Goal: Task Accomplishment & Management: Manage account settings

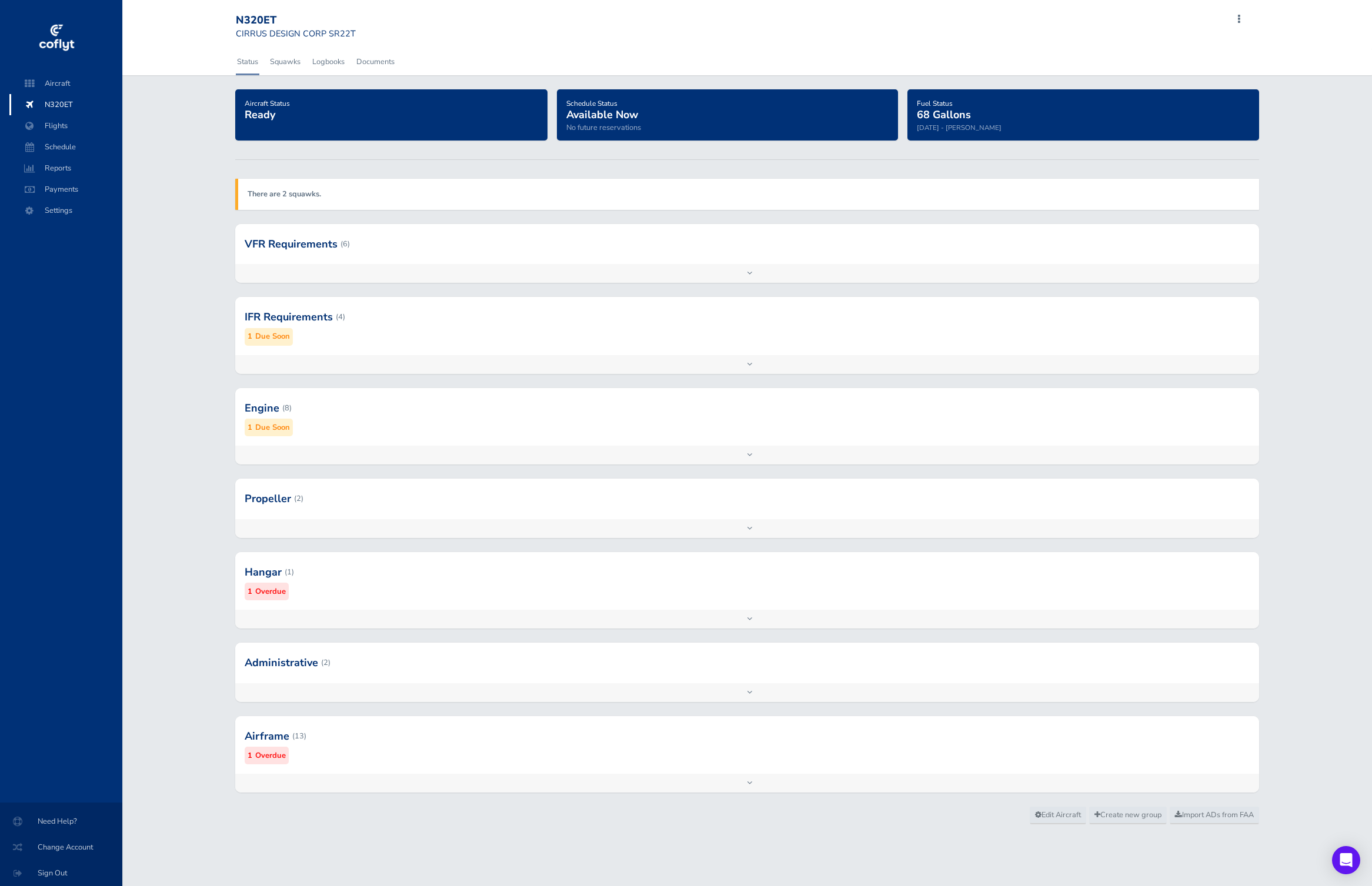
click at [594, 294] on div at bounding box center [747, 317] width 1024 height 58
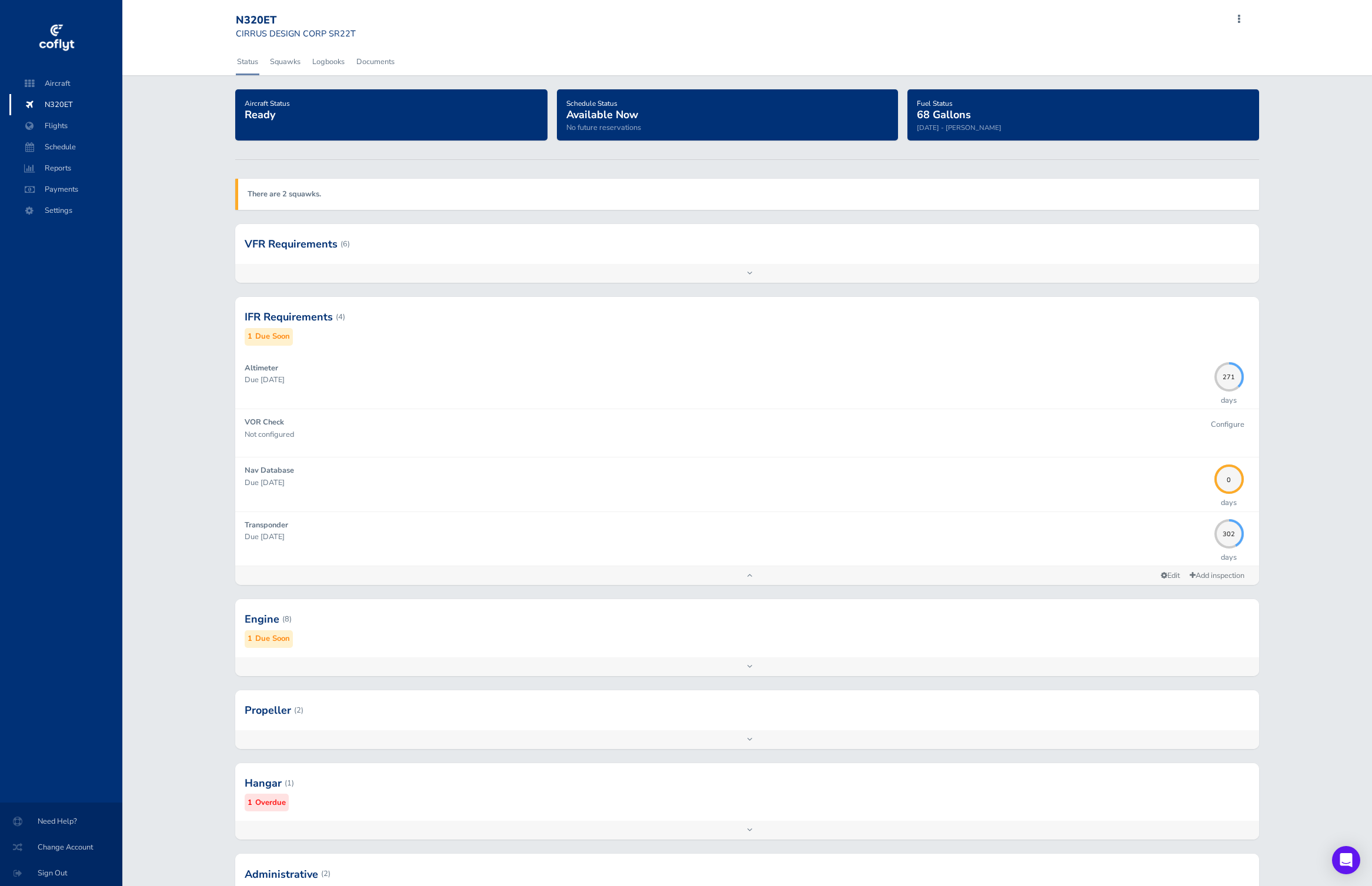
click at [594, 294] on div at bounding box center [747, 317] width 1024 height 58
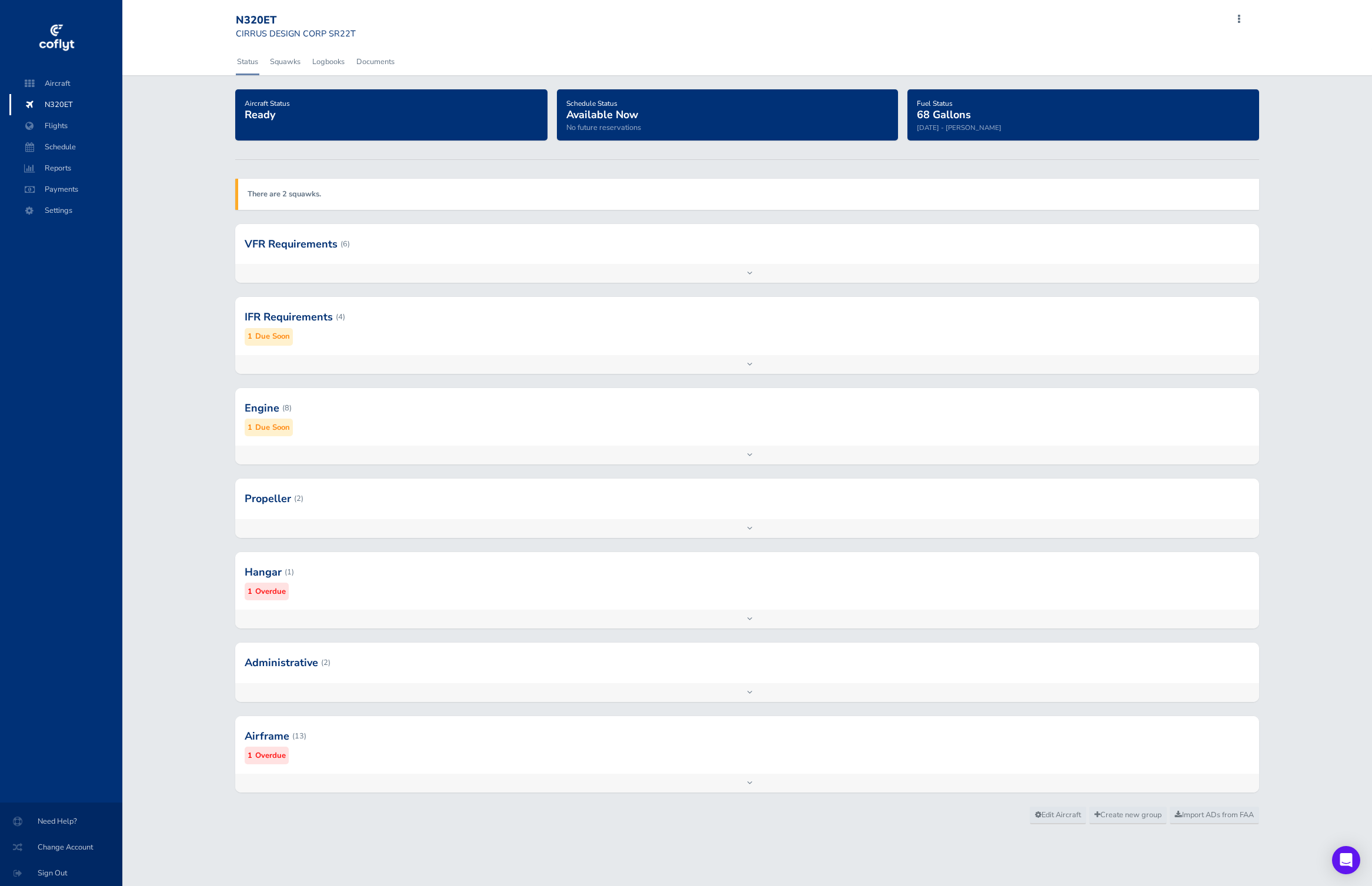
click at [573, 259] on div at bounding box center [747, 244] width 1024 height 40
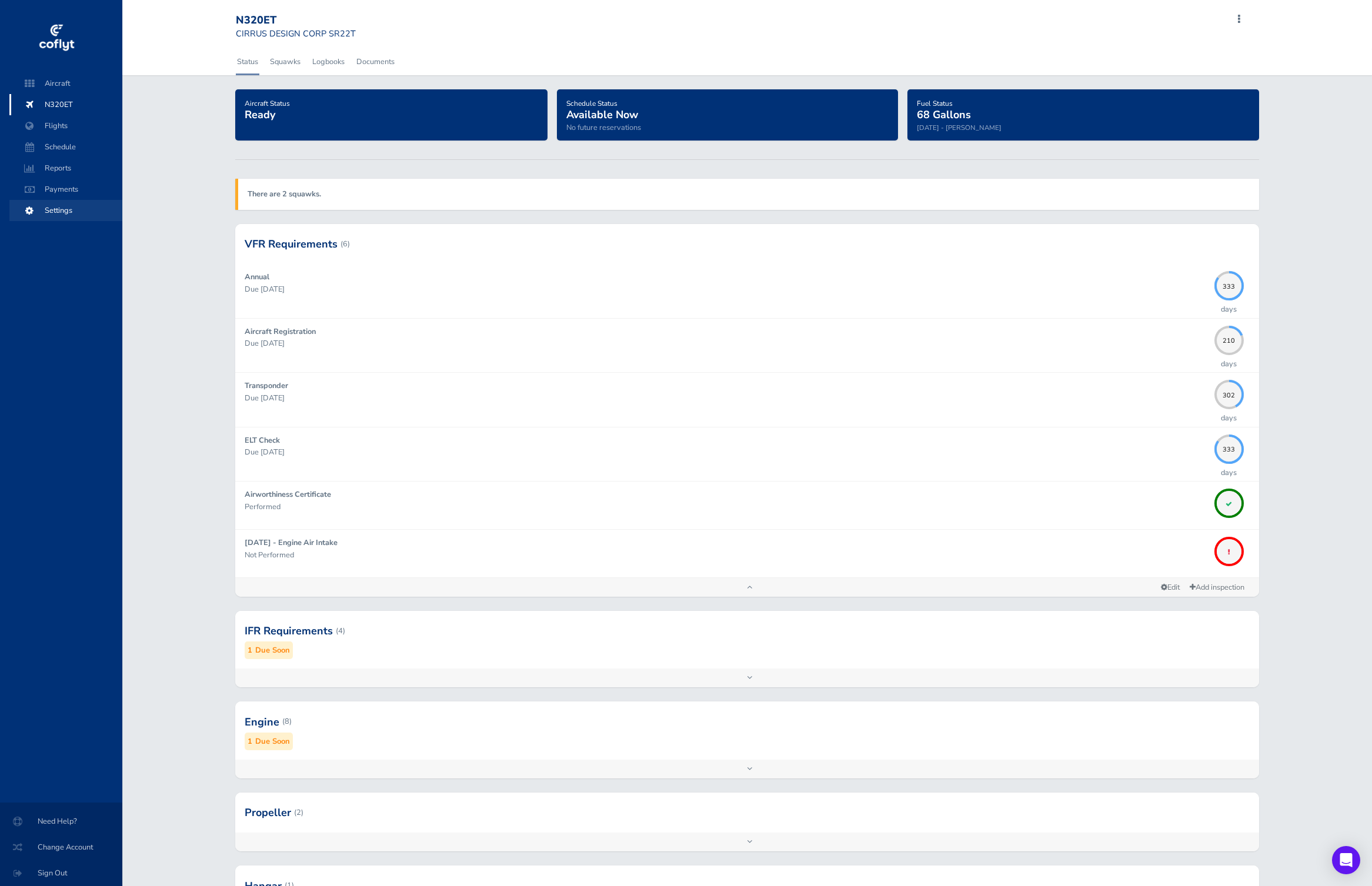
click at [63, 206] on span "Settings" at bounding box center [66, 210] width 90 height 21
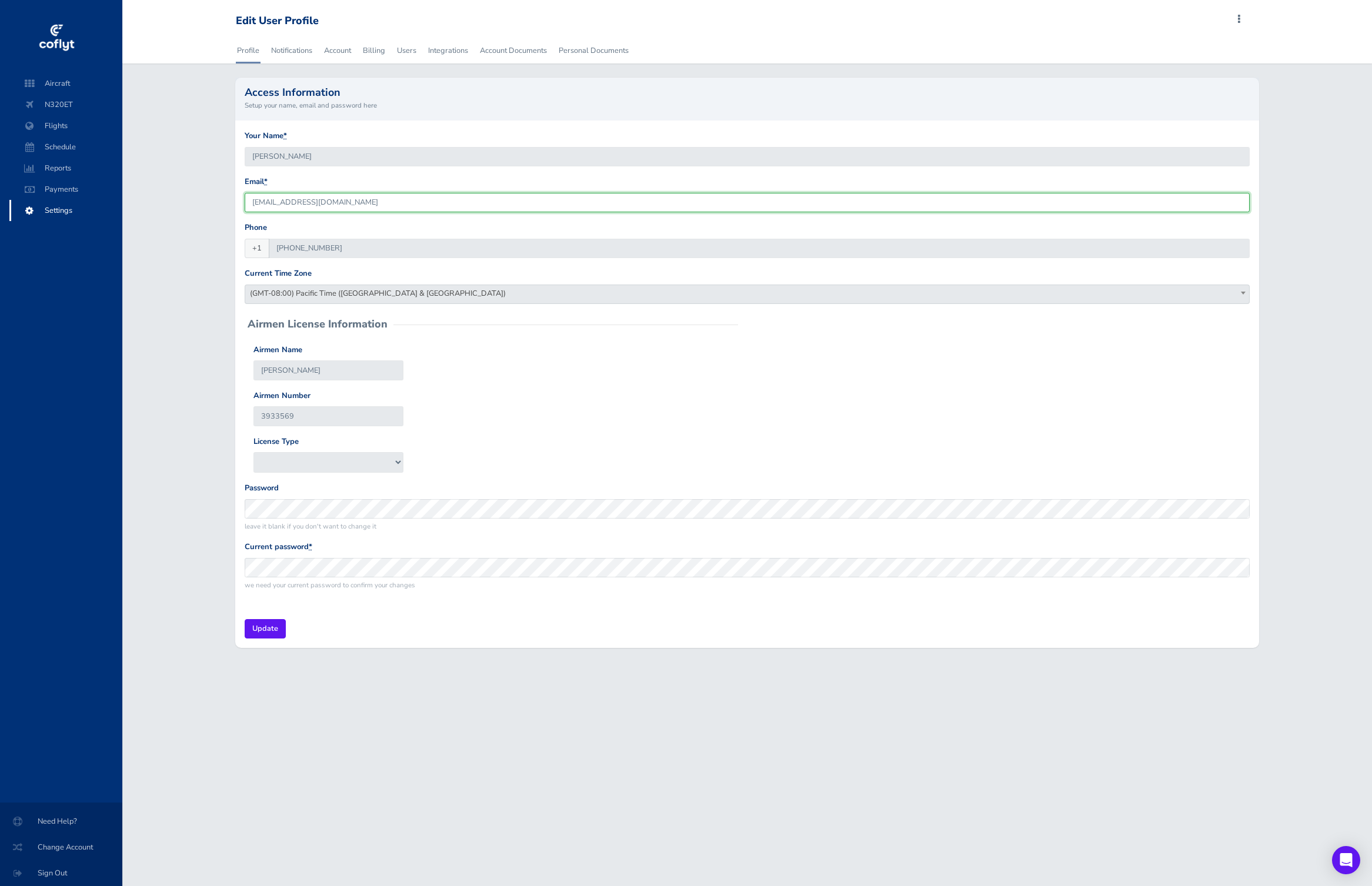
click at [282, 204] on input "[EMAIL_ADDRESS][DOMAIN_NAME]" at bounding box center [747, 202] width 1005 height 19
click at [282, 204] on input "chiefaviationconsulting@gmail.com" at bounding box center [747, 202] width 1005 height 19
click at [176, 150] on div "Profile Notifications Account Billing Users Integrations Account Documents Pers…" at bounding box center [747, 350] width 1249 height 625
click at [74, 86] on span "Aircraft" at bounding box center [66, 83] width 90 height 21
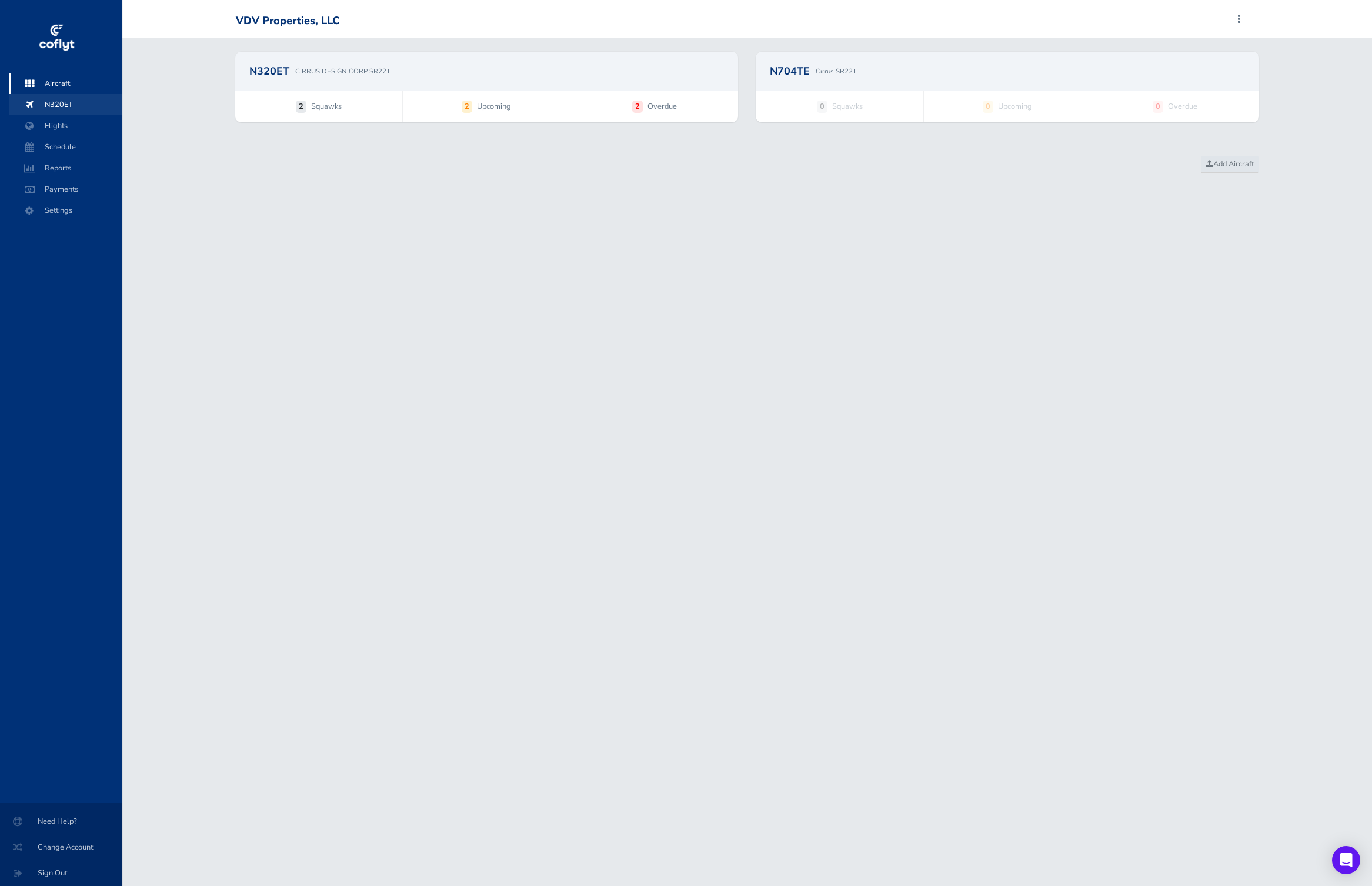
click at [100, 105] on span "N320ET" at bounding box center [66, 104] width 90 height 21
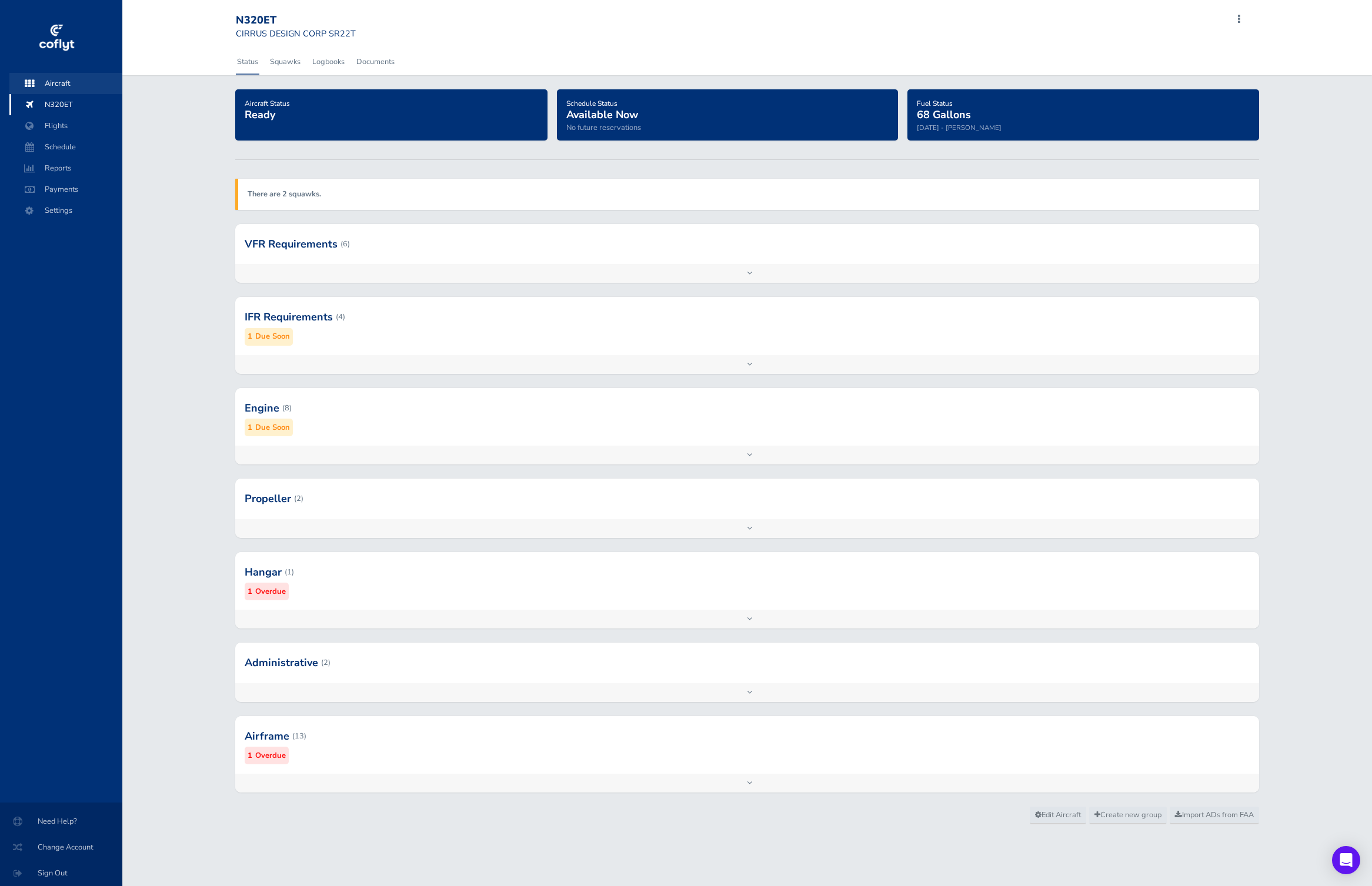
click at [65, 81] on span "Aircraft" at bounding box center [66, 83] width 90 height 21
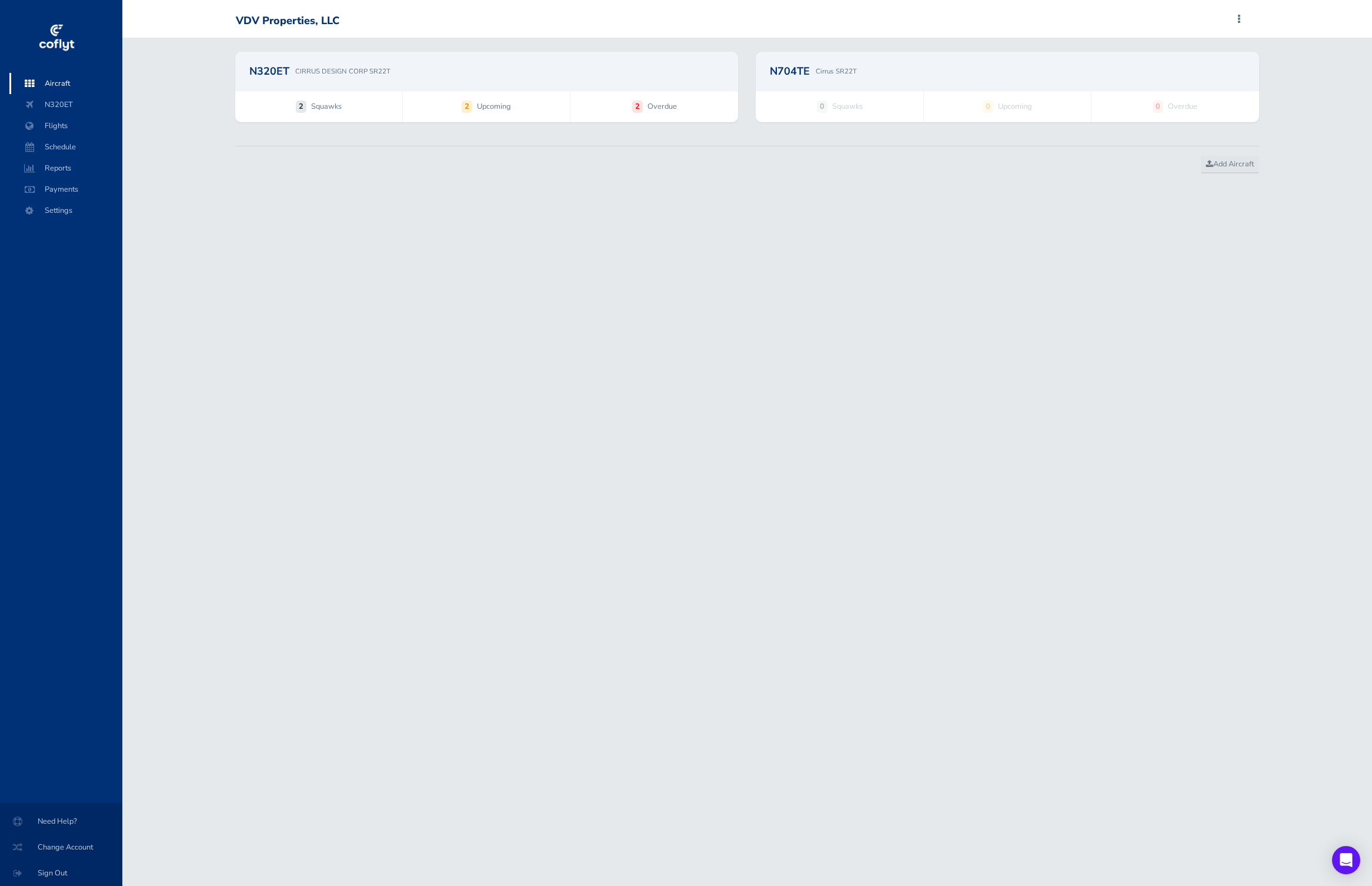
click at [434, 85] on div "N320ET CIRRUS DESIGN CORP SR22T" at bounding box center [487, 71] width 503 height 39
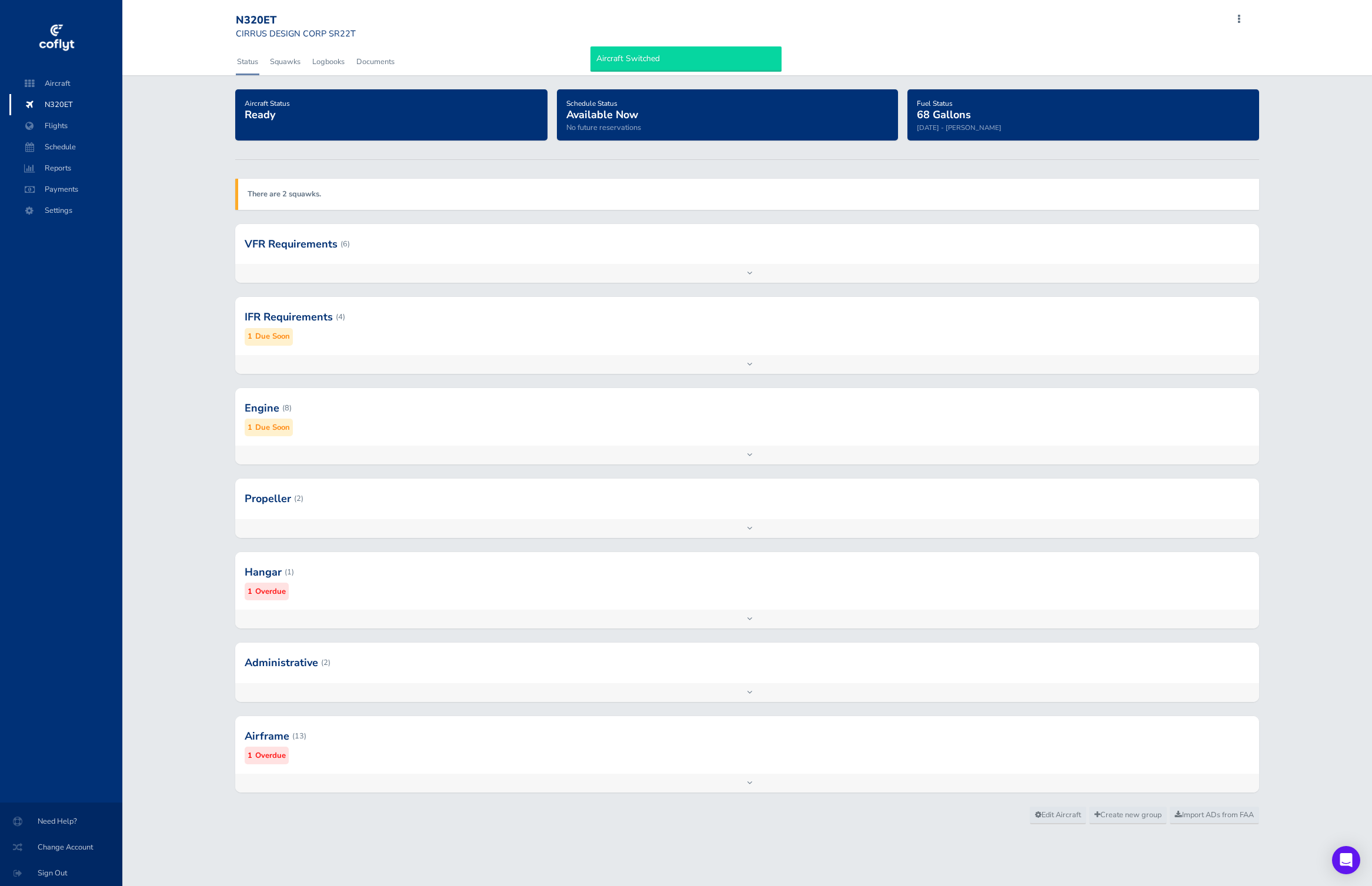
click at [496, 75] on div "Status Squawks Logbooks Documents Aircraft Status Ready Schedule Status Availab…" at bounding box center [747, 437] width 1249 height 776
click at [499, 260] on div at bounding box center [747, 244] width 1024 height 40
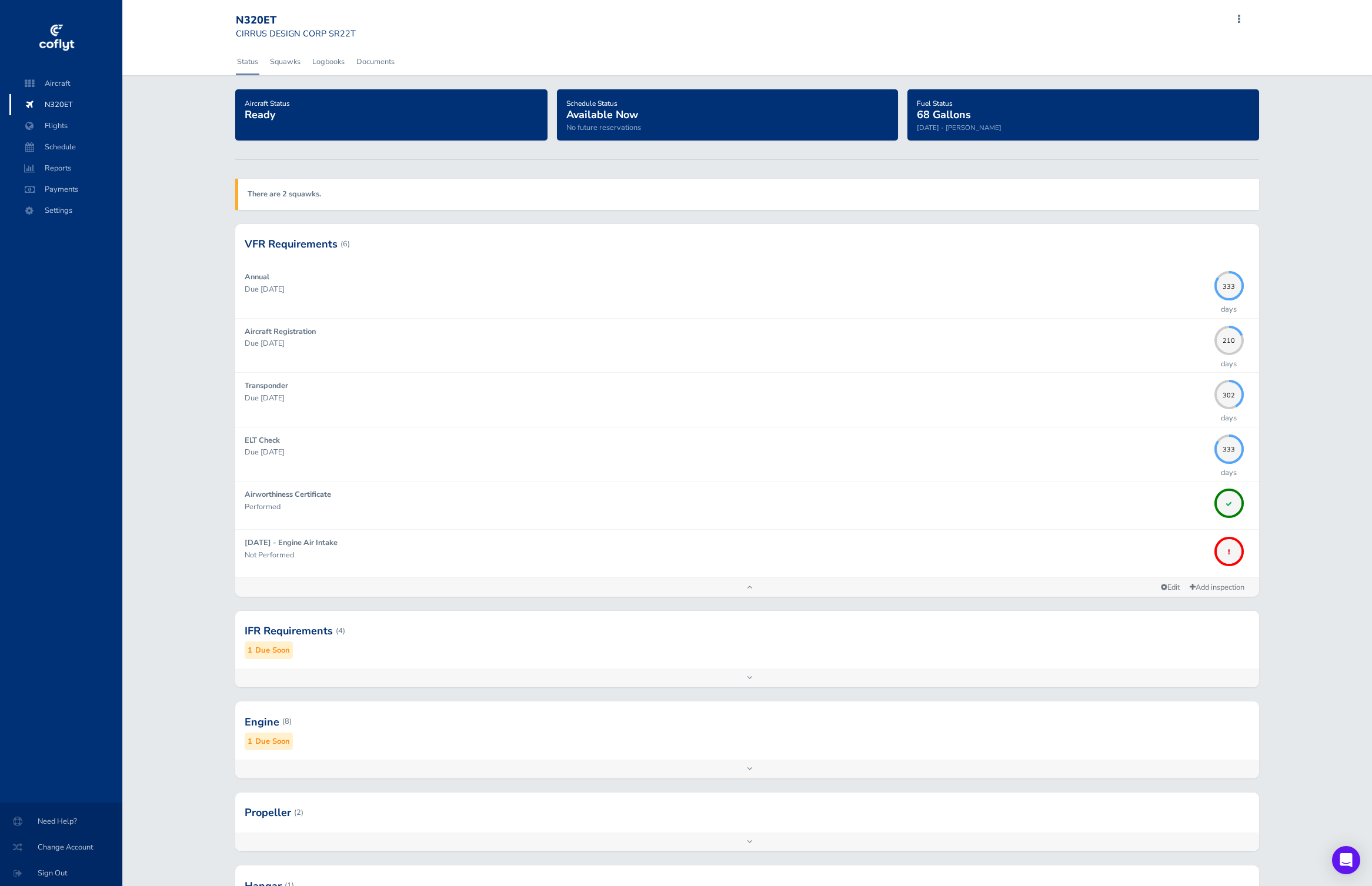
click at [415, 744] on div at bounding box center [747, 721] width 1024 height 58
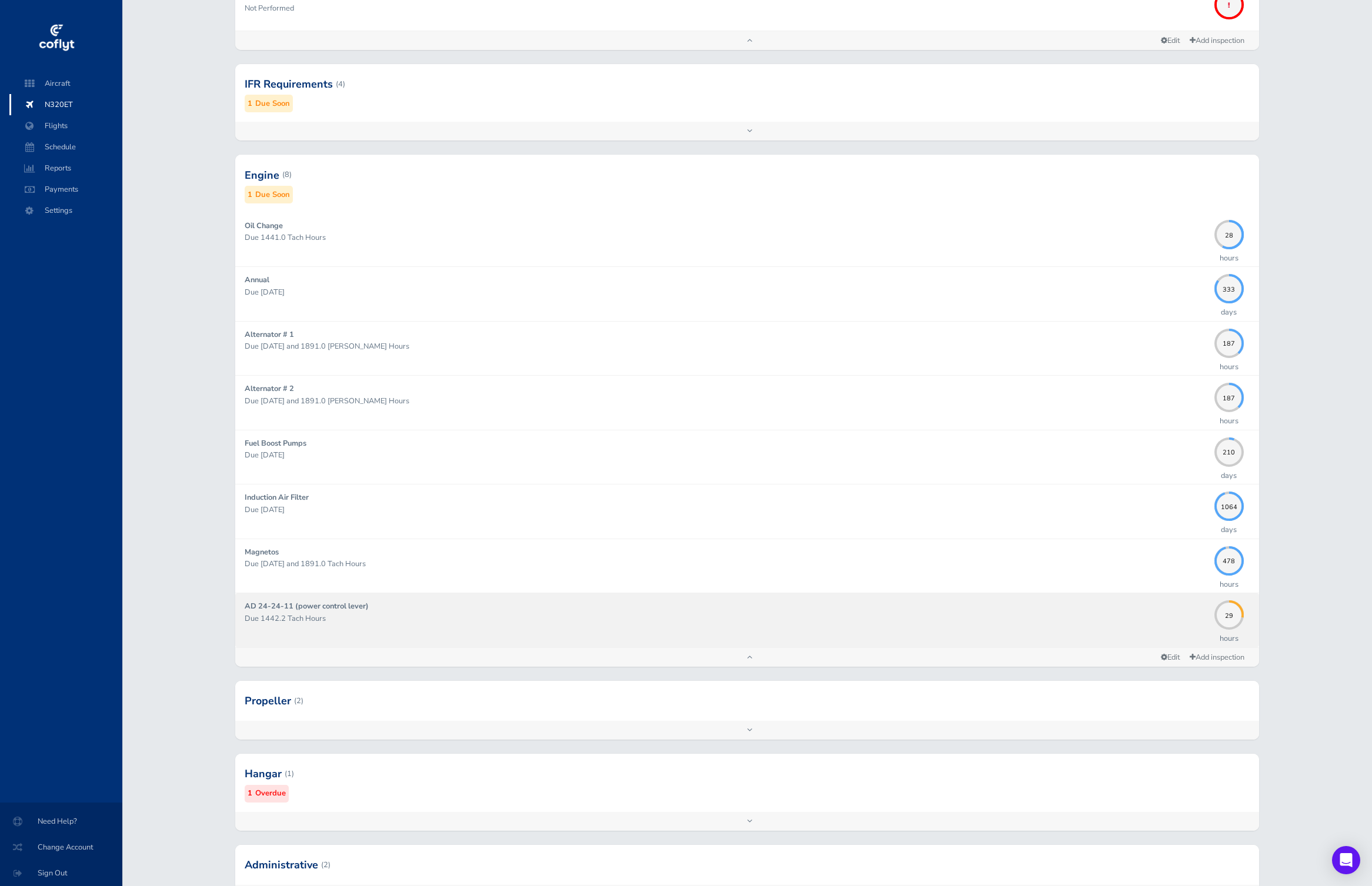
scroll to position [545, 0]
click at [685, 612] on div "AD 24-24-11 (power control lever) Due 1442.2 Tach Hours" at bounding box center [727, 621] width 964 height 40
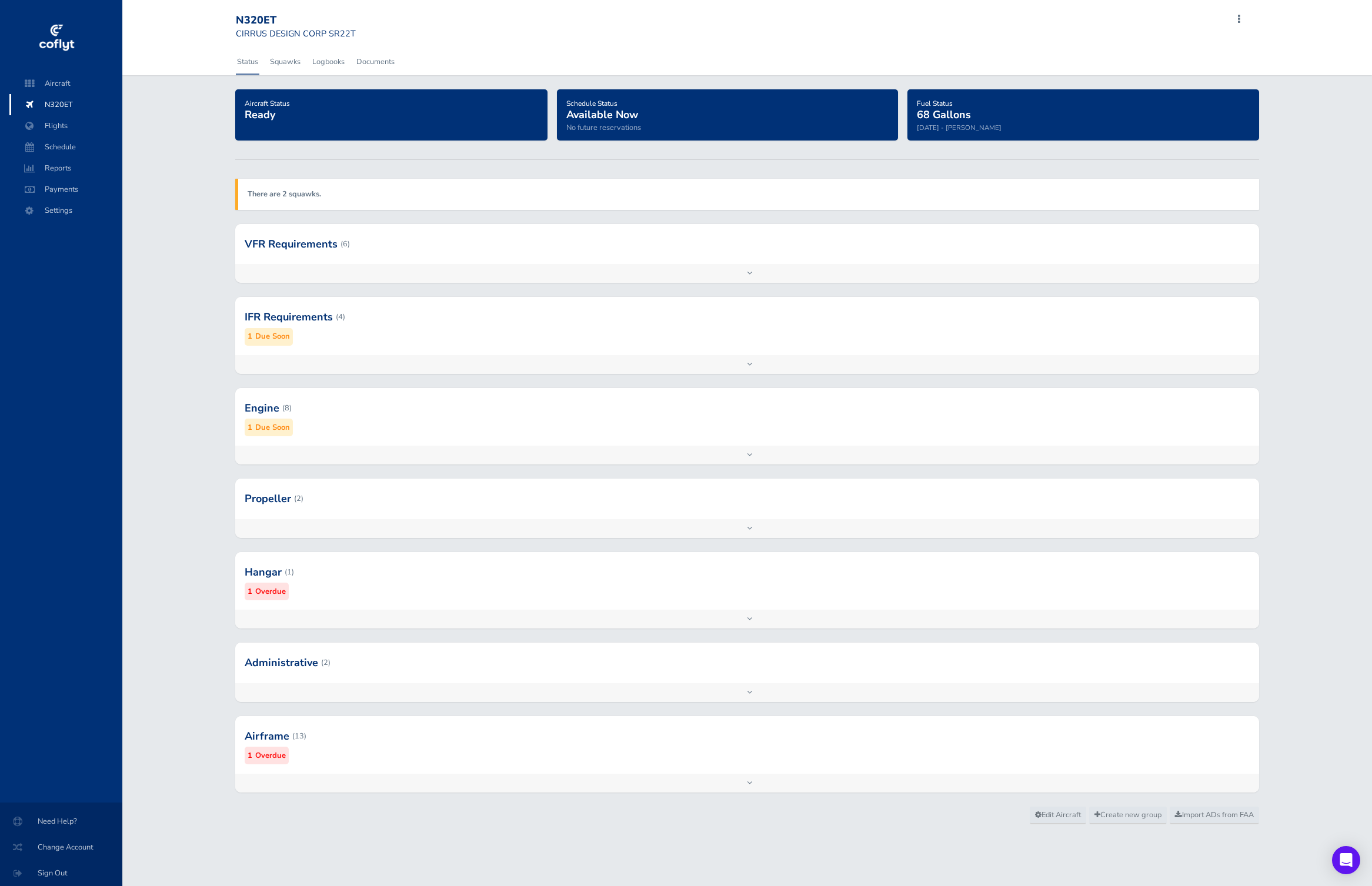
click at [434, 414] on div at bounding box center [747, 408] width 1024 height 58
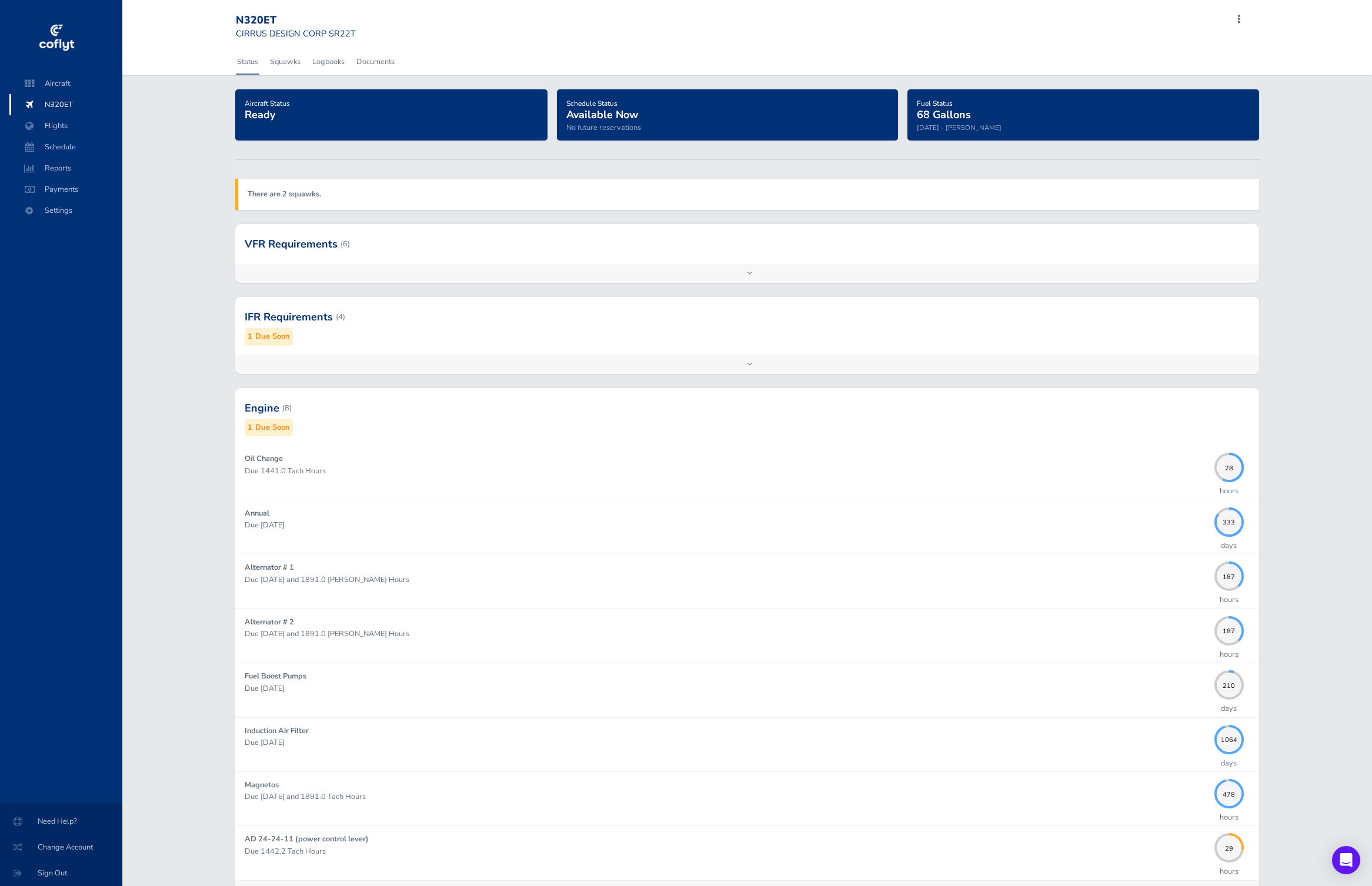
click at [733, 262] on div at bounding box center [747, 244] width 1024 height 40
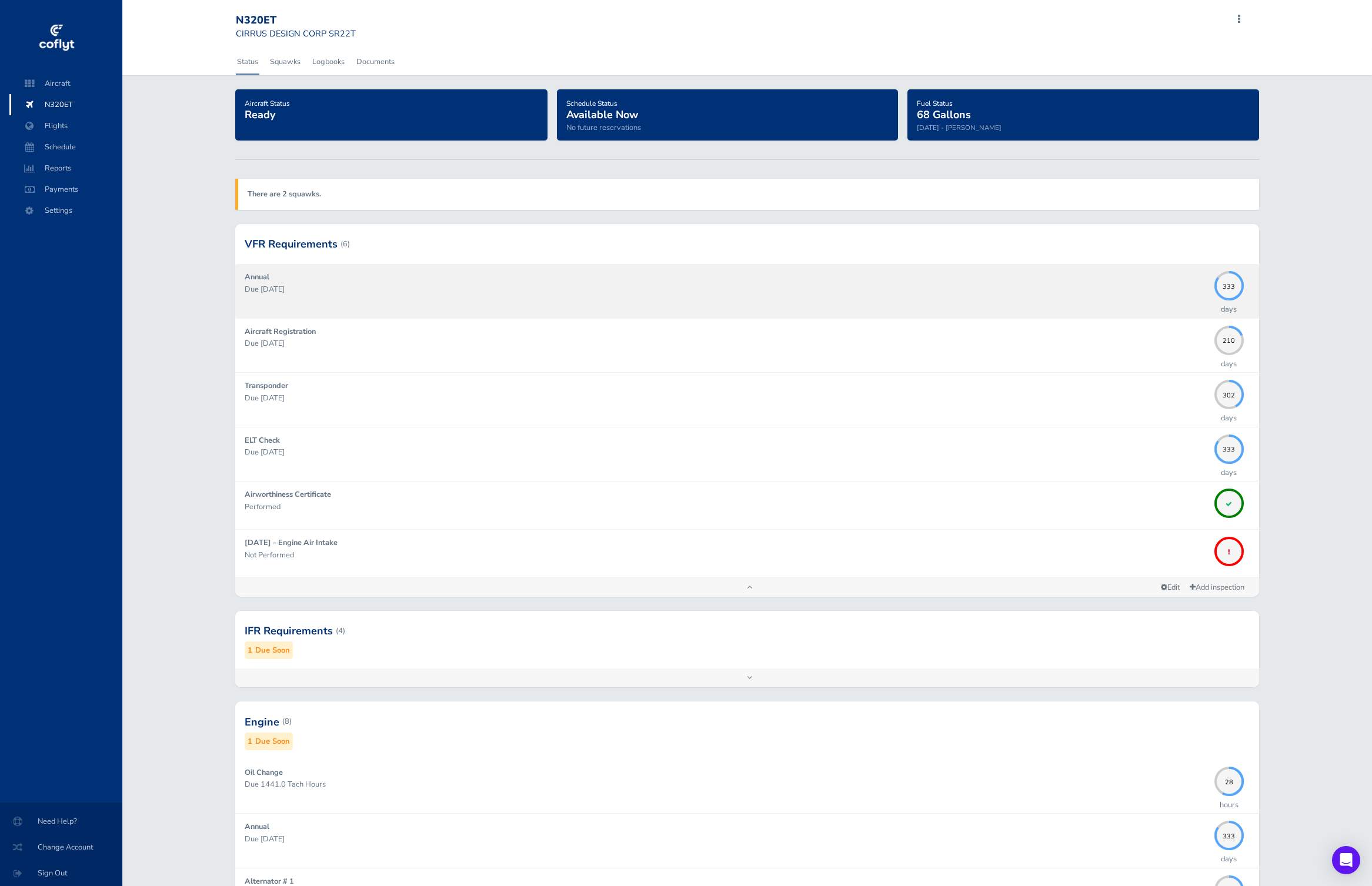
click at [499, 303] on div "Annual Due 08/31/2026" at bounding box center [727, 291] width 964 height 40
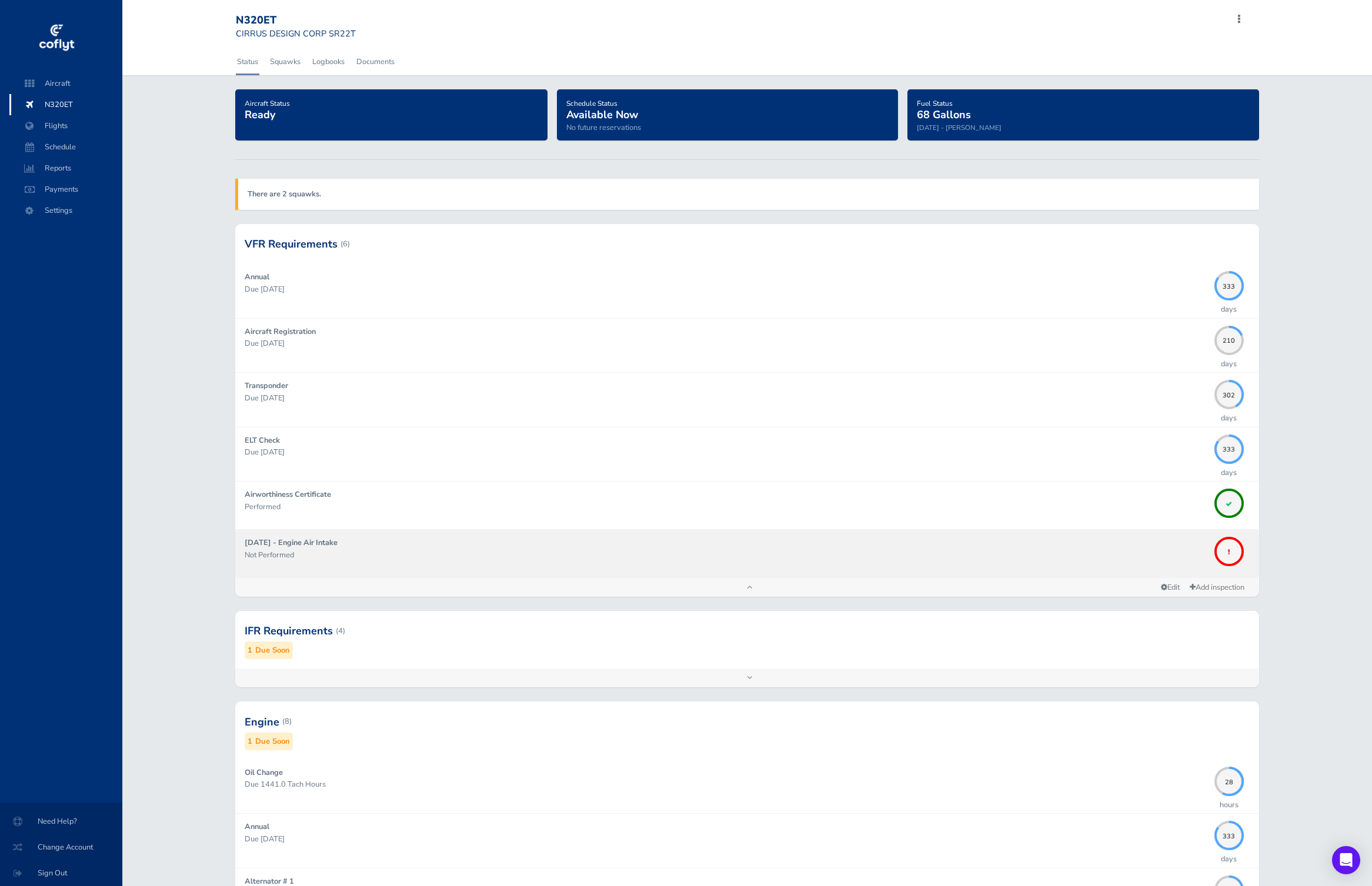
click at [899, 534] on link "2012-01-11 - Engine Air Intake Not Performed" at bounding box center [747, 553] width 1024 height 47
click at [612, 575] on link "2012-01-11 - Engine Air Intake Not Performed" at bounding box center [747, 553] width 1024 height 47
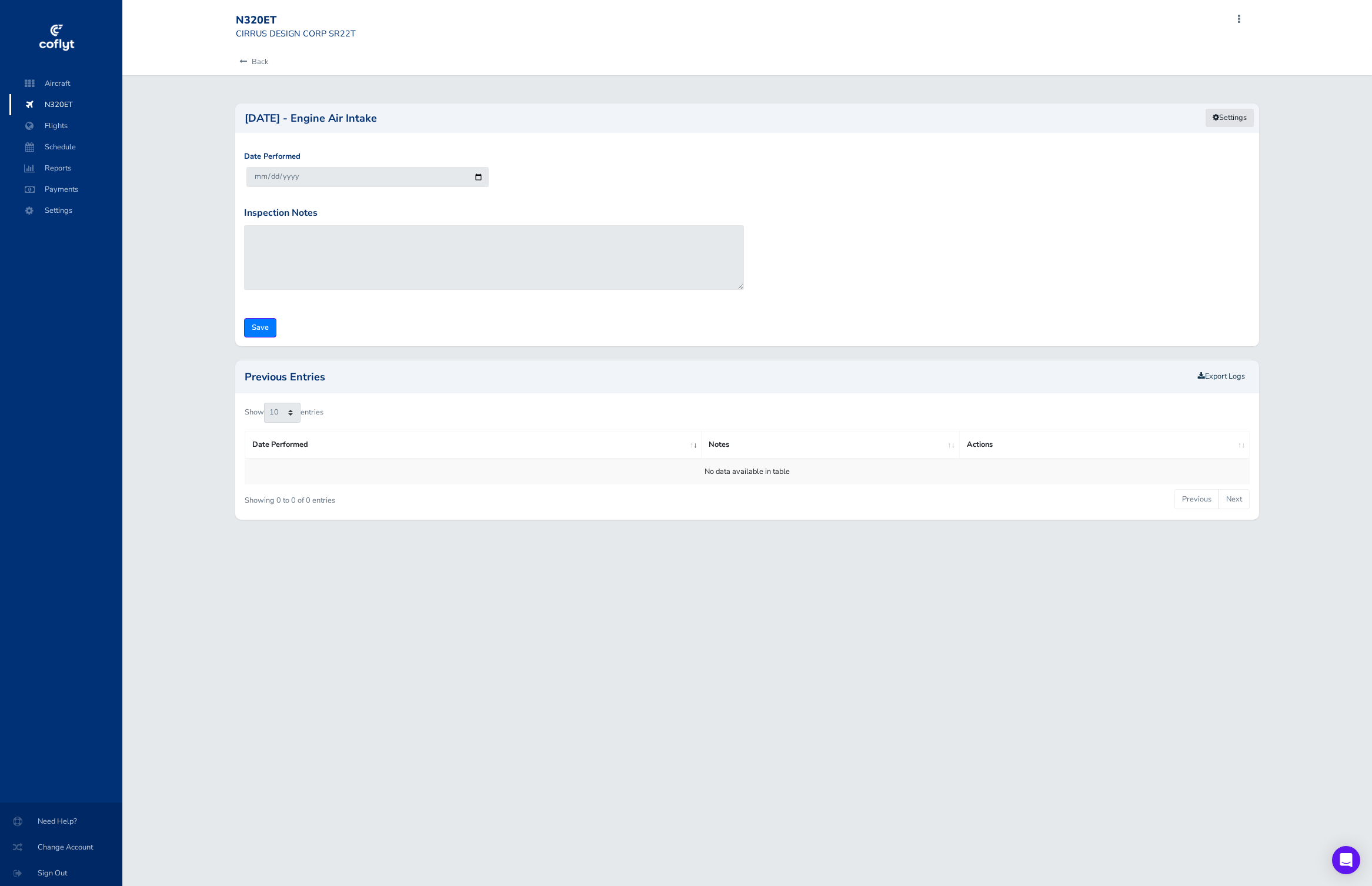
click at [1225, 119] on link "Settings" at bounding box center [1229, 118] width 49 height 19
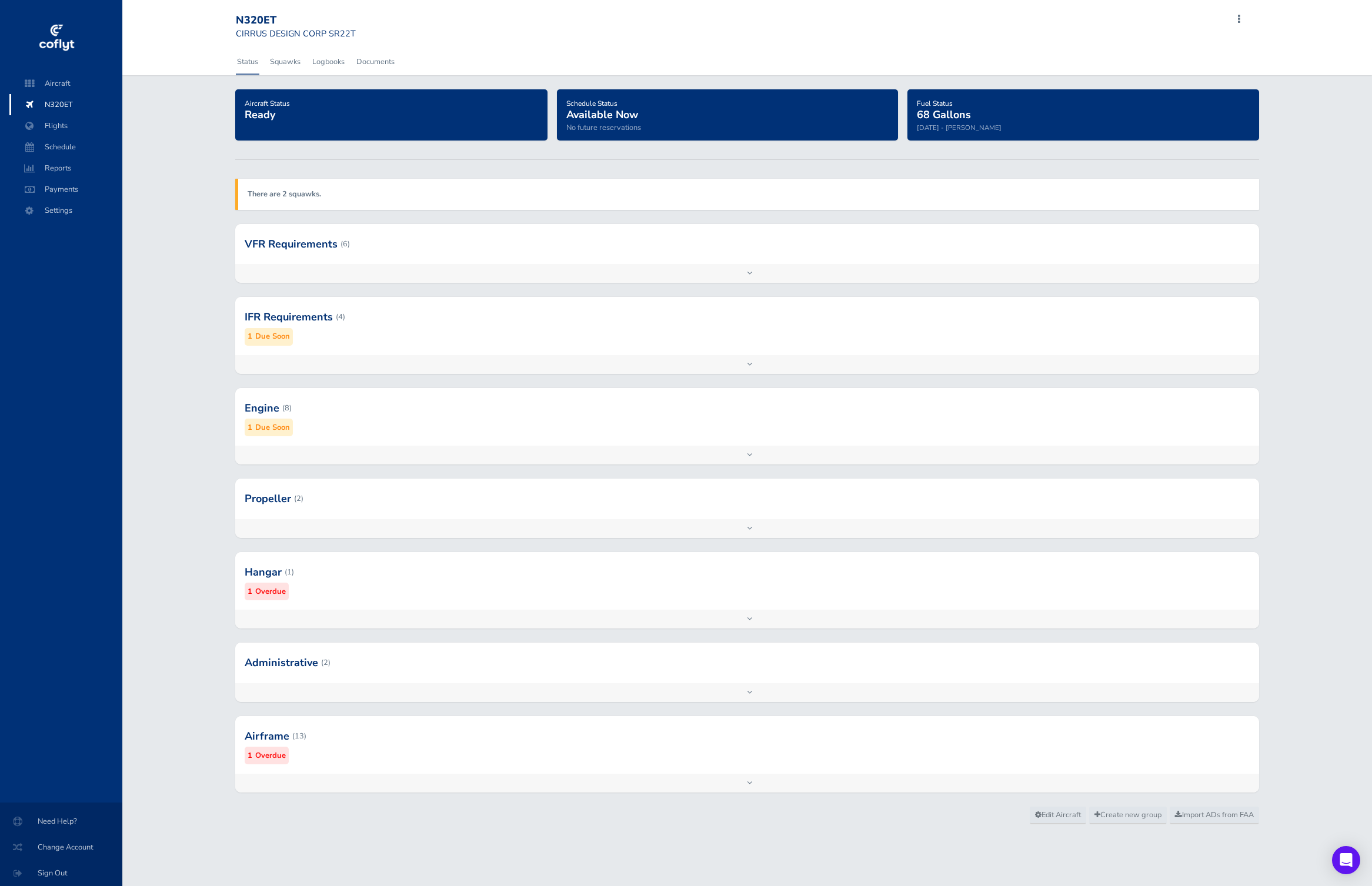
click at [594, 251] on div at bounding box center [747, 244] width 1024 height 40
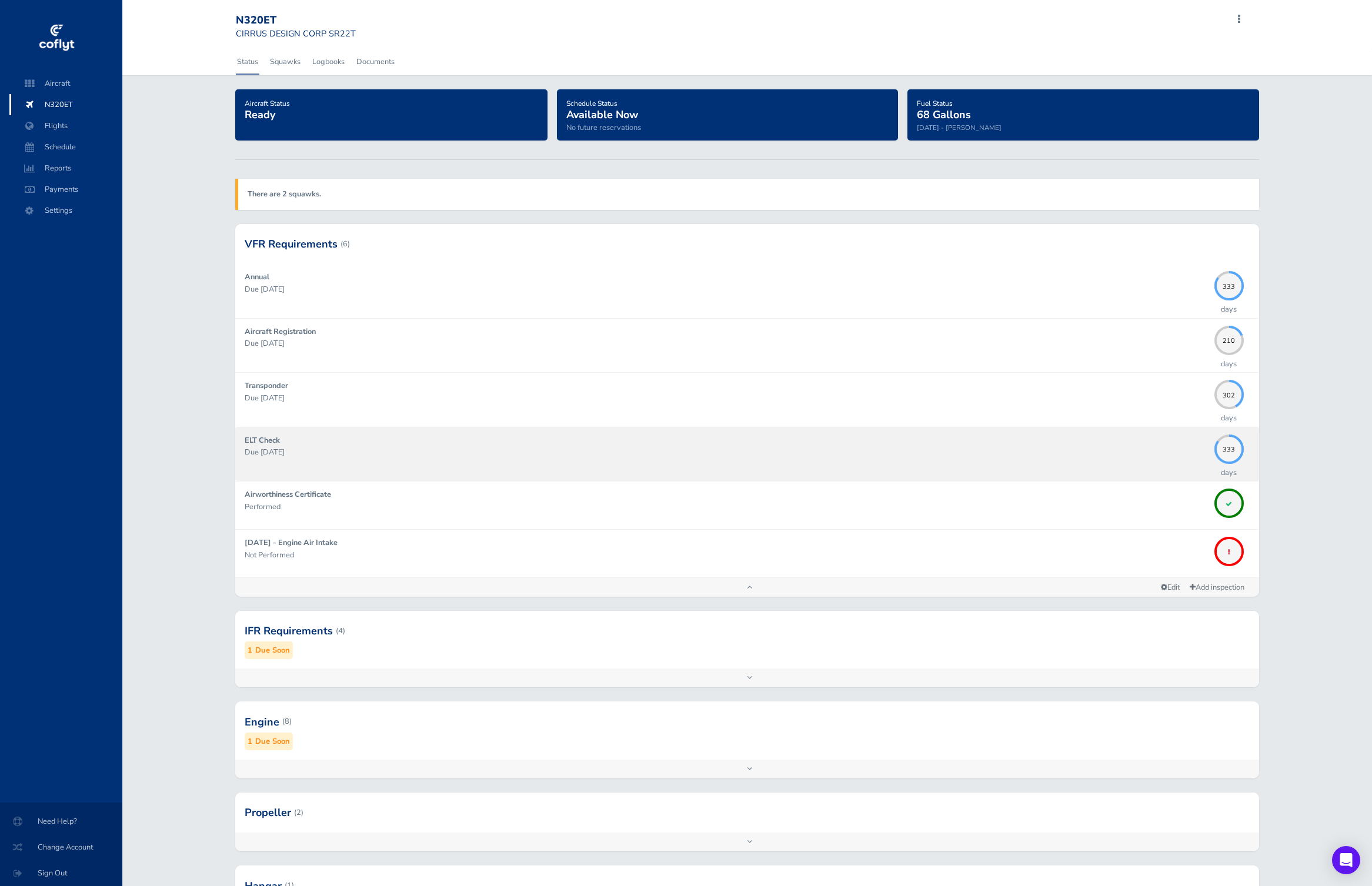
click at [802, 466] on div "ELT Check Due 08/31/2026" at bounding box center [727, 454] width 964 height 40
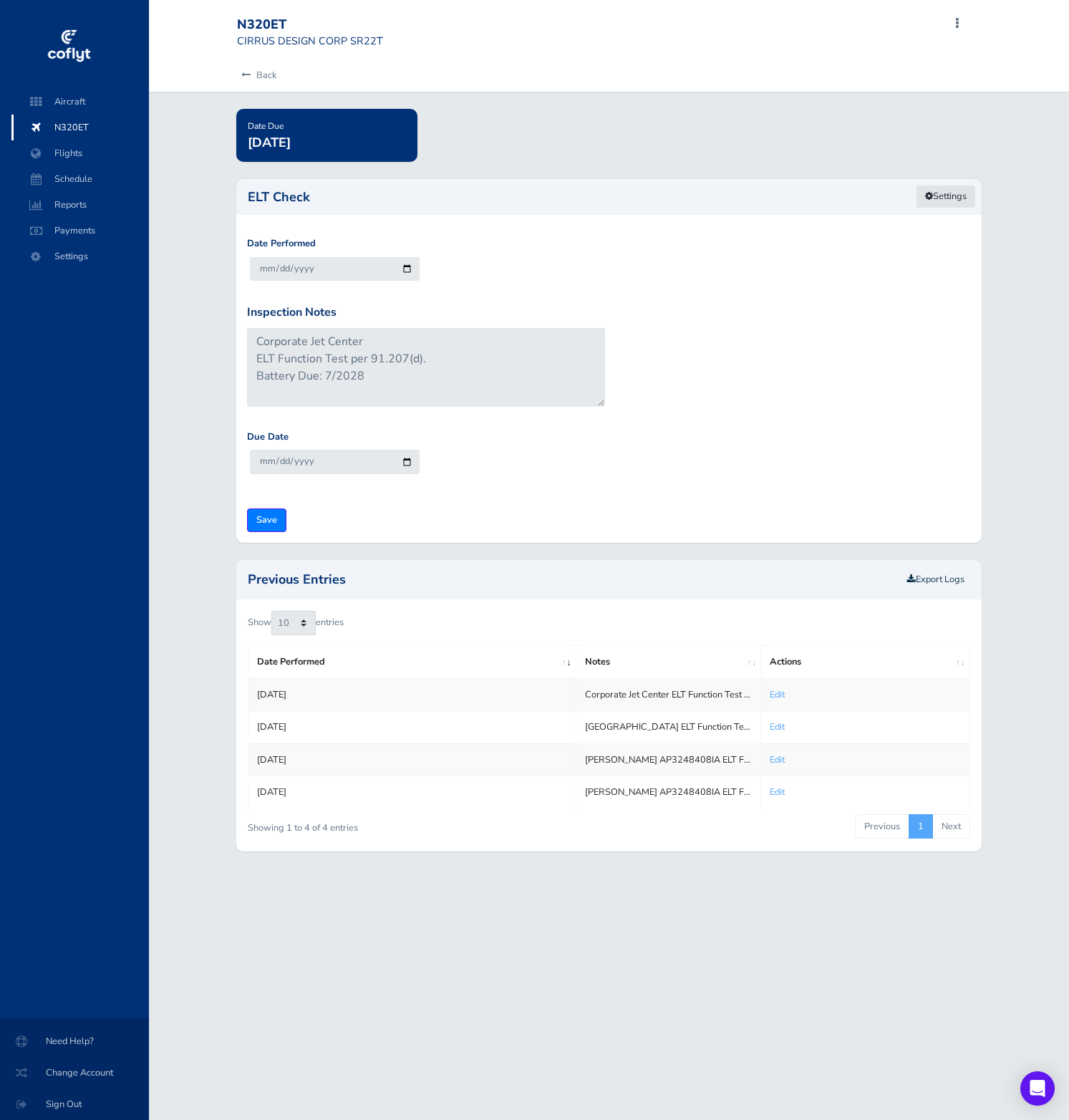
click at [945, 187] on link "Settings" at bounding box center [946, 197] width 60 height 24
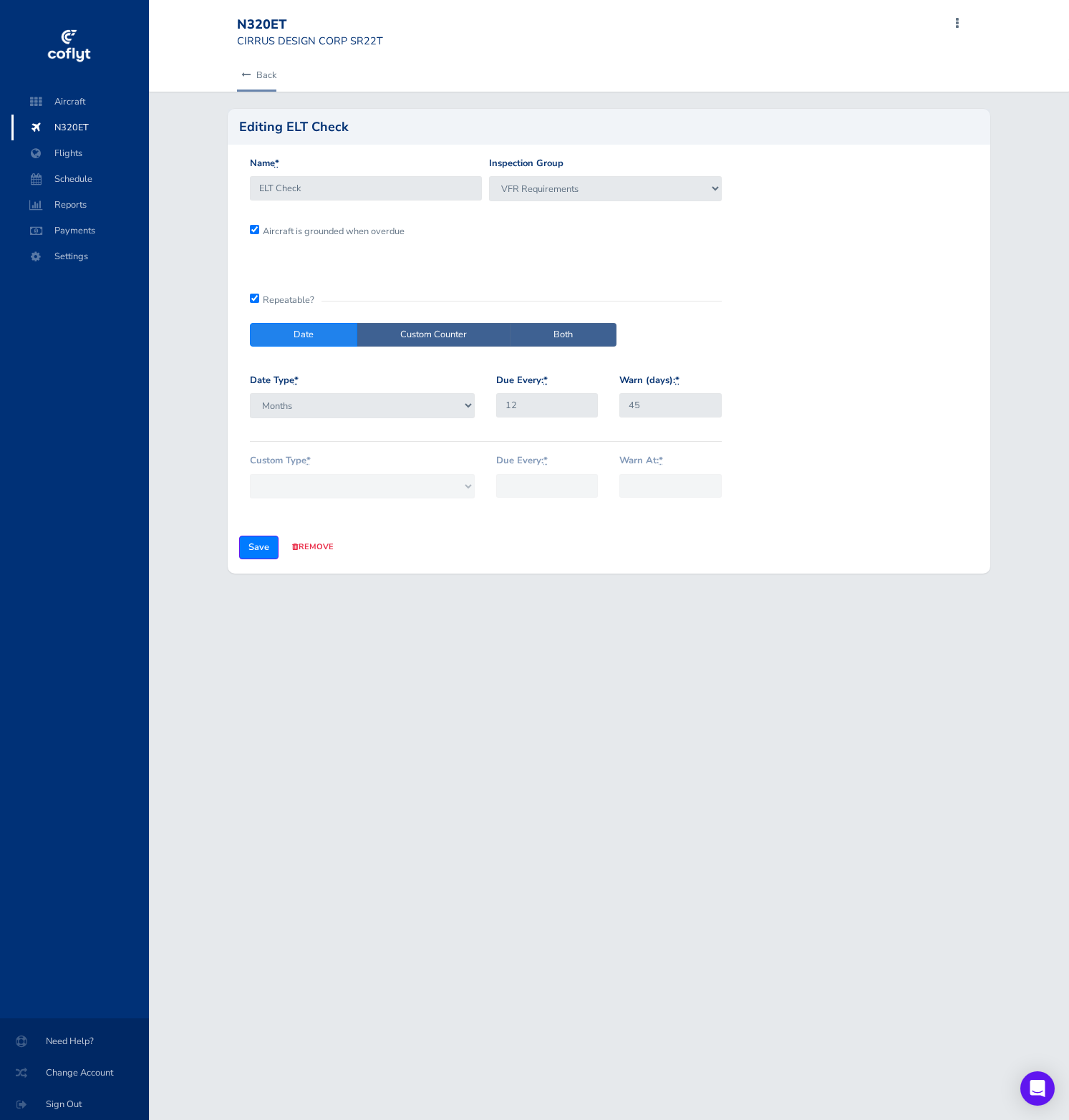
click at [244, 73] on icon at bounding box center [246, 76] width 9 height 9
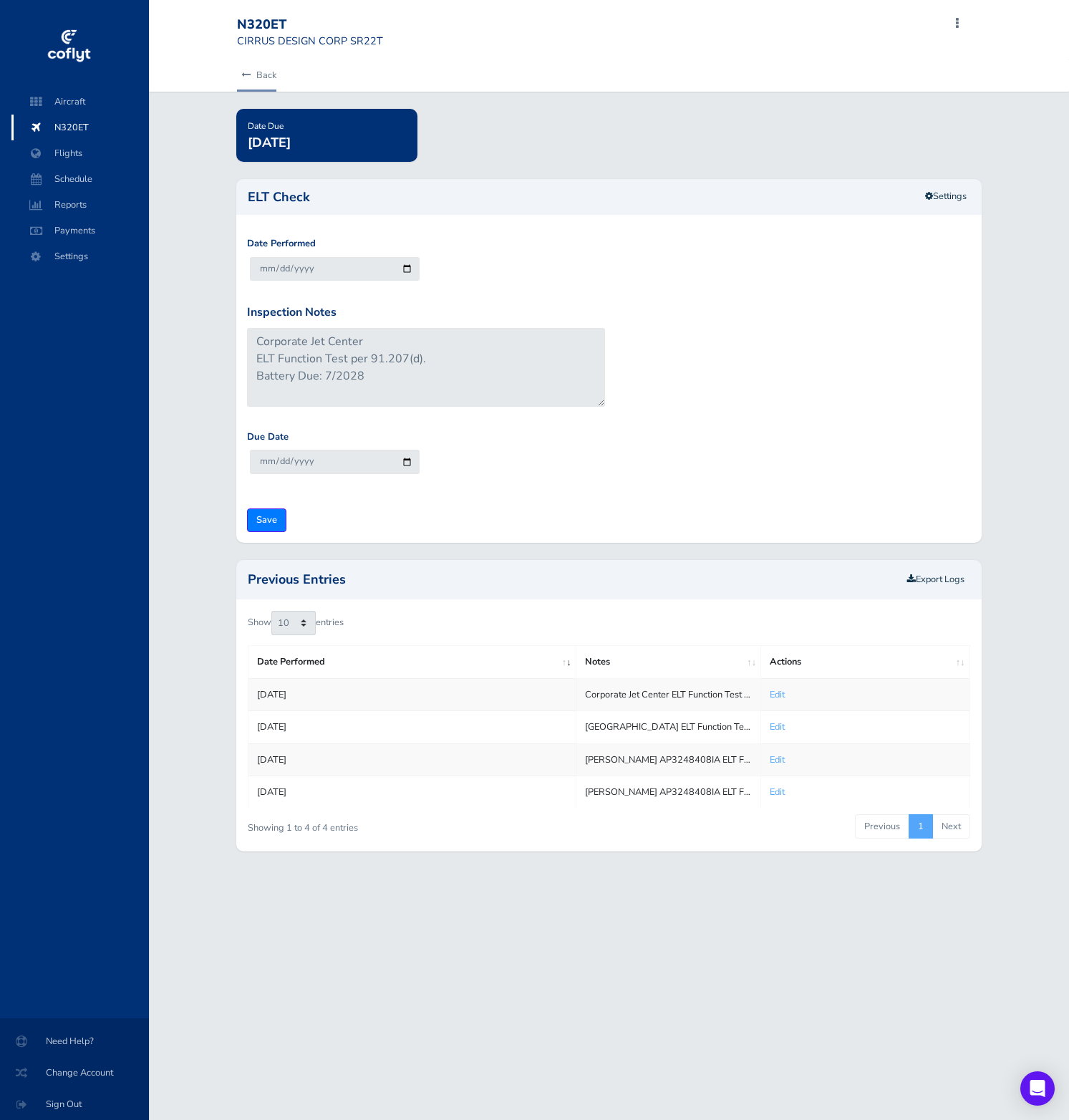
click at [248, 77] on icon at bounding box center [246, 76] width 9 height 9
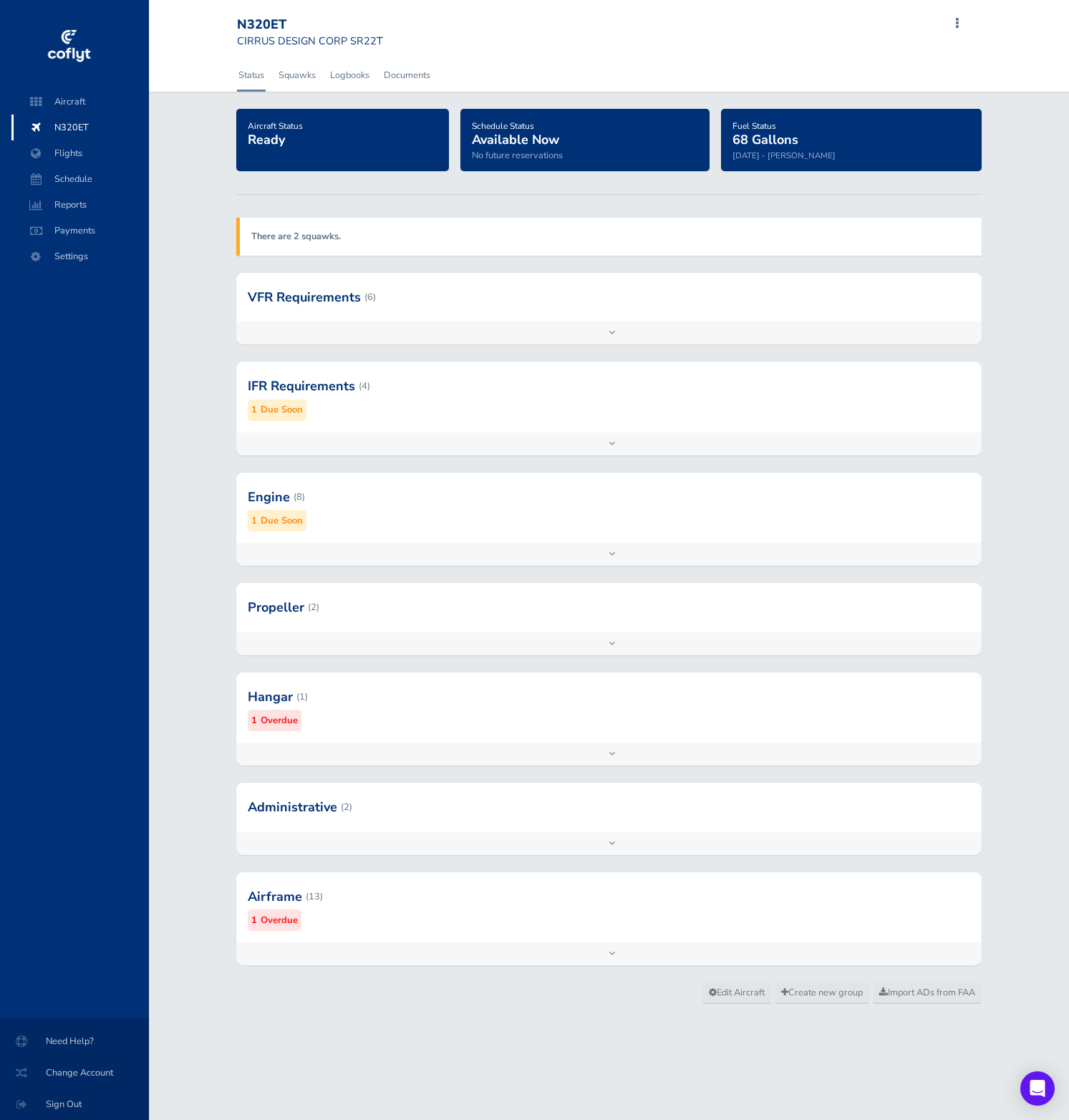
click at [495, 290] on div at bounding box center [609, 297] width 746 height 49
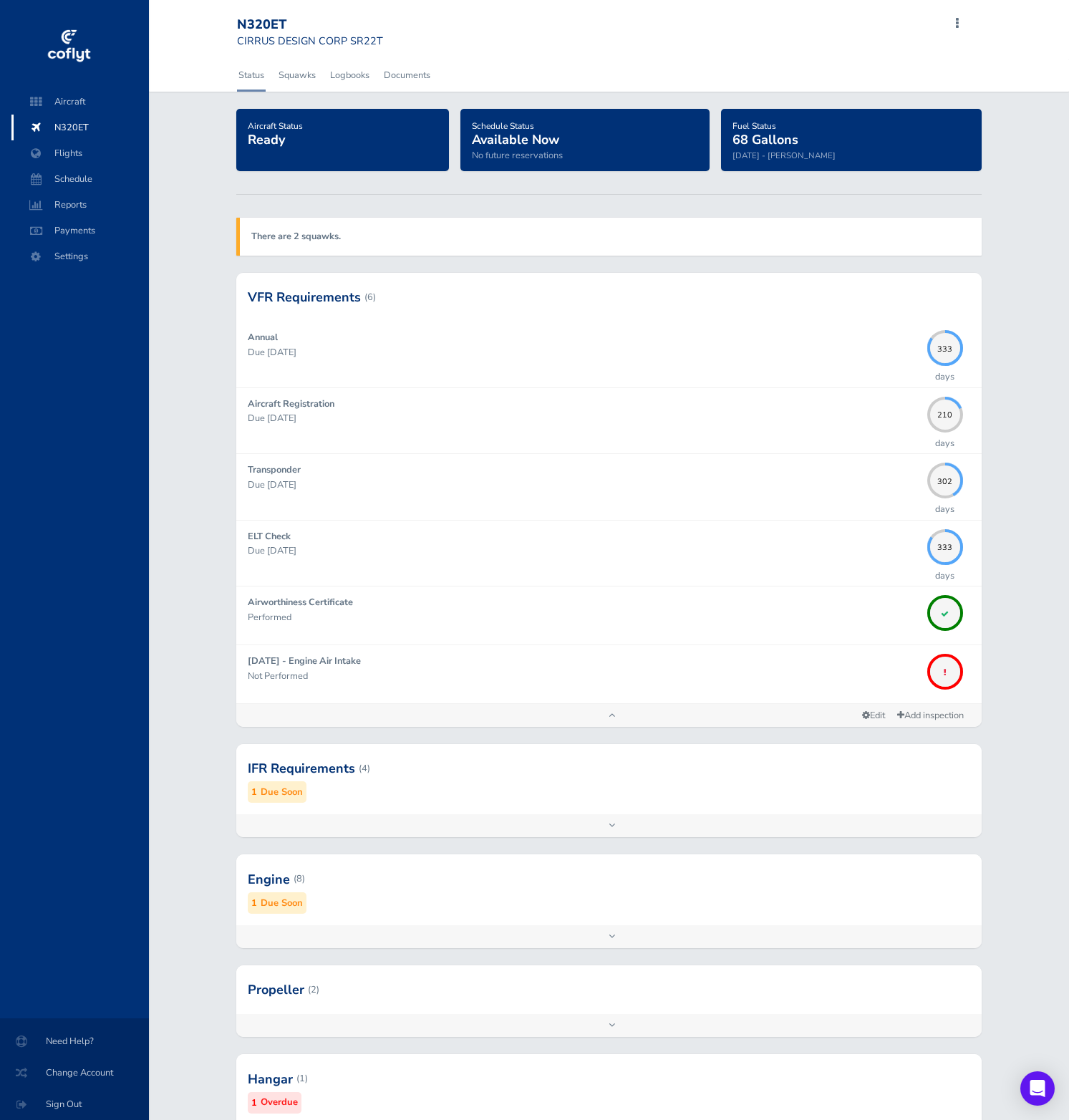
click at [461, 892] on div at bounding box center [609, 878] width 746 height 70
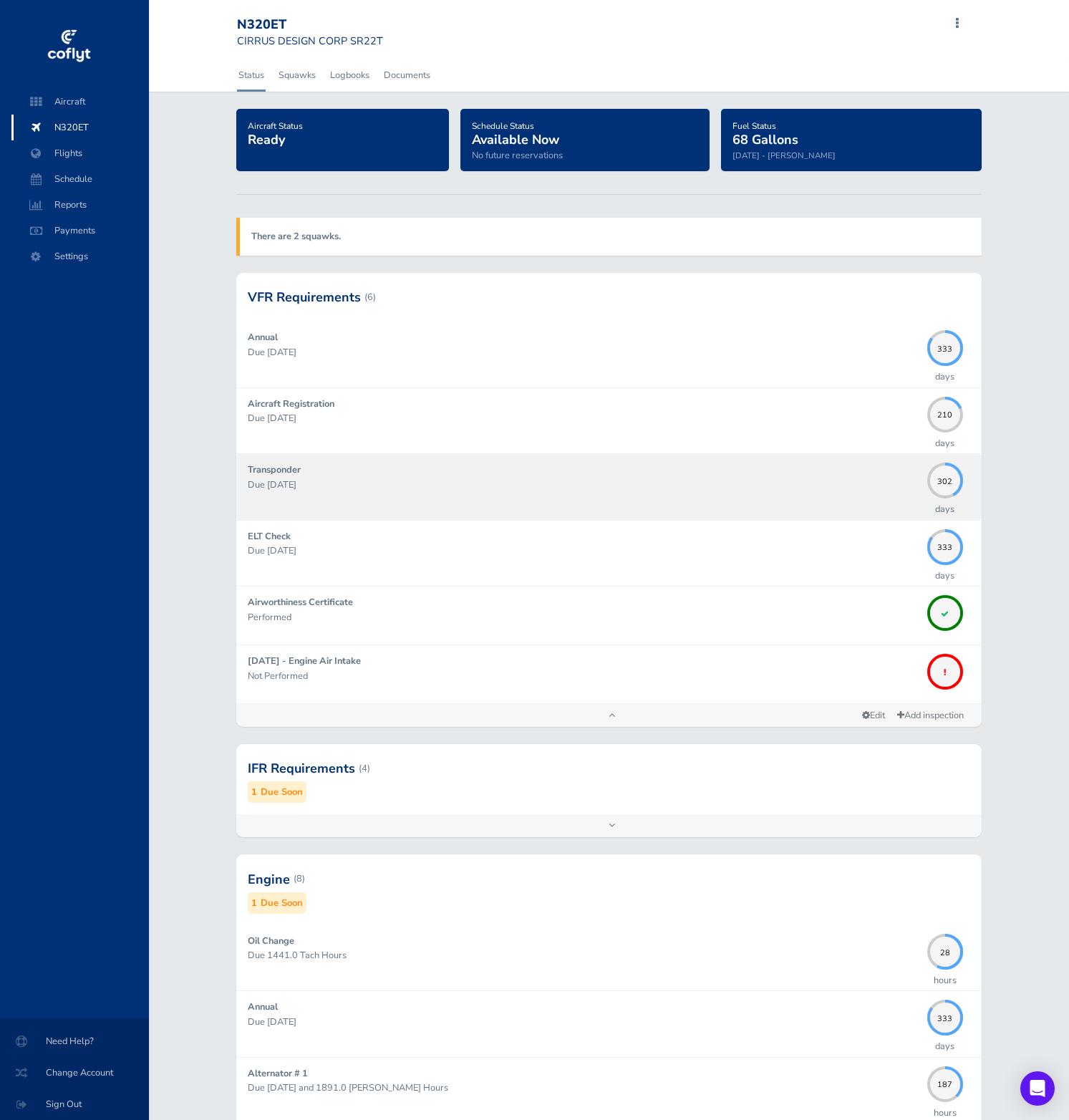
click at [618, 484] on p "Due 07/31/2026" at bounding box center [584, 485] width 672 height 14
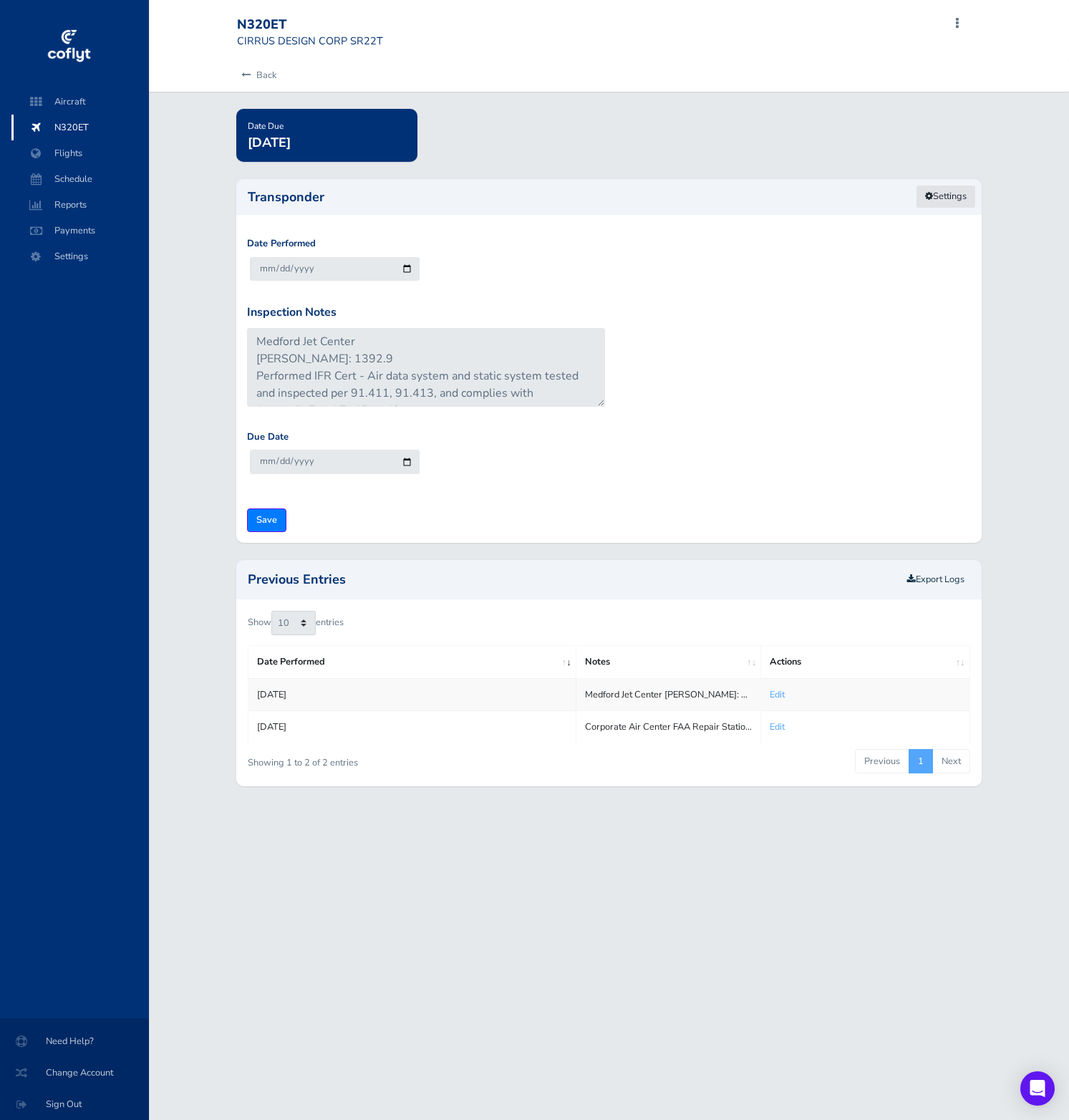
click at [951, 200] on link "Settings" at bounding box center [946, 197] width 60 height 24
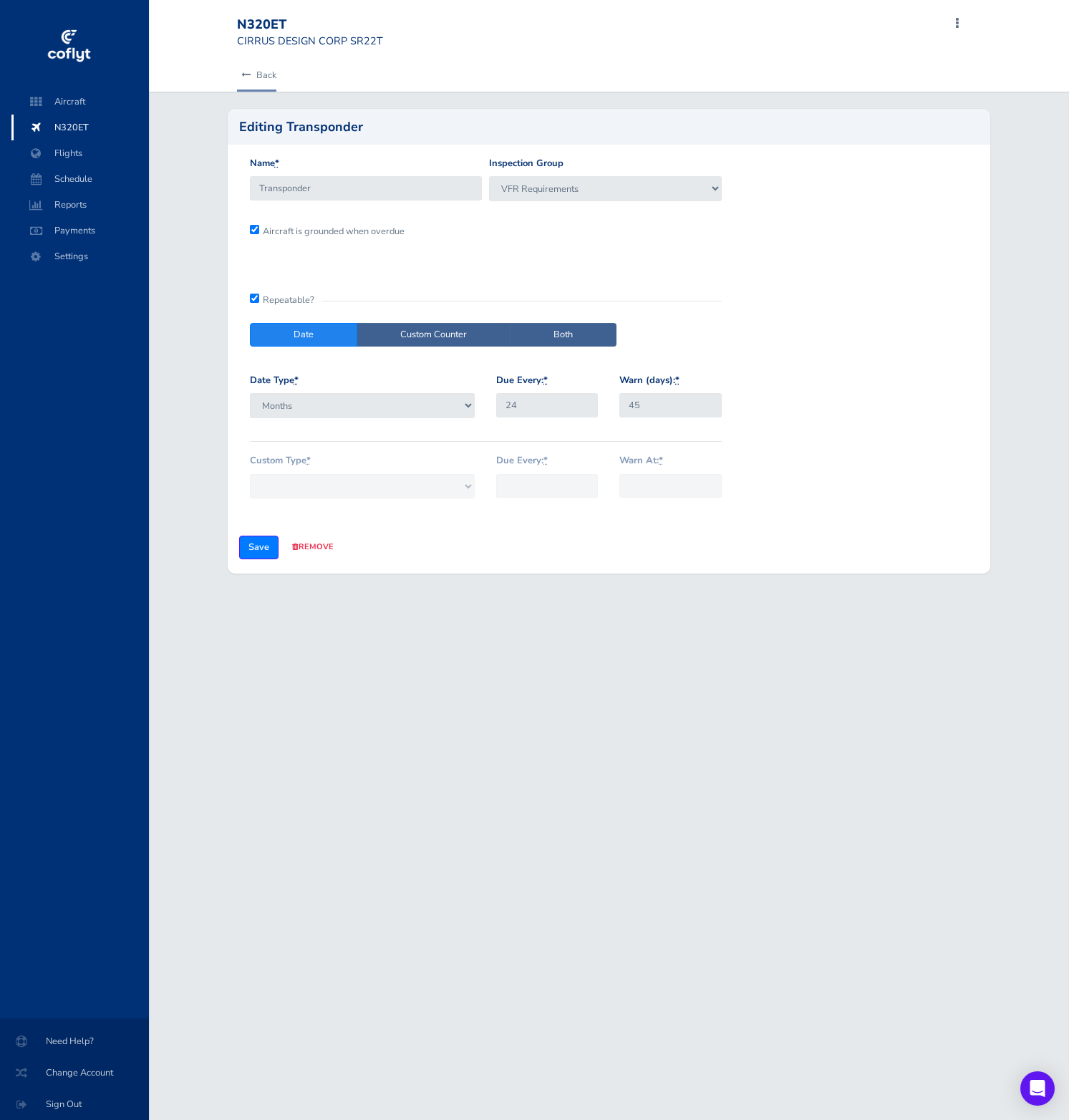
click at [243, 77] on icon at bounding box center [246, 76] width 9 height 9
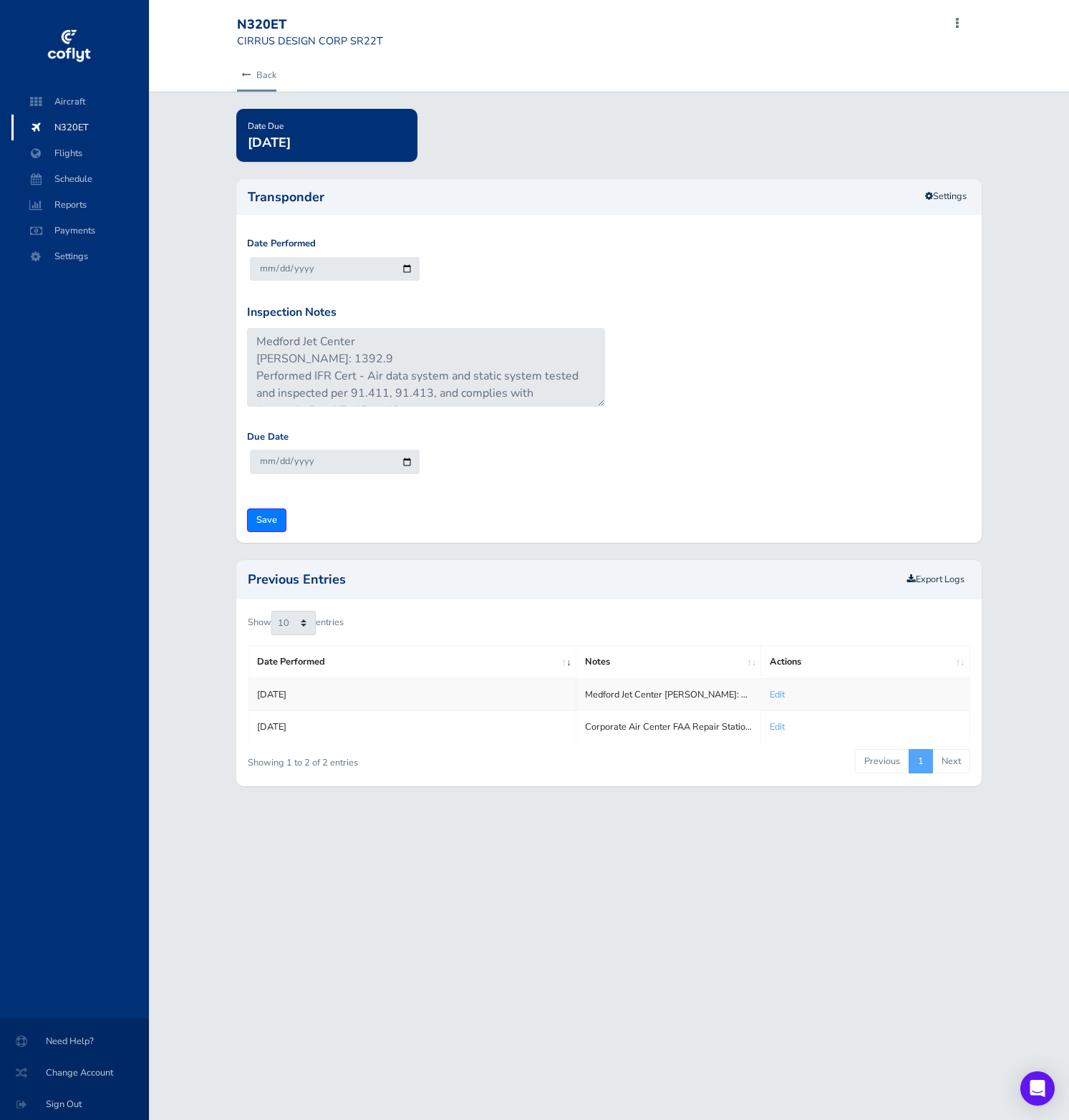
click at [250, 77] on link "Back" at bounding box center [257, 75] width 40 height 32
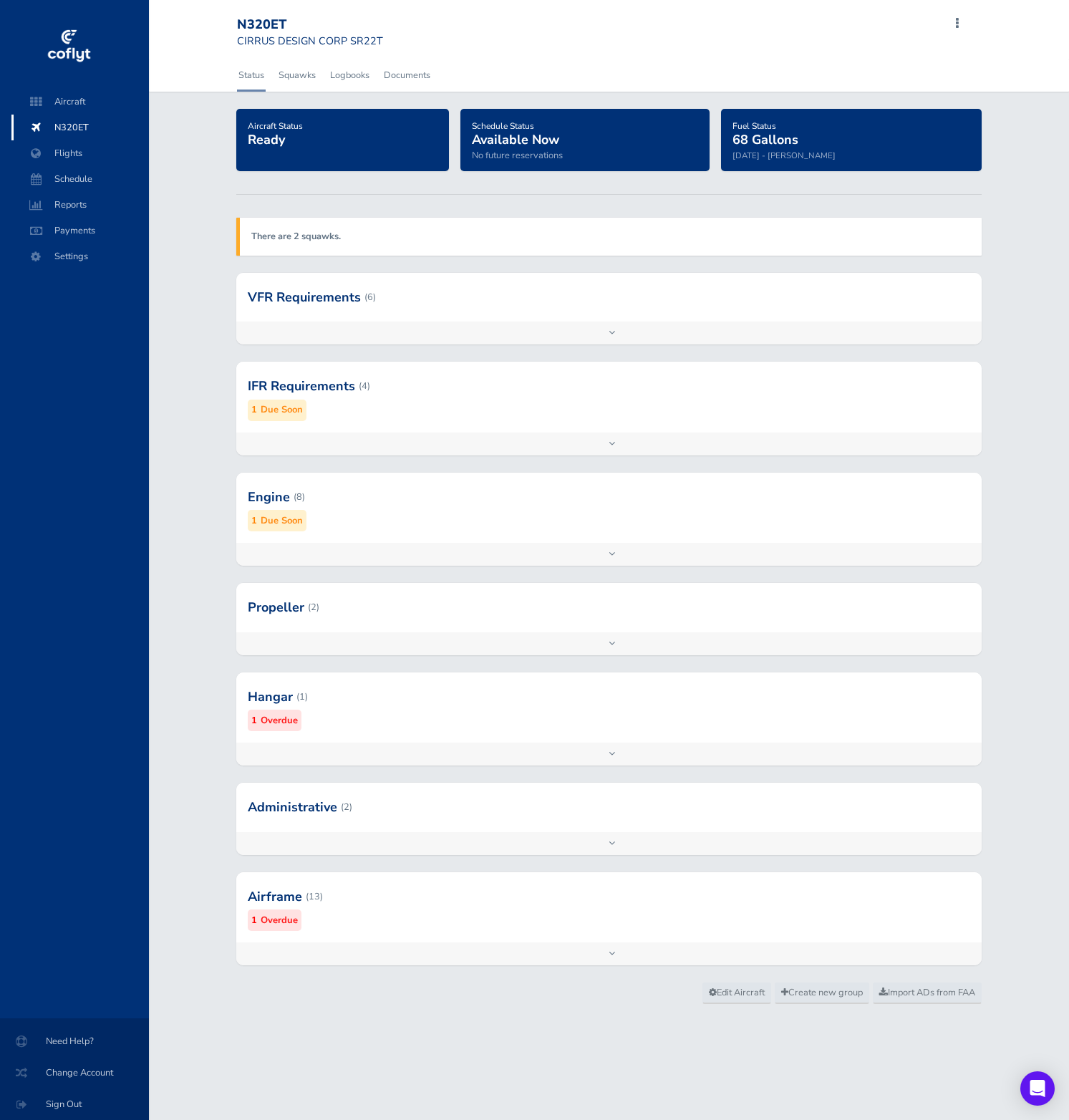
click at [399, 320] on div at bounding box center [609, 297] width 746 height 49
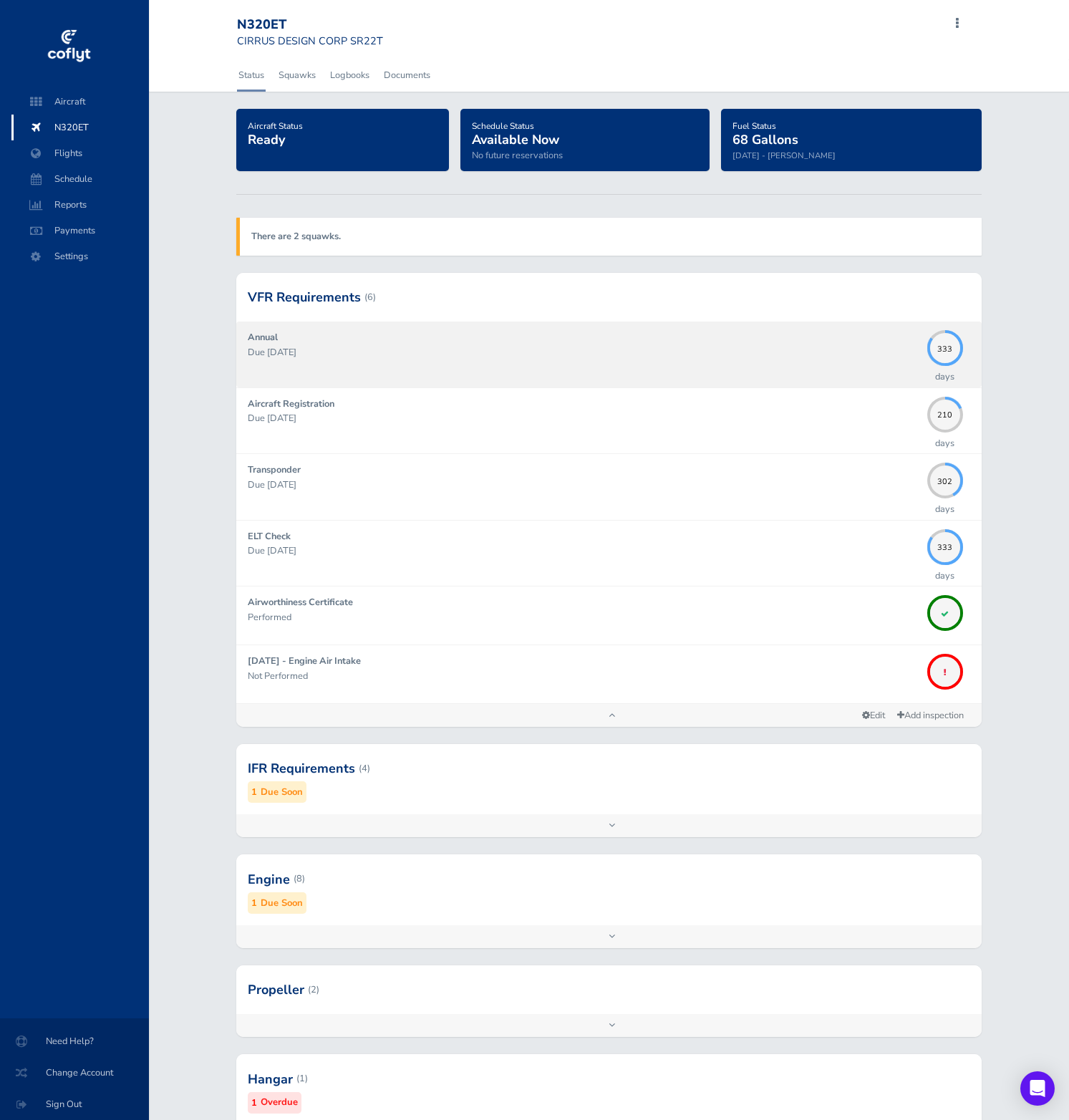
click at [542, 365] on div "Annual Due 08/31/2026" at bounding box center [584, 354] width 672 height 48
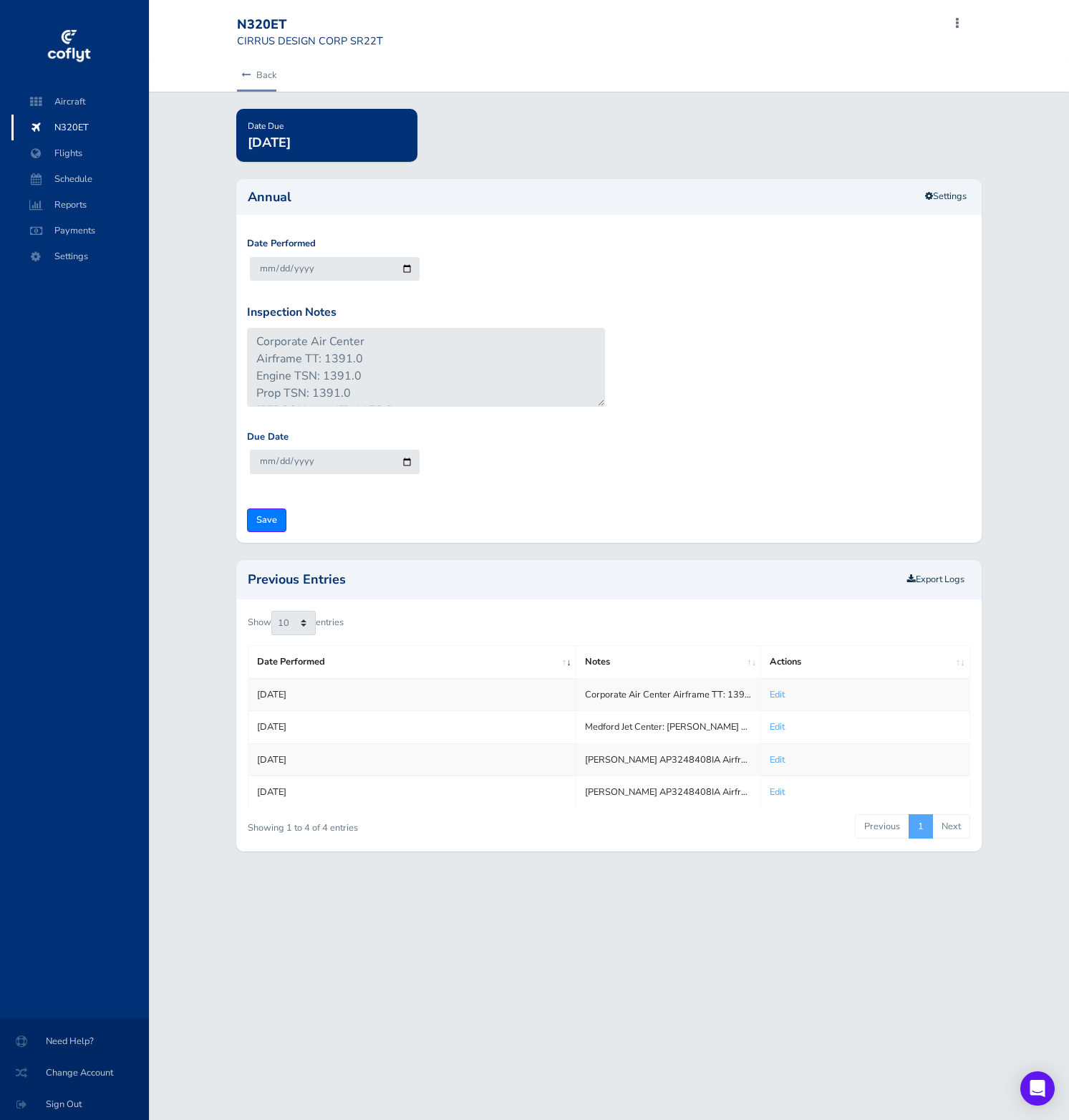
click at [247, 74] on icon at bounding box center [246, 76] width 9 height 9
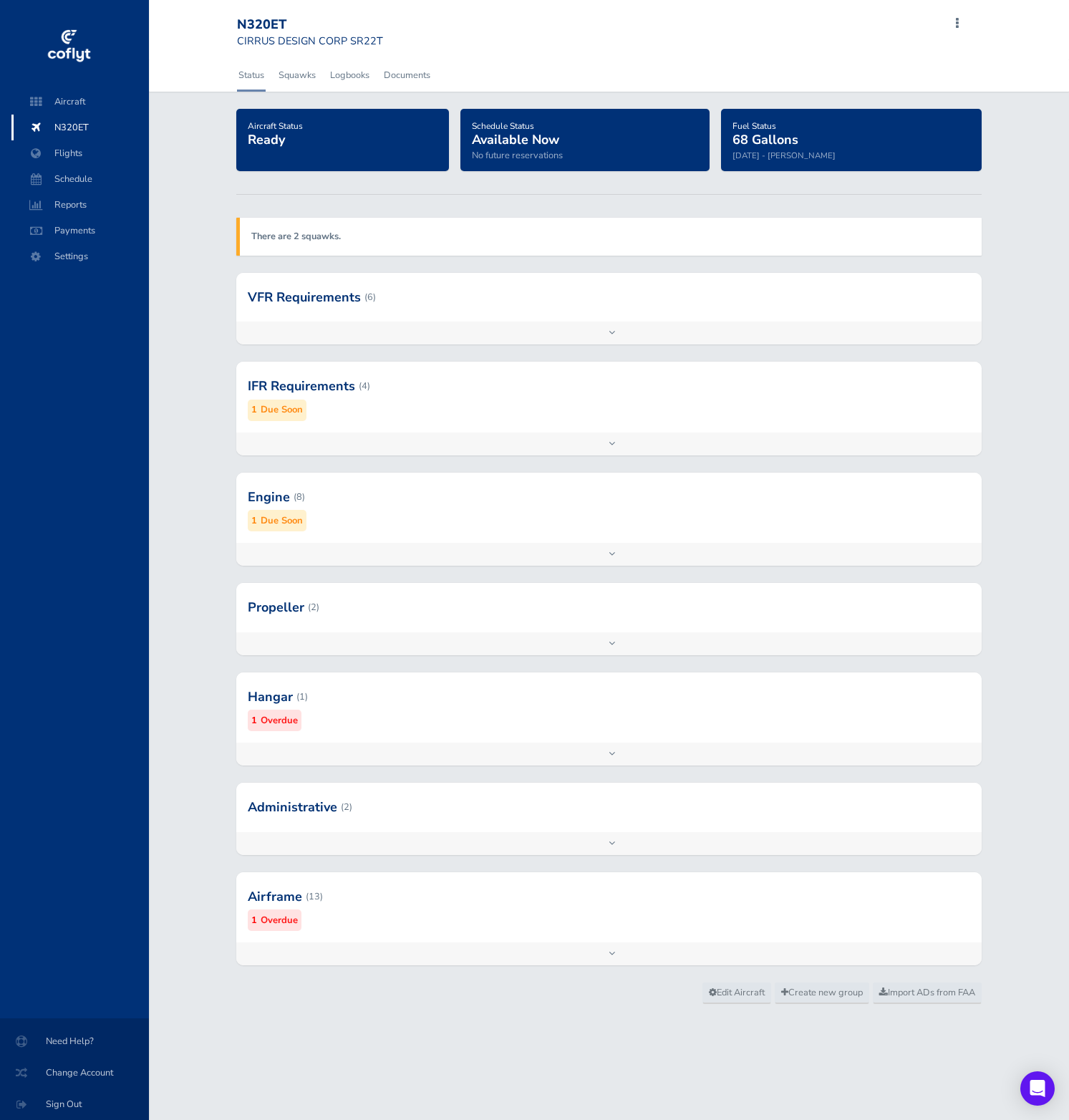
click at [406, 590] on div at bounding box center [609, 607] width 746 height 49
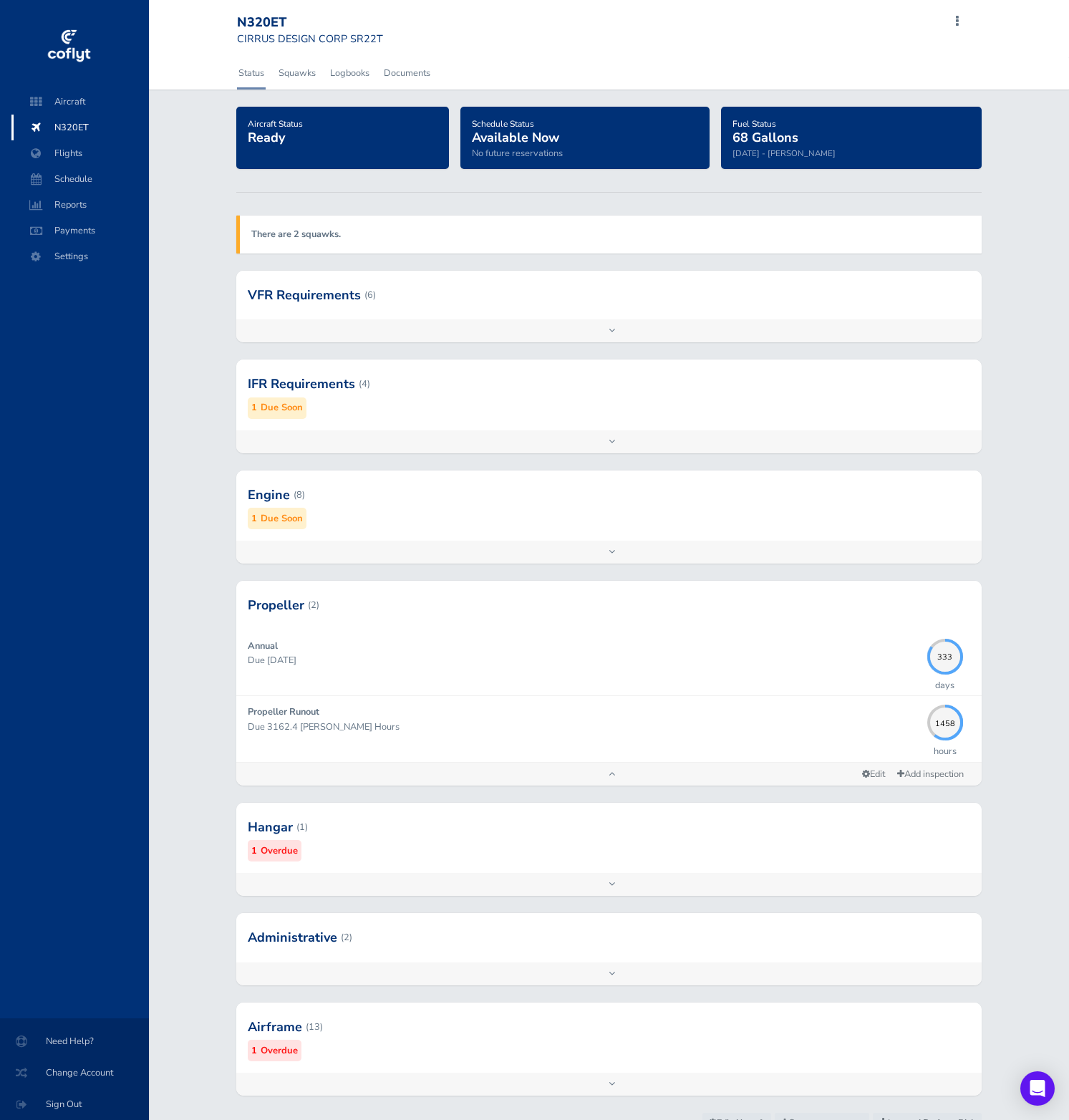
scroll to position [10, 0]
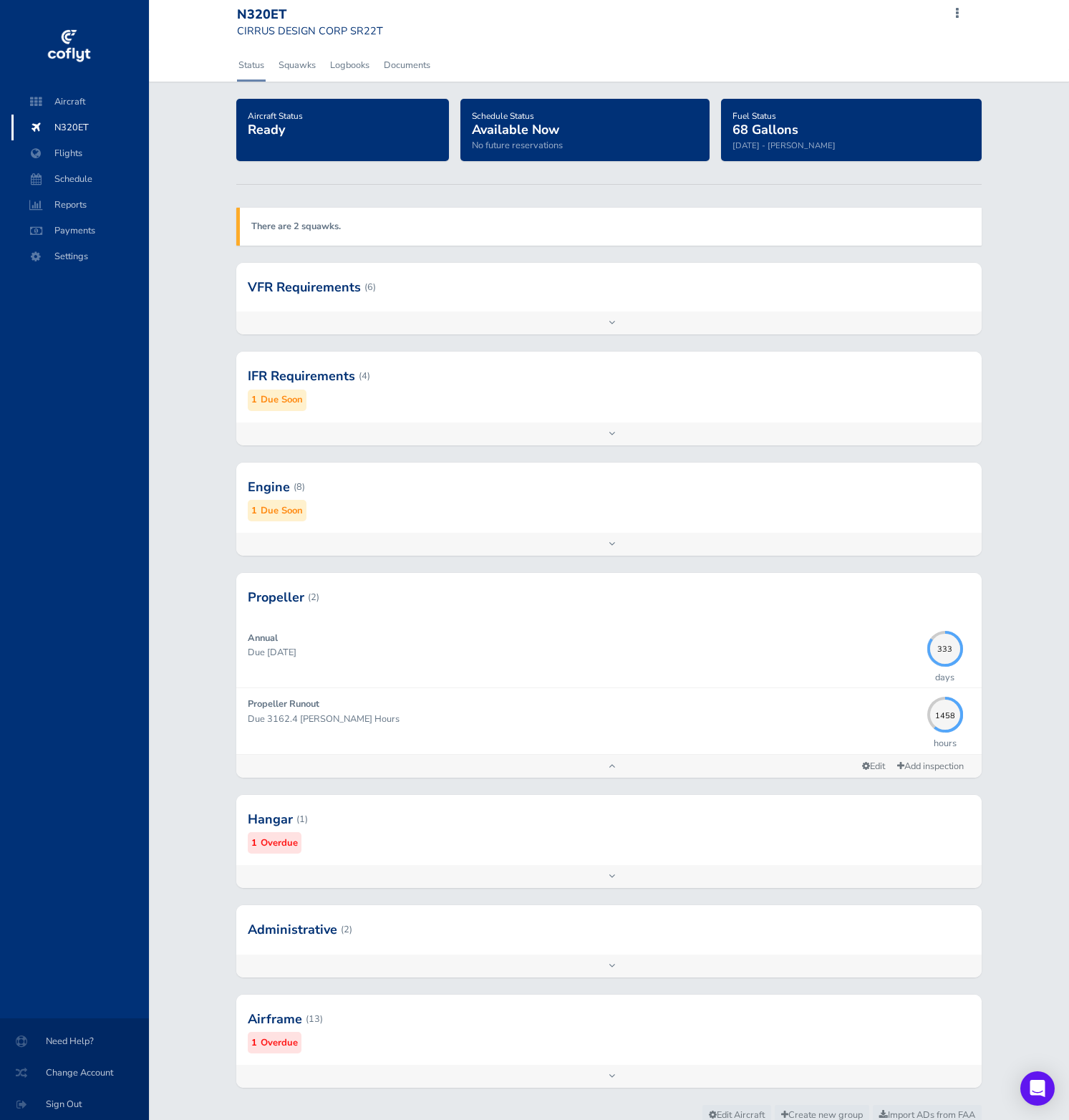
click at [585, 853] on div at bounding box center [609, 818] width 746 height 70
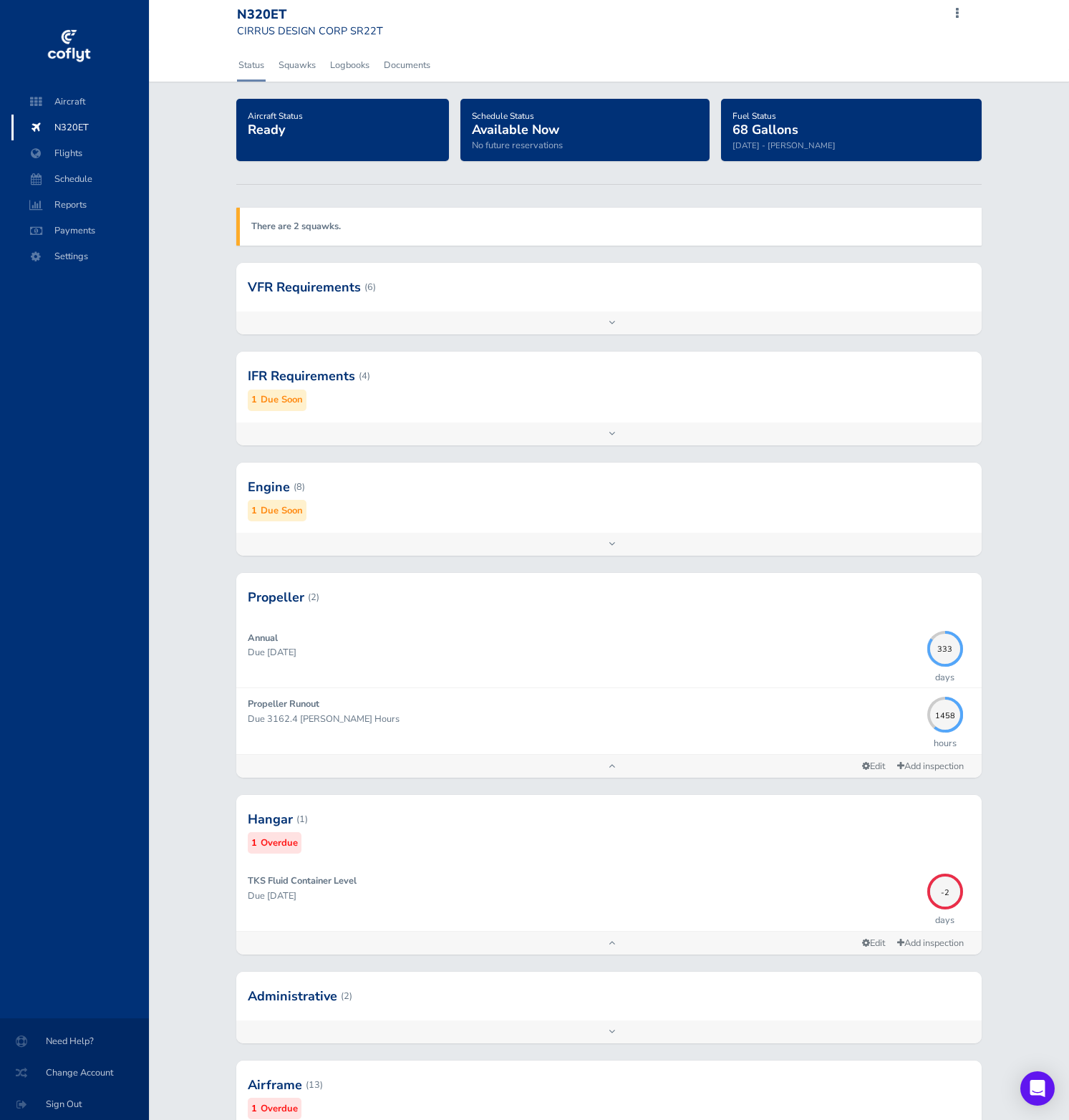
scroll to position [133, 0]
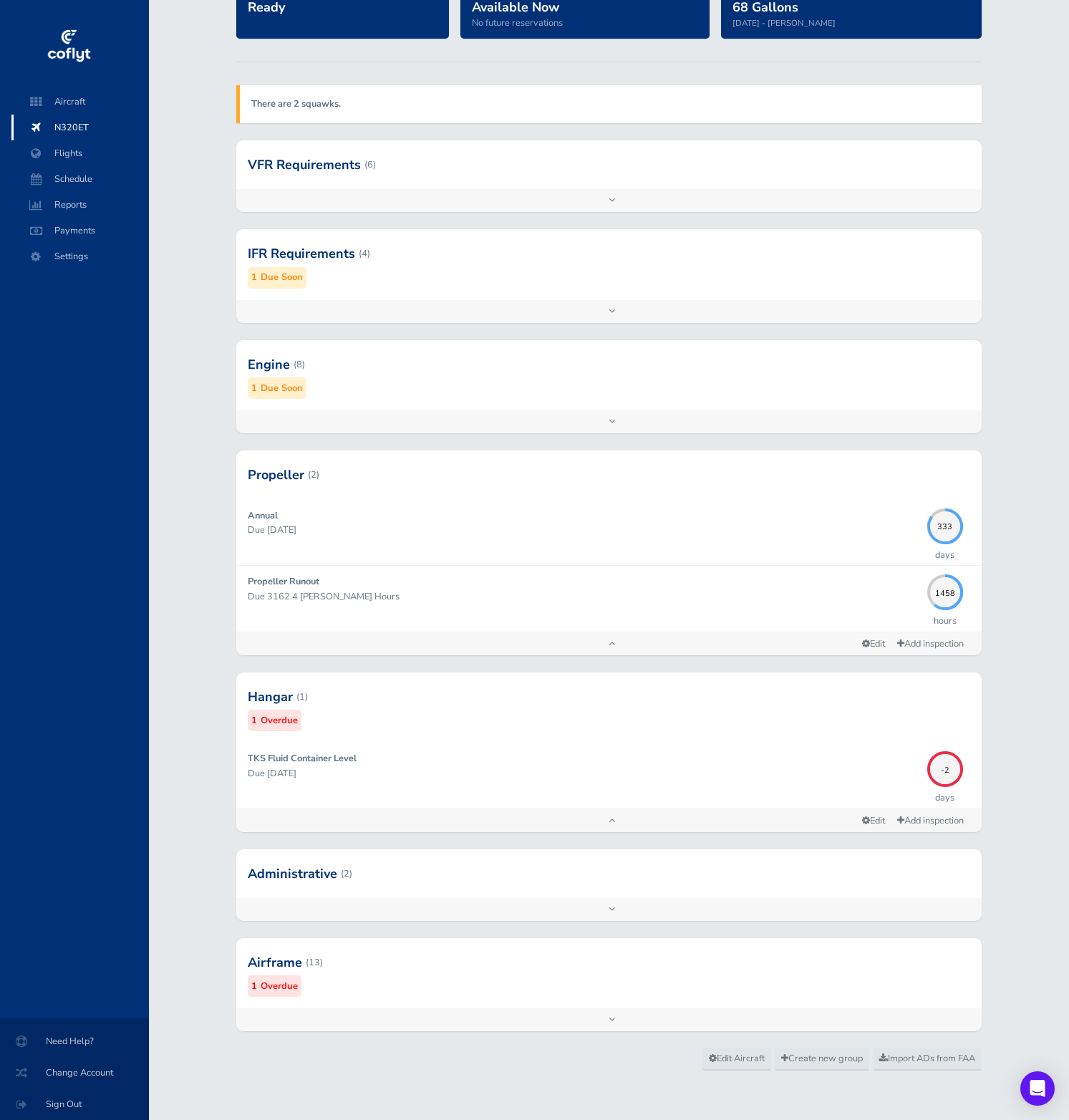
click at [570, 975] on div at bounding box center [609, 962] width 746 height 70
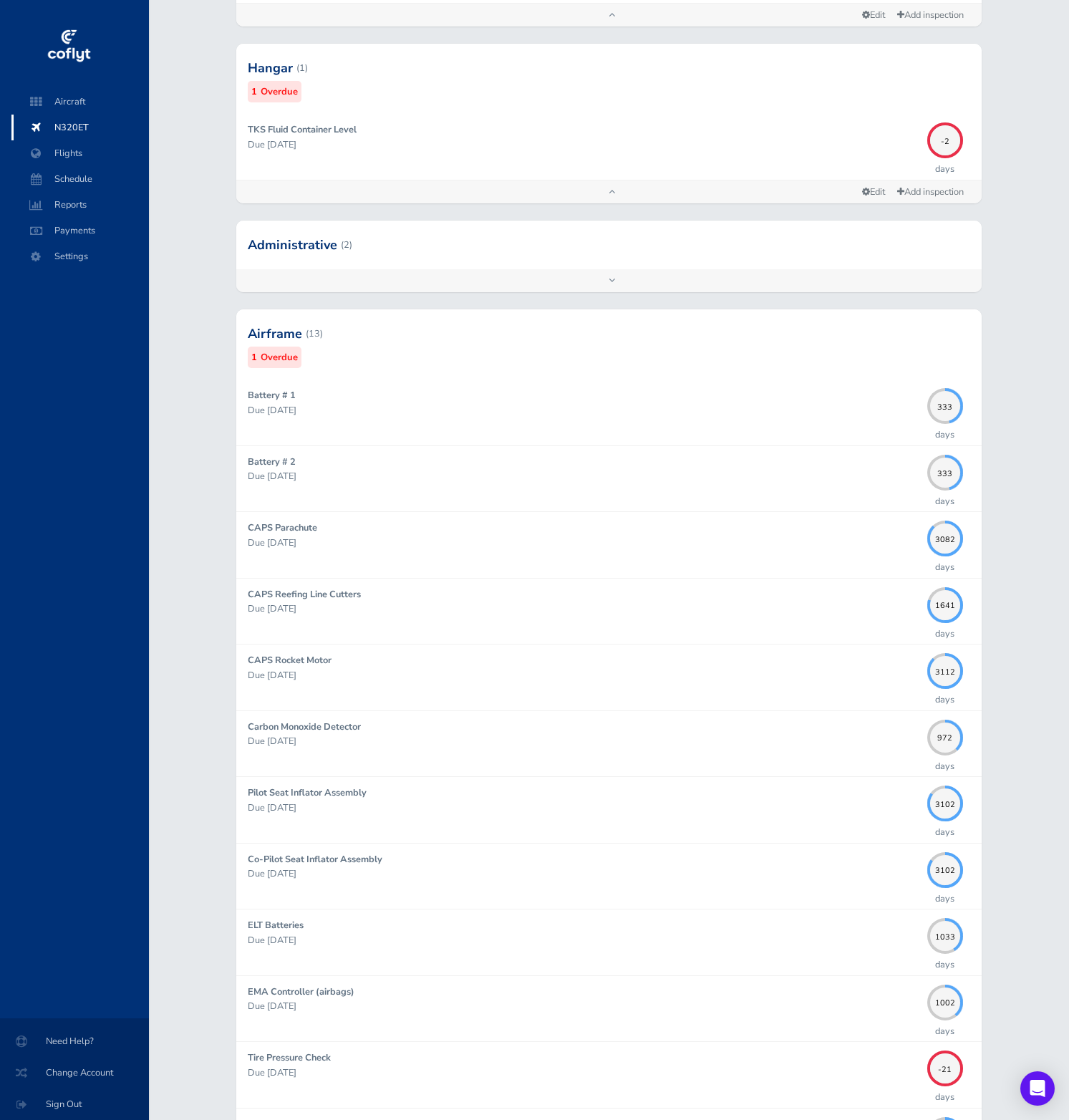
scroll to position [769, 0]
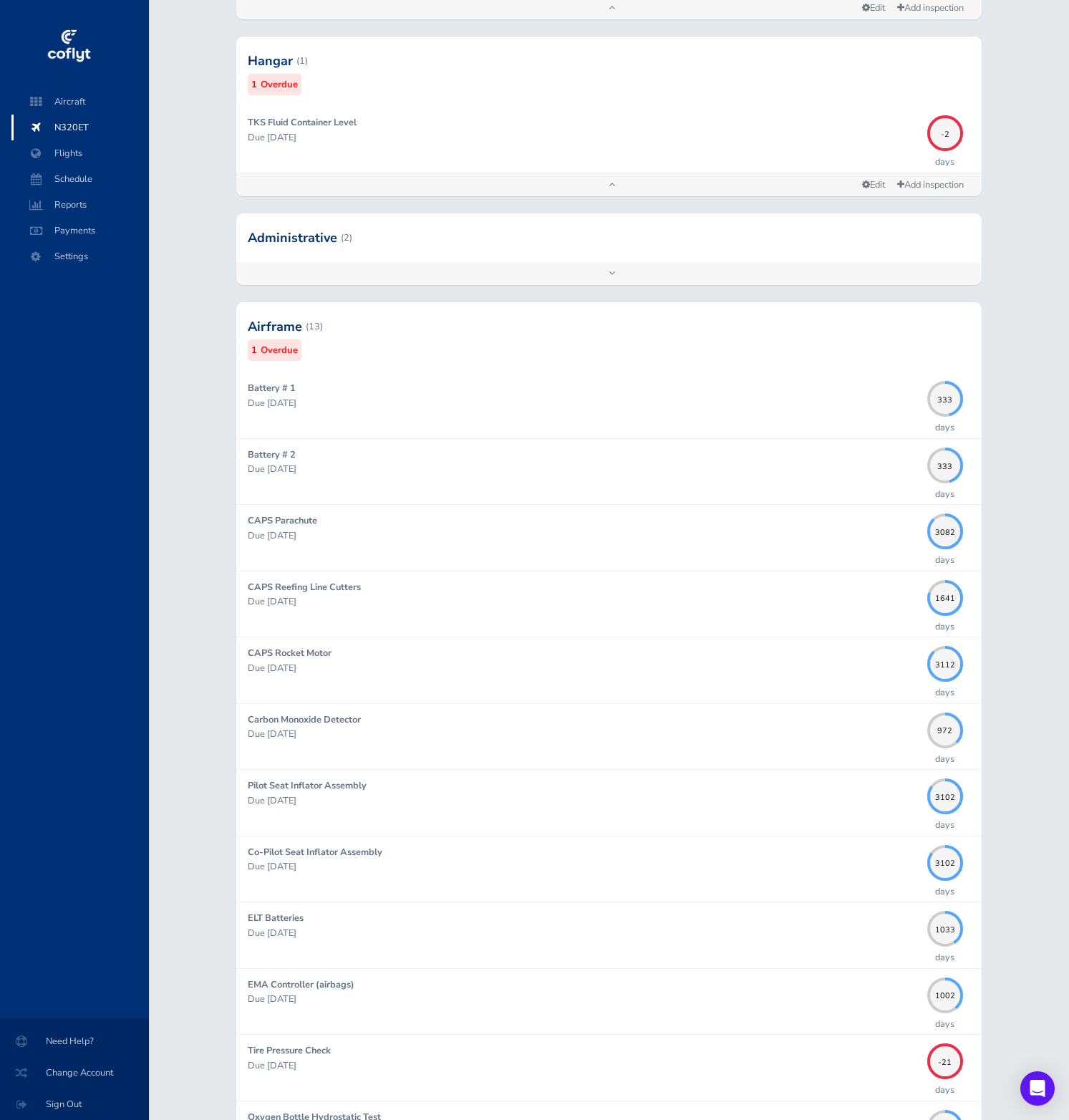
click at [481, 325] on div at bounding box center [609, 326] width 746 height 70
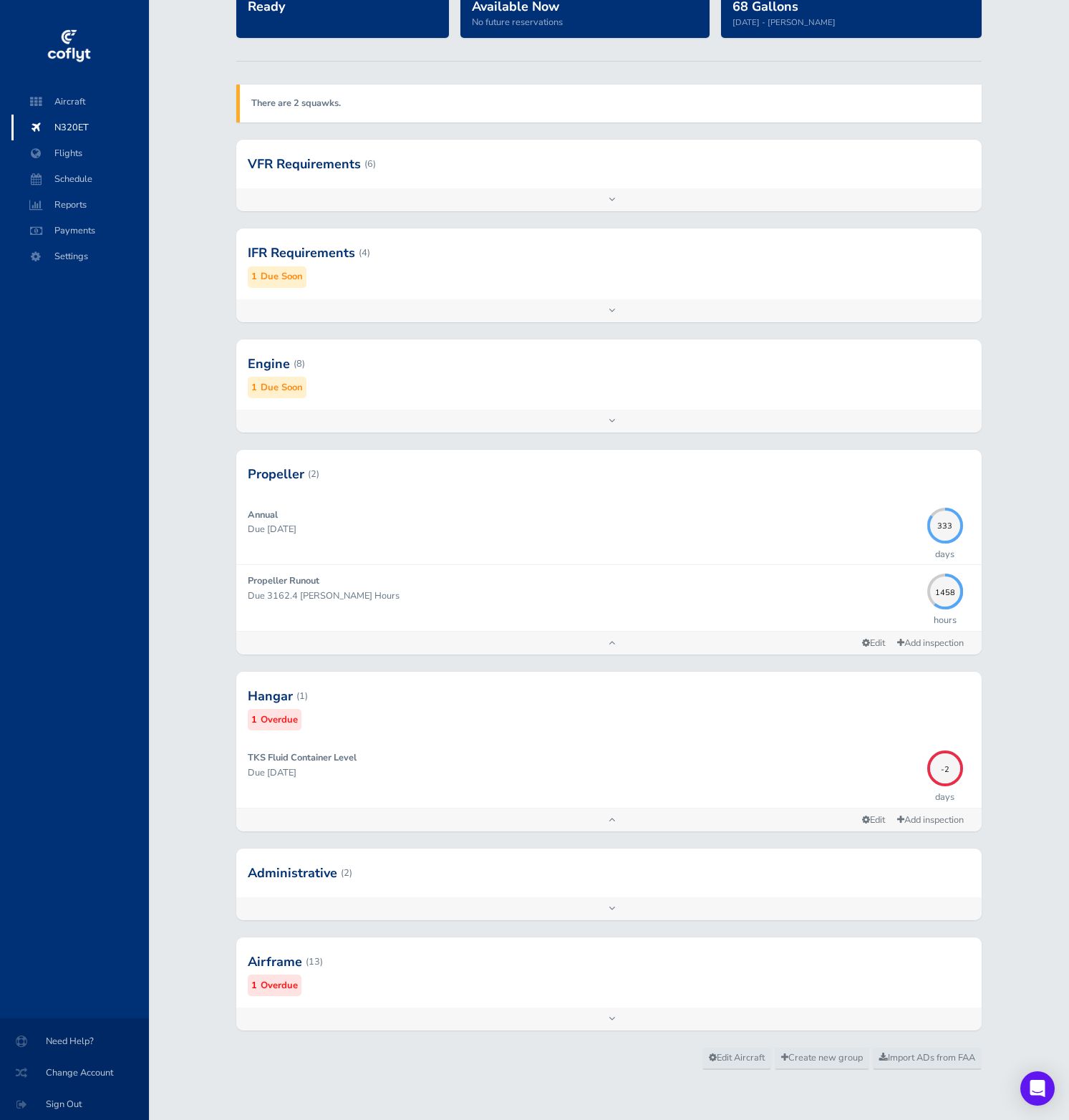
scroll to position [133, 0]
click at [367, 987] on div at bounding box center [609, 962] width 746 height 70
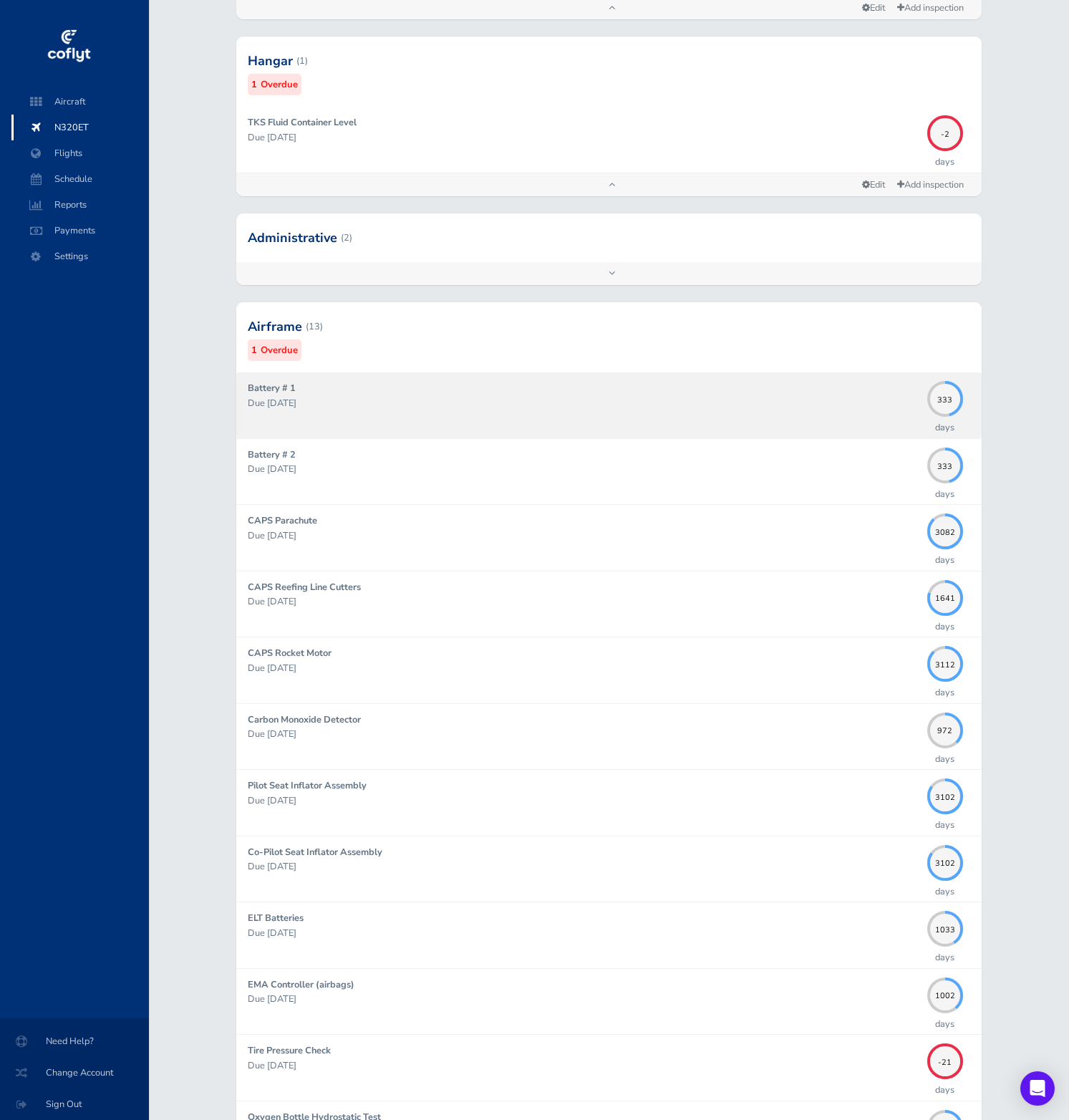
click at [555, 392] on div "Battery # 1 Due 08/31/2026" at bounding box center [584, 404] width 672 height 48
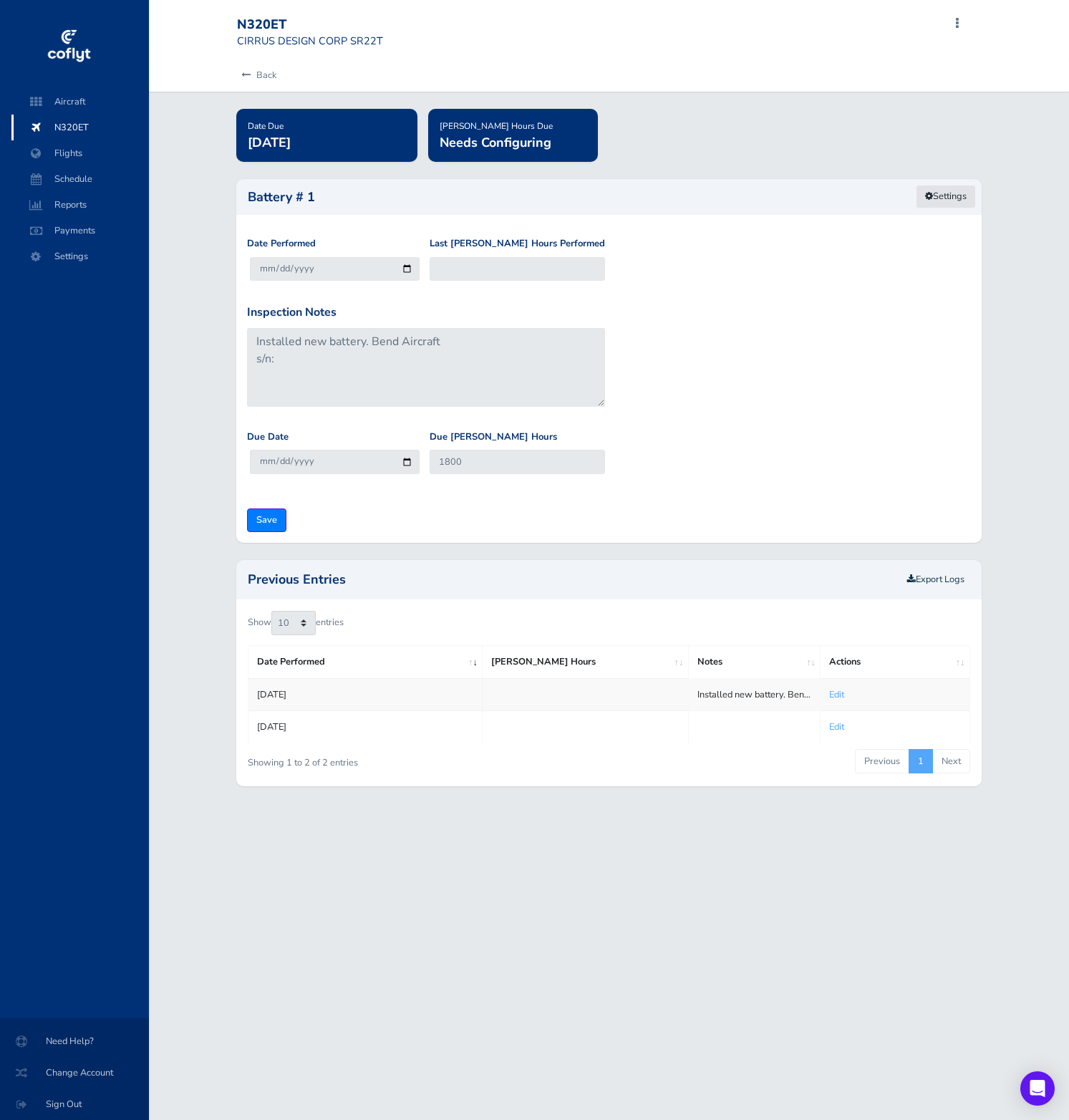
click at [945, 199] on link "Settings" at bounding box center [946, 197] width 60 height 24
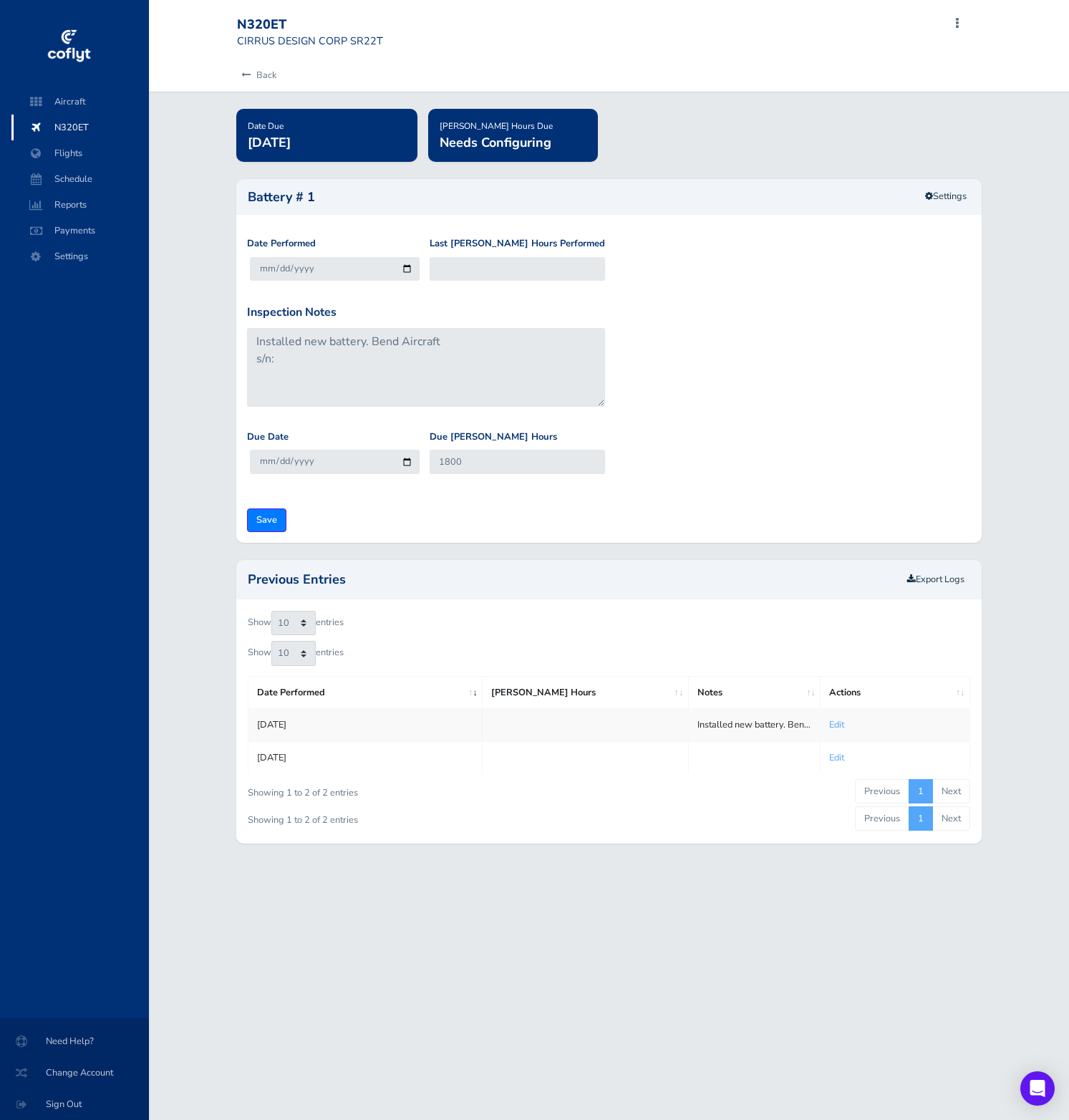
click at [739, 724] on td "Installed new battery. Bend Aircraft s/n:" at bounding box center [755, 724] width 133 height 32
click at [845, 723] on link "Edit" at bounding box center [837, 724] width 15 height 13
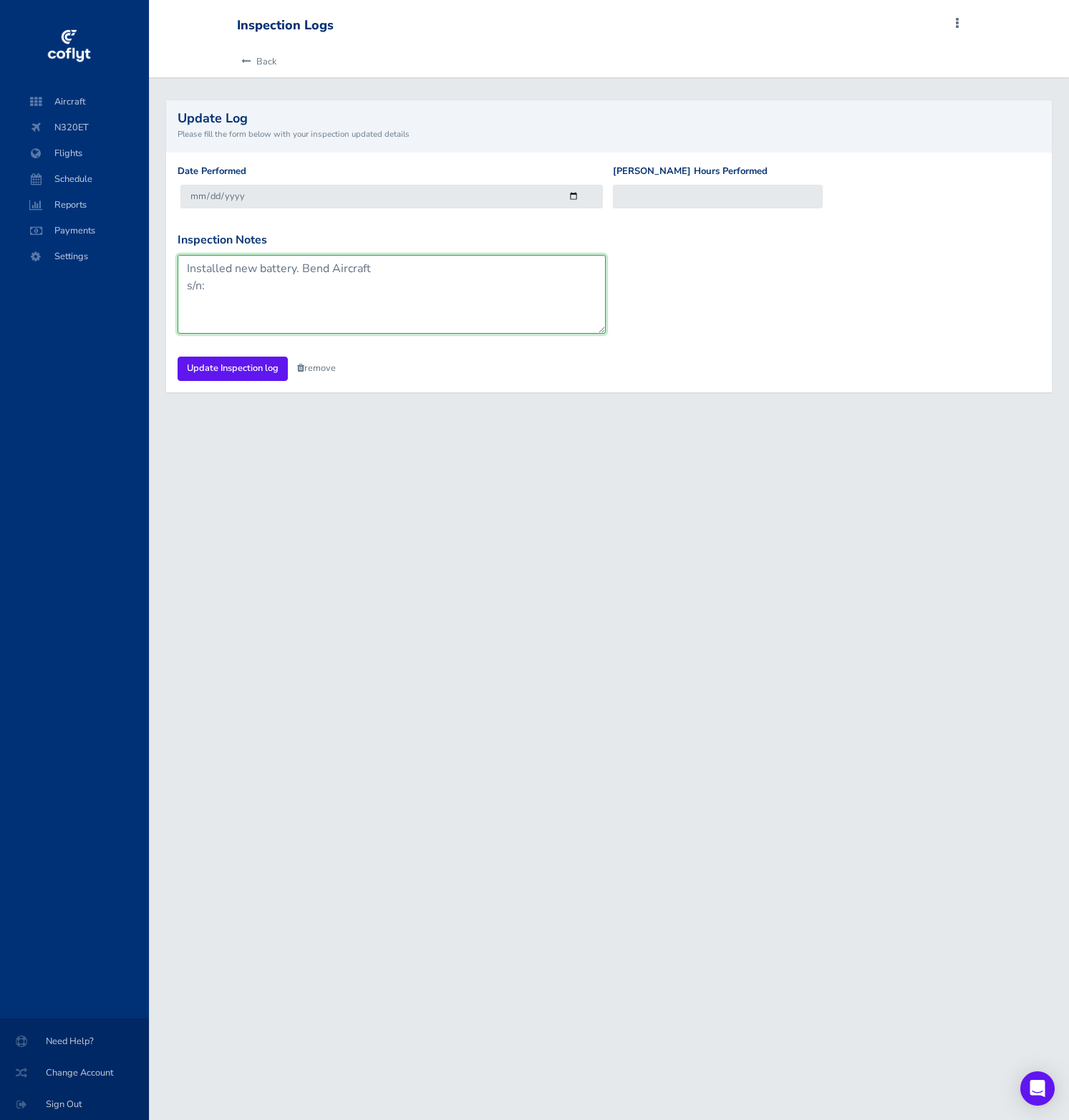
click at [516, 263] on textarea "Installed new battery. Bend Aircraft s/n:" at bounding box center [392, 295] width 428 height 79
click at [463, 291] on textarea "Installed new battery. Bend Aircraft s/n:" at bounding box center [392, 295] width 428 height 79
drag, startPoint x: 463, startPoint y: 304, endPoint x: 183, endPoint y: 203, distance: 297.7
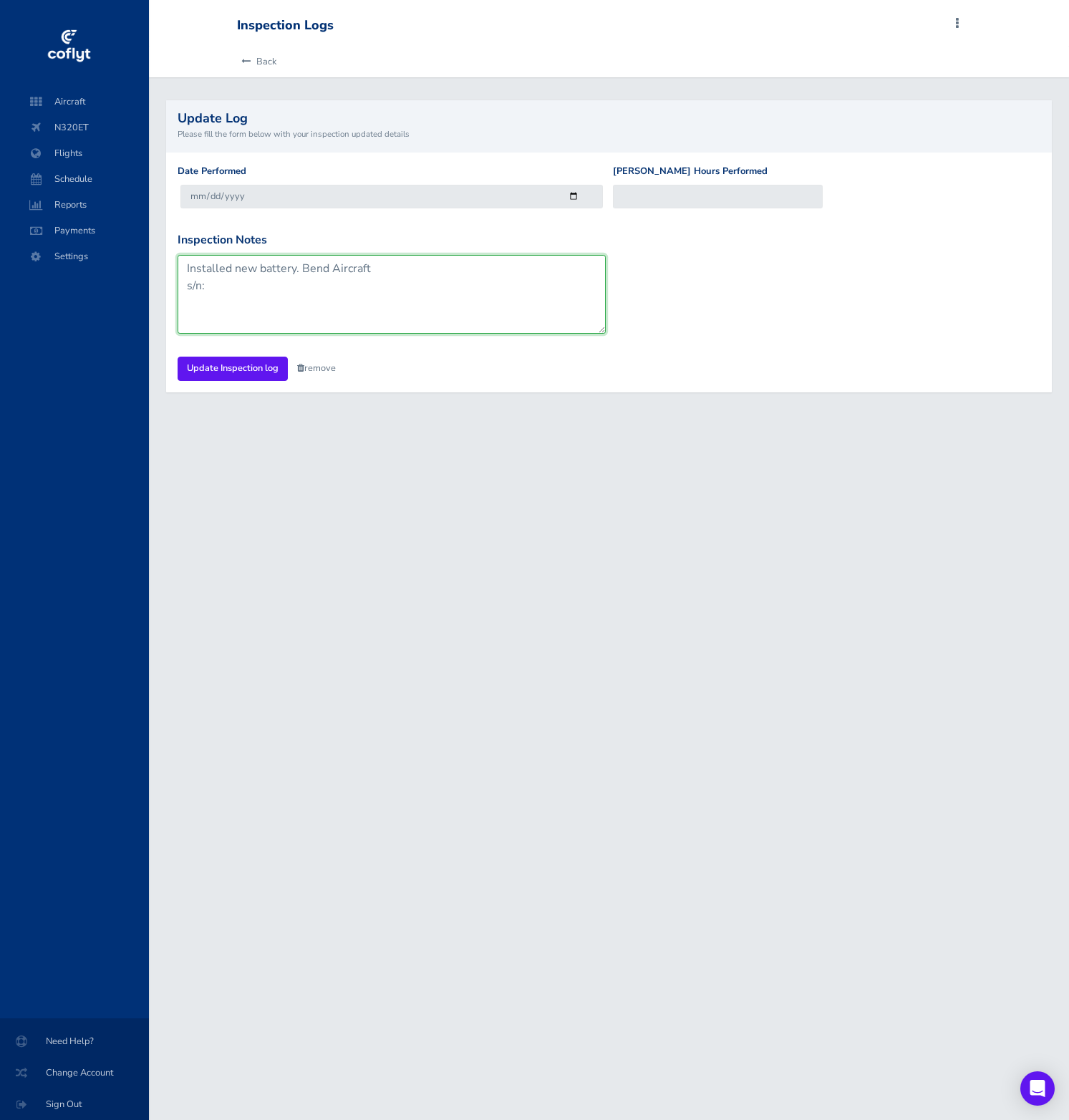
click at [183, 203] on form "Date Performed 2024-08-28 Hobbs Hours Performed Inspection Notes Installed new …" at bounding box center [609, 272] width 863 height 217
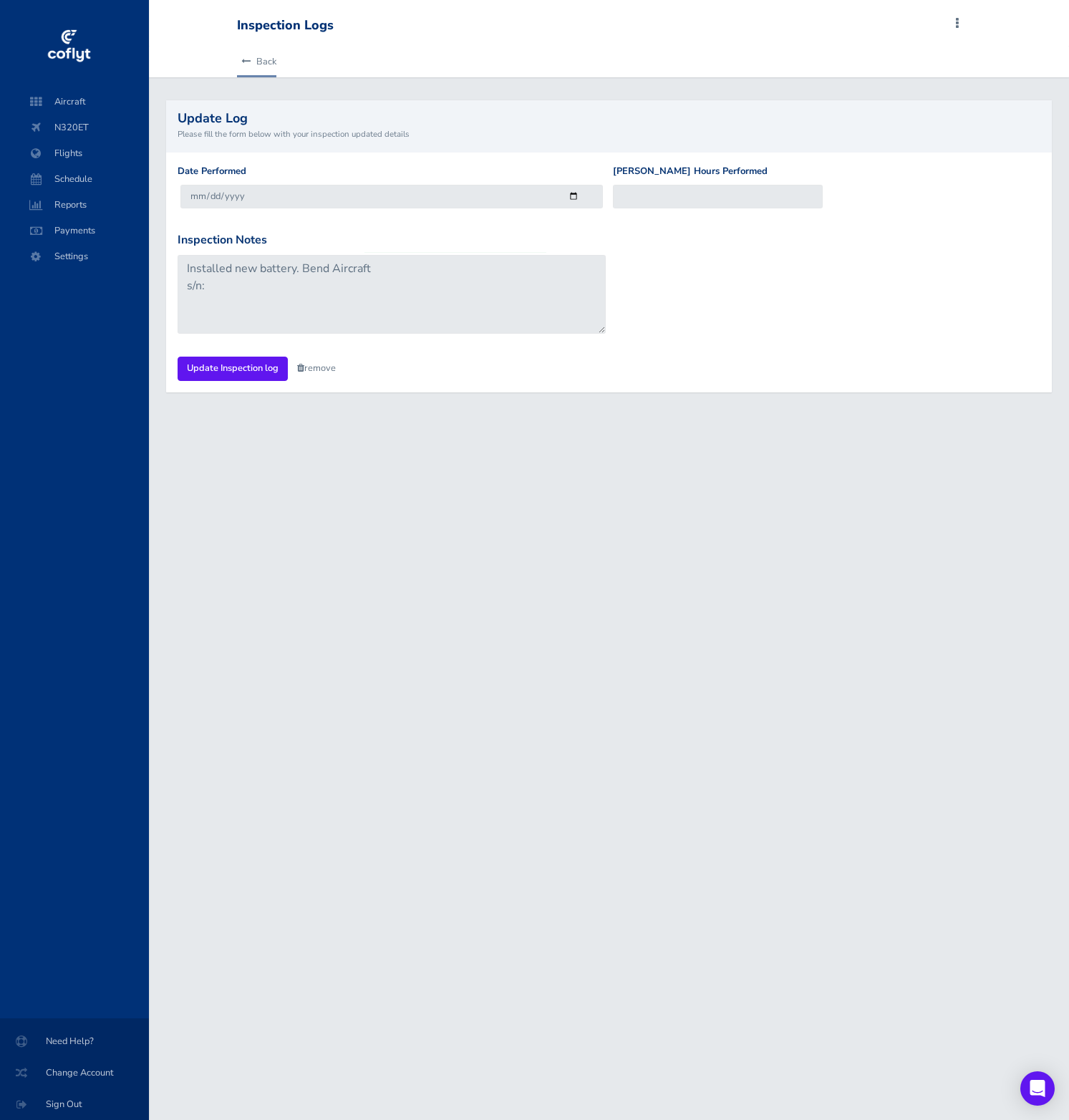
click at [243, 62] on icon at bounding box center [246, 62] width 9 height 9
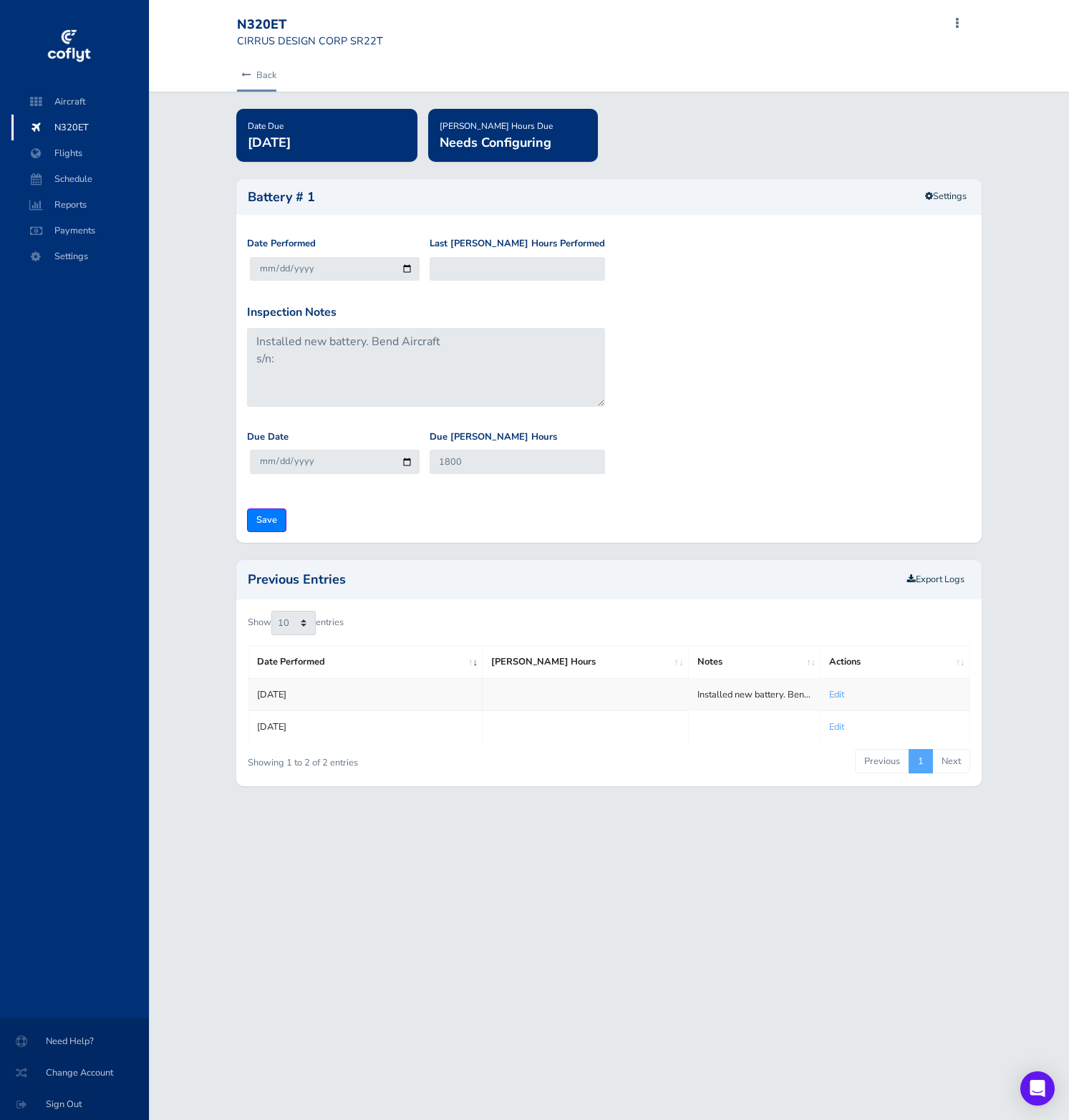
click at [239, 71] on link "Back" at bounding box center [257, 75] width 40 height 32
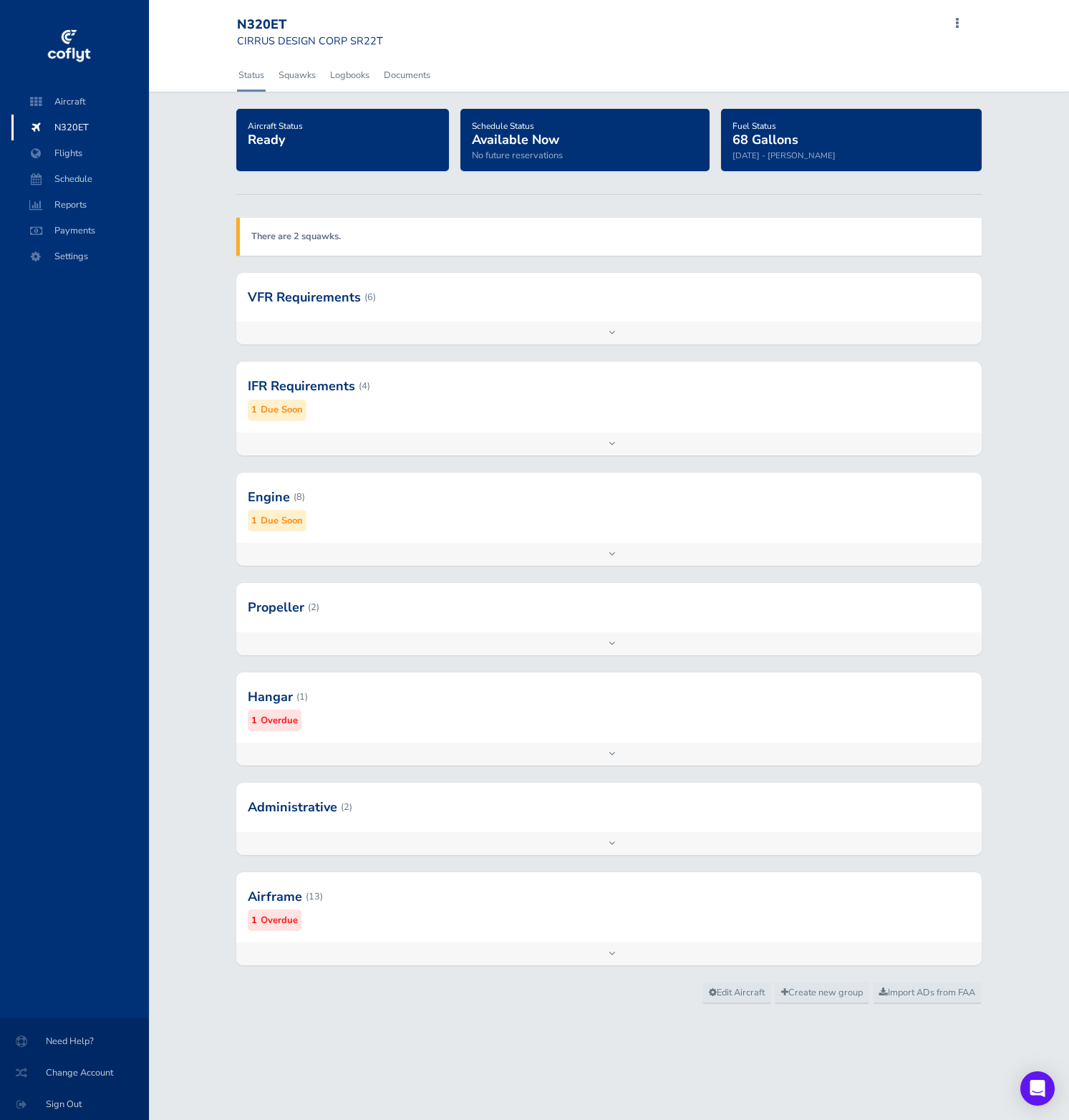
click at [404, 917] on div at bounding box center [609, 896] width 746 height 70
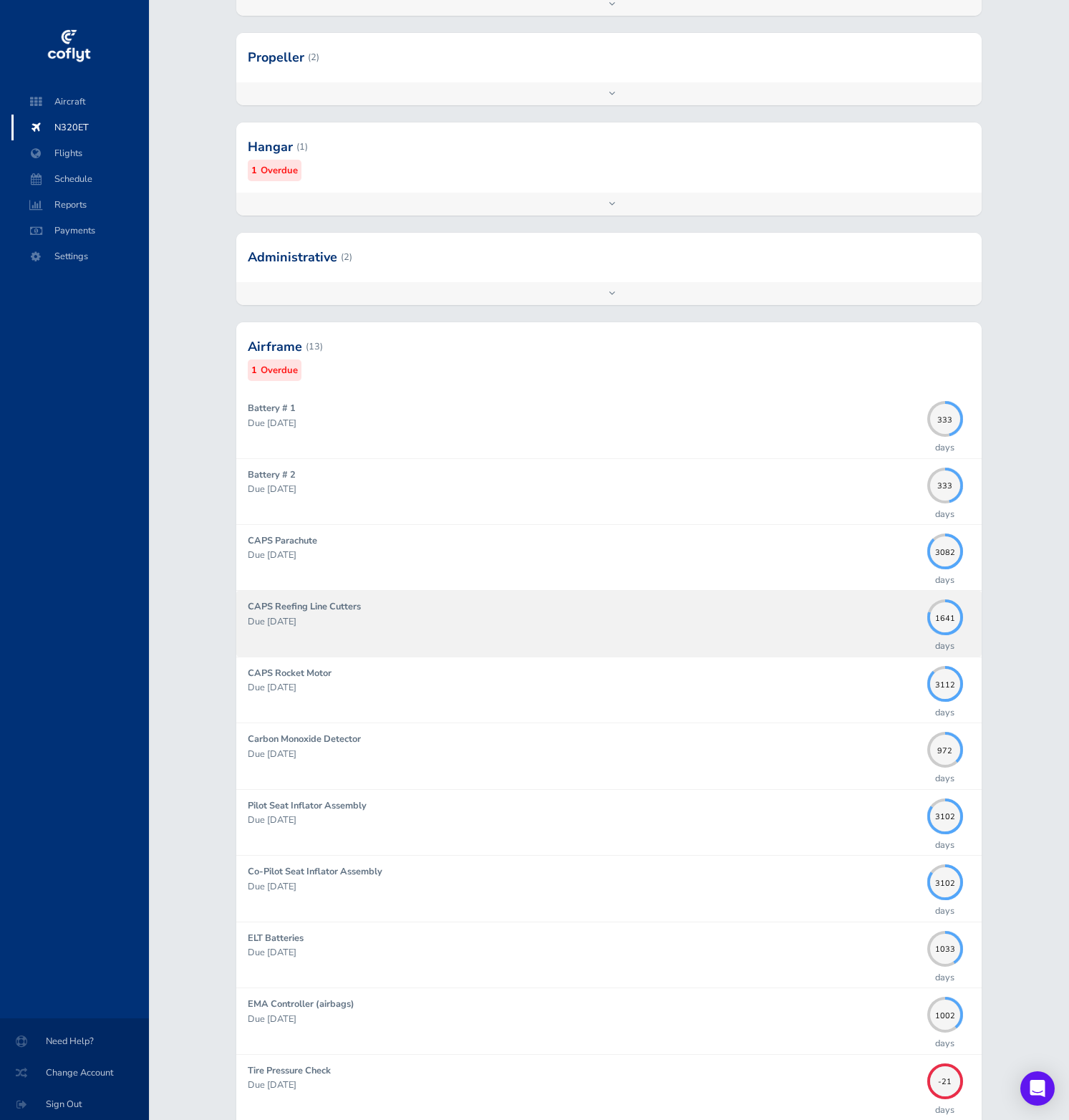
scroll to position [552, 0]
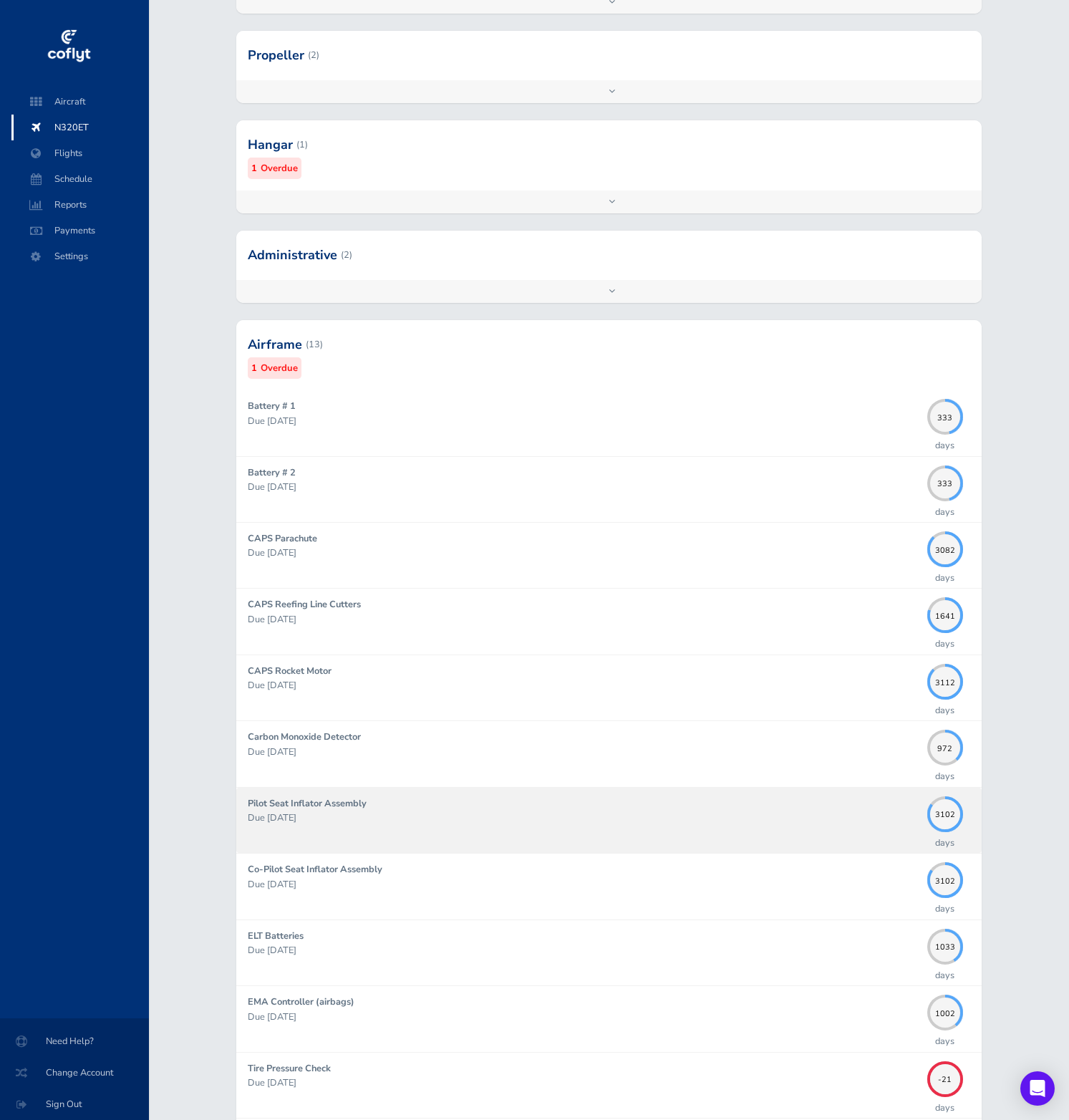
click at [463, 811] on p "Due [DATE]" at bounding box center [584, 817] width 672 height 14
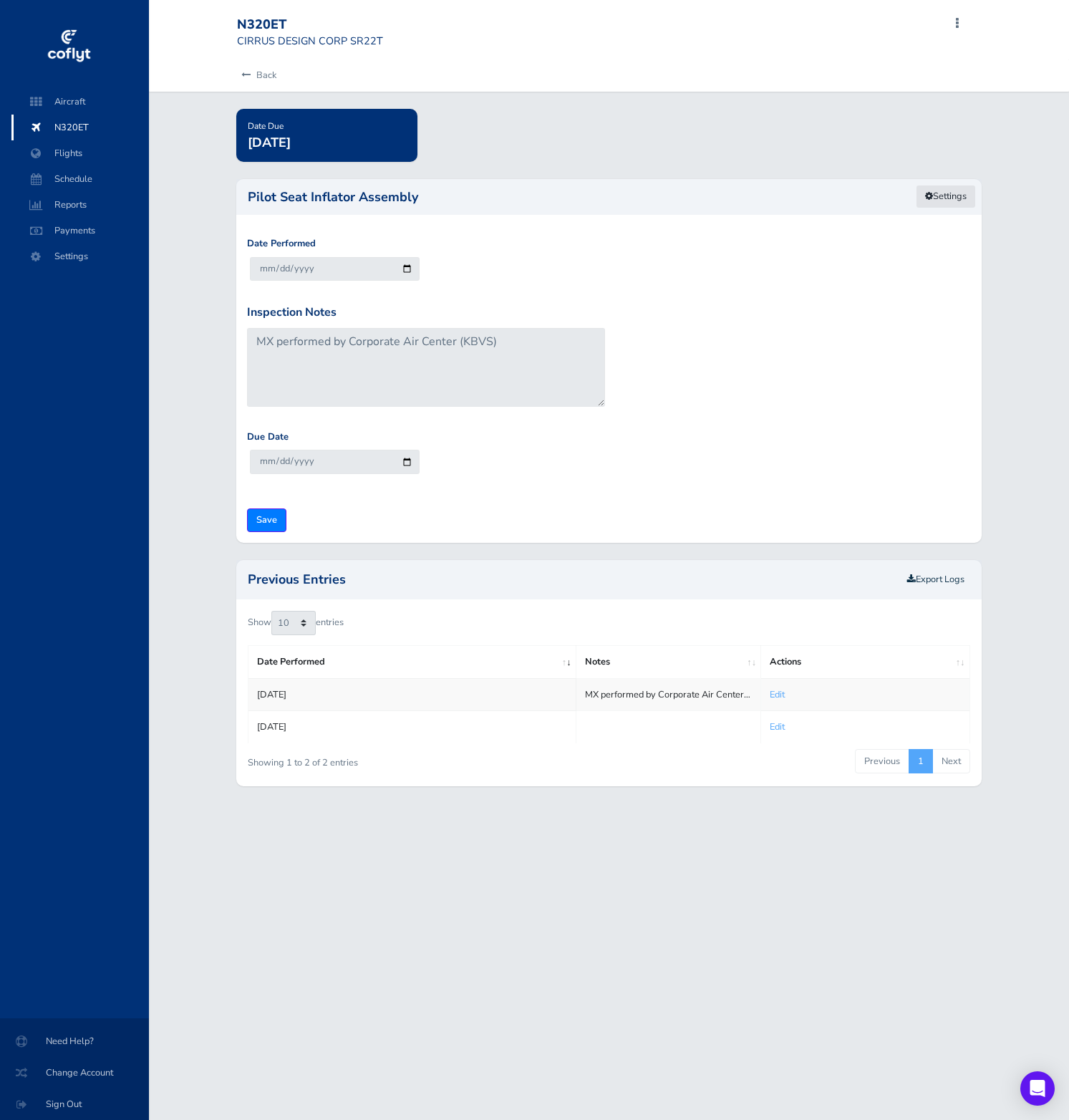
click at [943, 190] on link "Settings" at bounding box center [946, 197] width 60 height 24
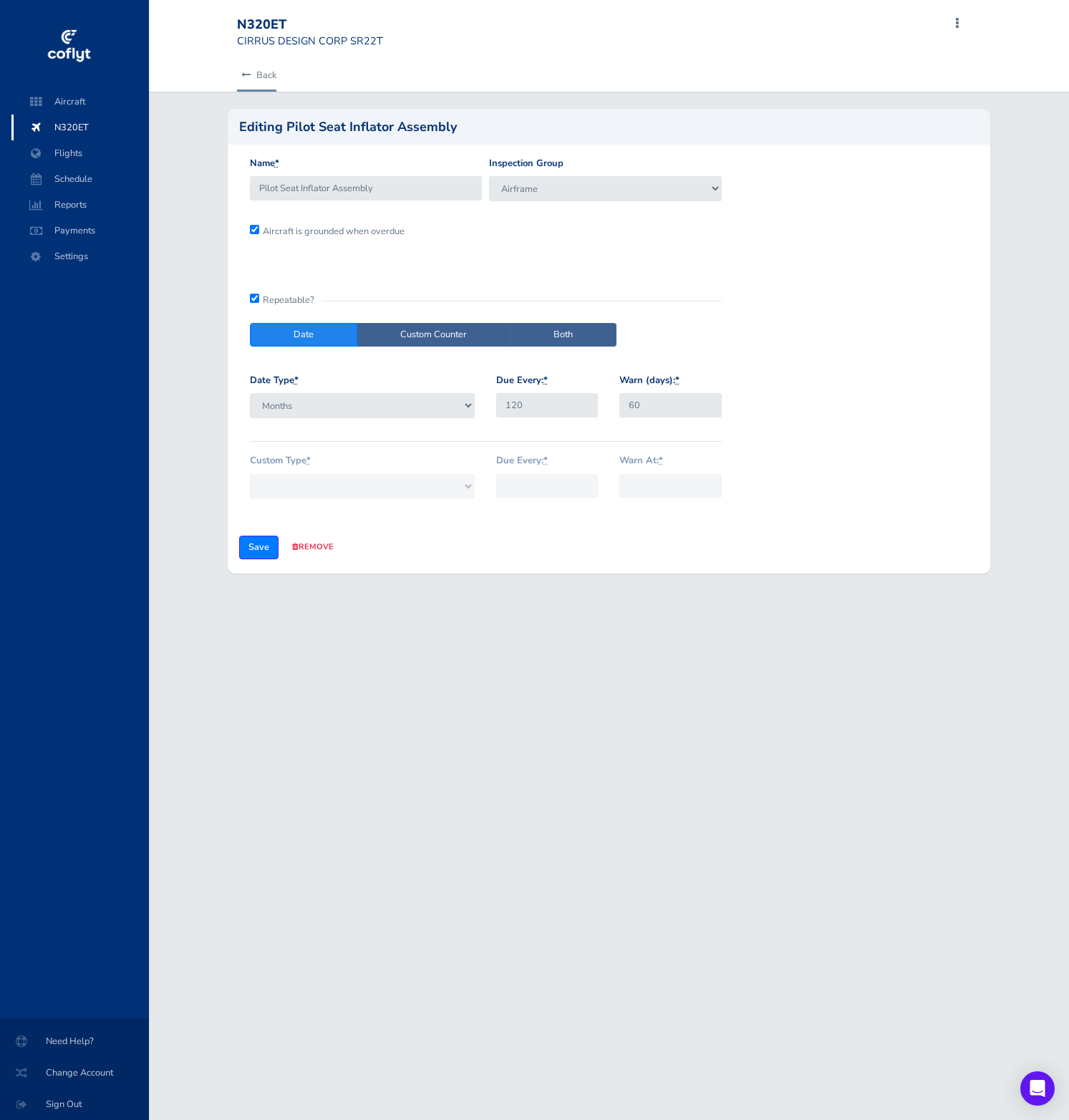
click at [250, 76] on link "Back" at bounding box center [257, 75] width 40 height 32
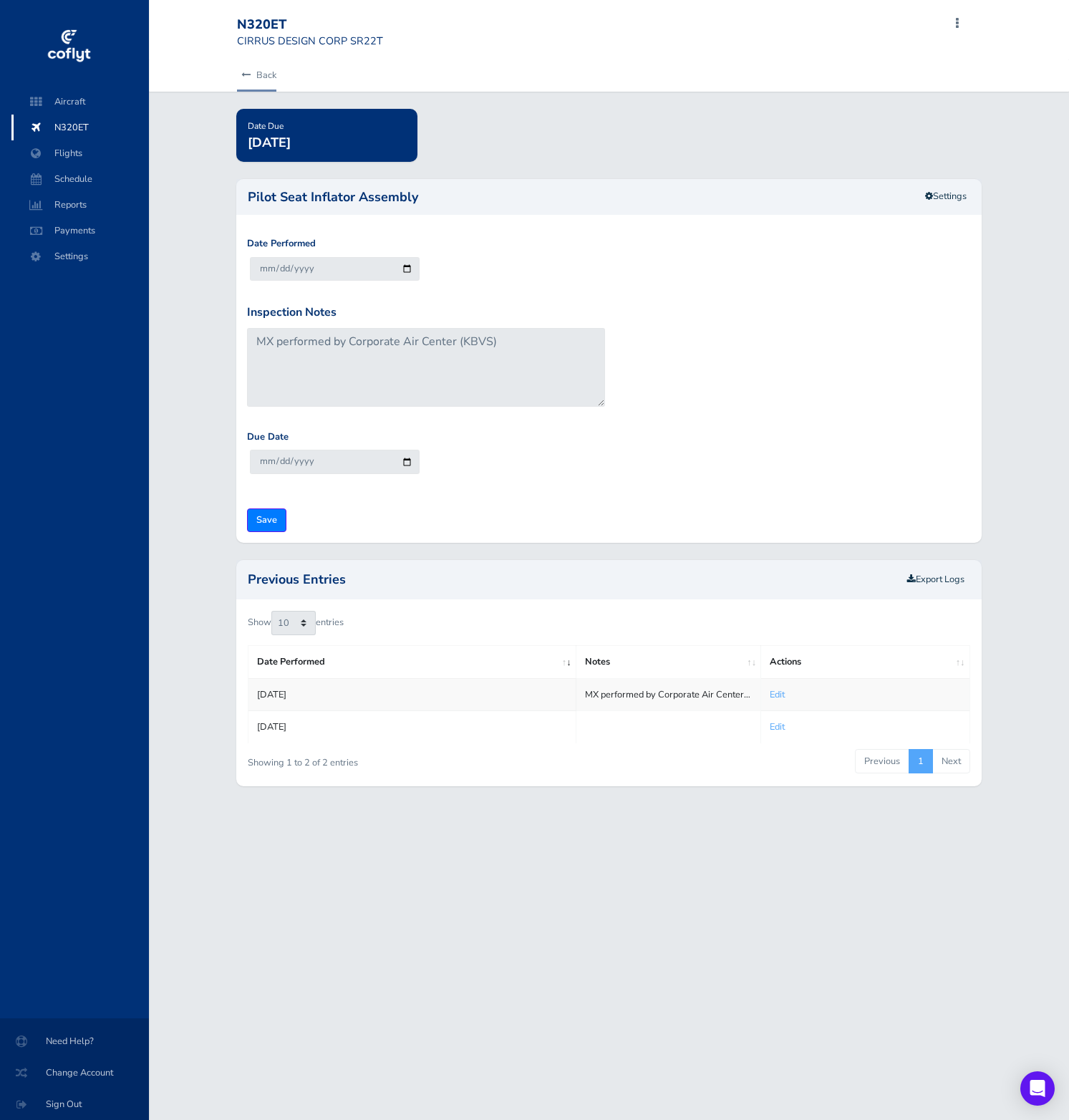
click at [247, 77] on icon at bounding box center [246, 76] width 9 height 9
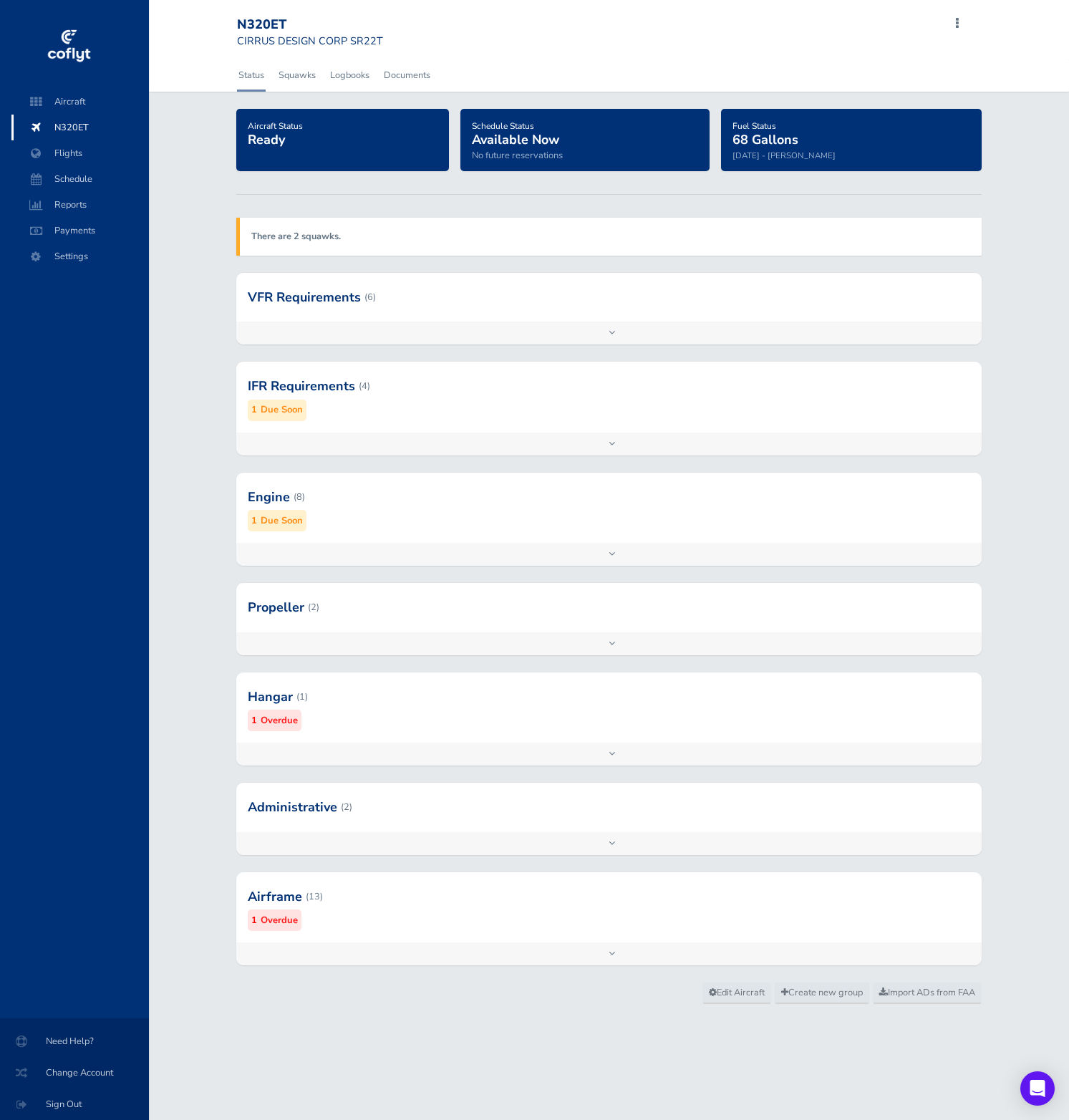
click at [452, 948] on div "Add inspection Edit" at bounding box center [609, 953] width 746 height 23
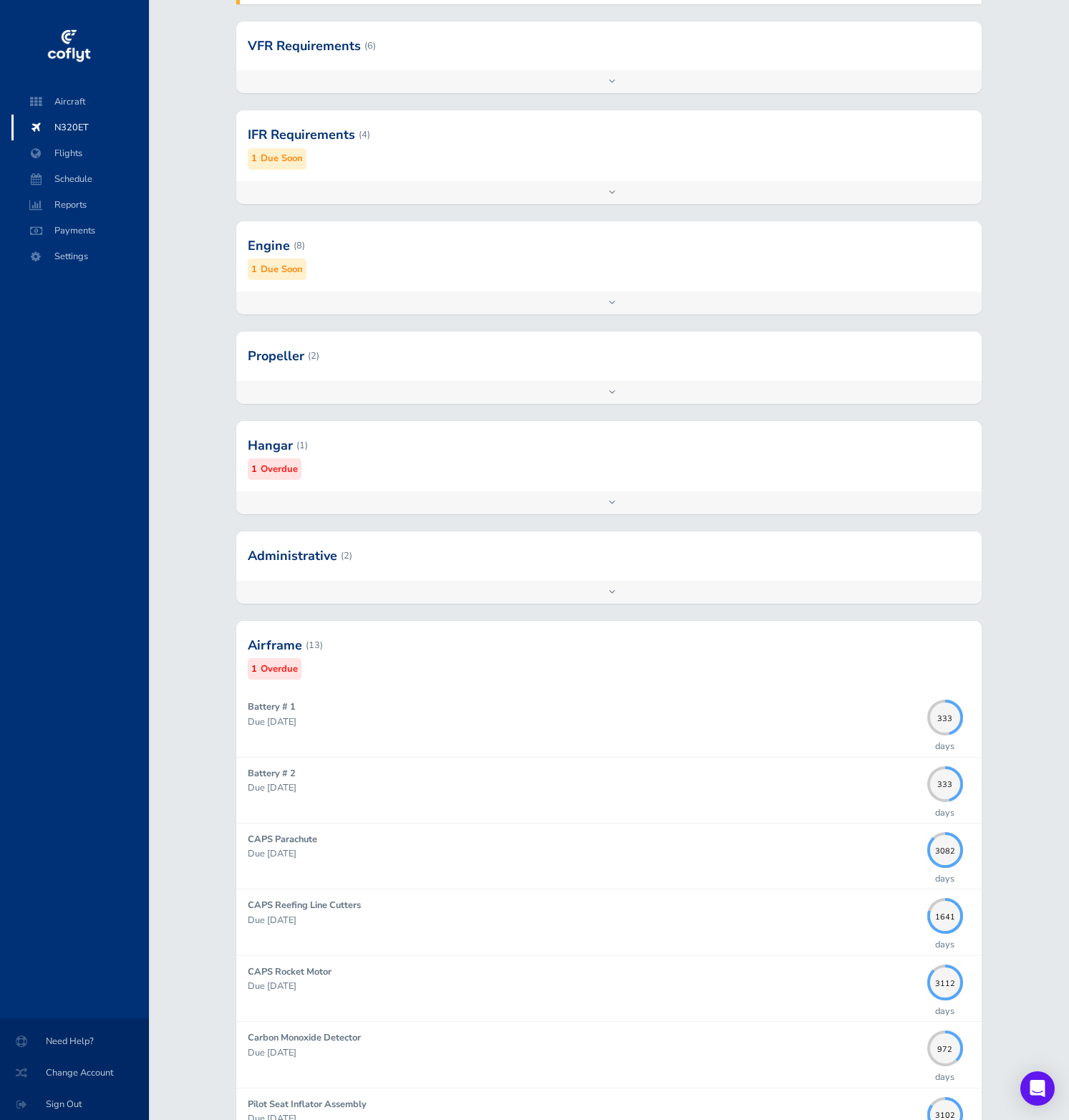
scroll to position [293, 0]
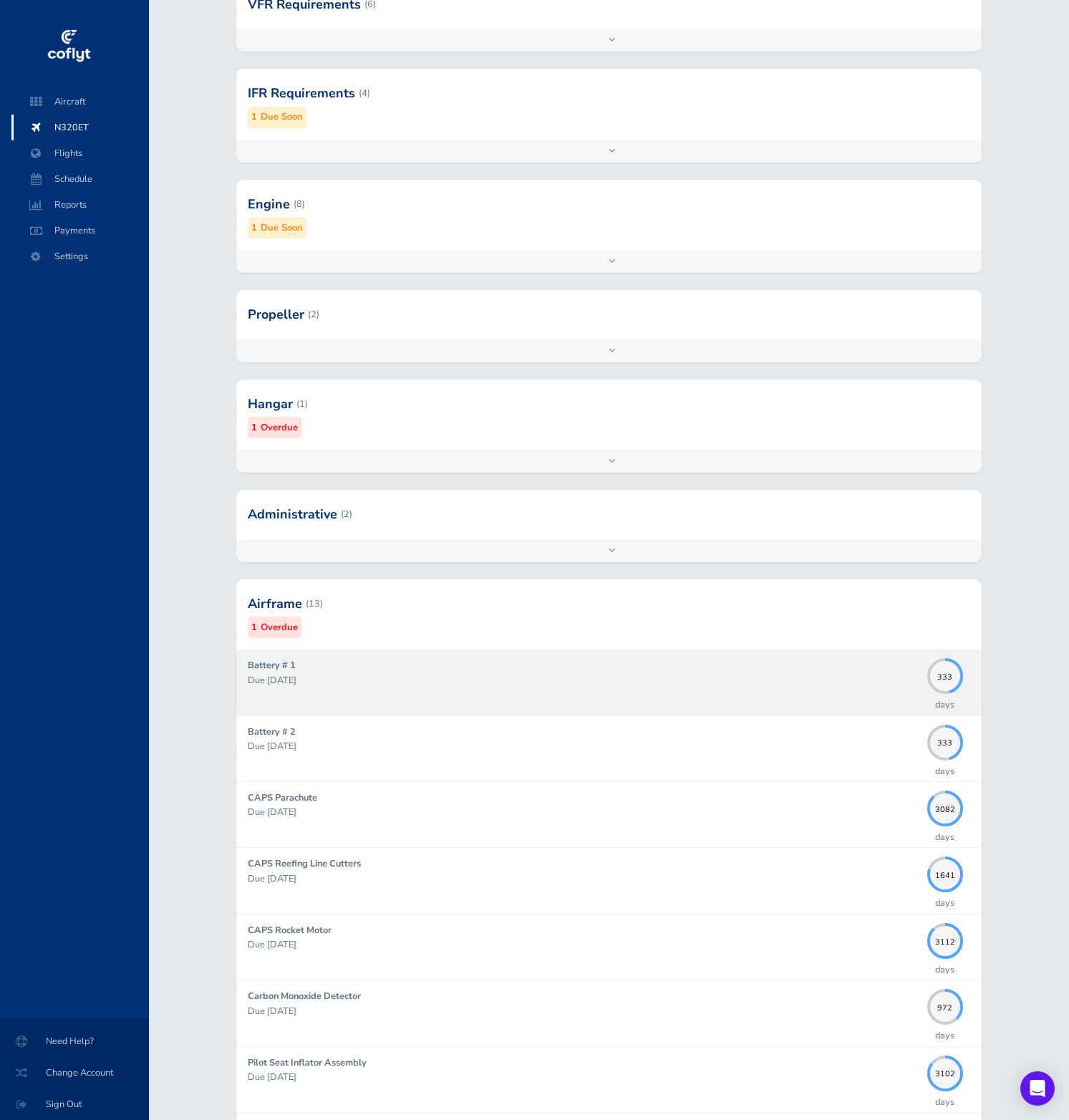
click at [542, 686] on p "Due 08/31/2026" at bounding box center [584, 680] width 672 height 14
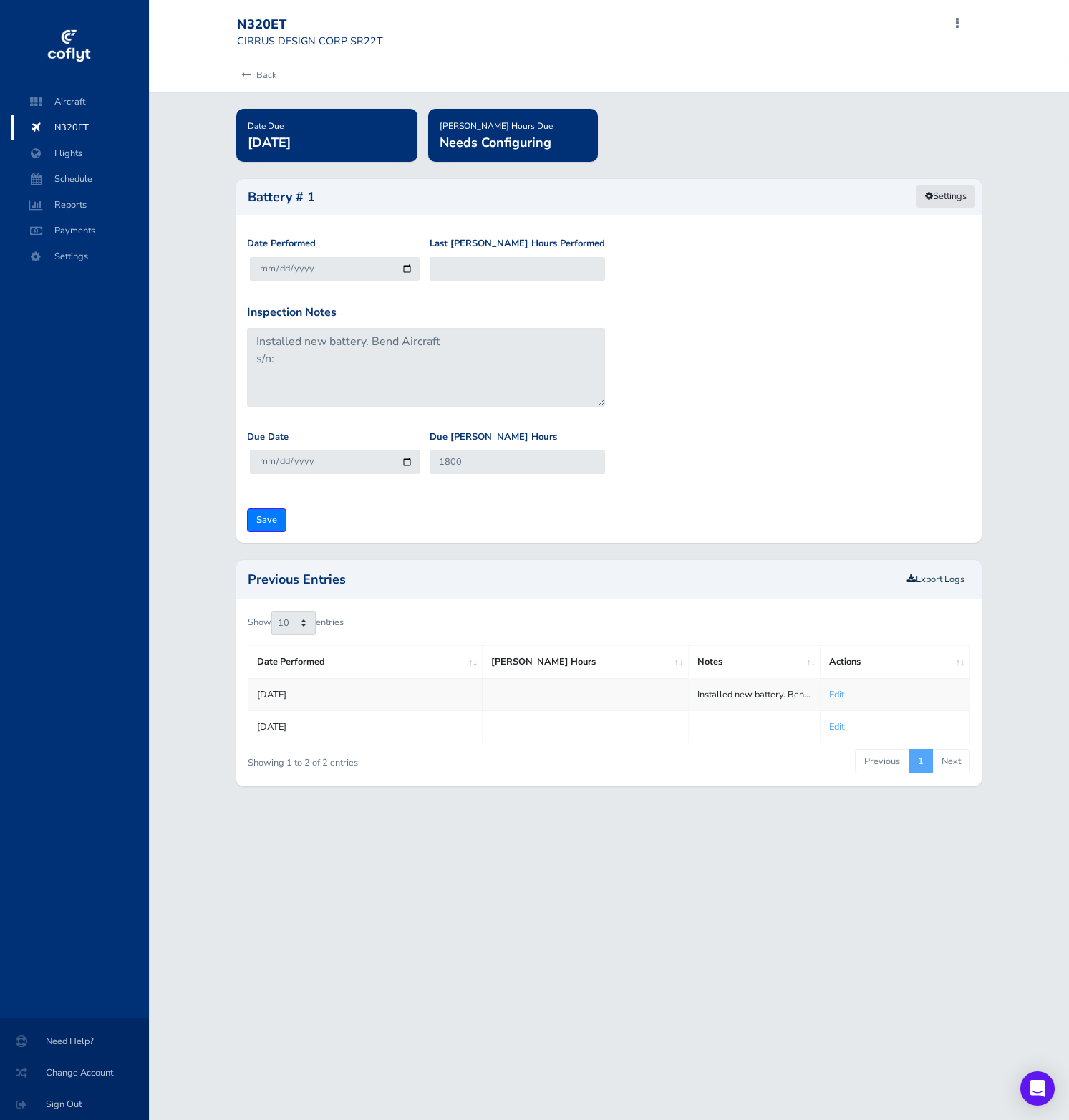
click at [935, 197] on link "Settings" at bounding box center [946, 197] width 60 height 24
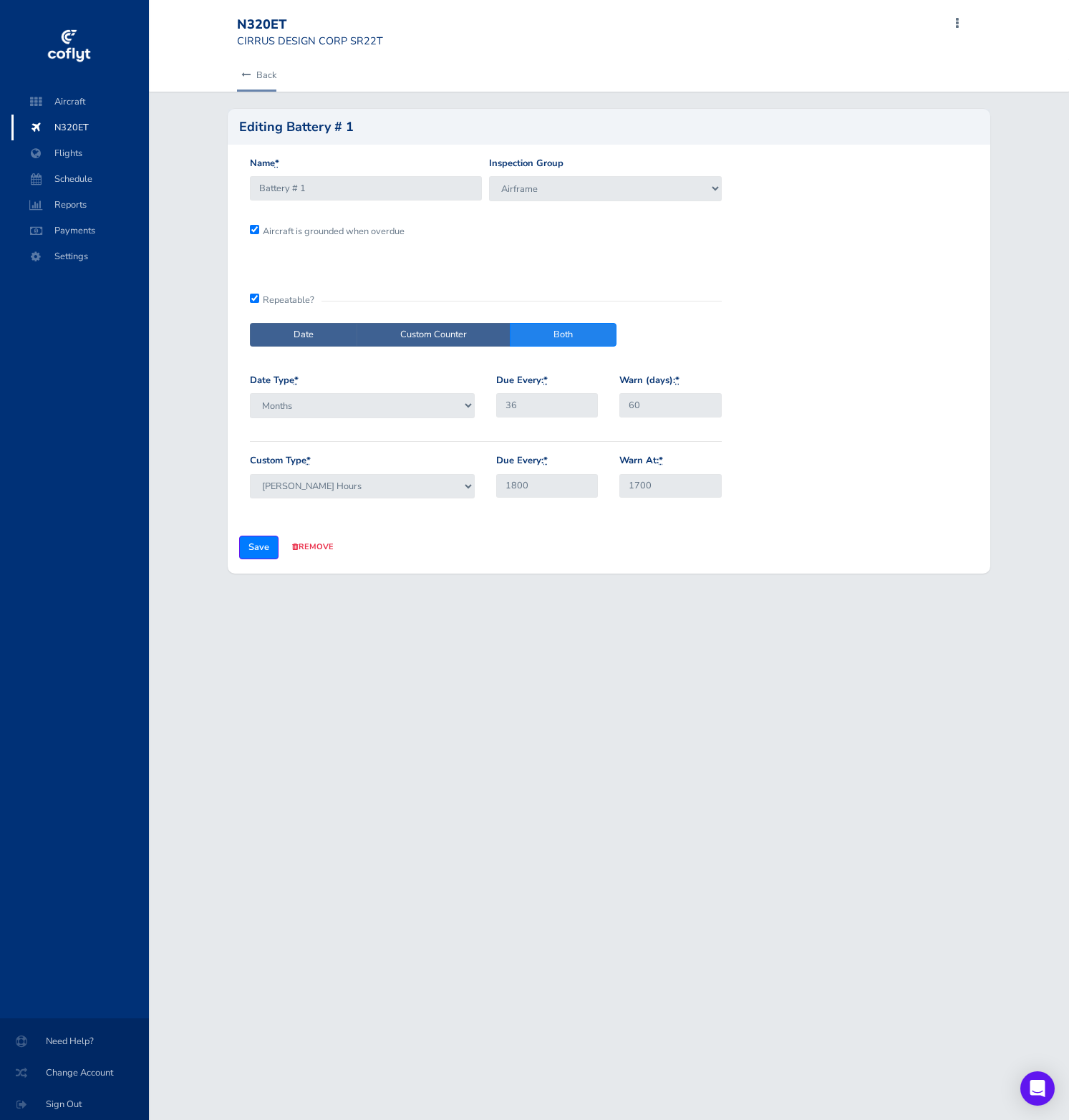
click at [243, 73] on icon at bounding box center [246, 76] width 9 height 9
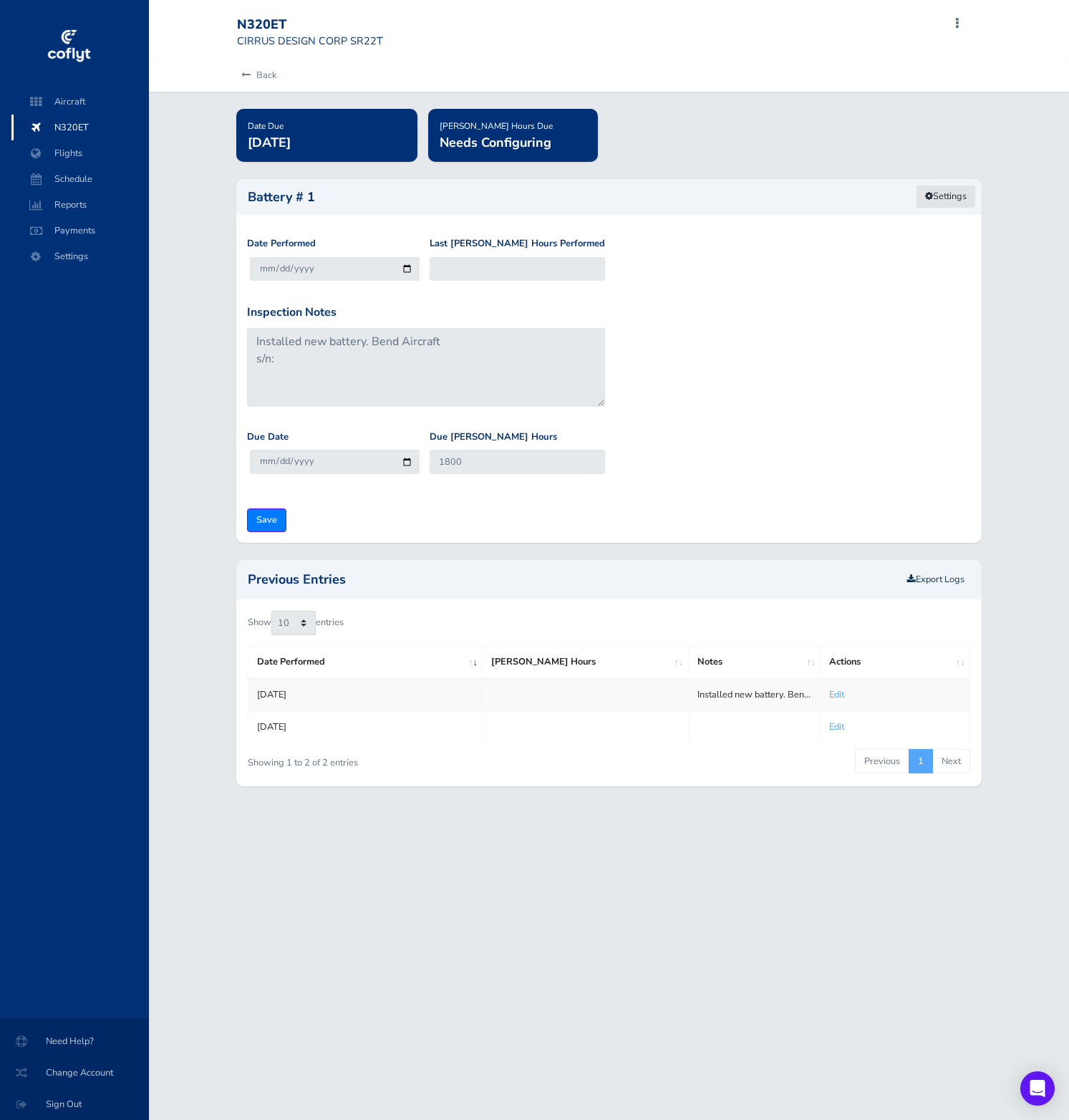
click at [953, 194] on link "Settings" at bounding box center [946, 197] width 60 height 24
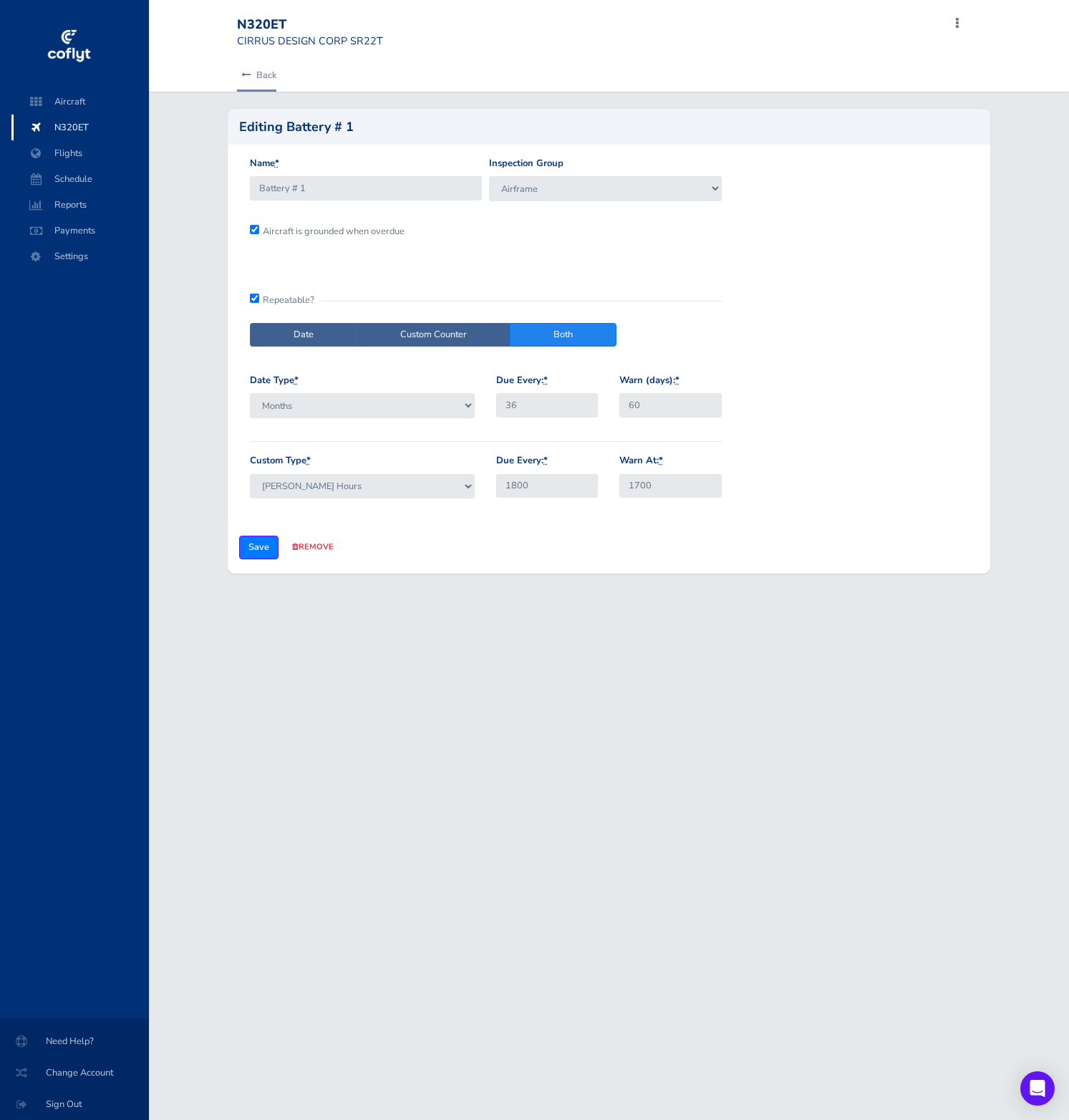
click at [257, 71] on link "Back" at bounding box center [257, 75] width 40 height 32
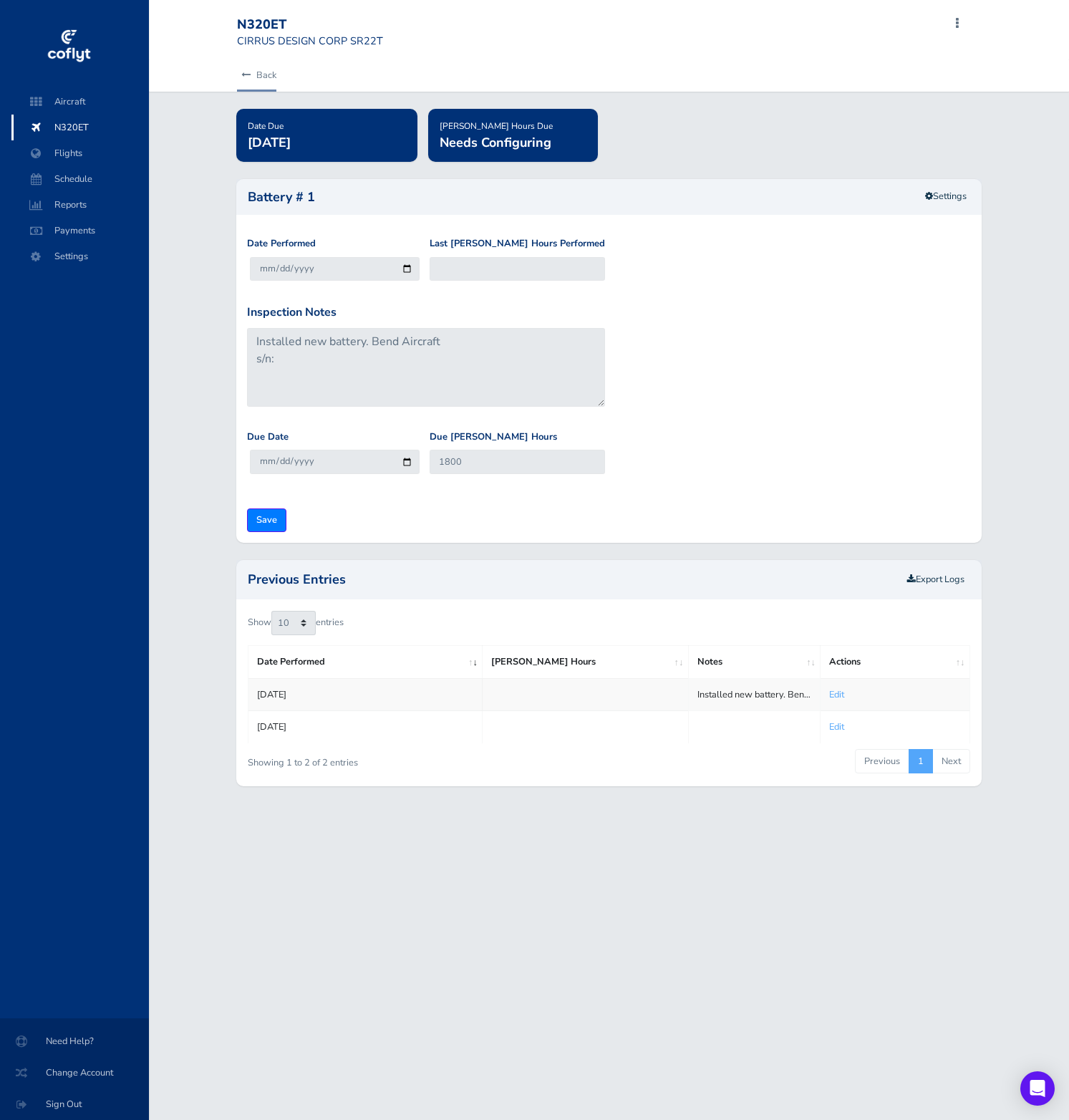
click at [248, 68] on link "Back" at bounding box center [257, 75] width 40 height 32
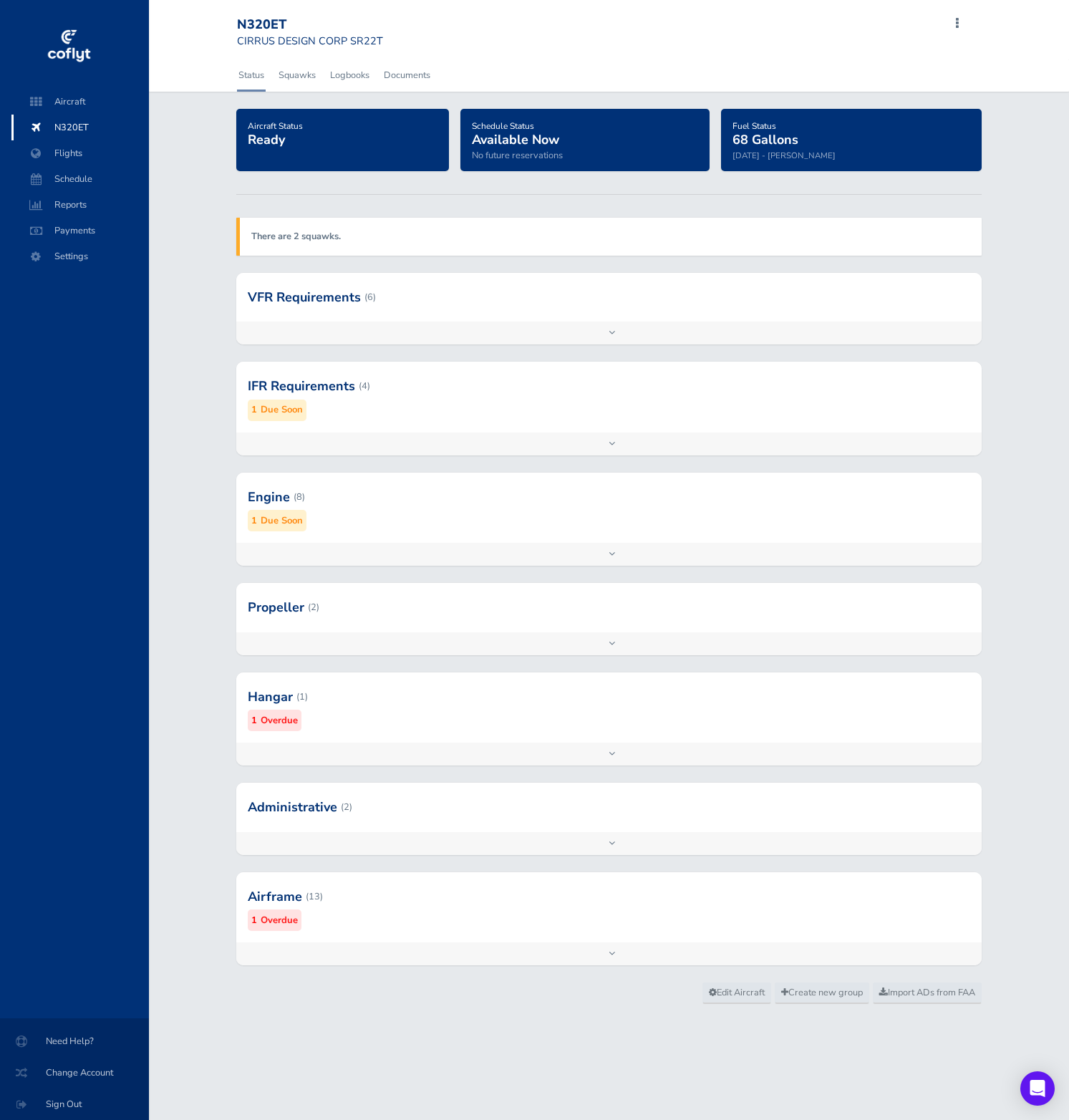
click at [298, 333] on div "Add inspection Edit" at bounding box center [609, 333] width 746 height 23
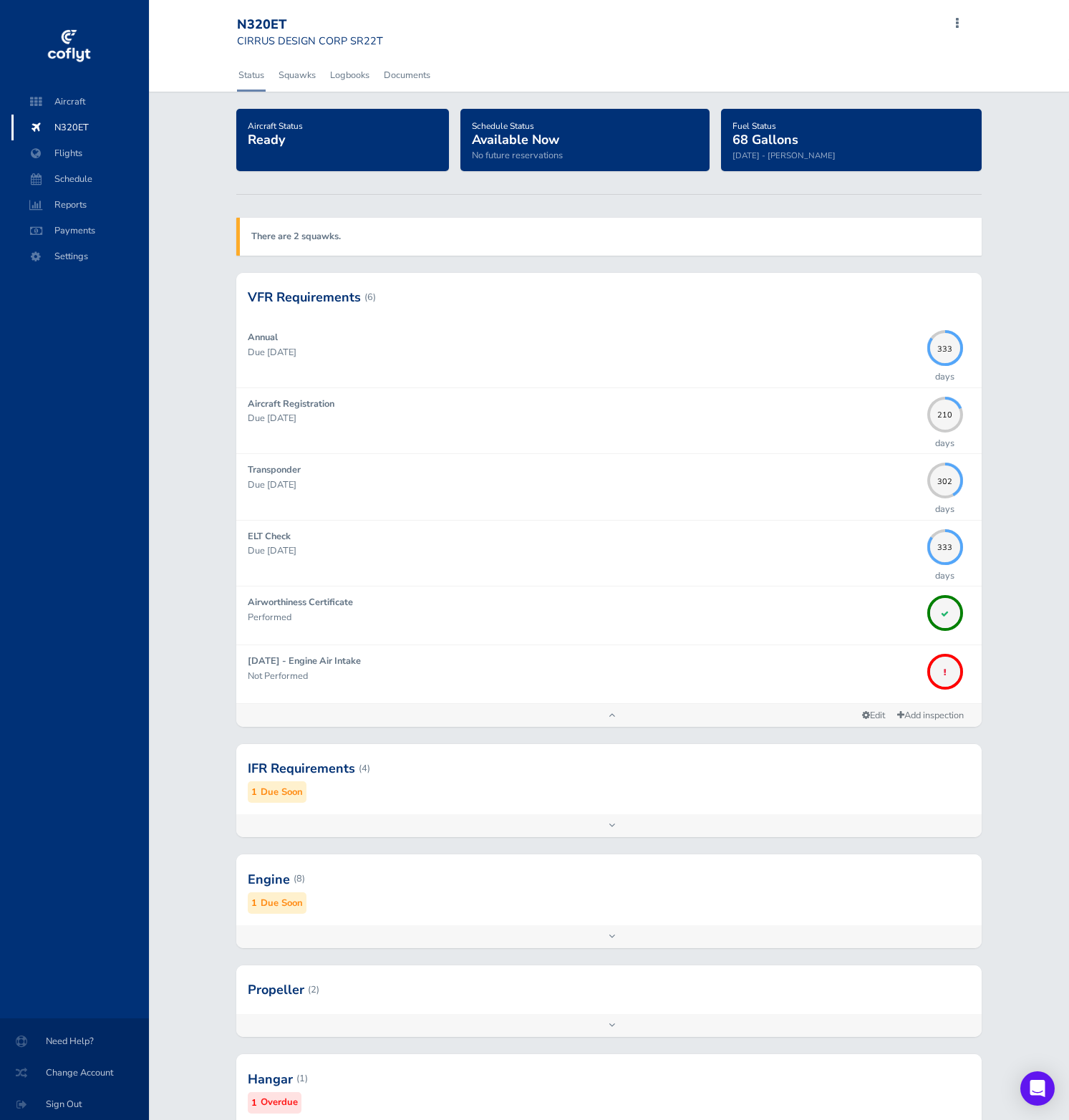
click at [386, 794] on div at bounding box center [609, 768] width 746 height 70
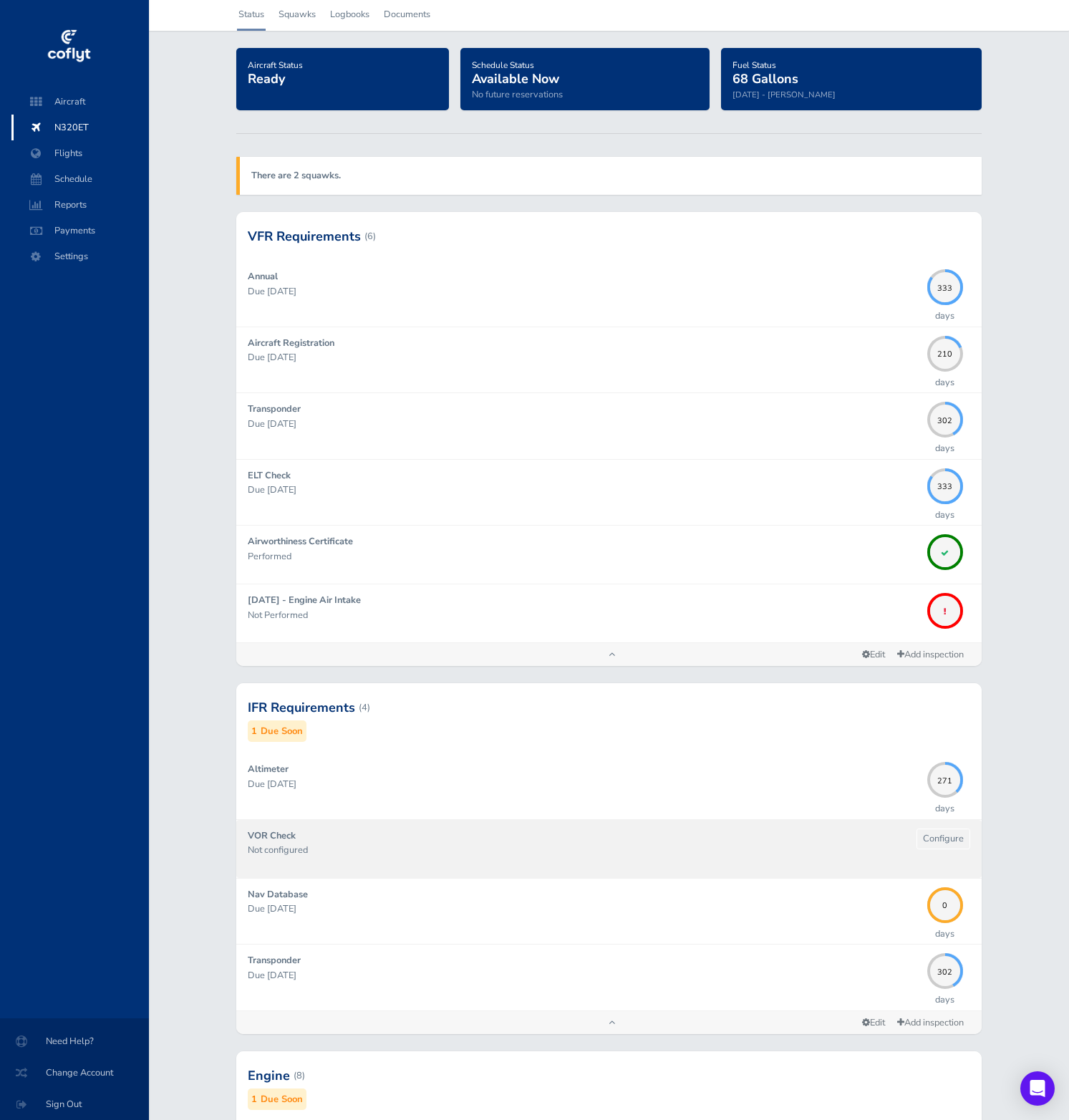
scroll to position [62, 0]
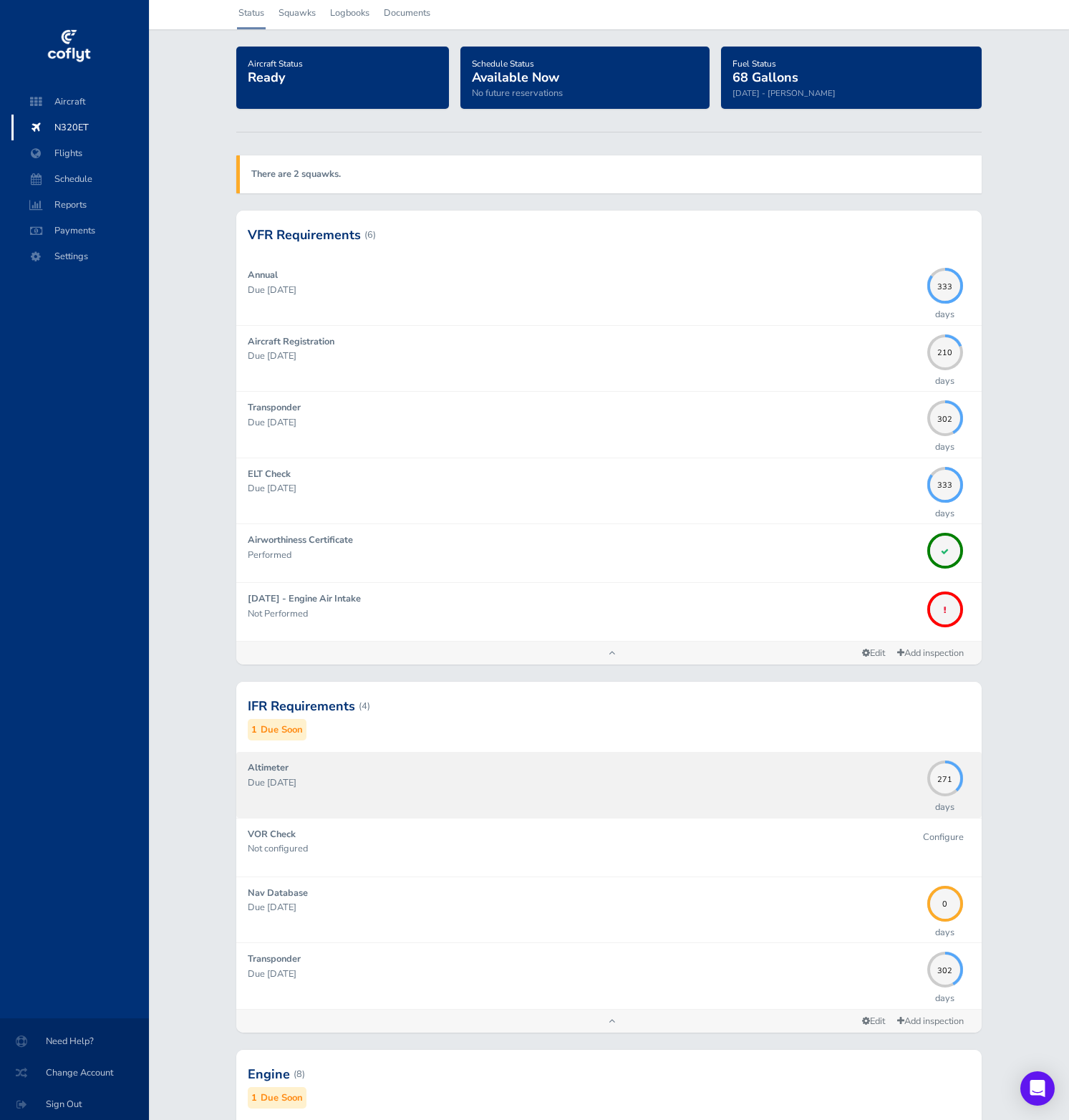
click at [425, 776] on p "Due [DATE]" at bounding box center [584, 783] width 672 height 14
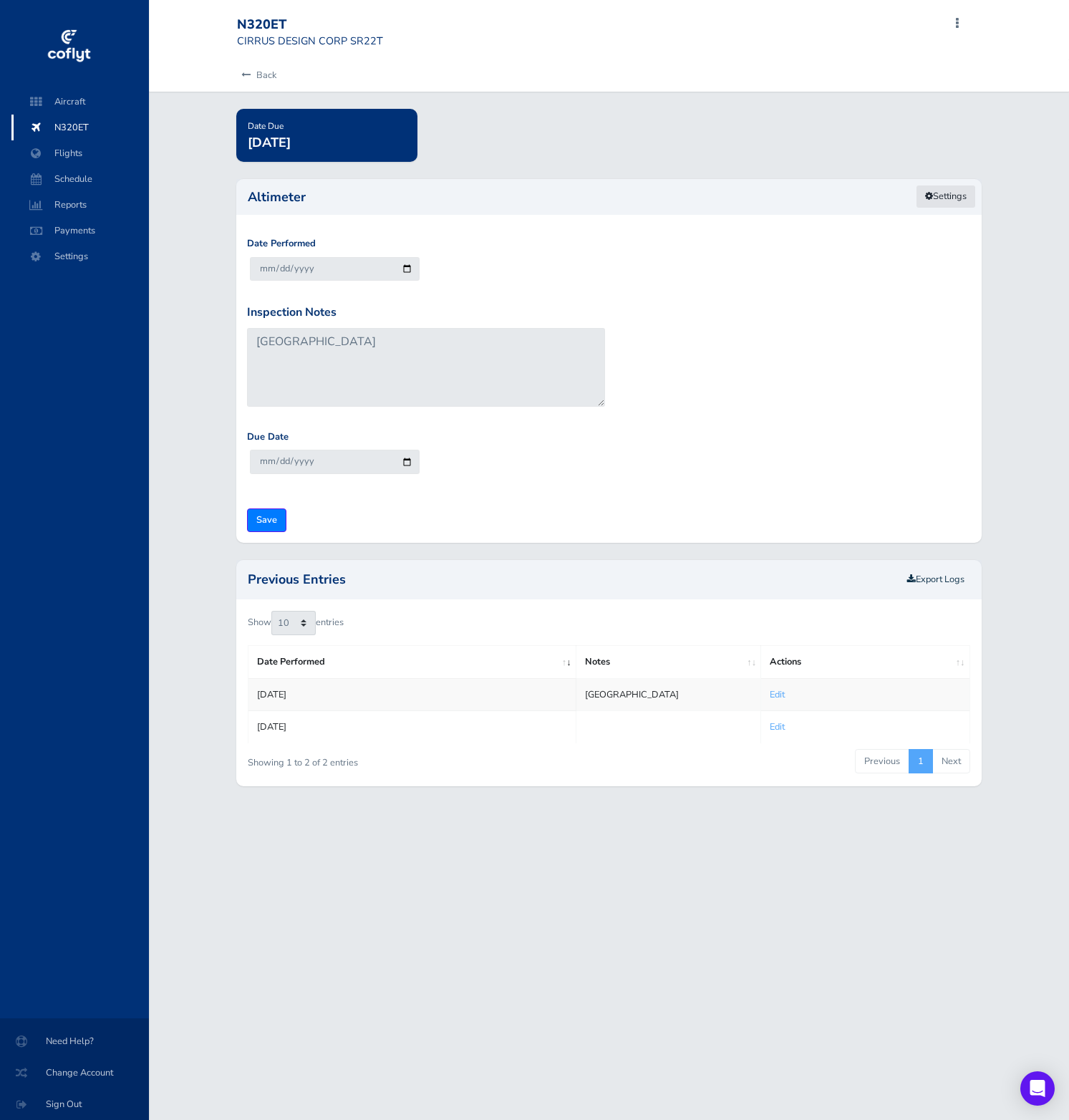
click at [927, 195] on icon at bounding box center [929, 197] width 8 height 9
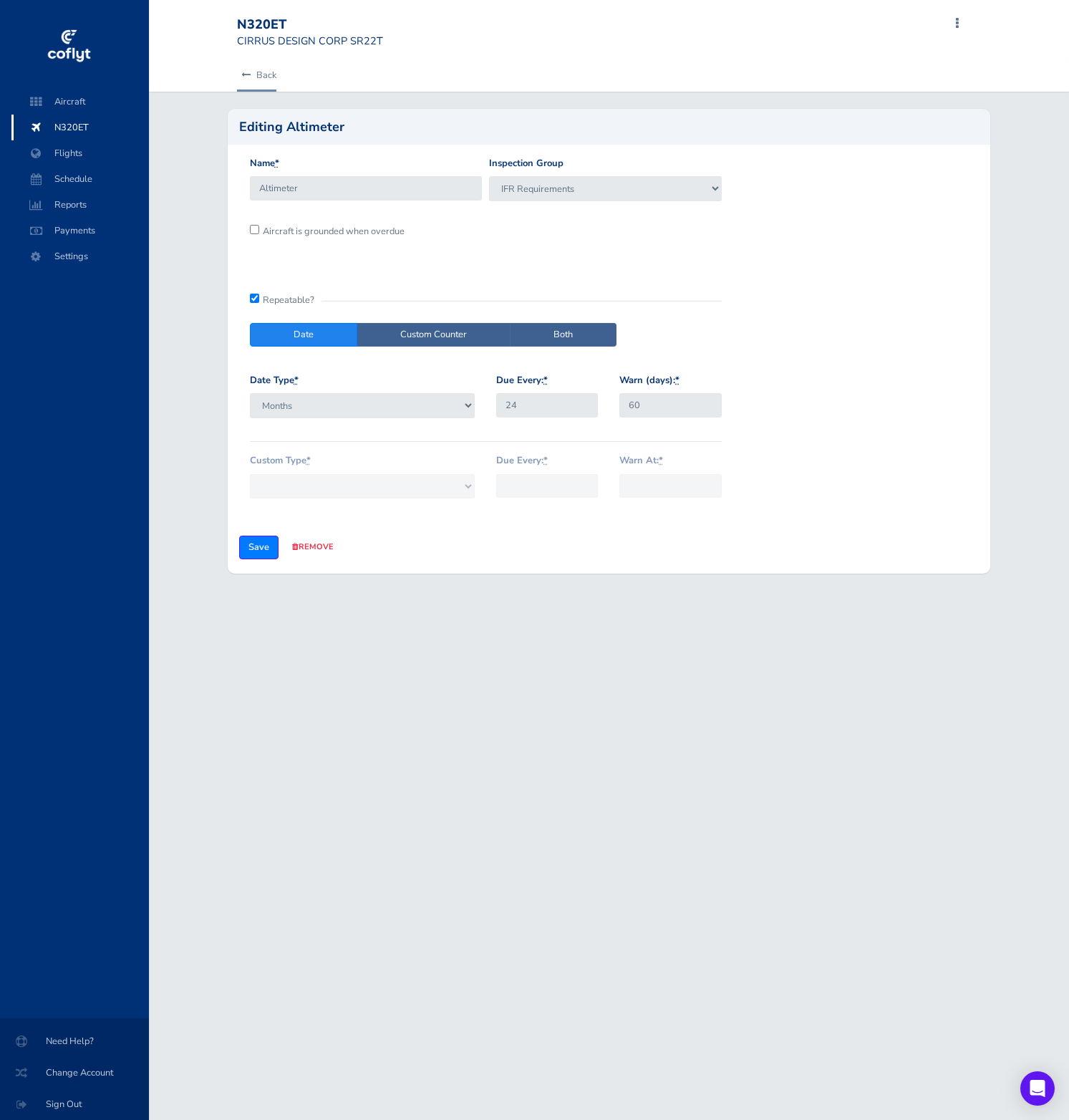
click at [267, 76] on link "Back" at bounding box center [257, 75] width 40 height 32
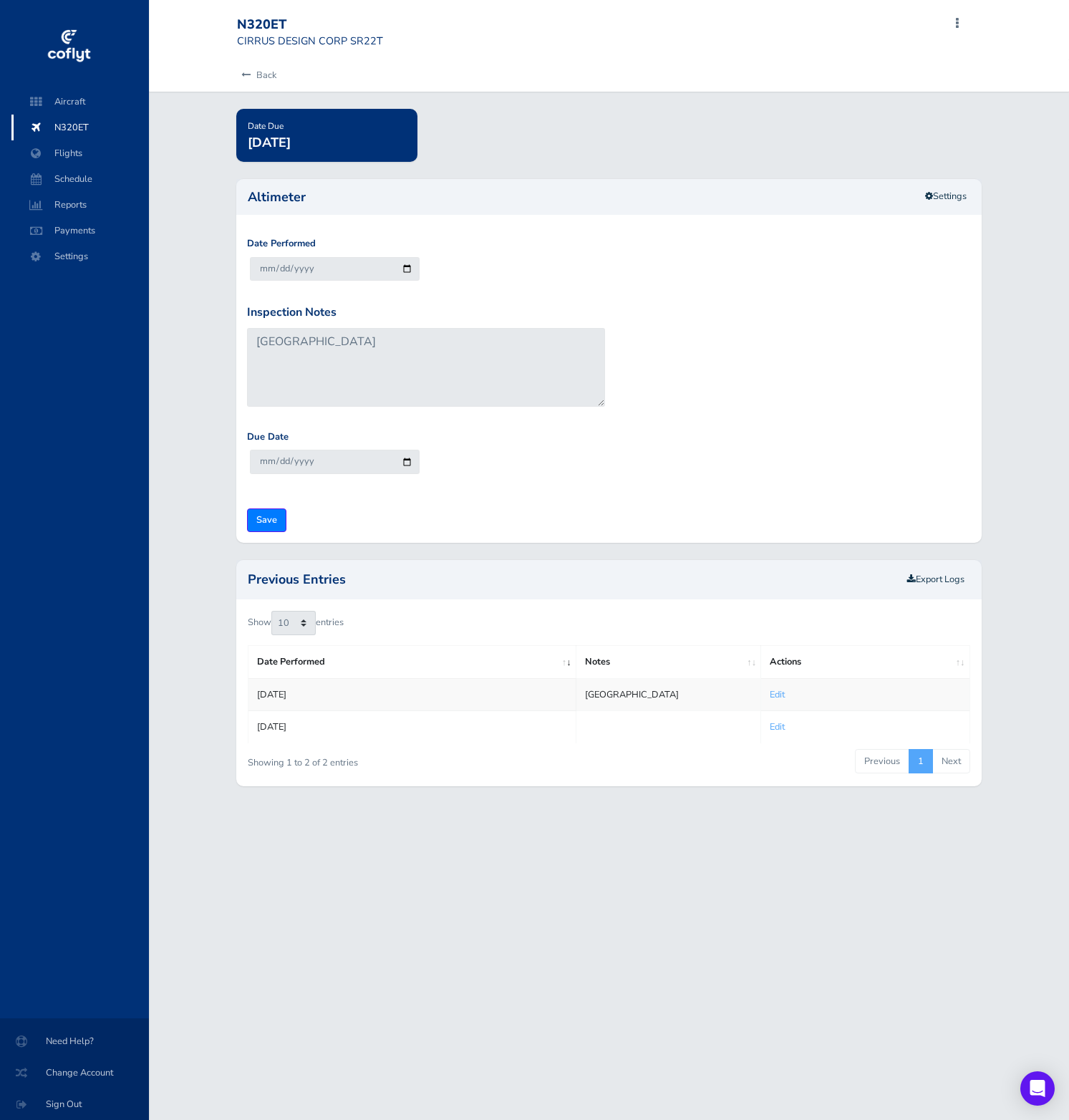
click at [99, 133] on span "N320ET" at bounding box center [81, 127] width 109 height 26
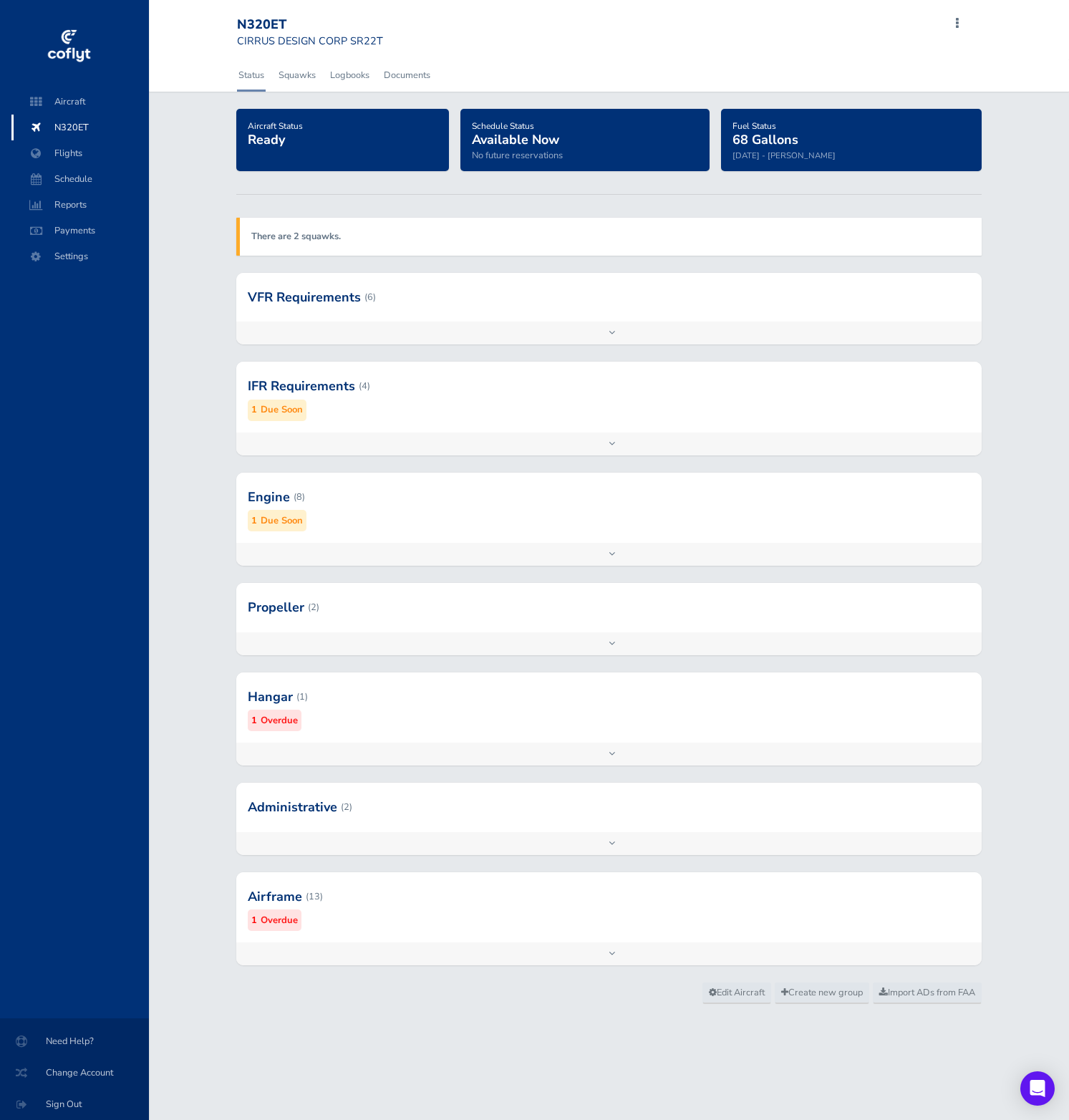
click at [447, 614] on div at bounding box center [609, 607] width 746 height 49
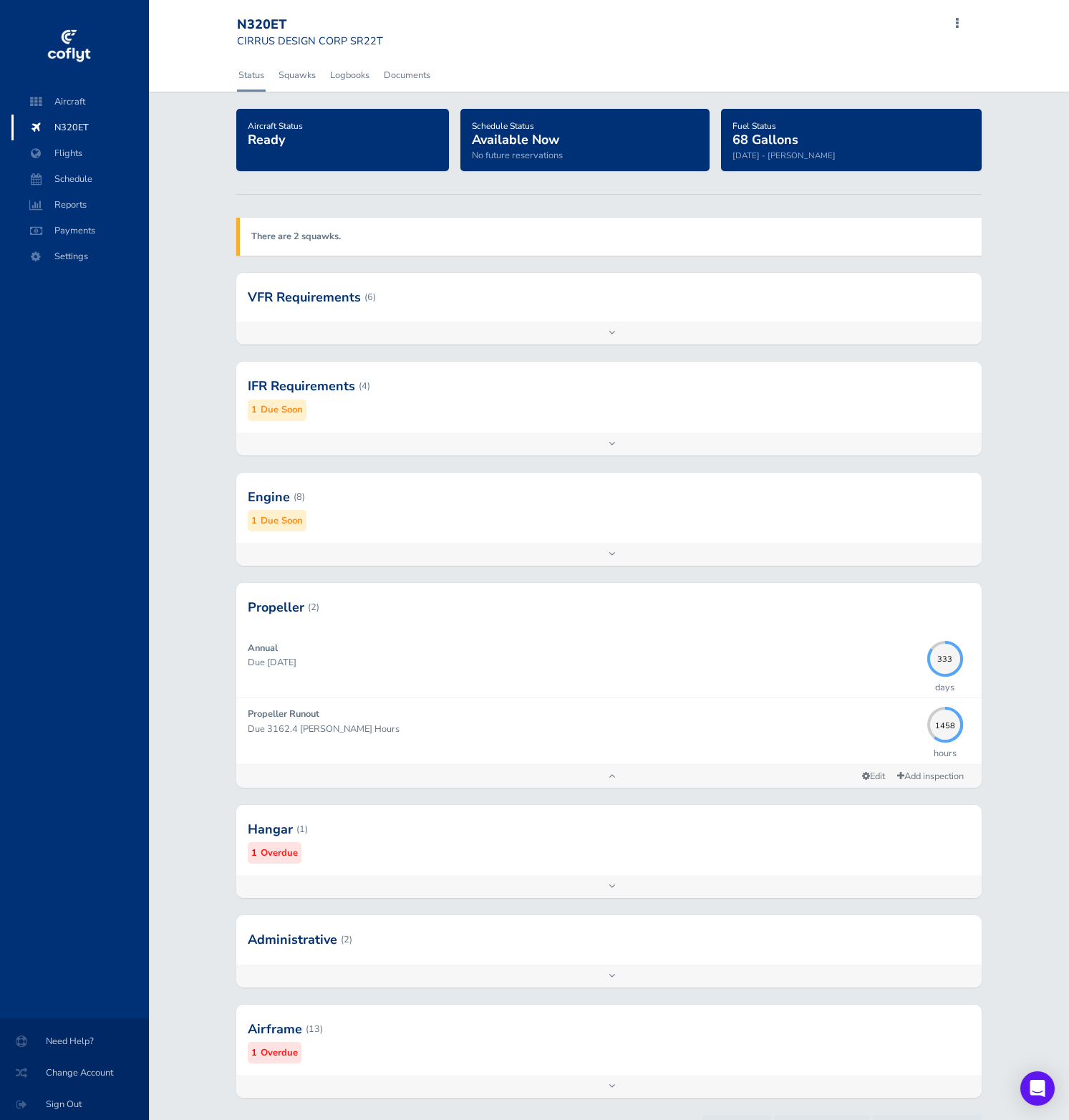
scroll to position [66, 0]
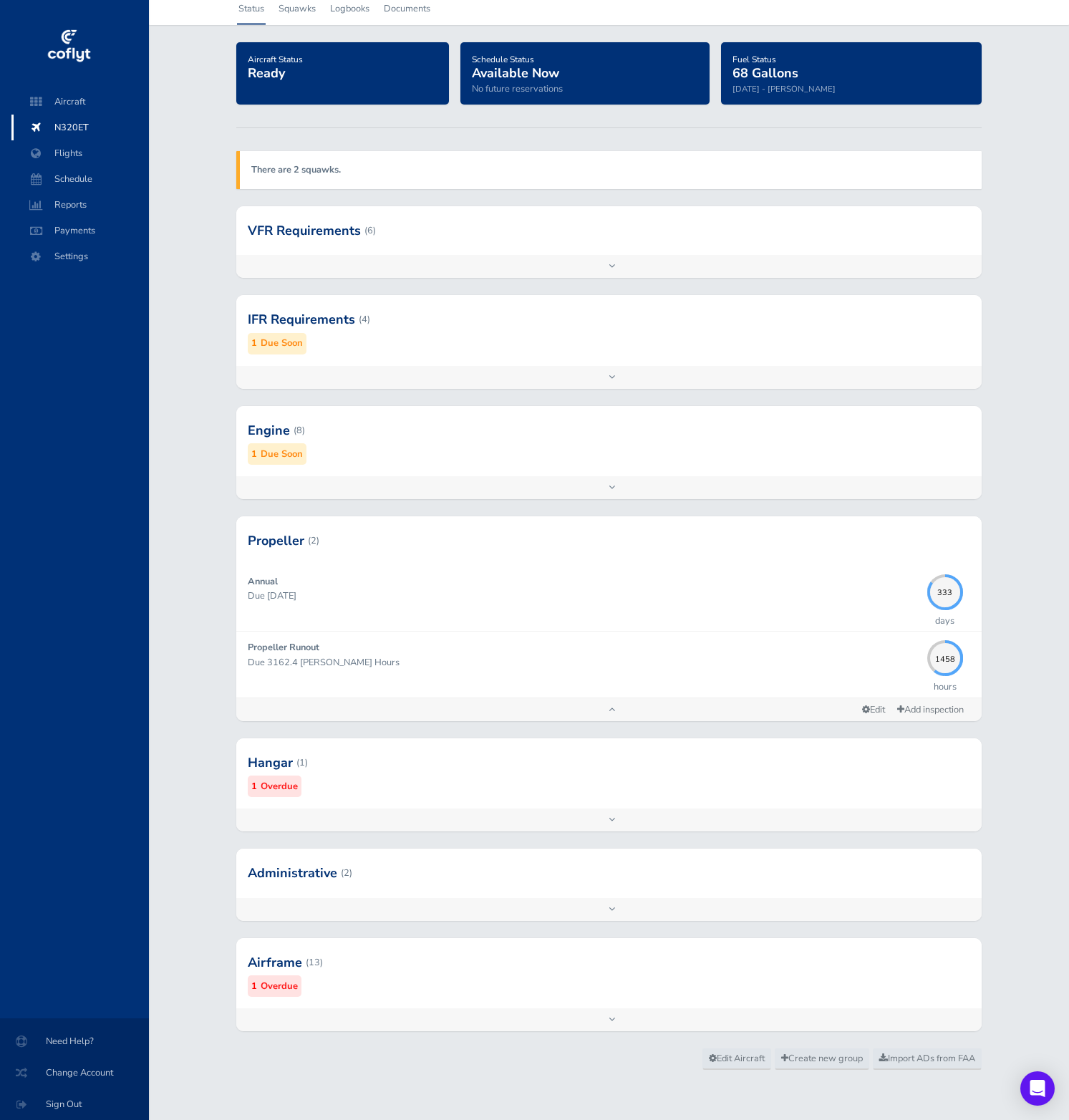
click at [461, 890] on div at bounding box center [609, 873] width 746 height 49
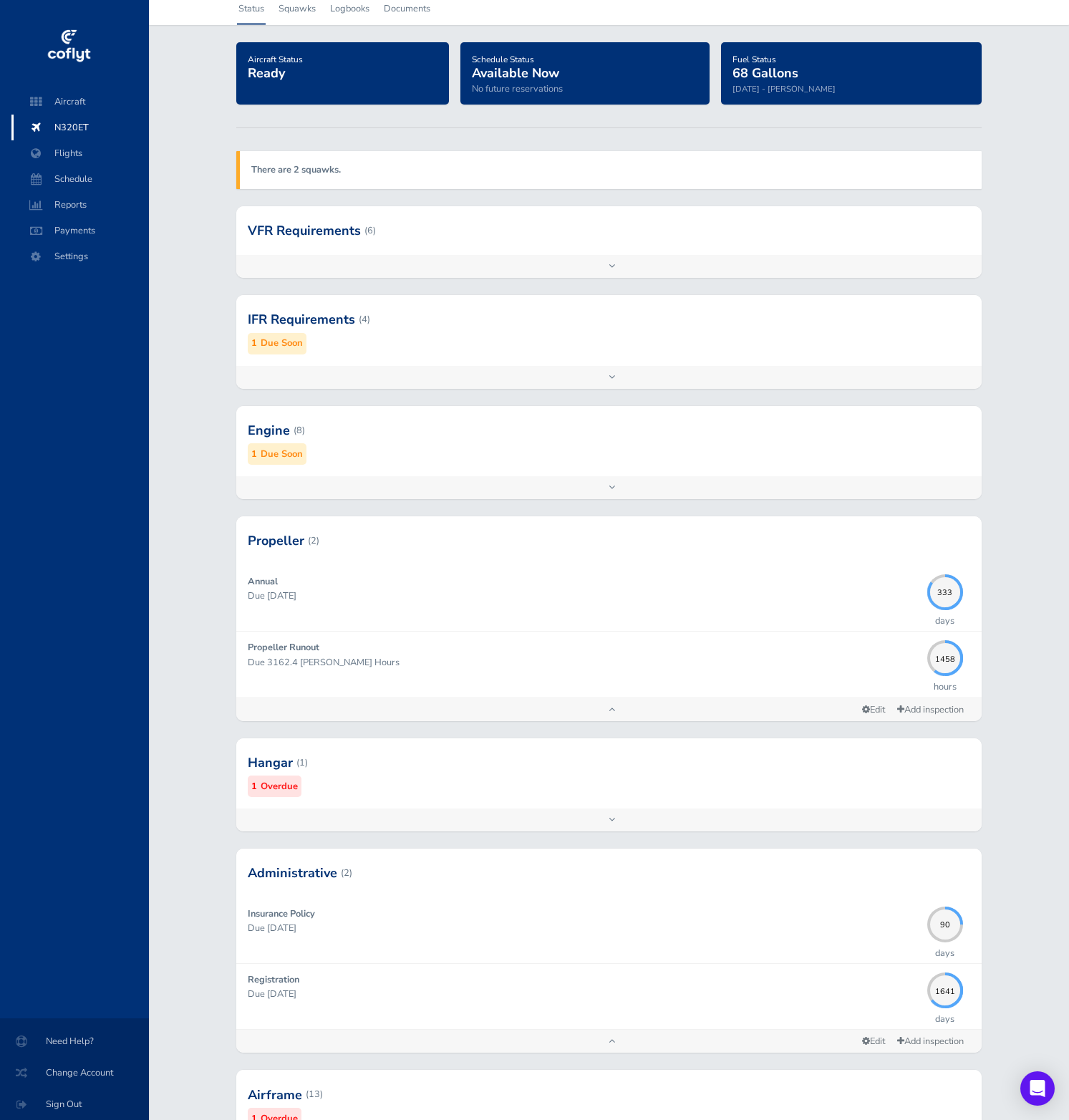
click at [428, 264] on div "Add inspection Edit" at bounding box center [609, 266] width 746 height 23
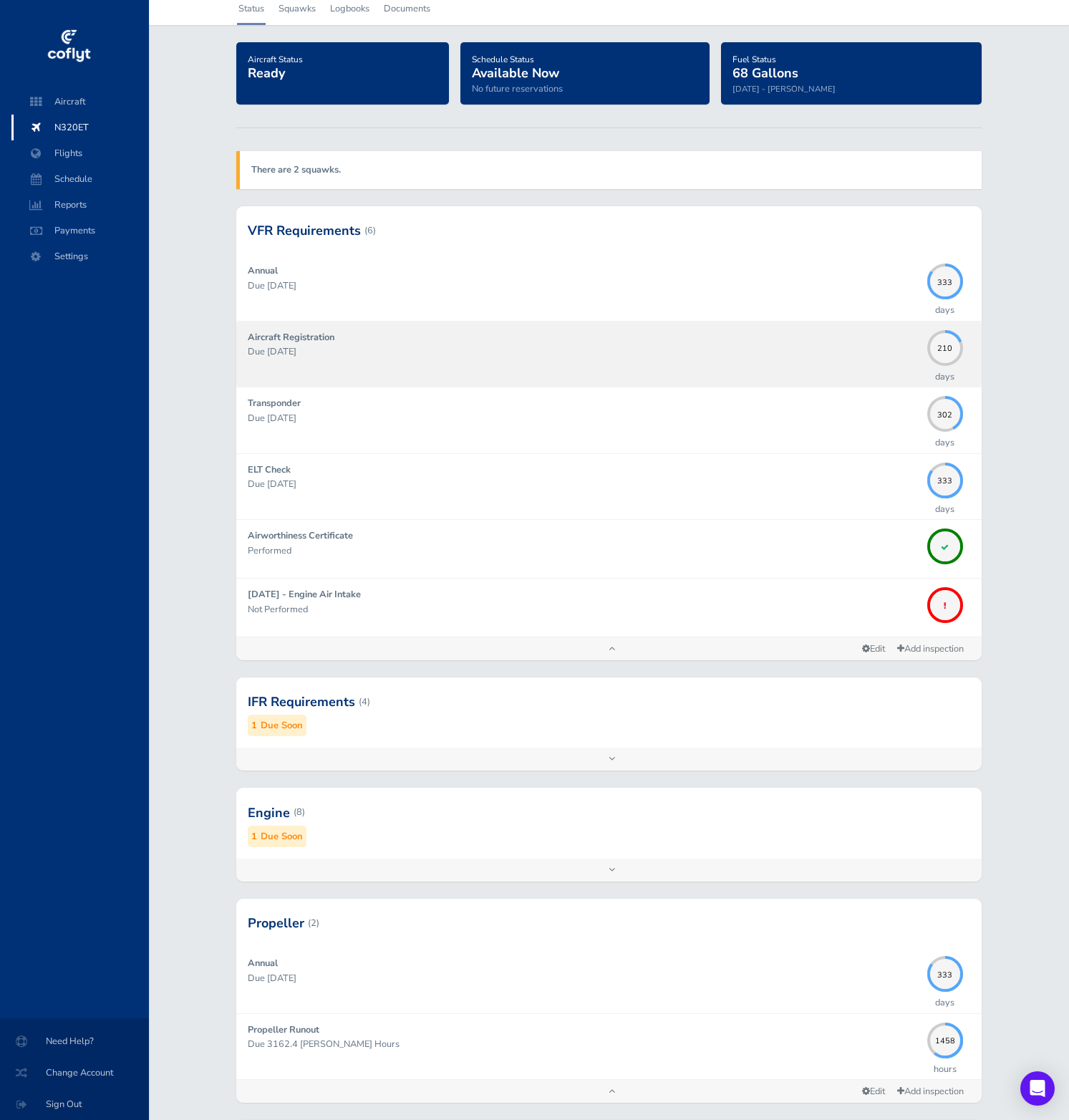
click at [371, 348] on p "Due [DATE]" at bounding box center [584, 351] width 672 height 14
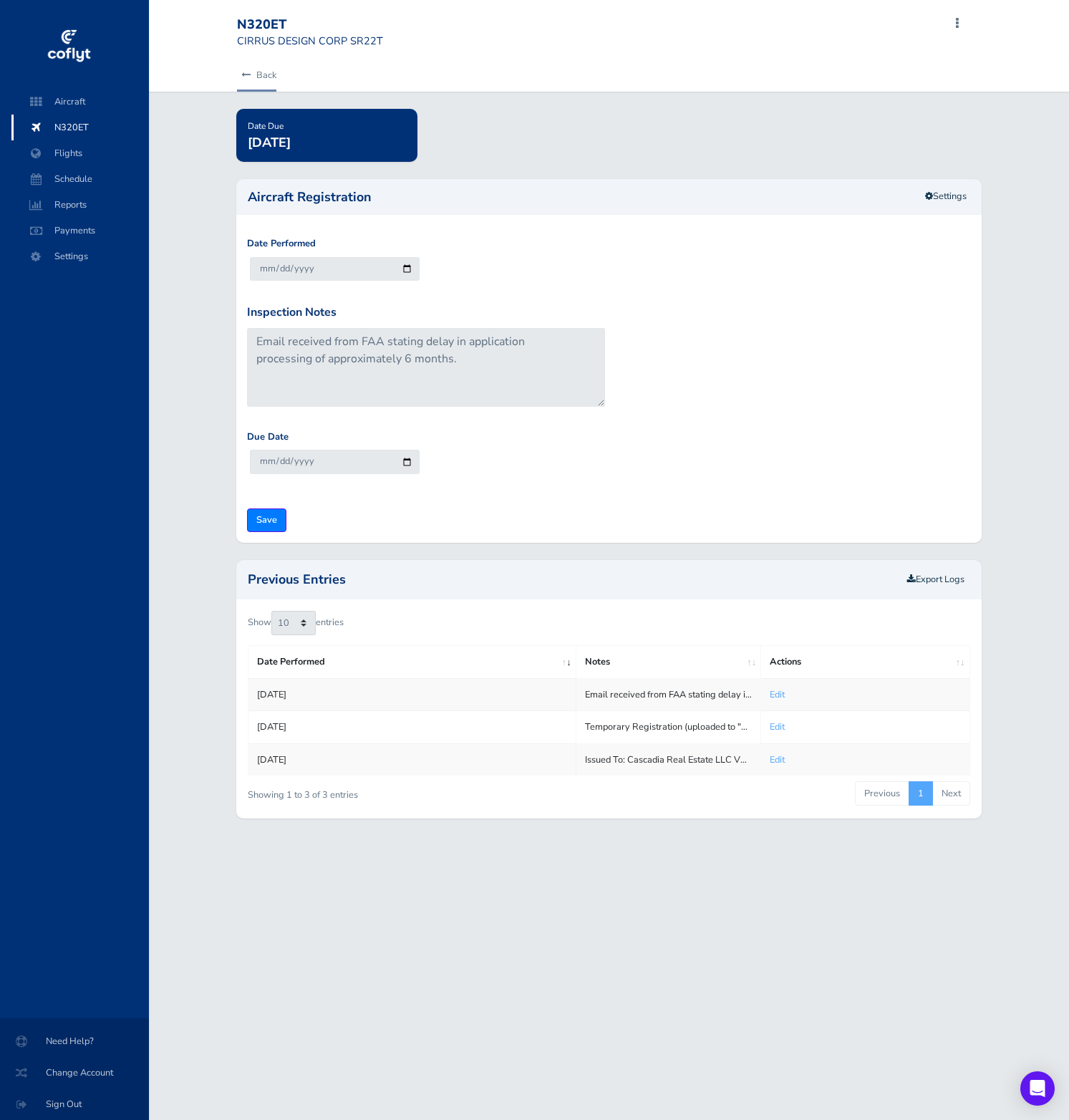
click at [238, 70] on link "Back" at bounding box center [257, 75] width 40 height 32
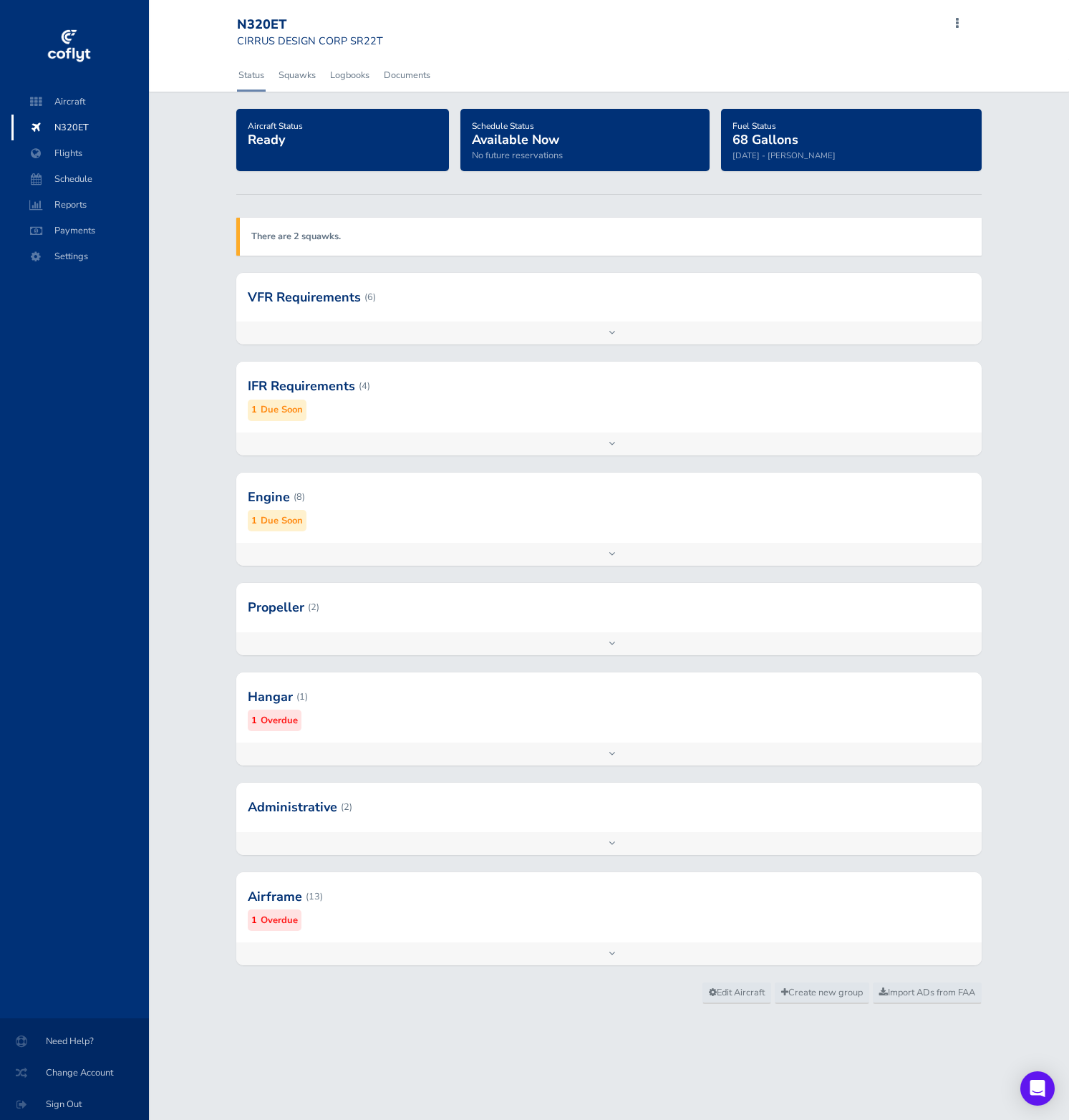
click at [351, 248] on div "There are 2 squawks." at bounding box center [609, 236] width 746 height 37
click at [116, 159] on span "Flights" at bounding box center [81, 153] width 109 height 26
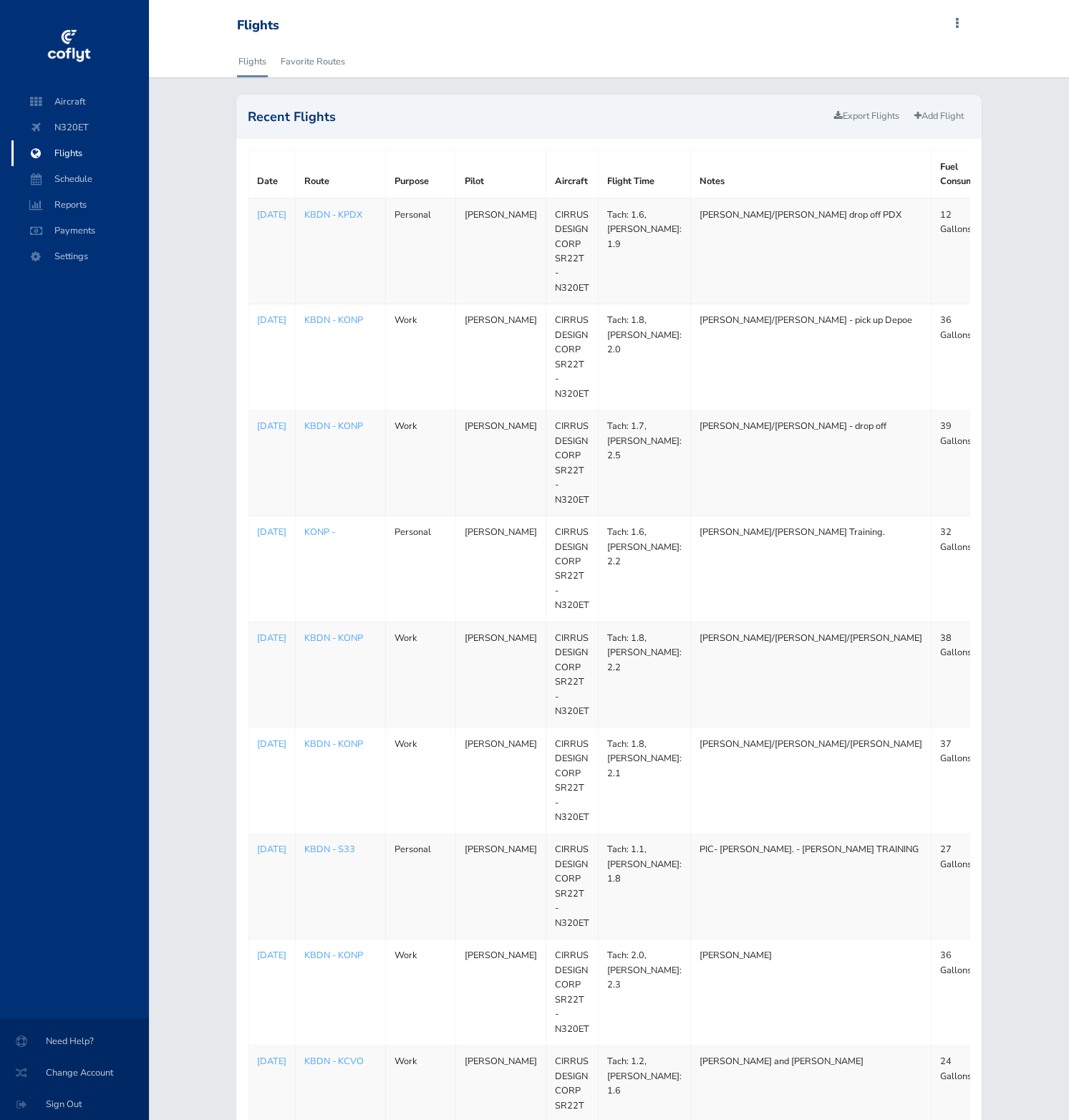
click at [78, 177] on span "Schedule" at bounding box center [81, 179] width 109 height 26
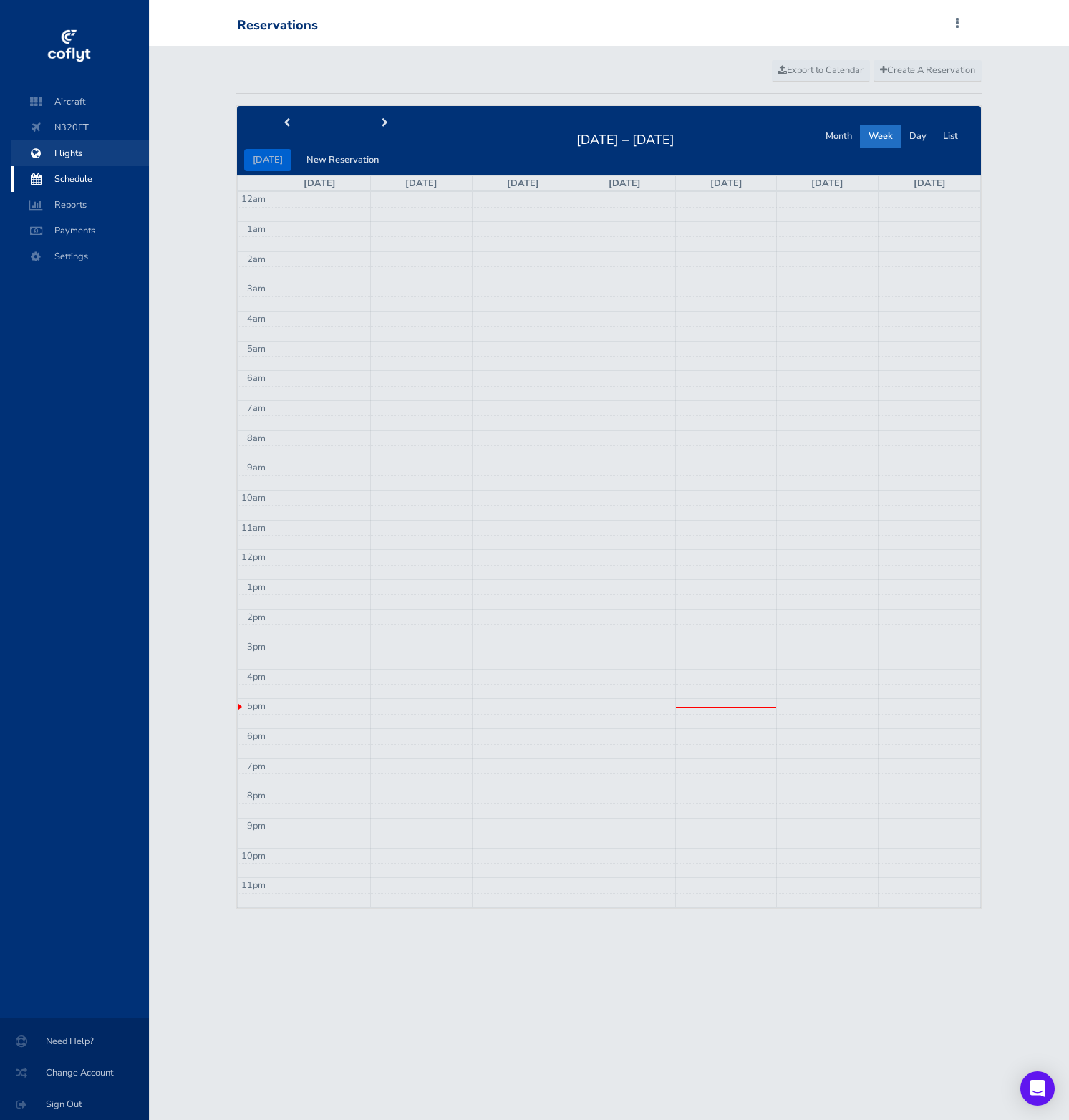
click at [88, 152] on span "Flights" at bounding box center [81, 153] width 109 height 26
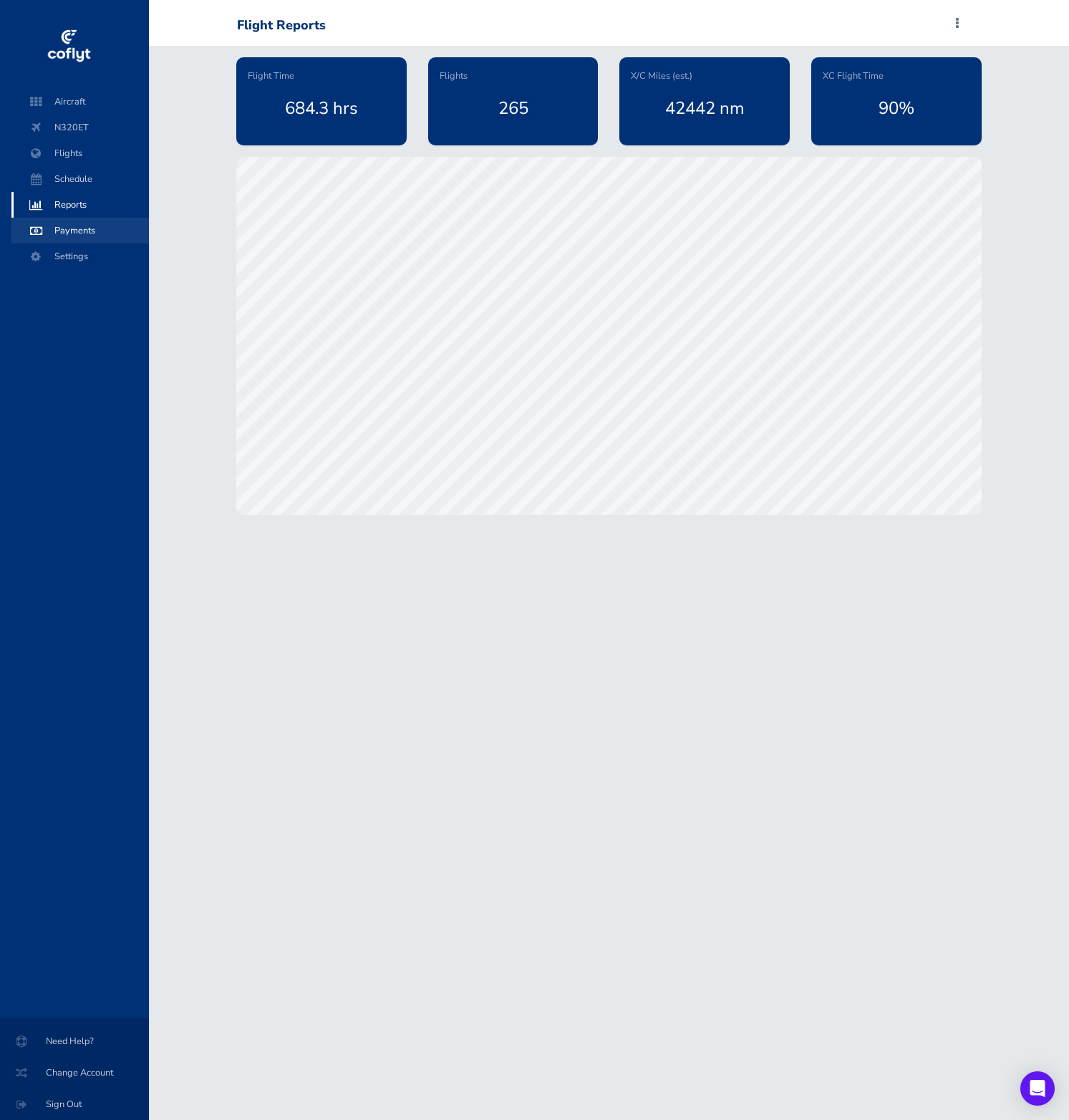
click at [81, 218] on span "Payments" at bounding box center [81, 231] width 109 height 26
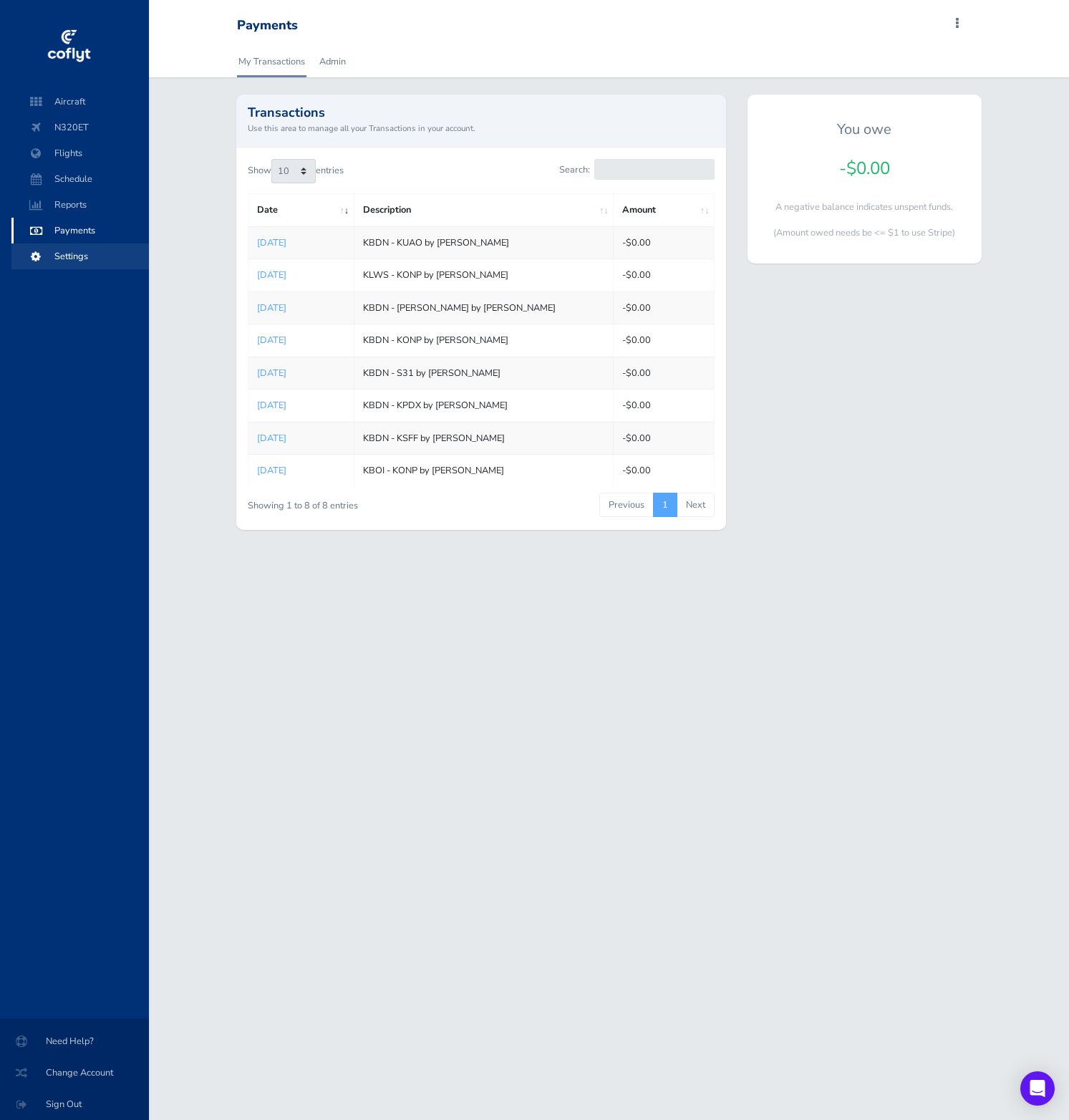
click at [101, 264] on span "Settings" at bounding box center [81, 256] width 109 height 26
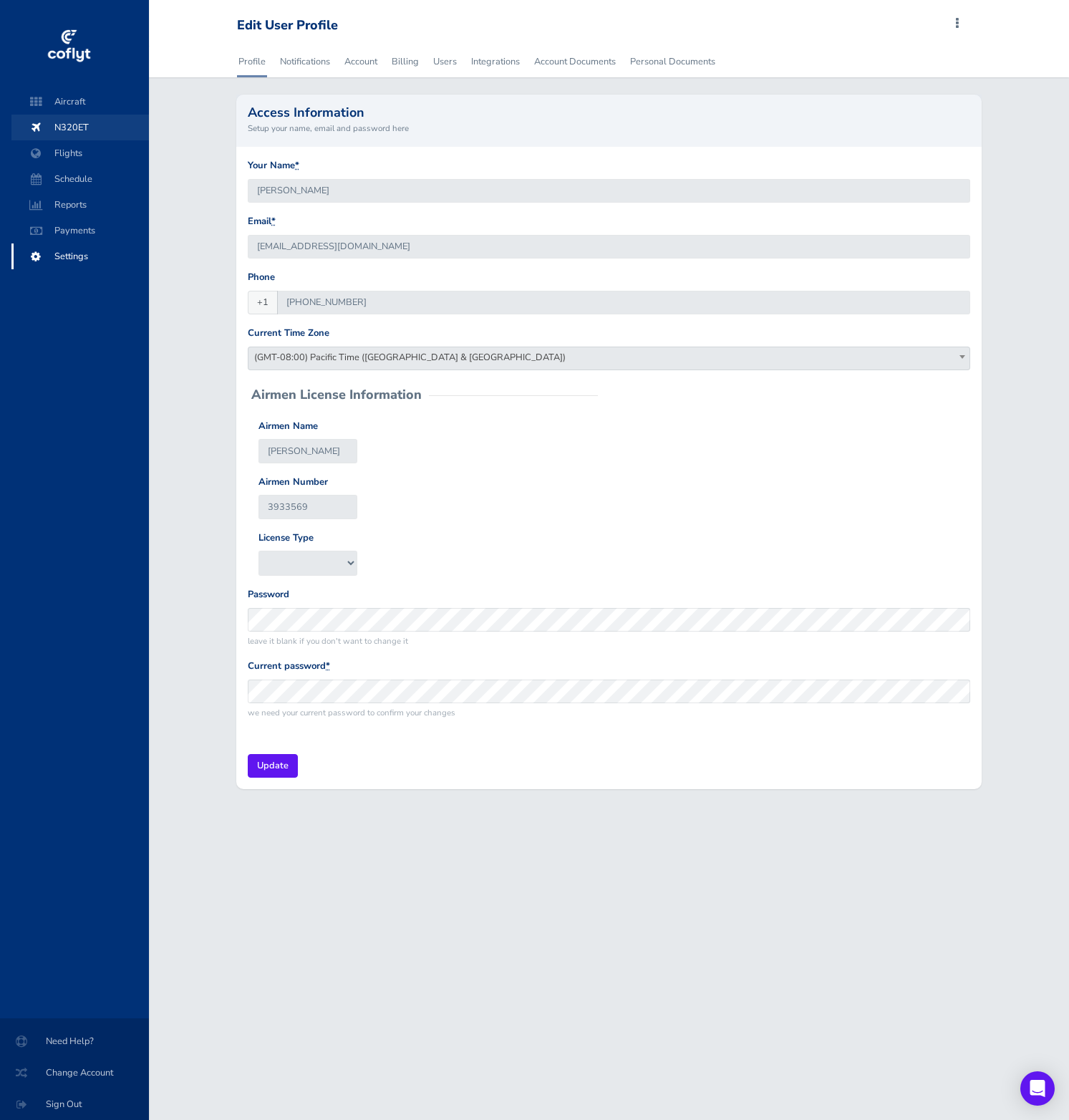
click at [89, 126] on span "N320ET" at bounding box center [81, 127] width 109 height 26
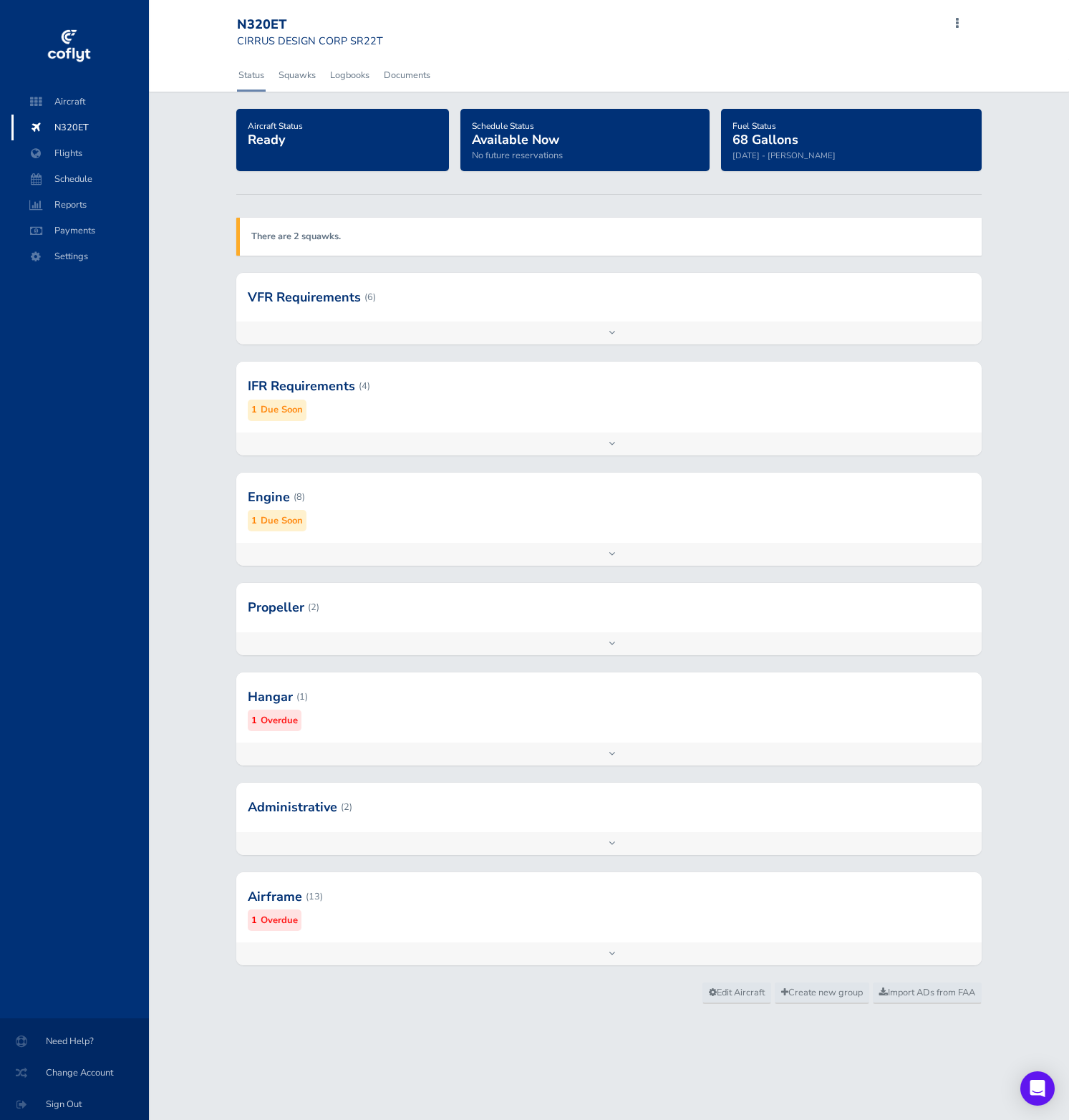
click at [484, 720] on div at bounding box center [609, 696] width 746 height 70
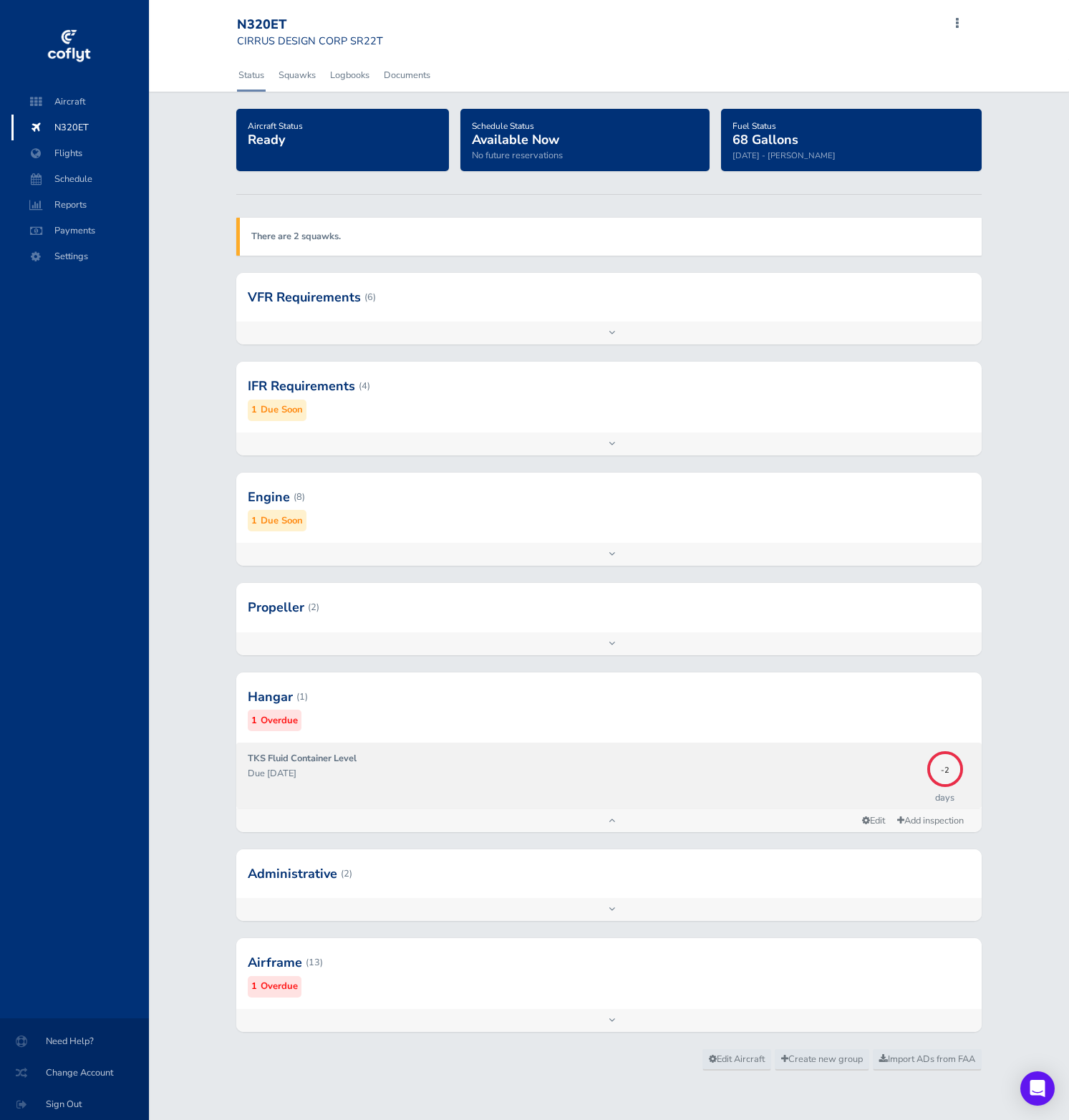
click at [537, 767] on p "Due 09/30/2025" at bounding box center [584, 773] width 672 height 14
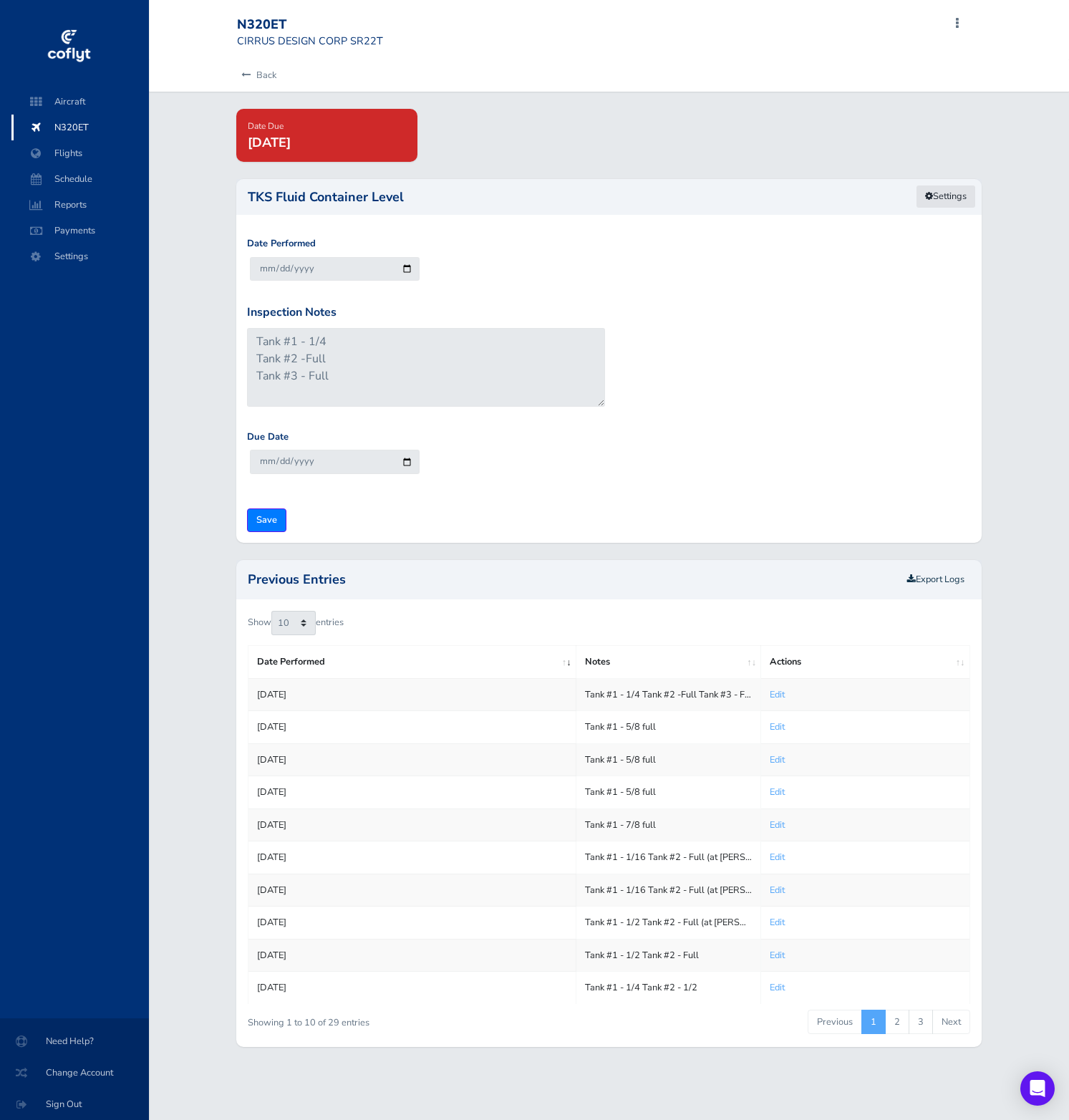
click at [947, 197] on link "Settings" at bounding box center [946, 197] width 60 height 24
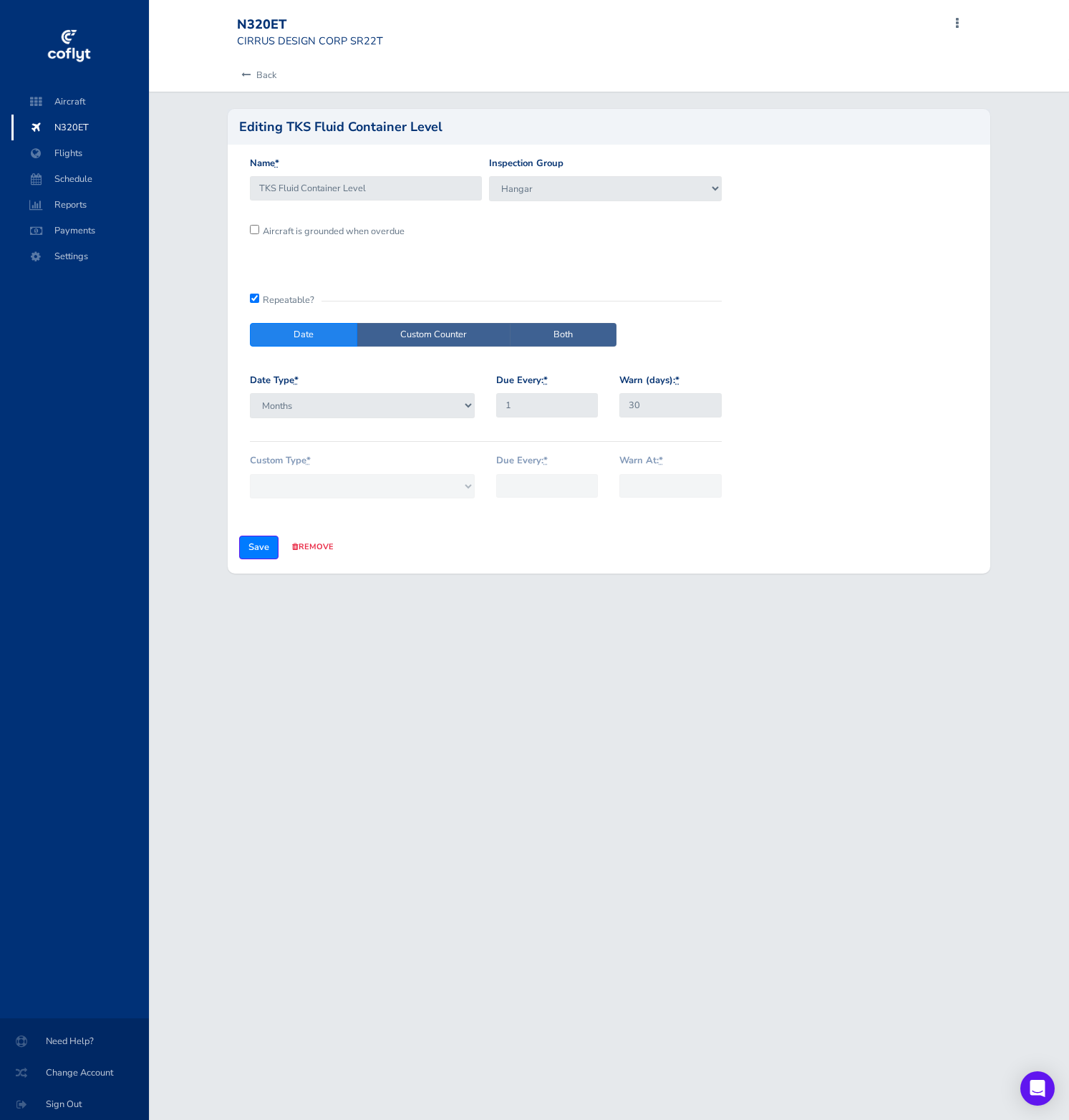
click at [679, 727] on div "N320ET CIRRUS DESIGN CORP SR22T Add Squawk Add Flight Add Reservation A Profile…" at bounding box center [609, 560] width 920 height 1120
click at [571, 668] on div "N320ET CIRRUS DESIGN CORP SR22T Add Squawk Add Flight Add Reservation A Profile…" at bounding box center [609, 560] width 920 height 1120
click at [99, 205] on span "Reports" at bounding box center [81, 205] width 109 height 26
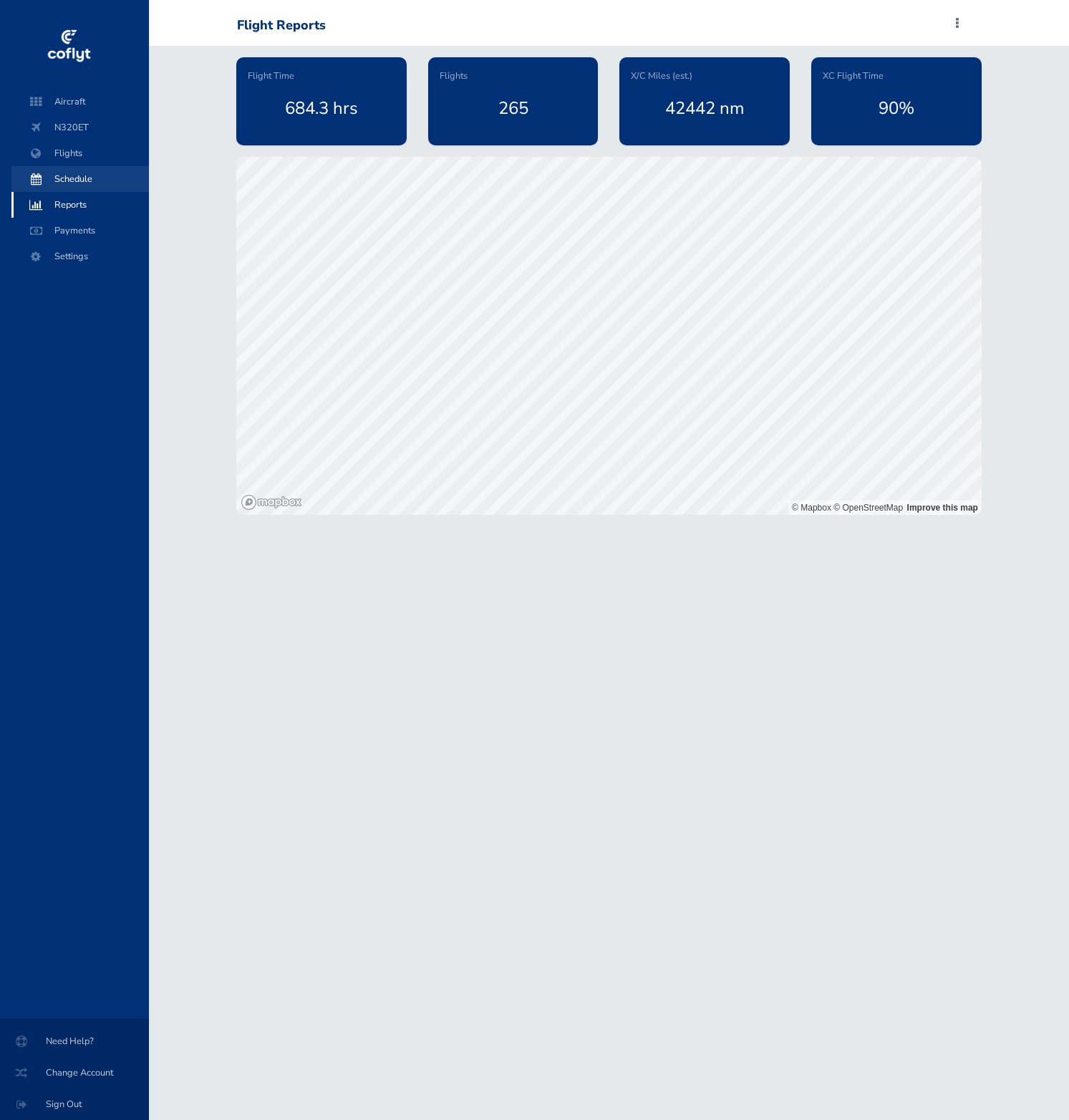
click at [96, 182] on span "Schedule" at bounding box center [81, 179] width 109 height 26
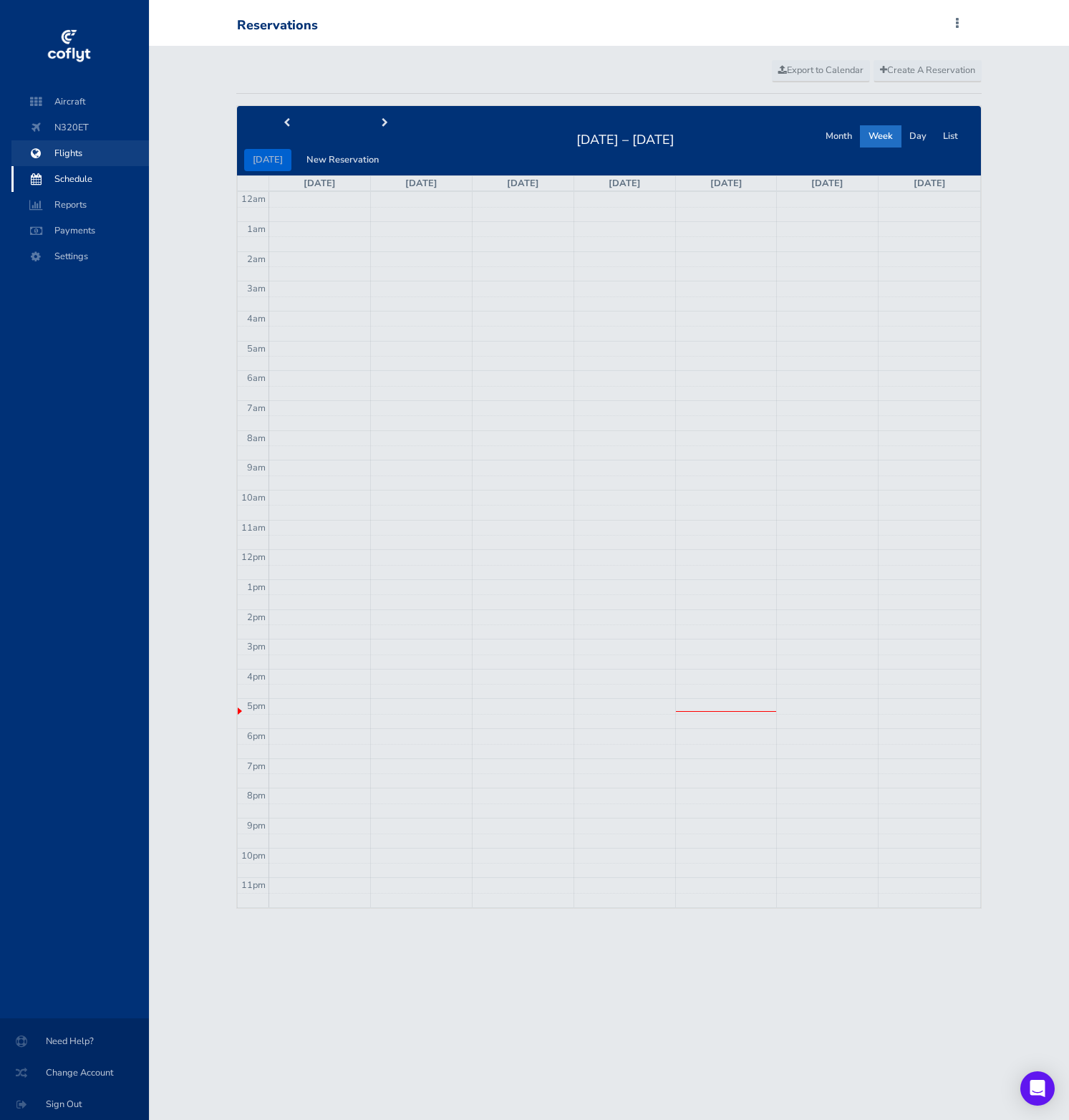
click at [88, 156] on span "Flights" at bounding box center [81, 153] width 109 height 26
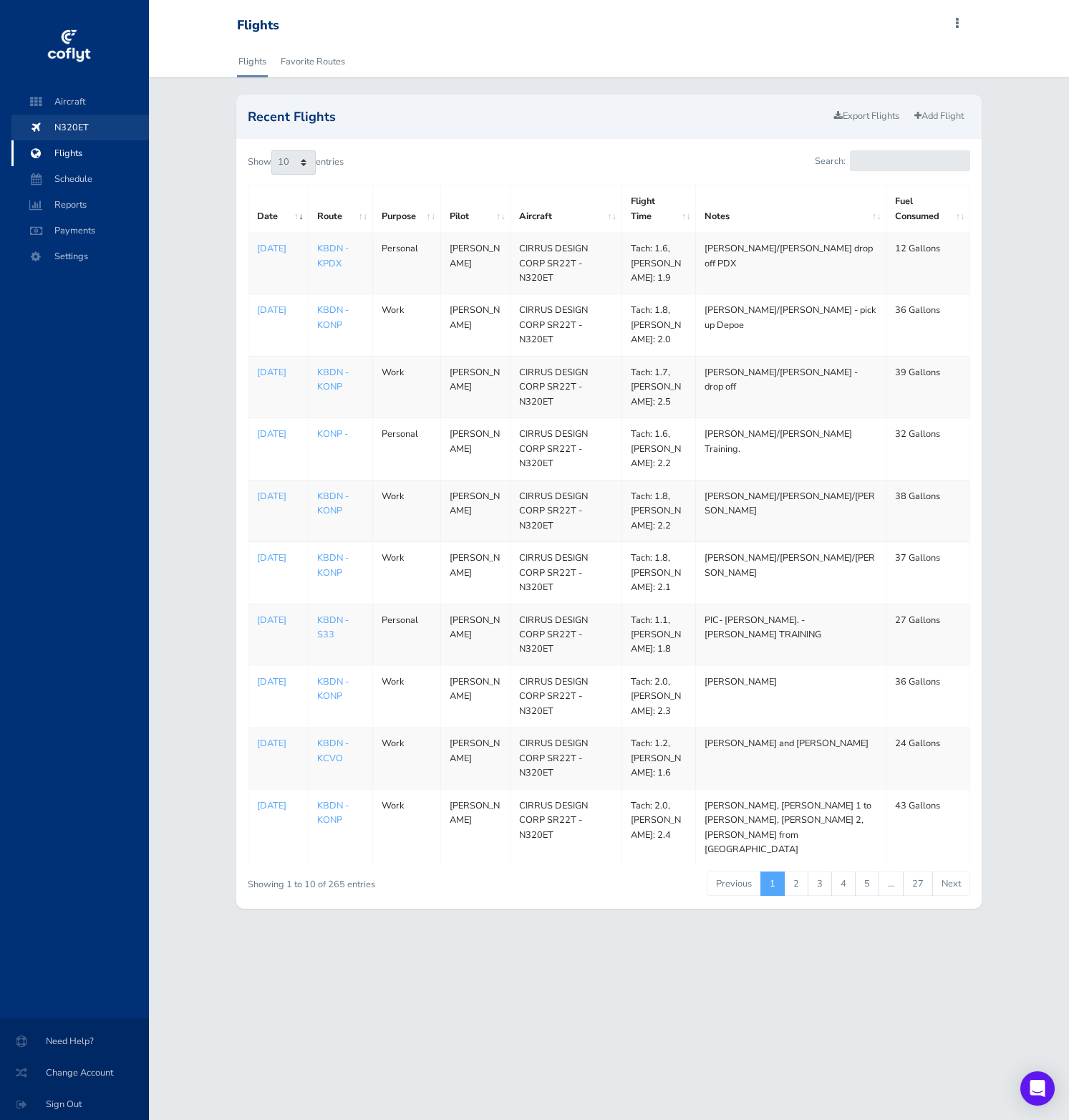
click at [77, 118] on span "N320ET" at bounding box center [81, 127] width 109 height 26
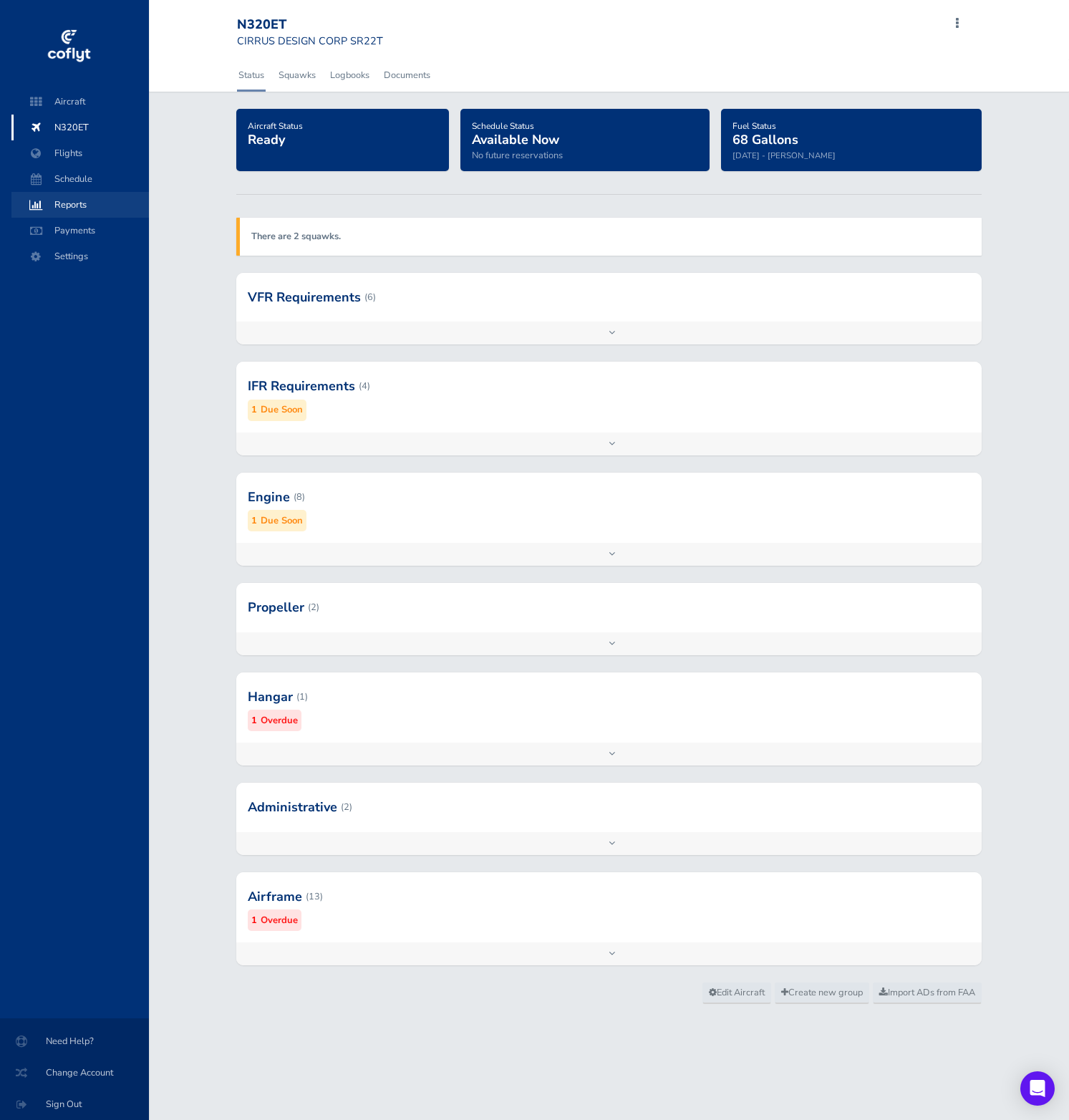
click at [88, 211] on span "Reports" at bounding box center [81, 205] width 109 height 26
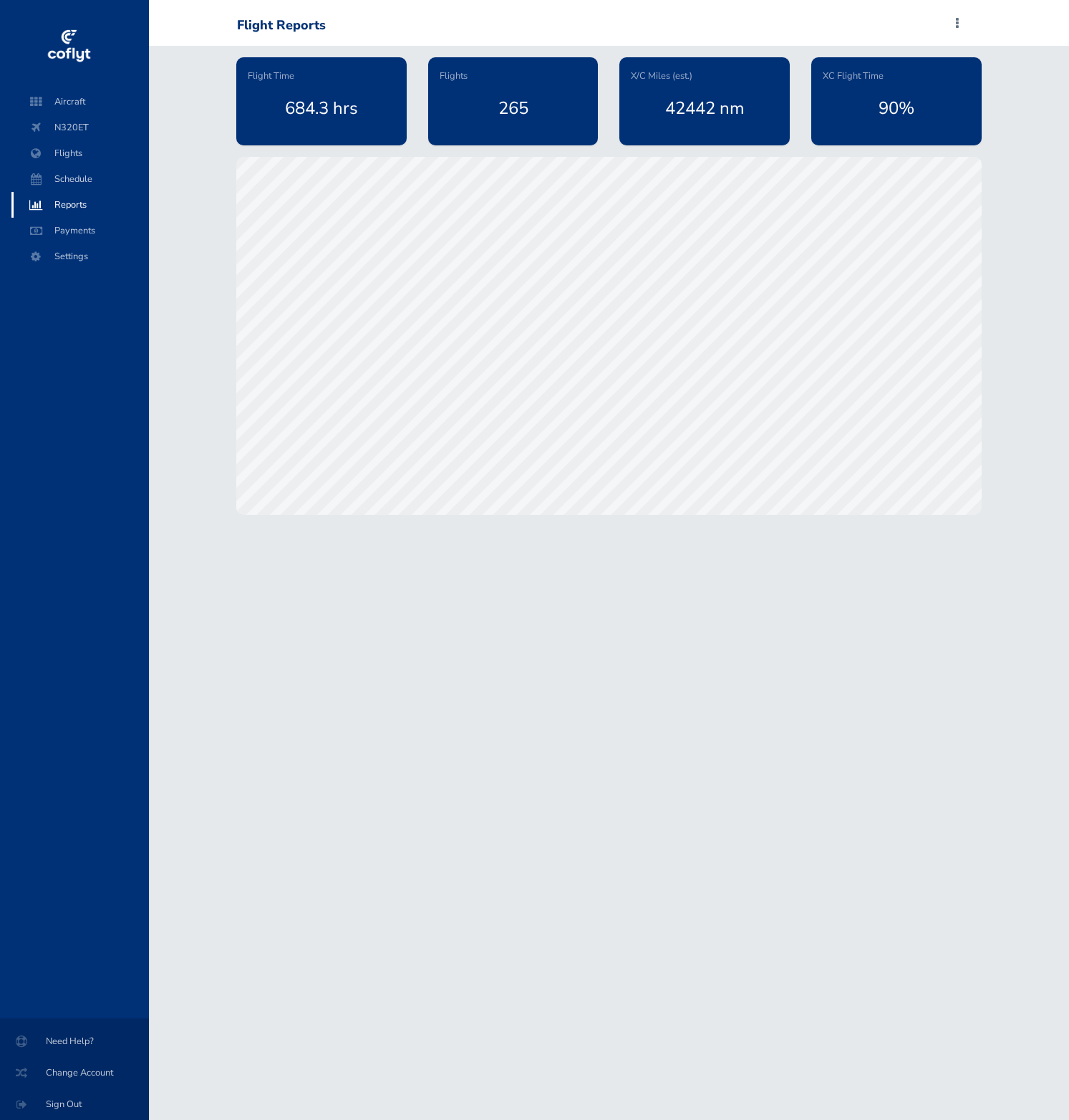
click at [92, 238] on span "Payments" at bounding box center [81, 231] width 109 height 26
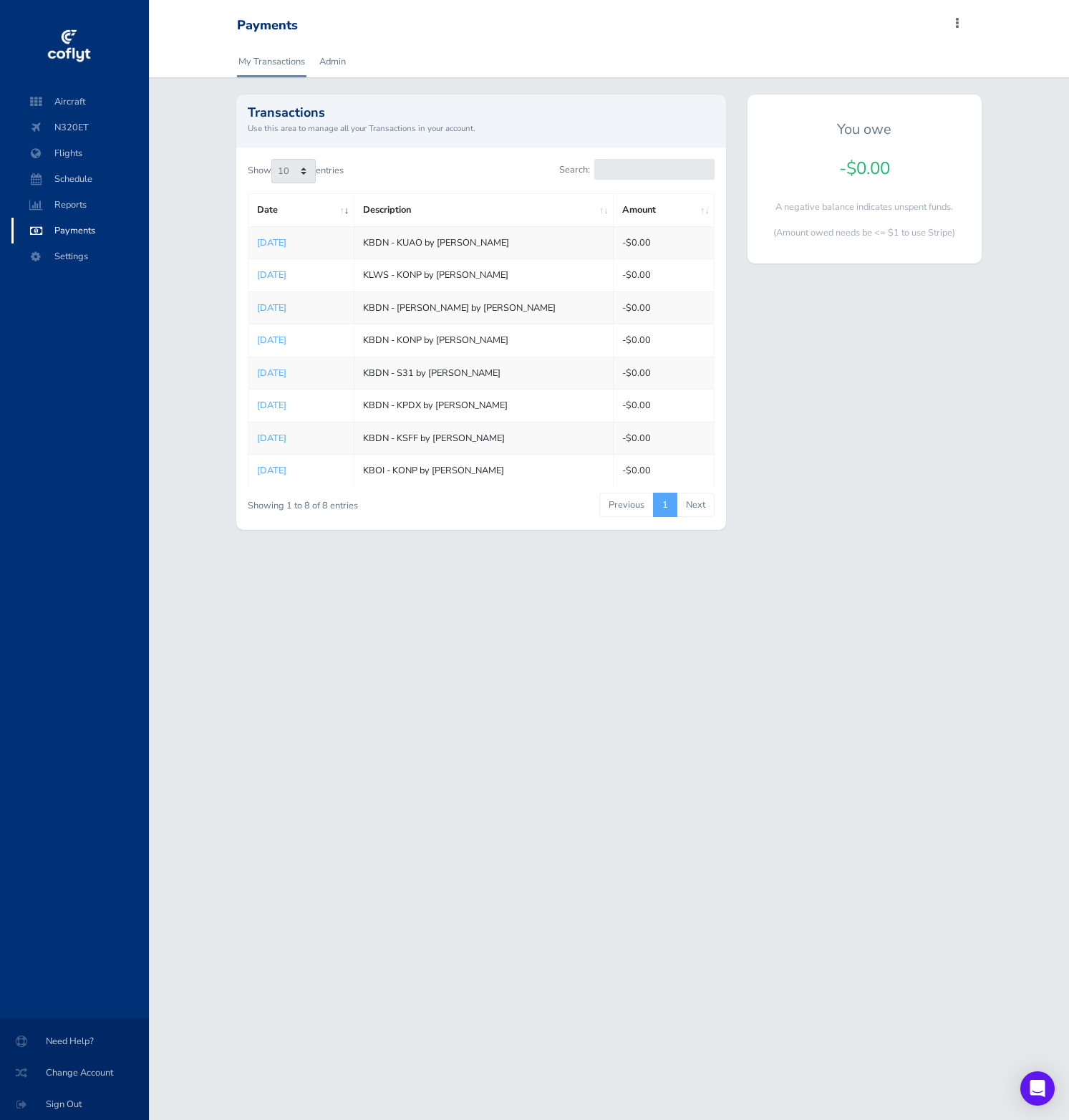
click at [62, 269] on li at bounding box center [81, 272] width 137 height 6
click at [65, 191] on span "Schedule" at bounding box center [81, 179] width 109 height 26
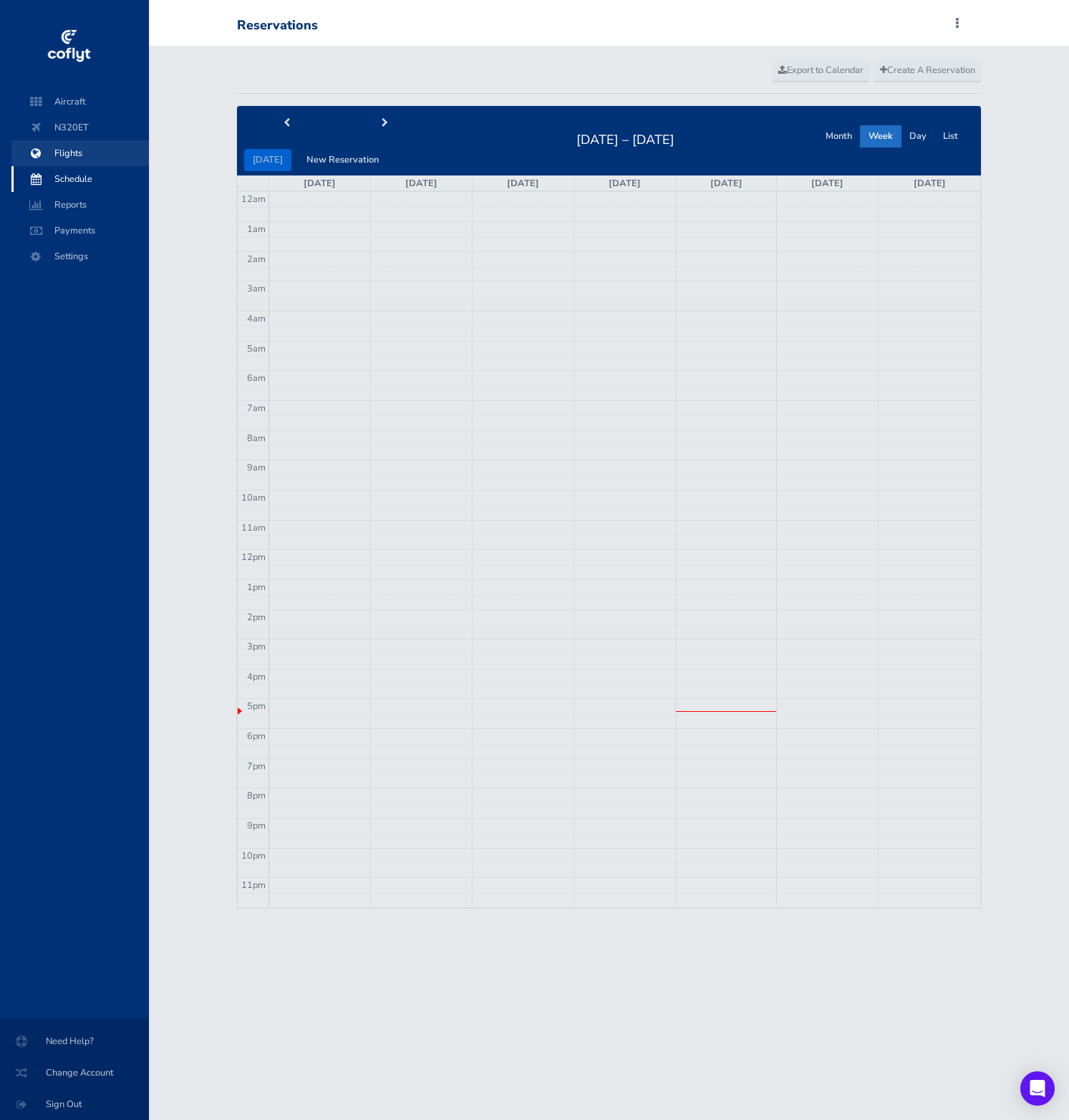
click at [66, 147] on span "Flights" at bounding box center [81, 153] width 109 height 26
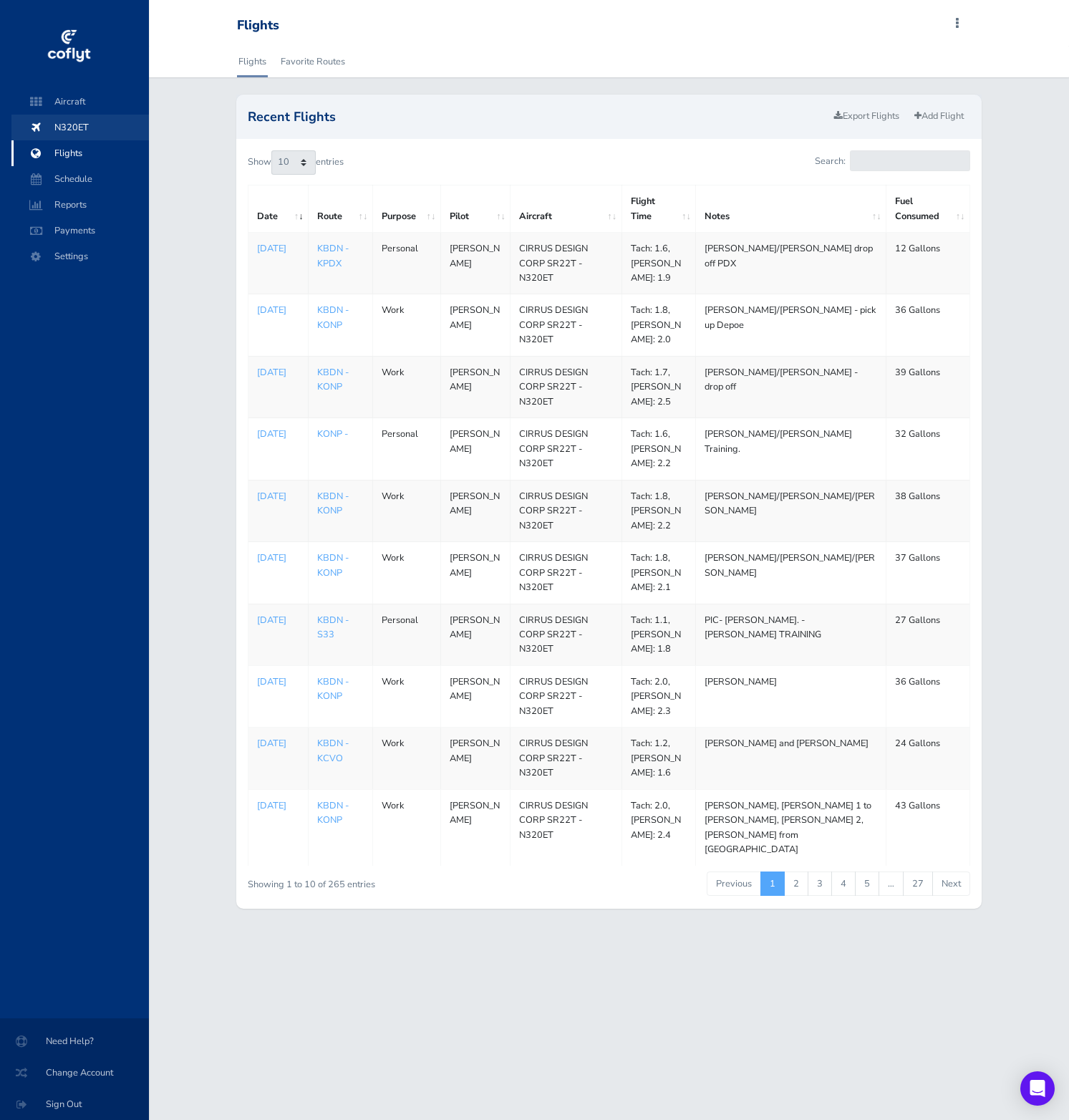
click at [66, 115] on span "N320ET" at bounding box center [81, 127] width 109 height 26
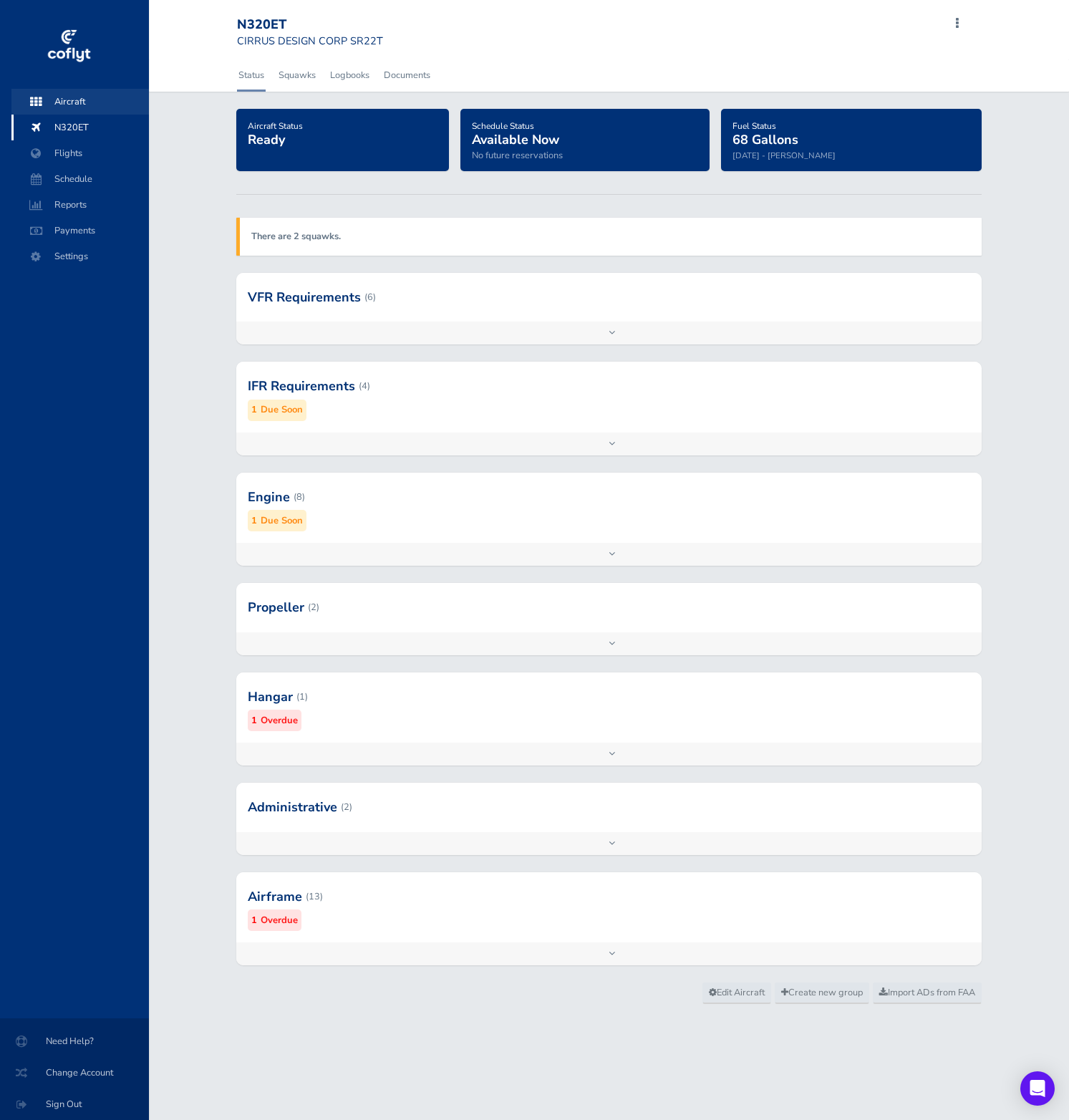
click at [65, 110] on span "Aircraft" at bounding box center [81, 101] width 109 height 26
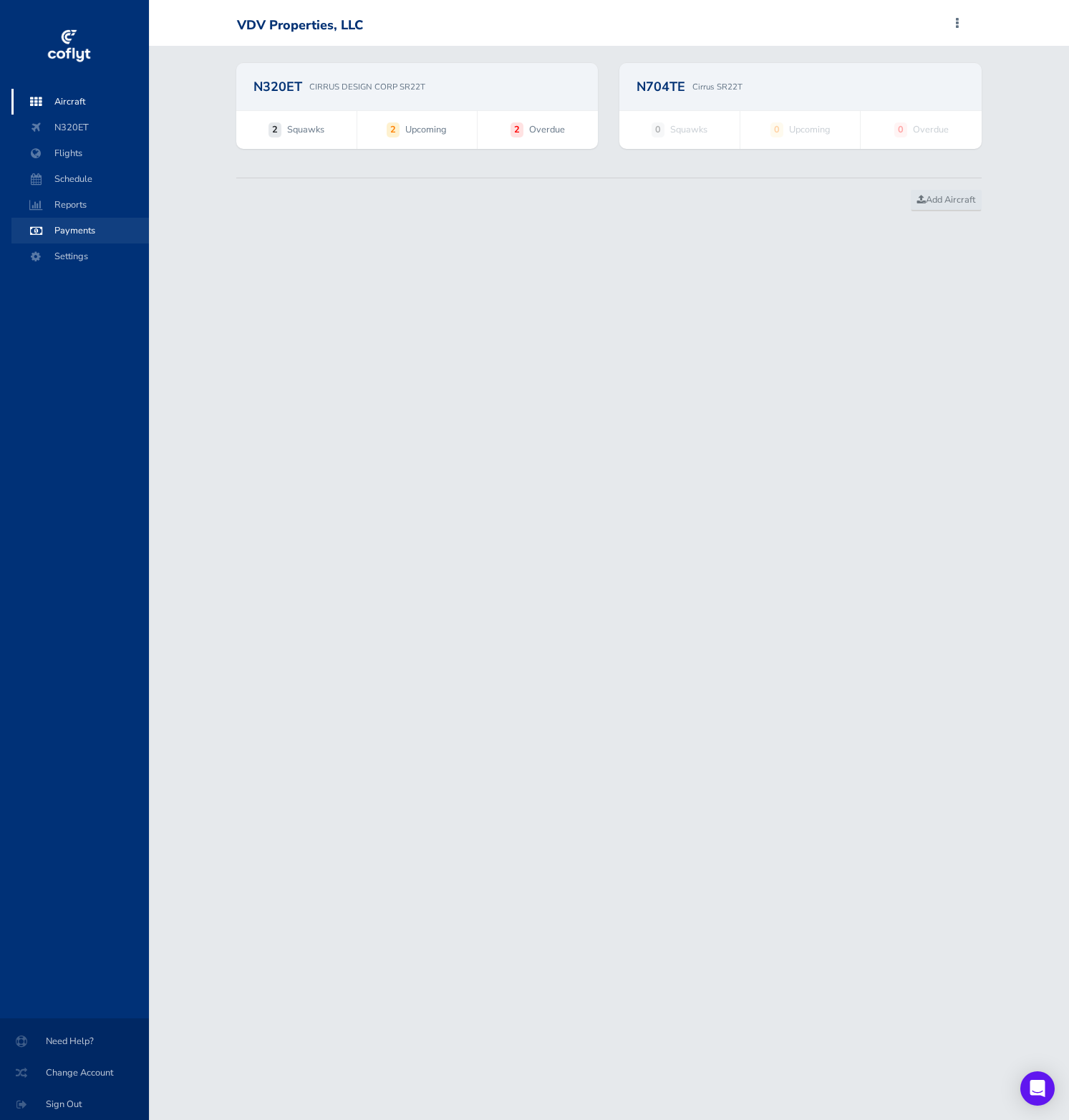
click at [91, 231] on span "Payments" at bounding box center [81, 231] width 109 height 26
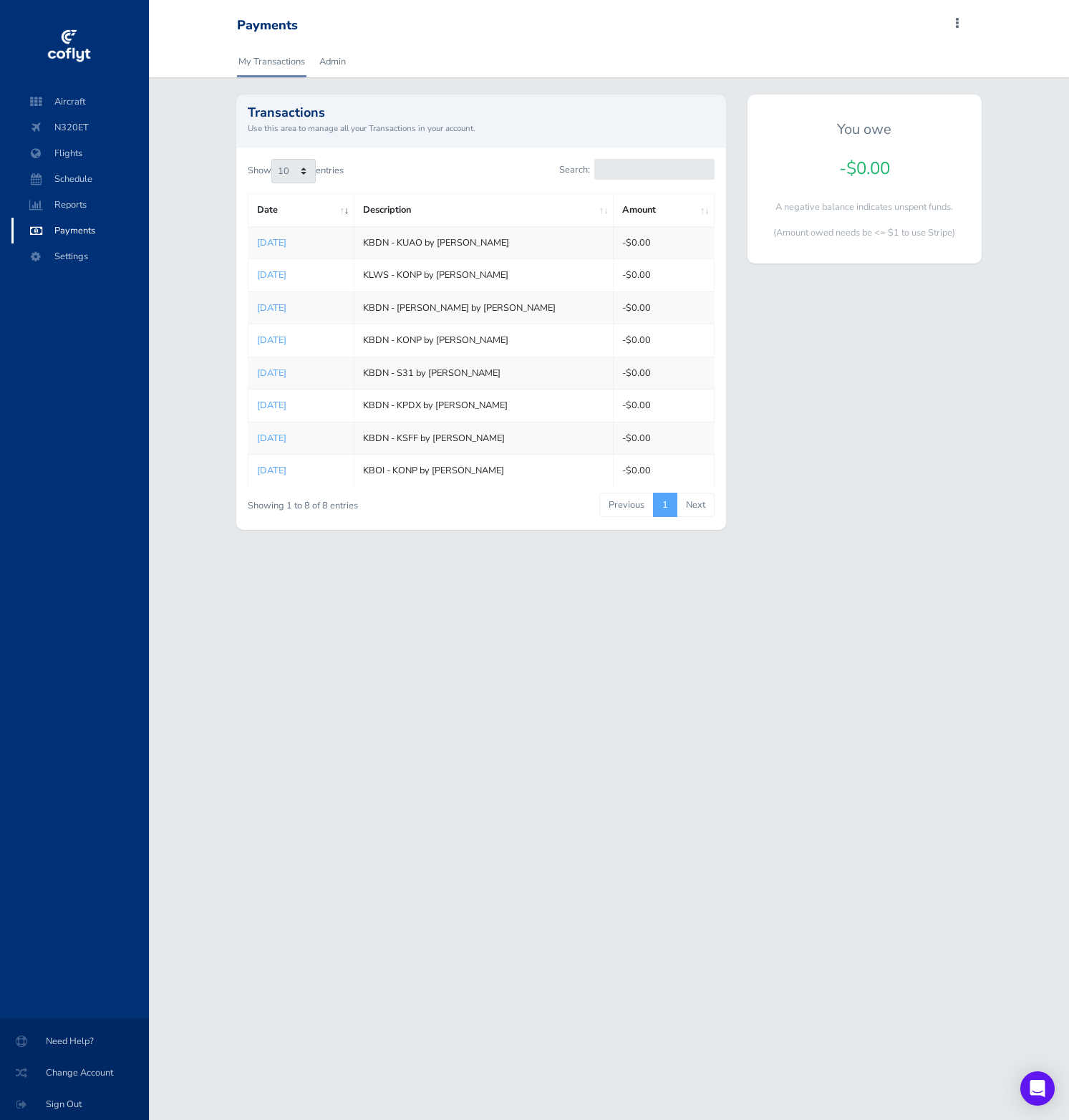
click at [193, 166] on div "My Transactions Admin Transactions Use this area to manage all your Transaction…" at bounding box center [609, 296] width 920 height 501
click at [233, 75] on div "My Transactions Admin" at bounding box center [609, 62] width 767 height 32
click at [108, 96] on span "Aircraft" at bounding box center [81, 101] width 109 height 26
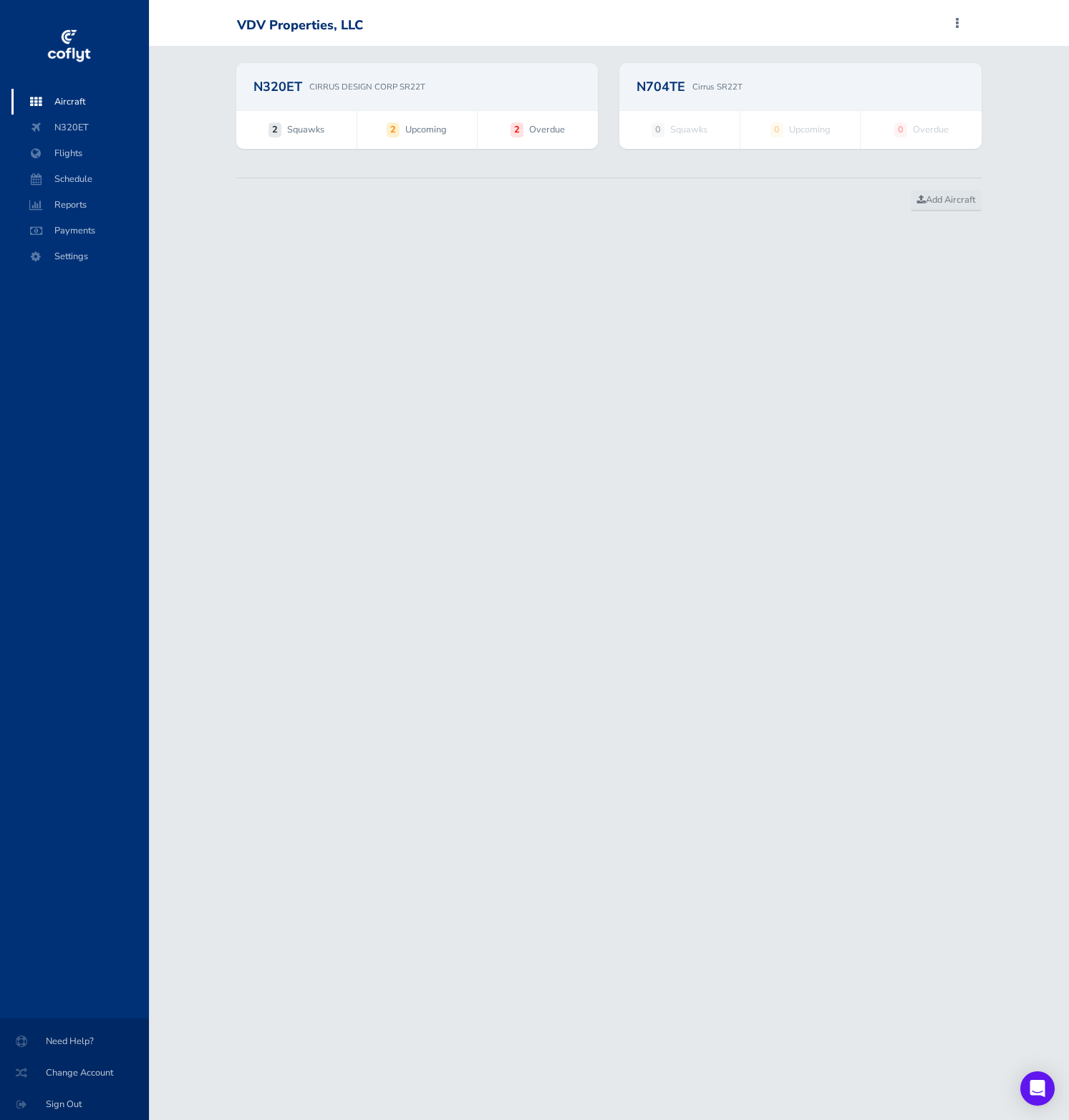
click at [396, 81] on p "CIRRUS DESIGN CORP SR22T" at bounding box center [367, 87] width 116 height 13
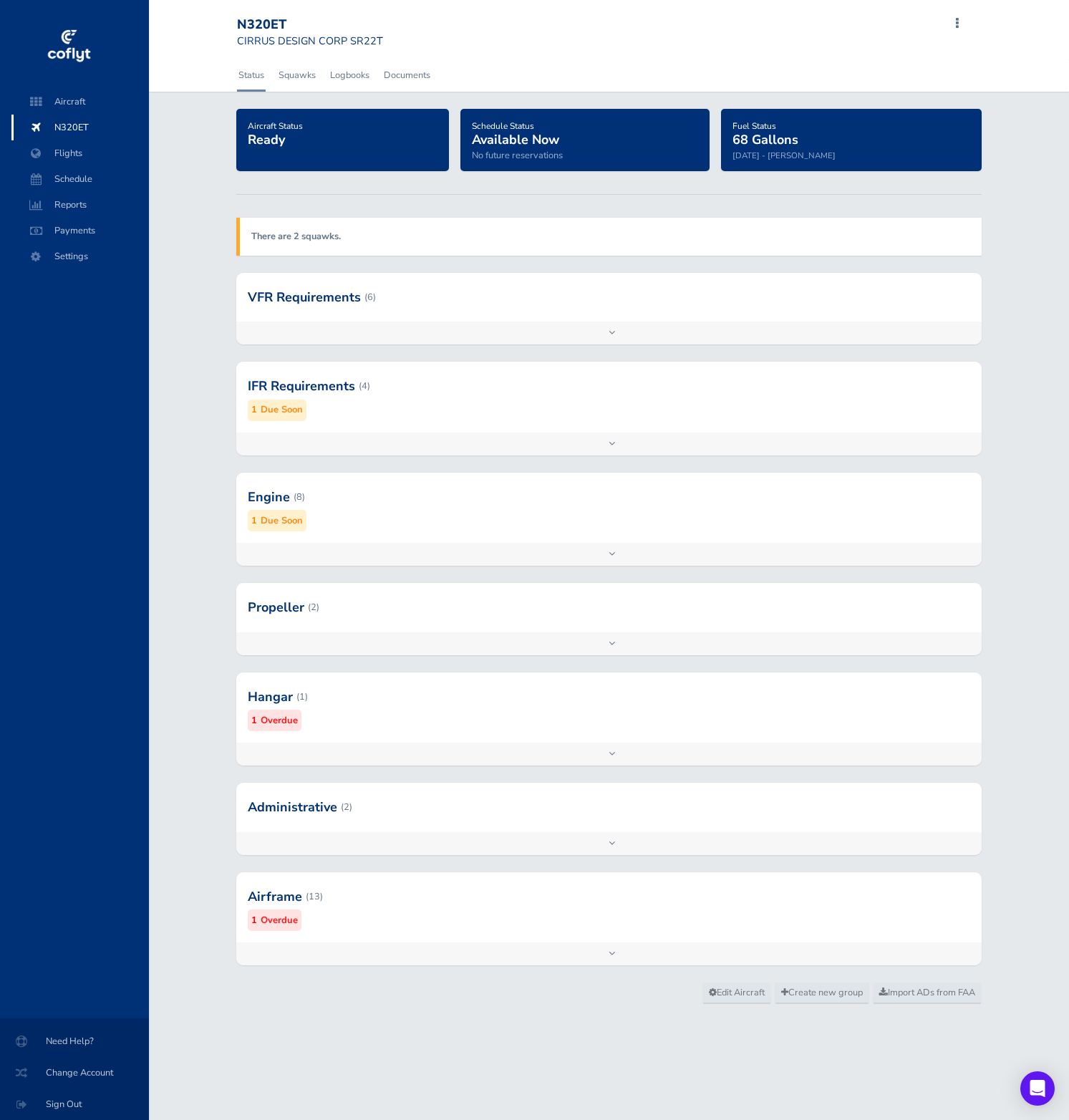
click at [447, 532] on div at bounding box center [609, 497] width 746 height 70
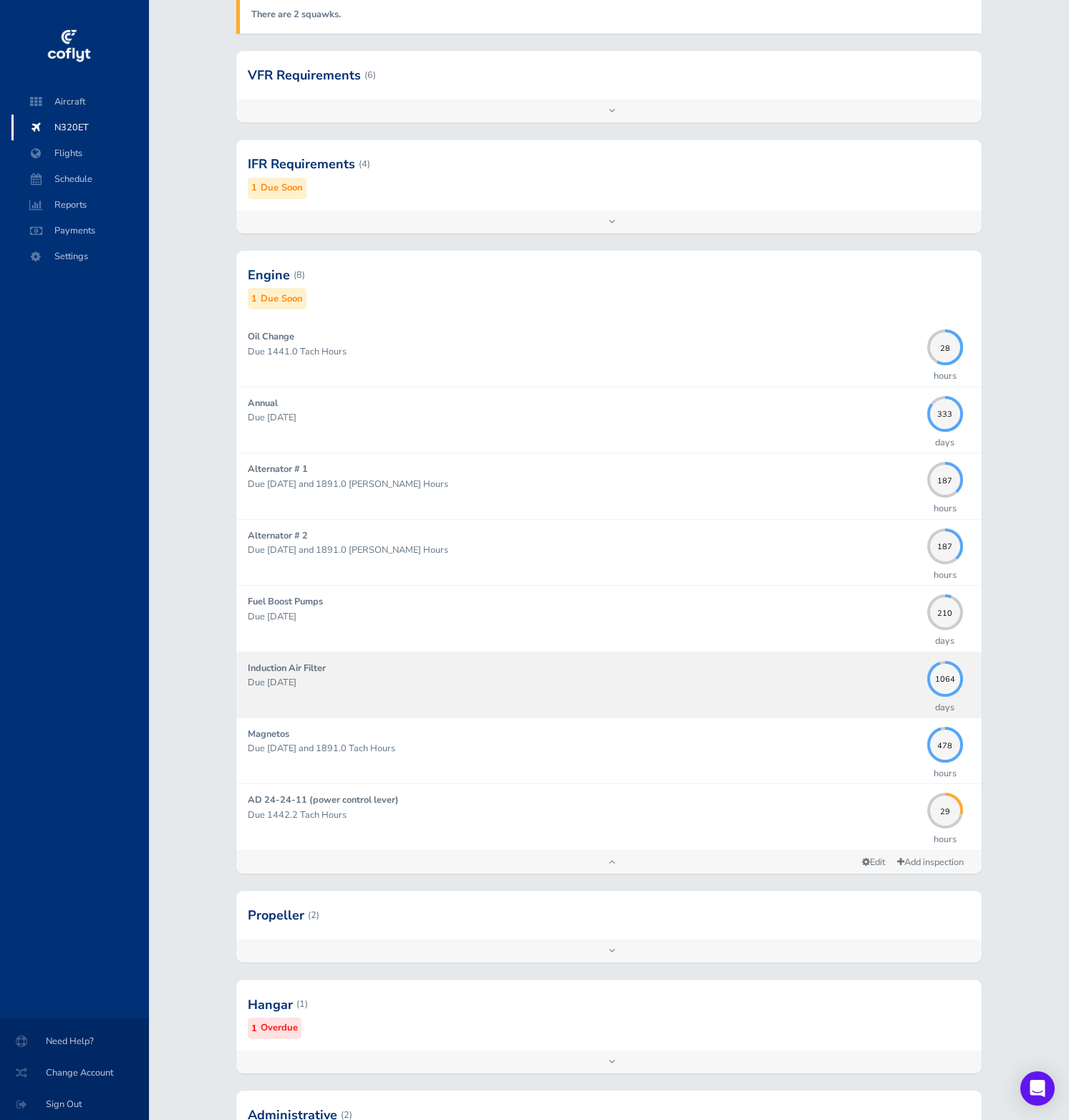
scroll to position [464, 0]
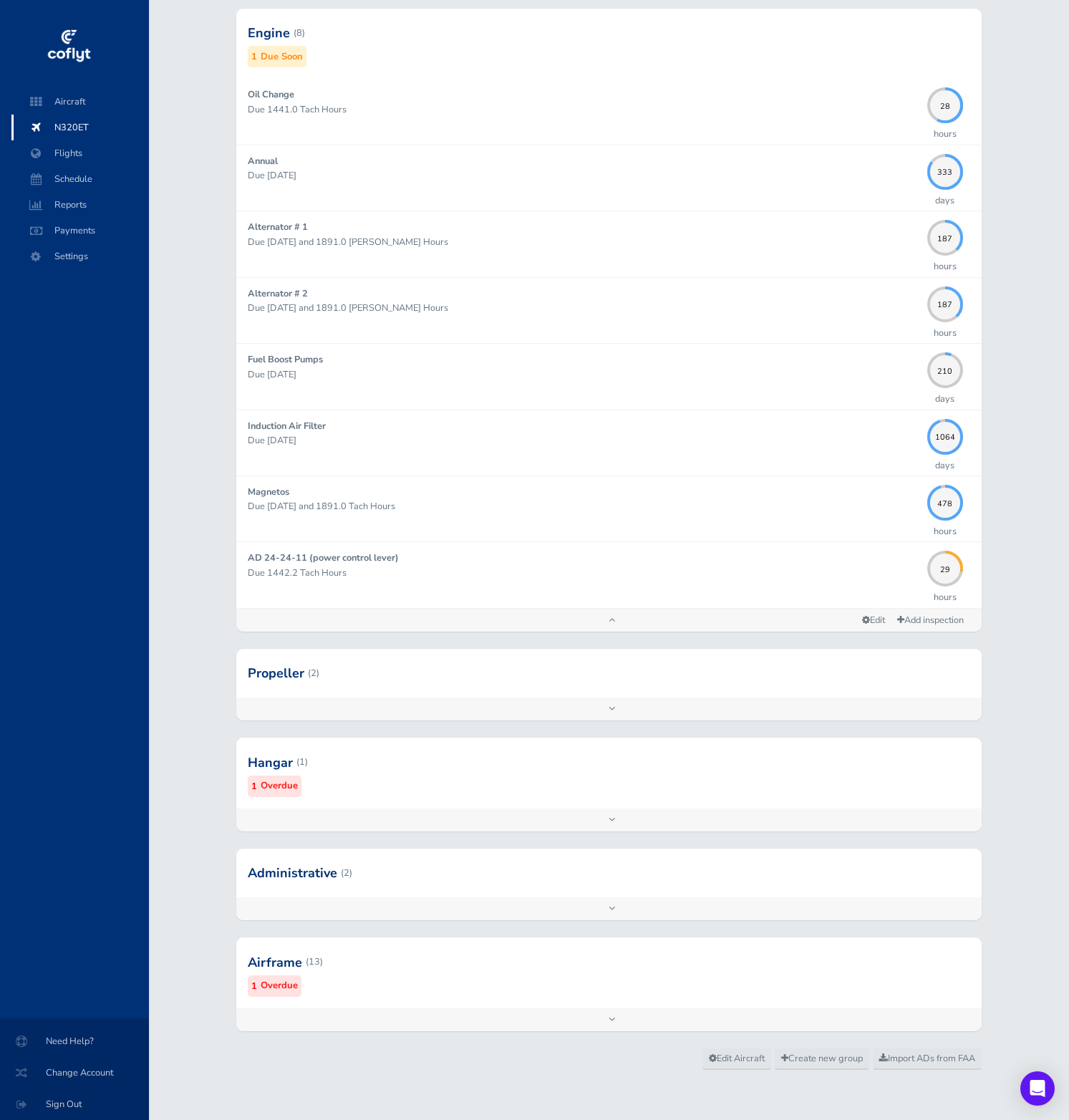
click at [432, 974] on div at bounding box center [609, 961] width 746 height 70
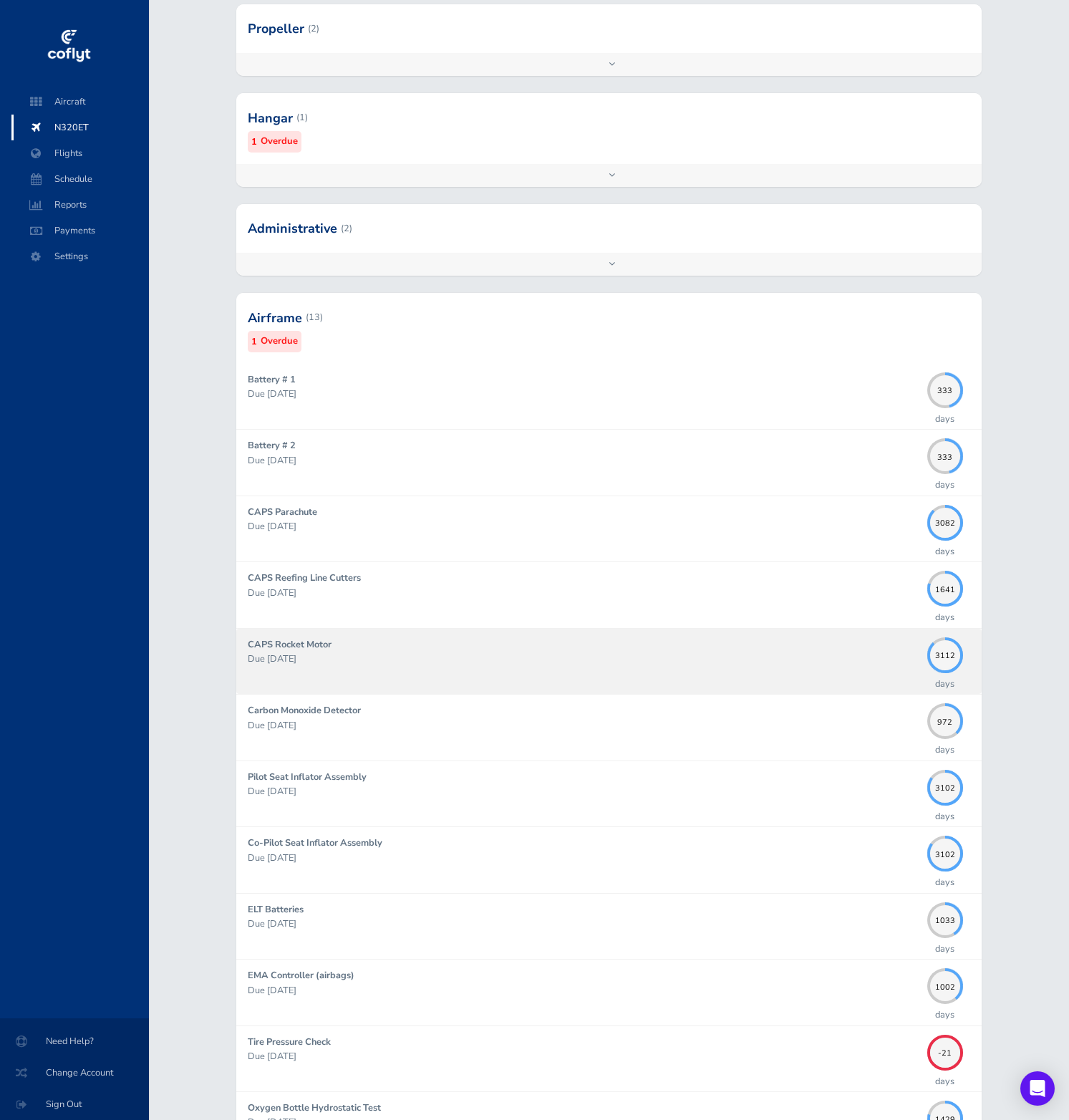
scroll to position [1116, 0]
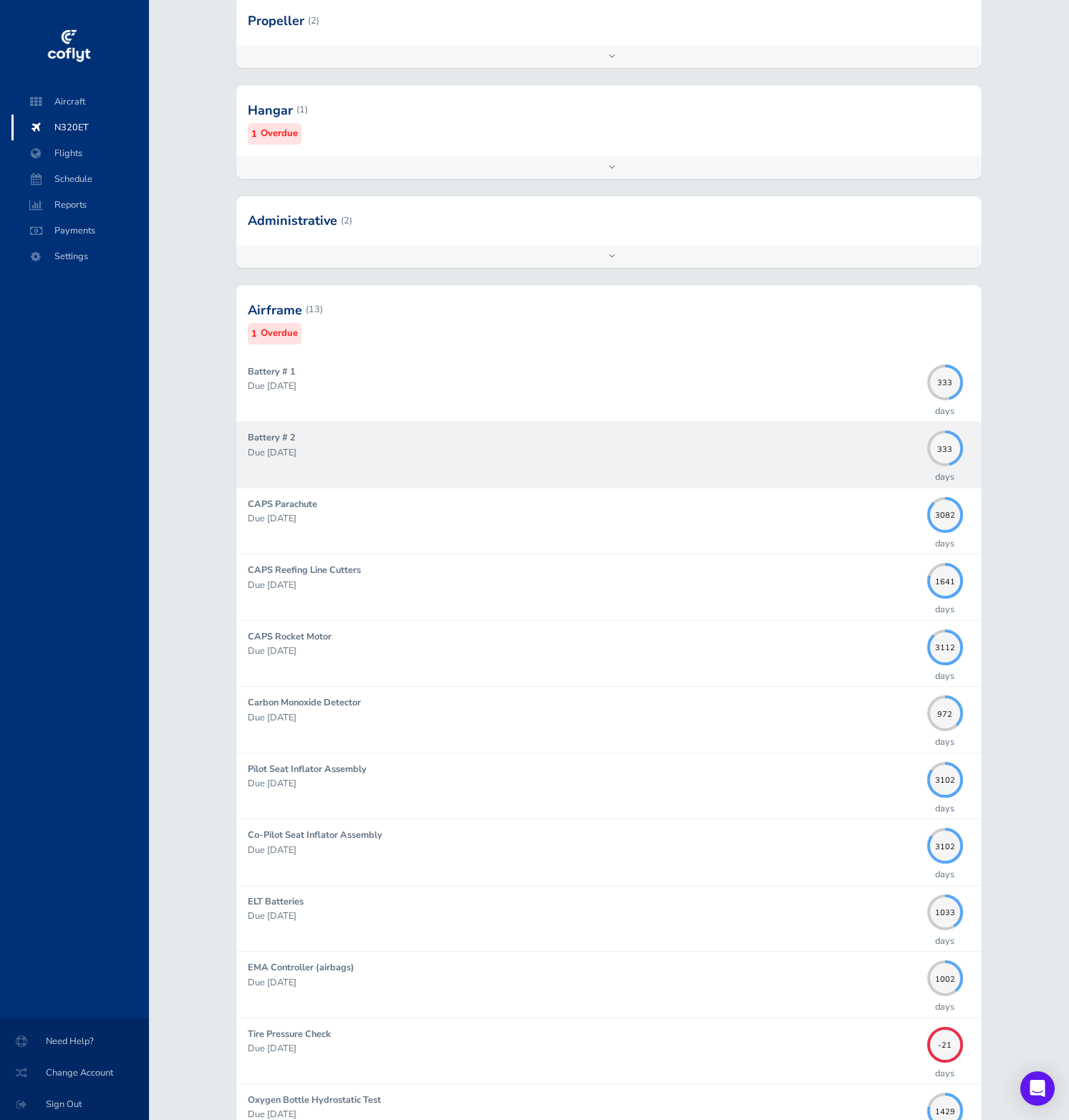
click at [352, 442] on div "Battery # 2 Due 08/31/2026" at bounding box center [584, 454] width 672 height 48
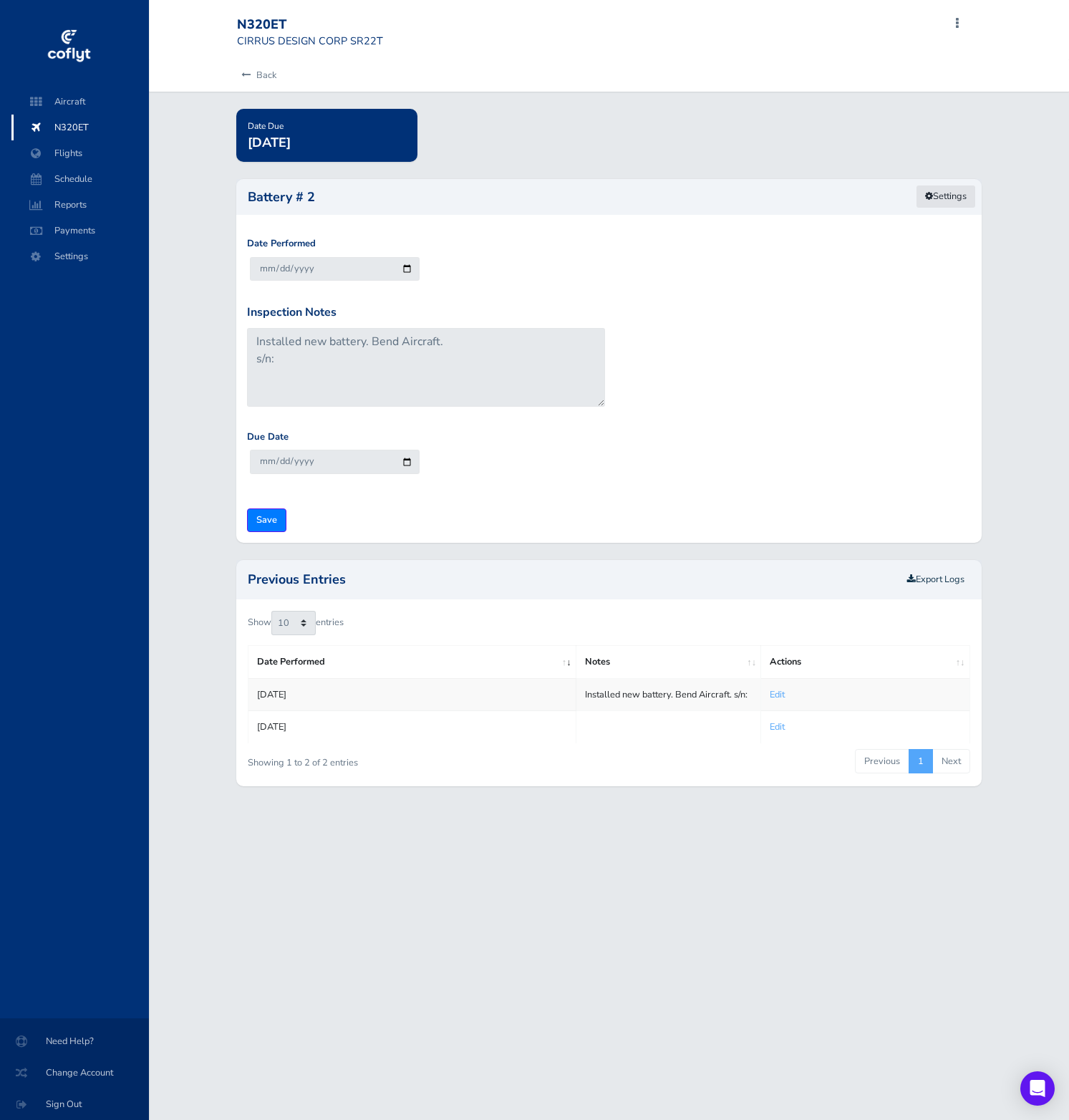
click at [943, 193] on link "Settings" at bounding box center [946, 197] width 60 height 24
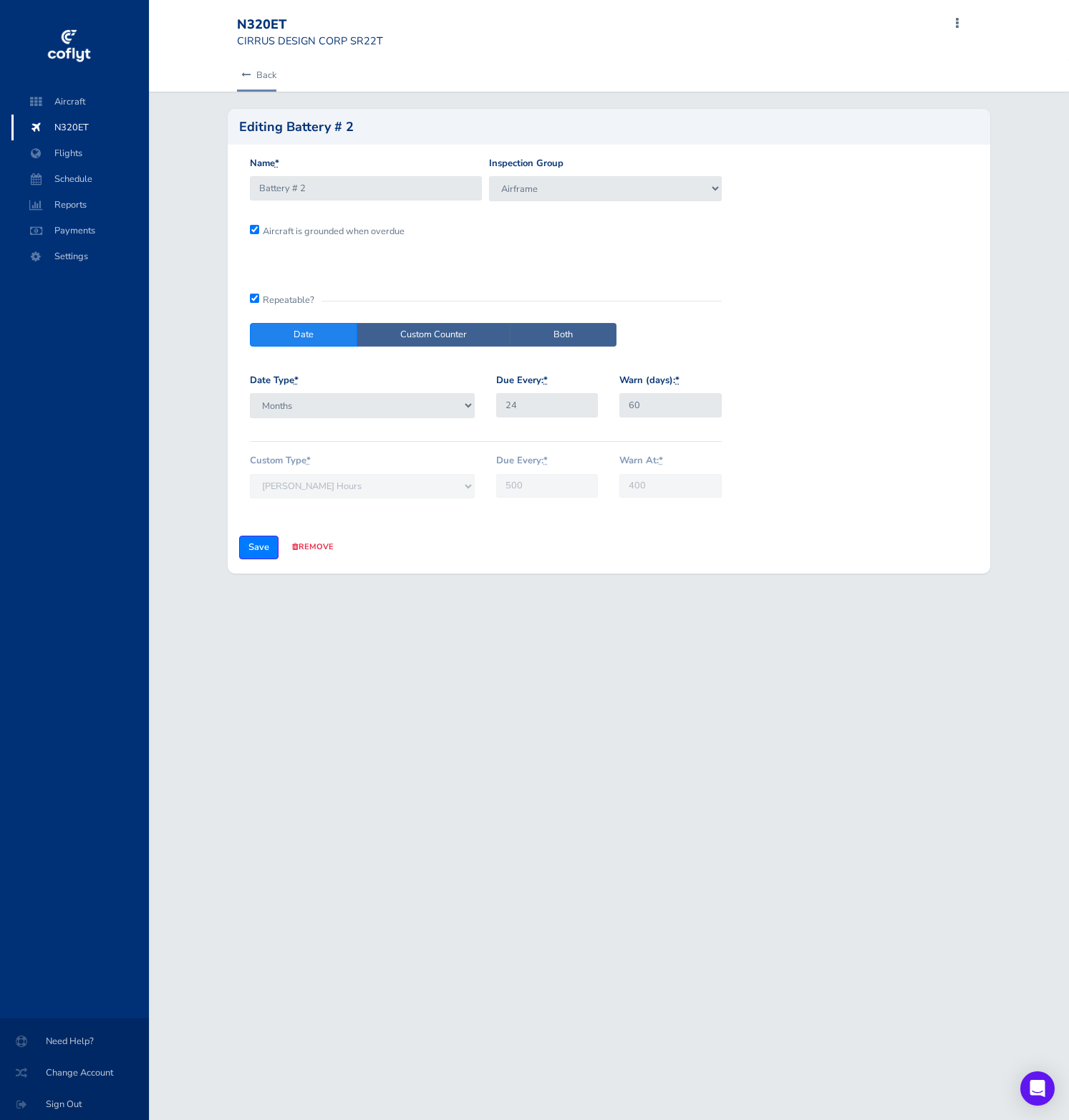
click at [262, 73] on link "Back" at bounding box center [257, 75] width 40 height 32
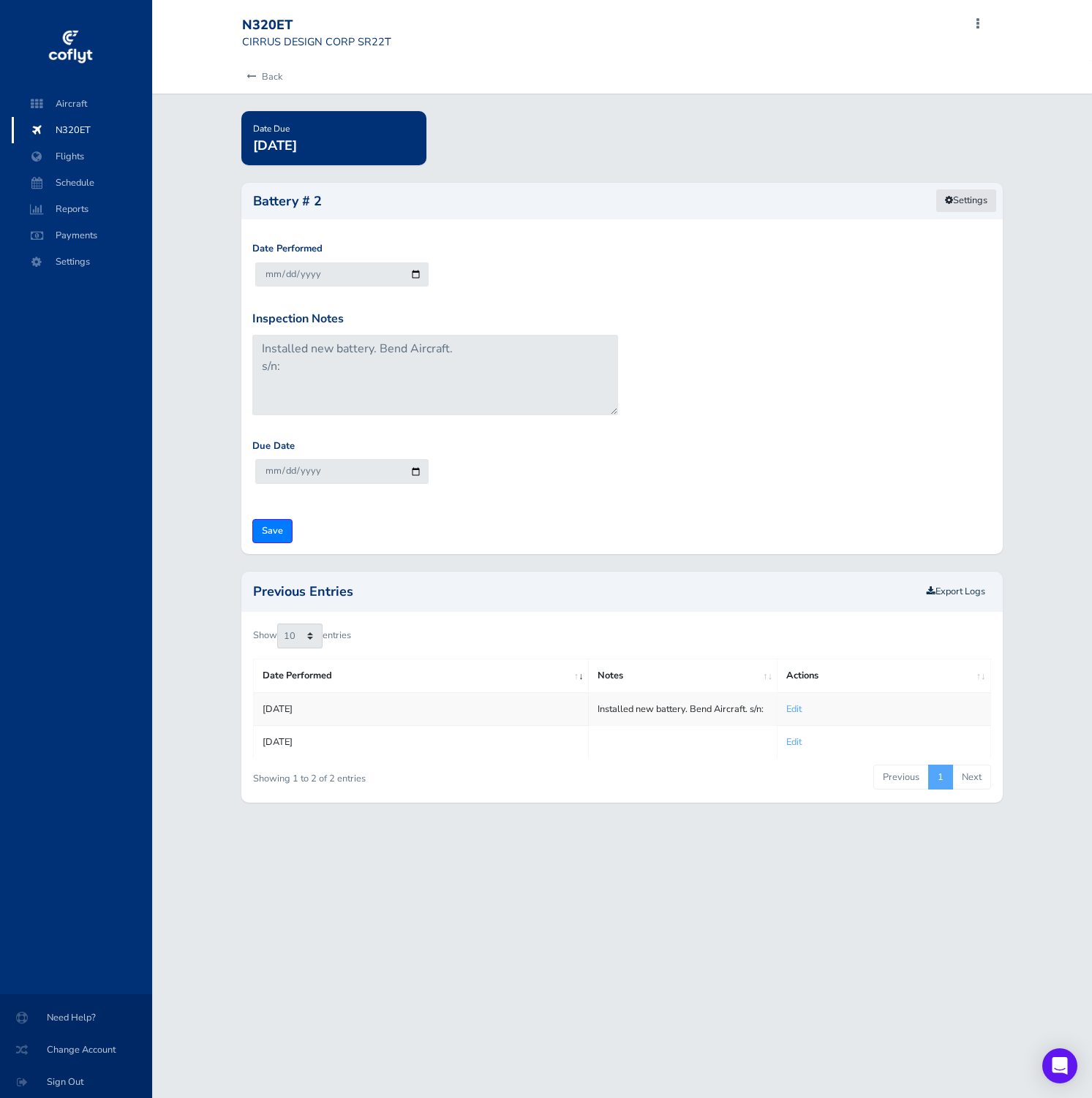
click at [964, 202] on link "Settings" at bounding box center [966, 201] width 61 height 24
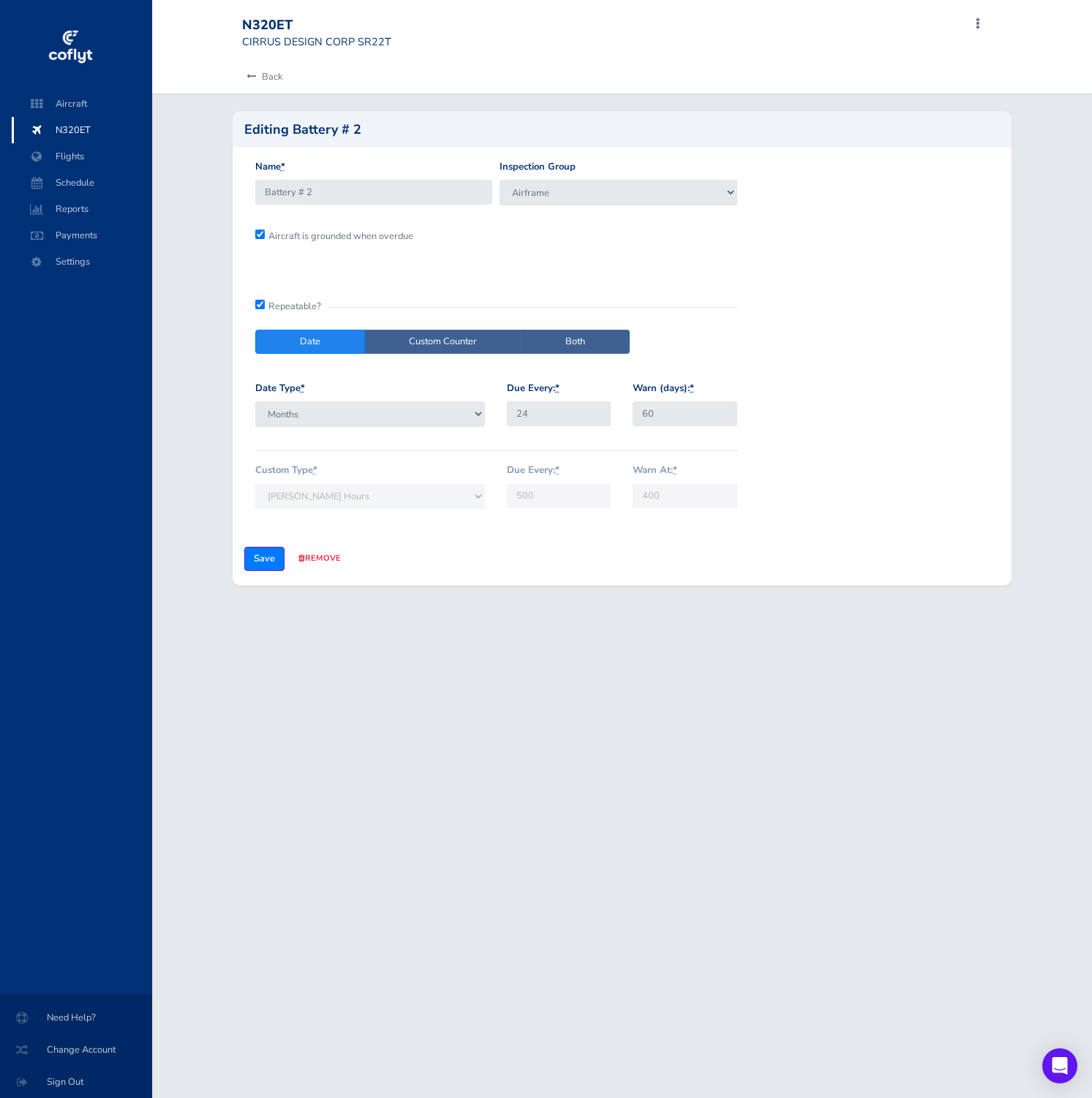
drag, startPoint x: 945, startPoint y: 215, endPoint x: 351, endPoint y: 131, distance: 599.9
click at [351, 131] on div "Editing Battery # 2 Name * Battery # 2 Inspection Group VFR Requirements IFR Re…" at bounding box center [622, 349] width 780 height 475
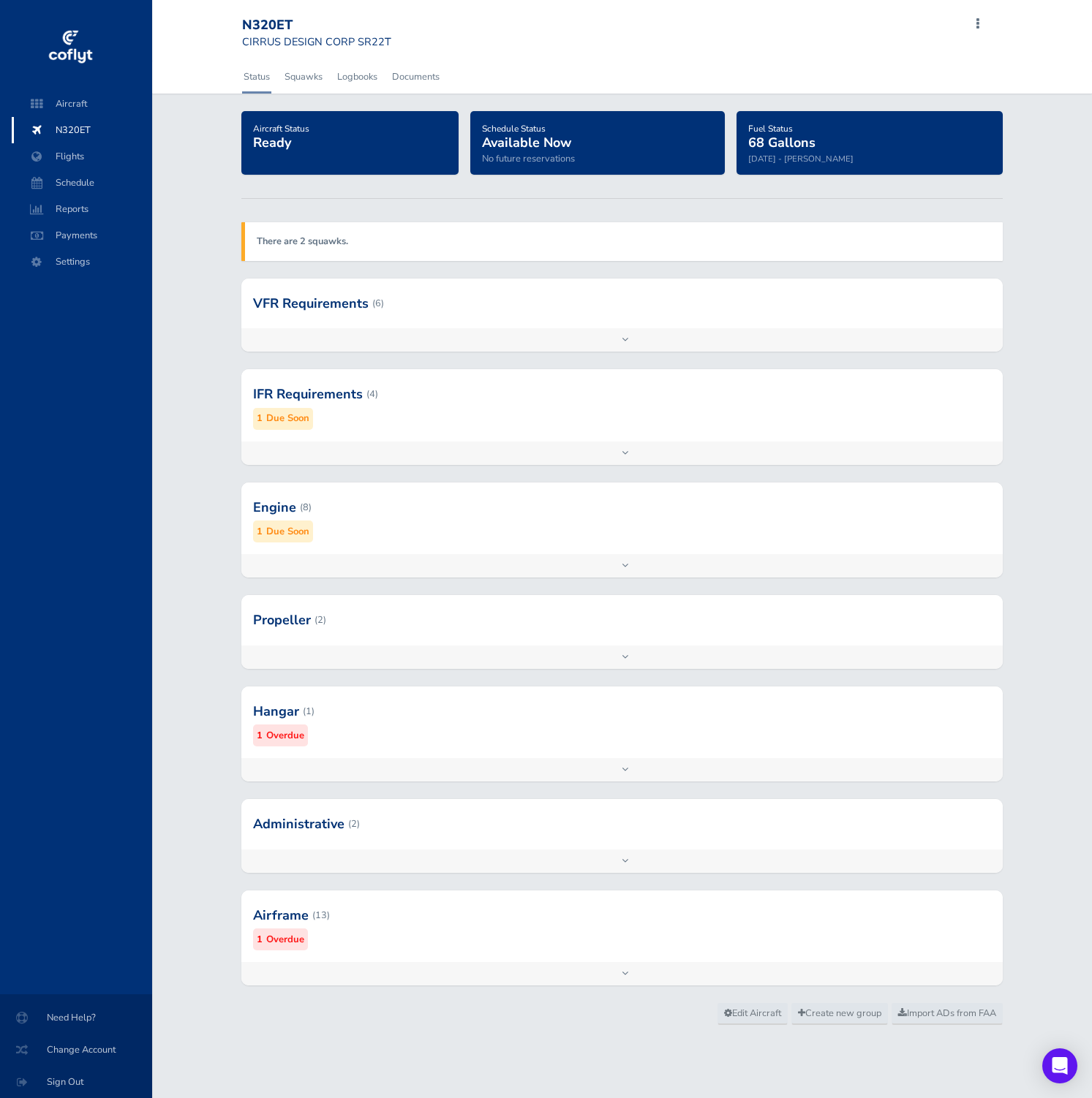
click at [433, 550] on div "Engine (8) 1 Due Soon" at bounding box center [622, 518] width 762 height 72
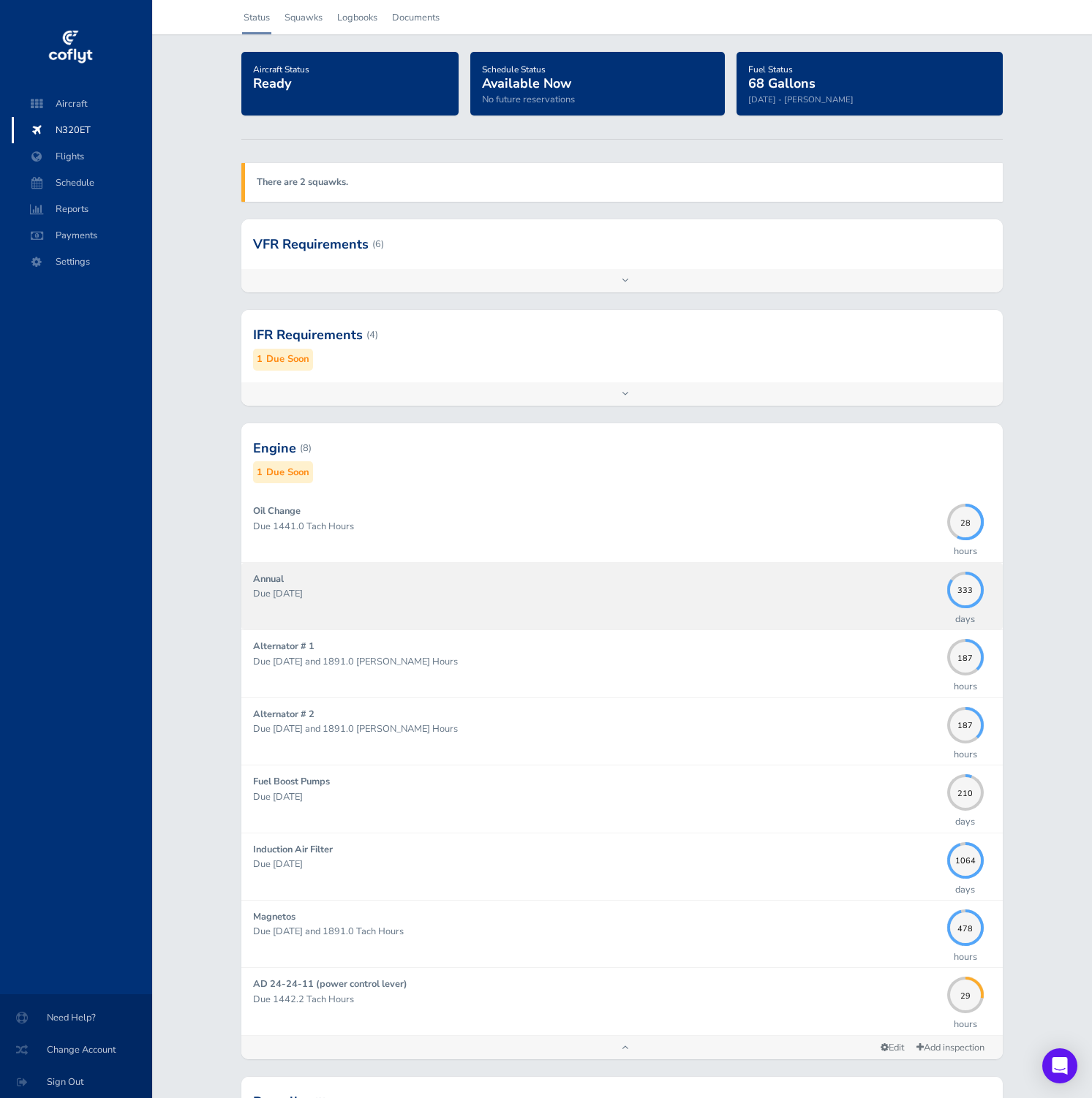
scroll to position [63, 0]
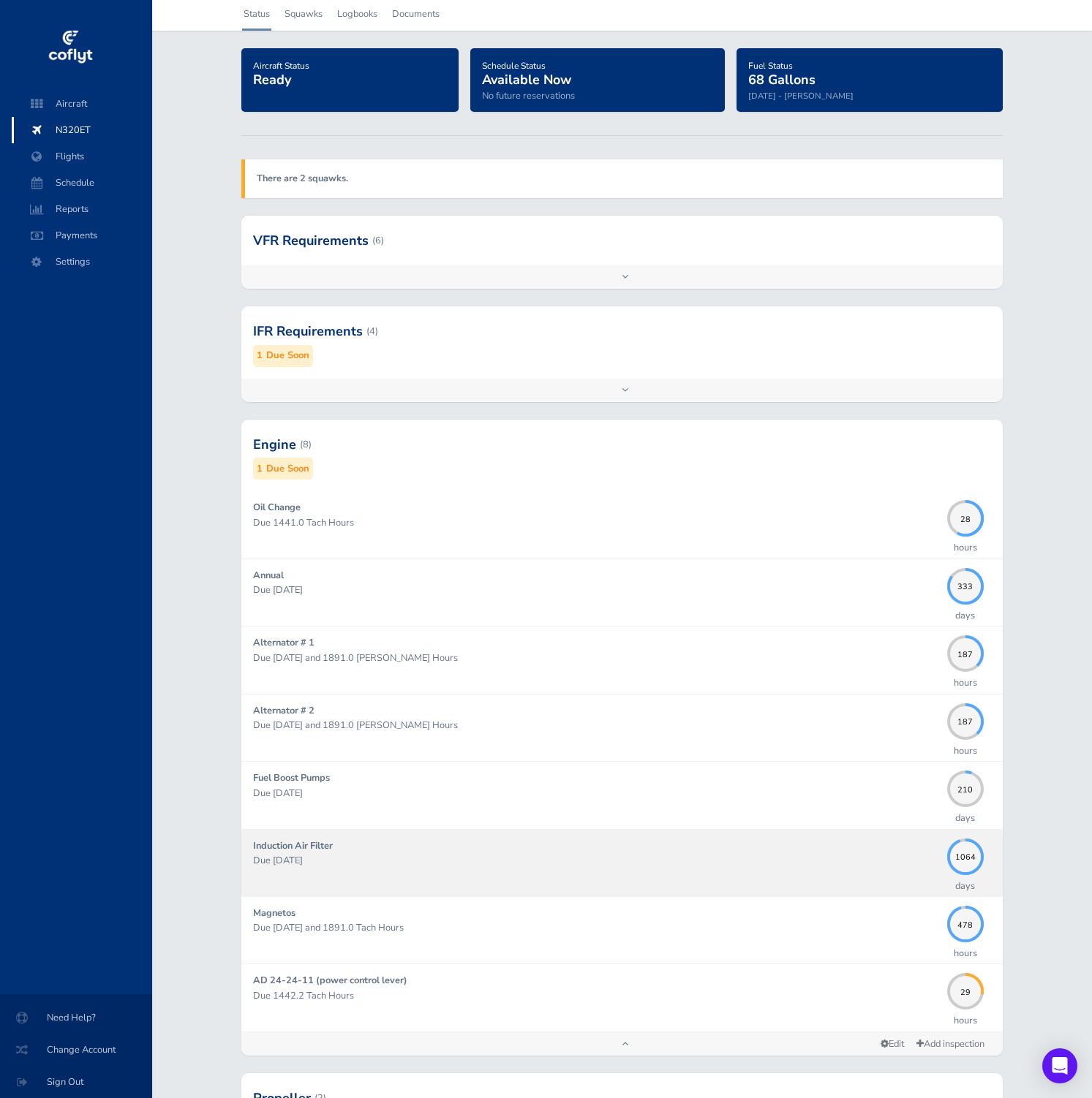
click at [579, 854] on p "Due [DATE]" at bounding box center [596, 861] width 687 height 15
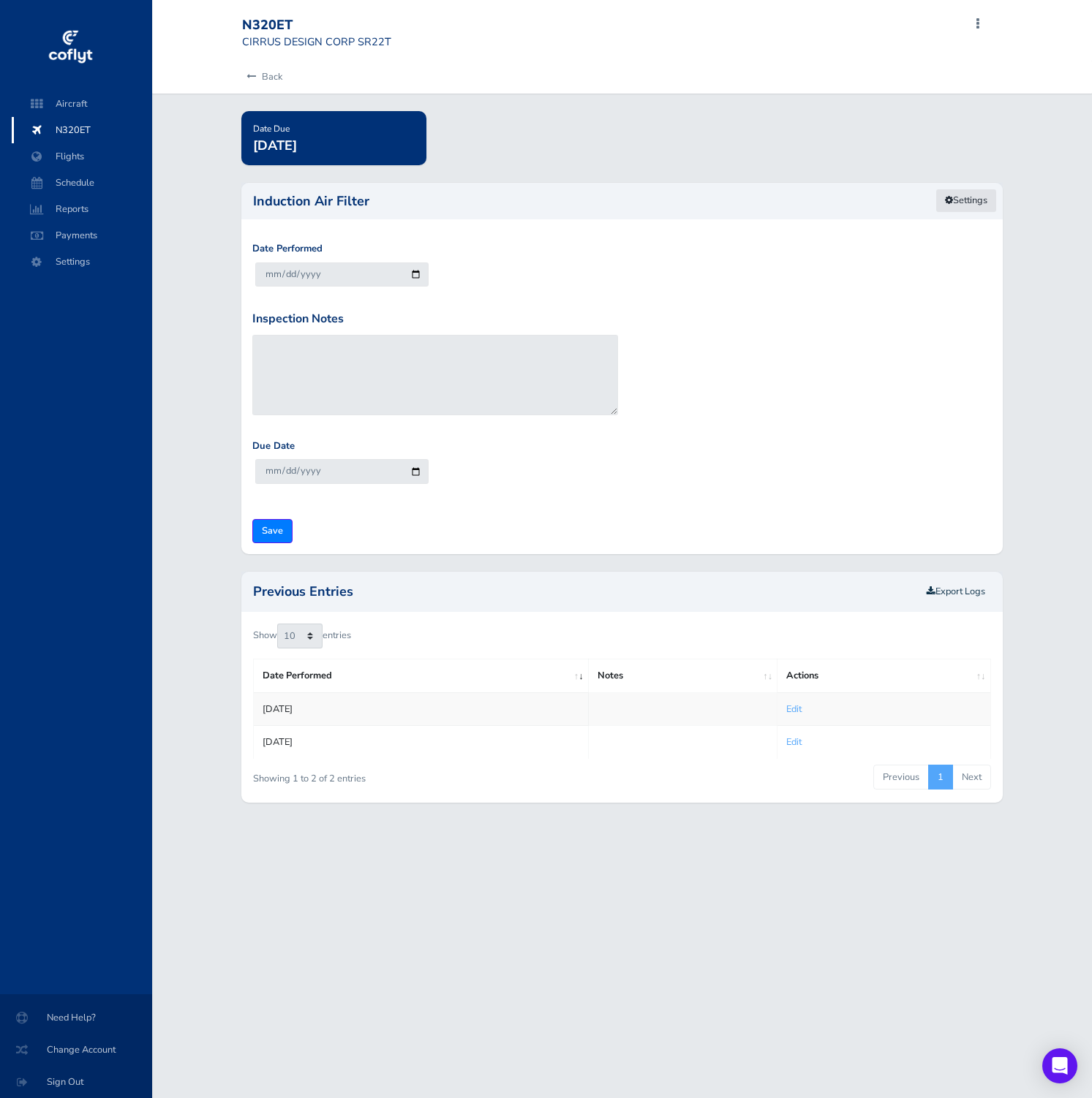
click at [973, 198] on link "Settings" at bounding box center [966, 201] width 61 height 24
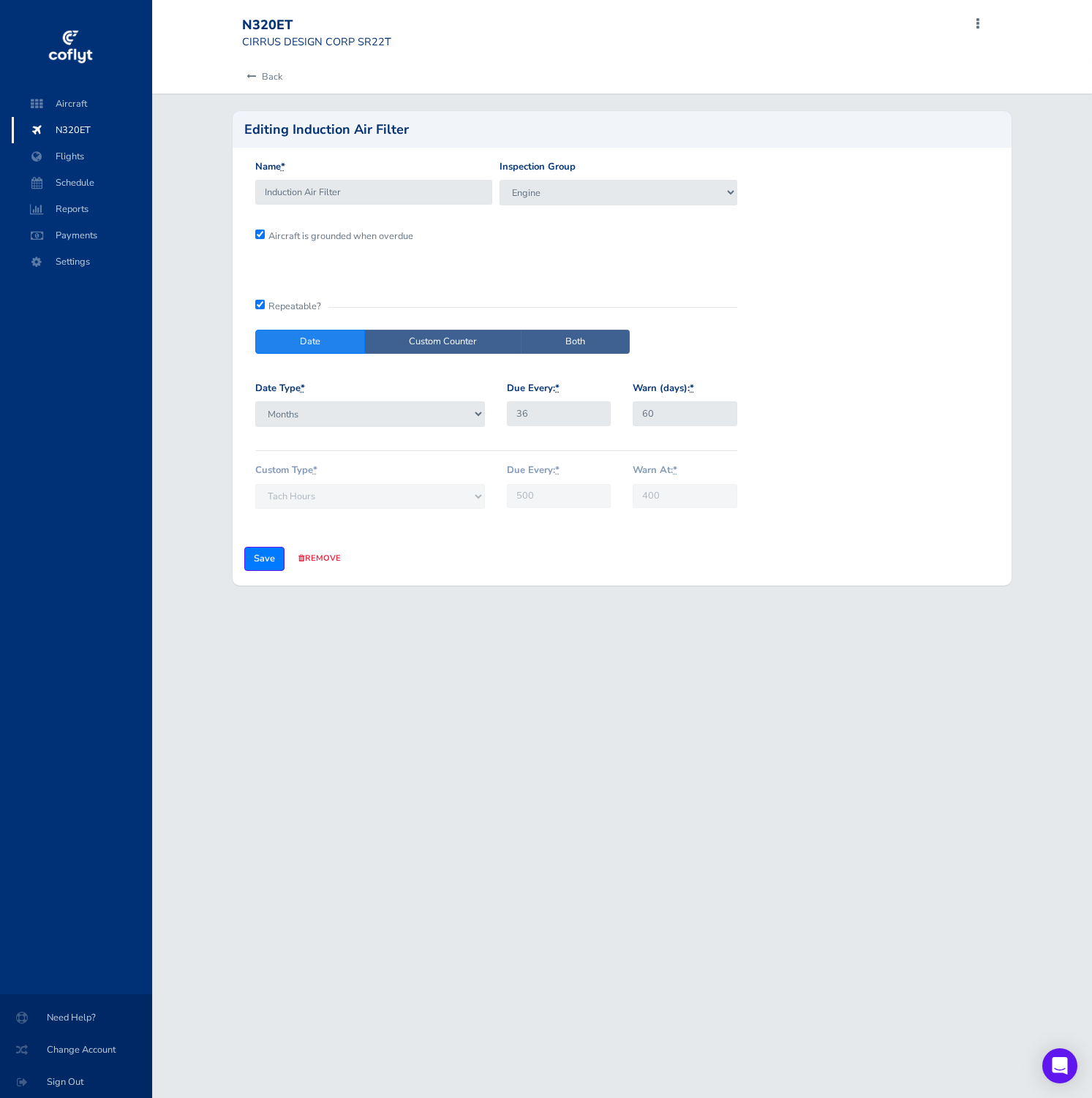
click at [93, 123] on span "N320ET" at bounding box center [82, 130] width 111 height 27
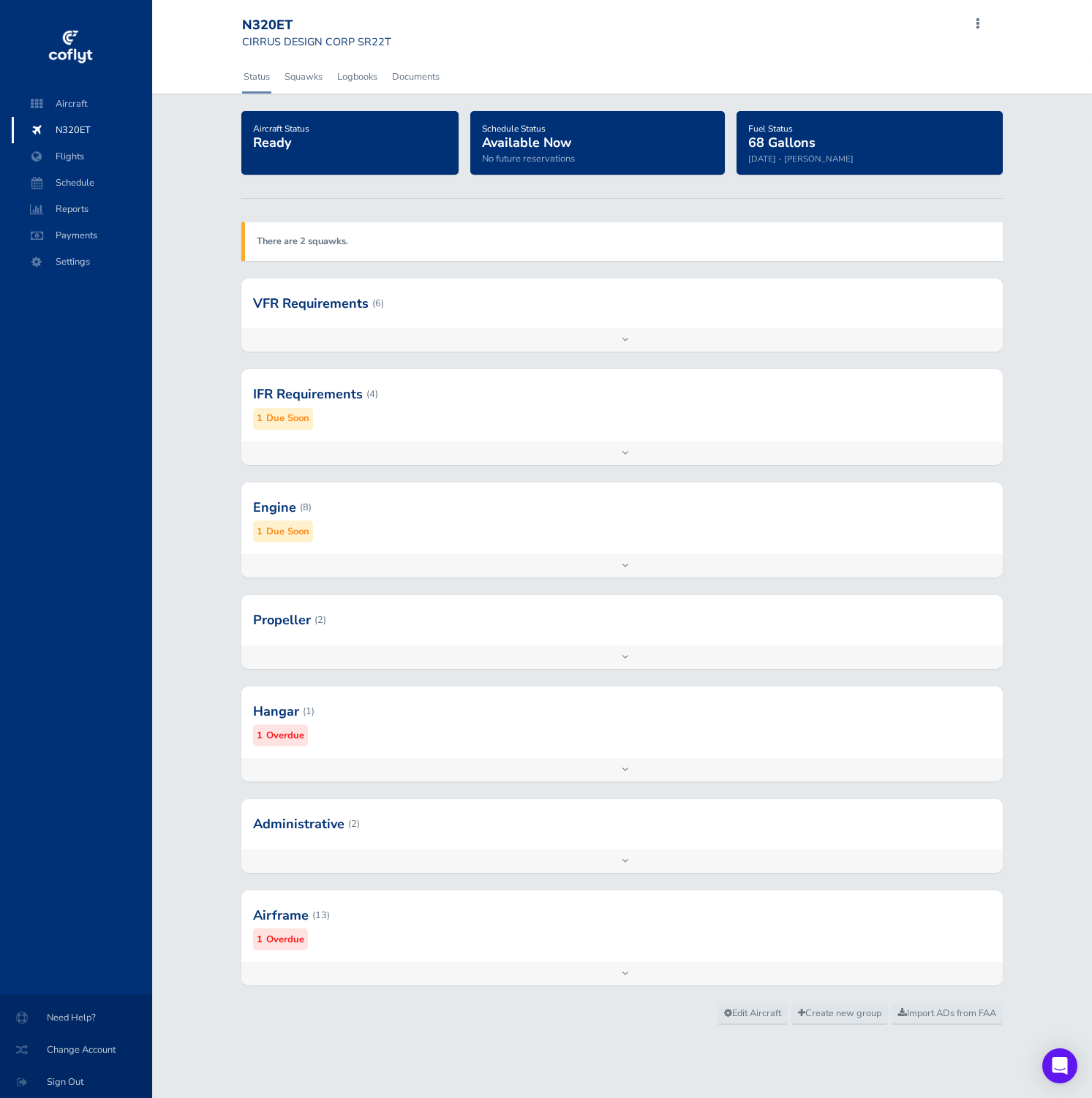
click at [106, 125] on span "N320ET" at bounding box center [82, 130] width 111 height 27
click at [454, 317] on div at bounding box center [622, 303] width 762 height 50
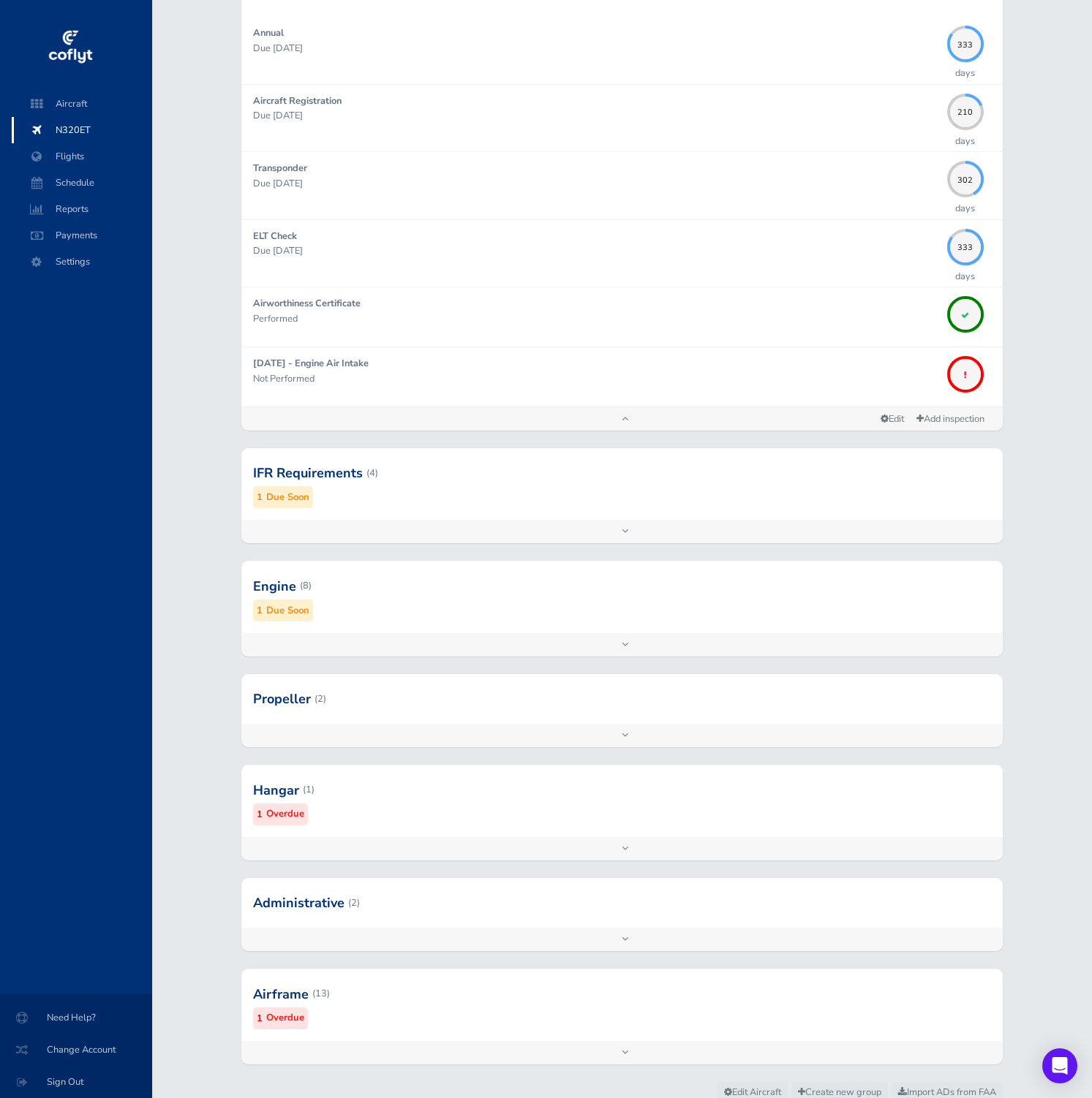
scroll to position [348, 0]
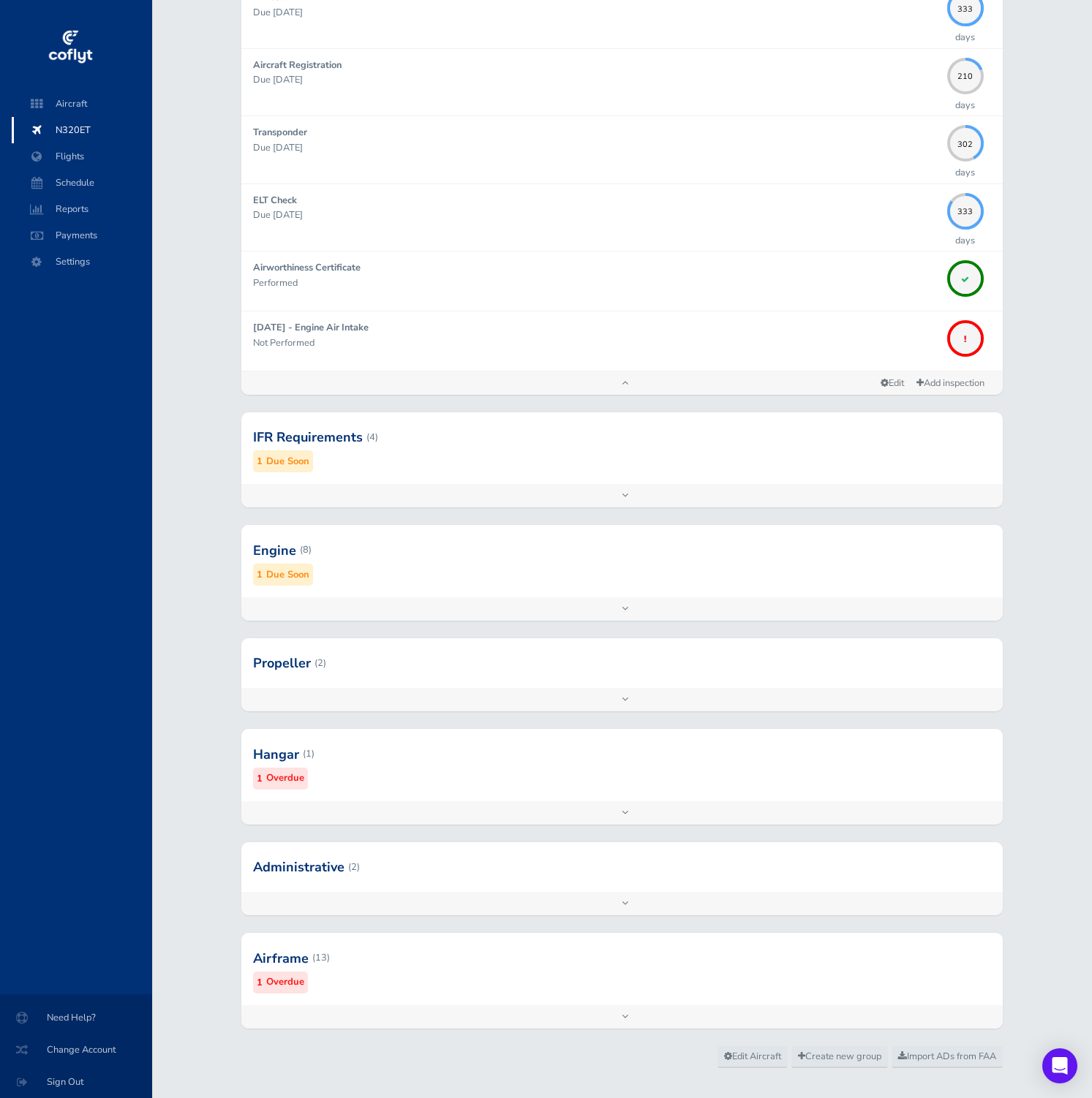
click at [394, 979] on div at bounding box center [622, 958] width 762 height 72
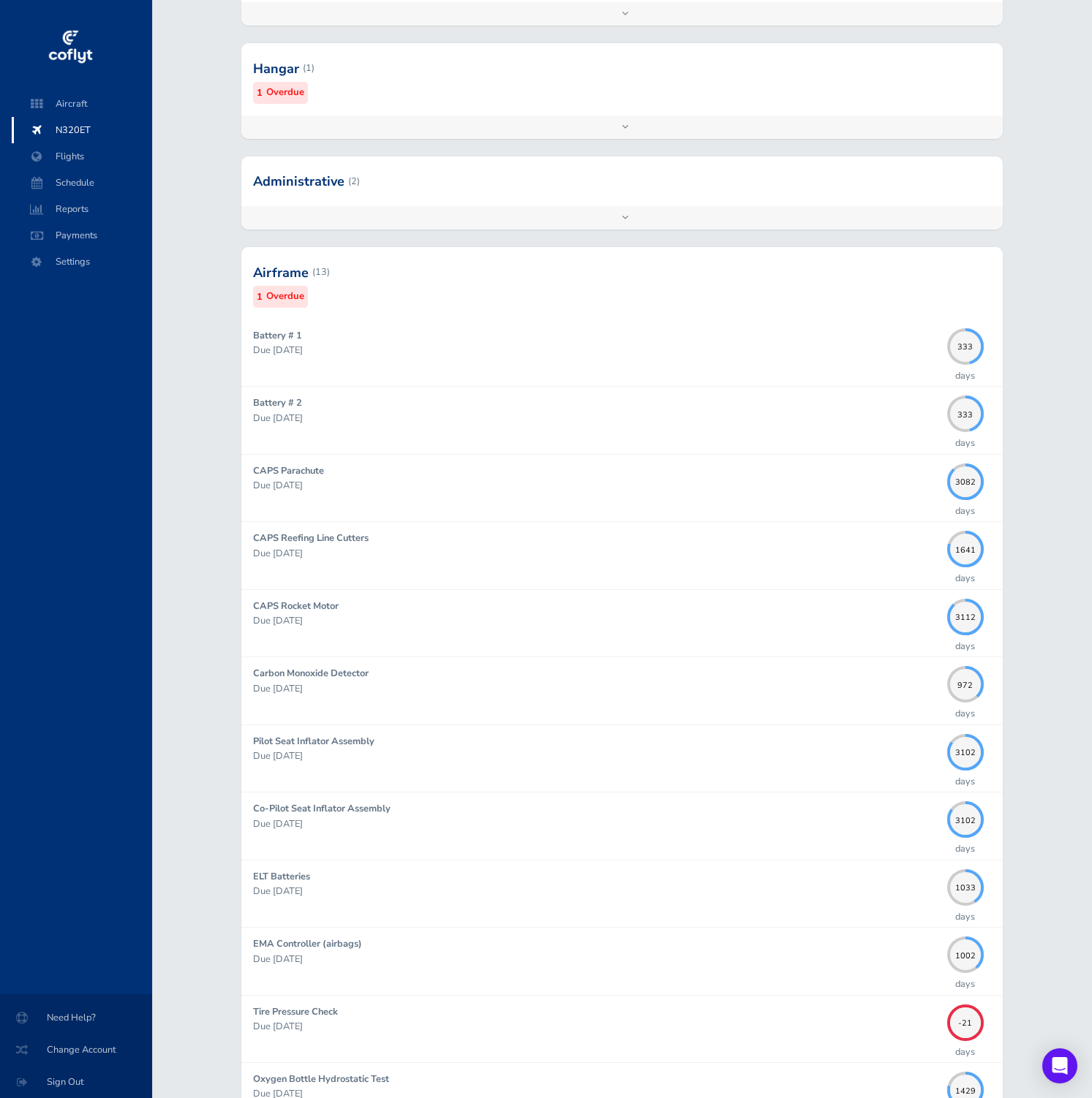
scroll to position [1027, 0]
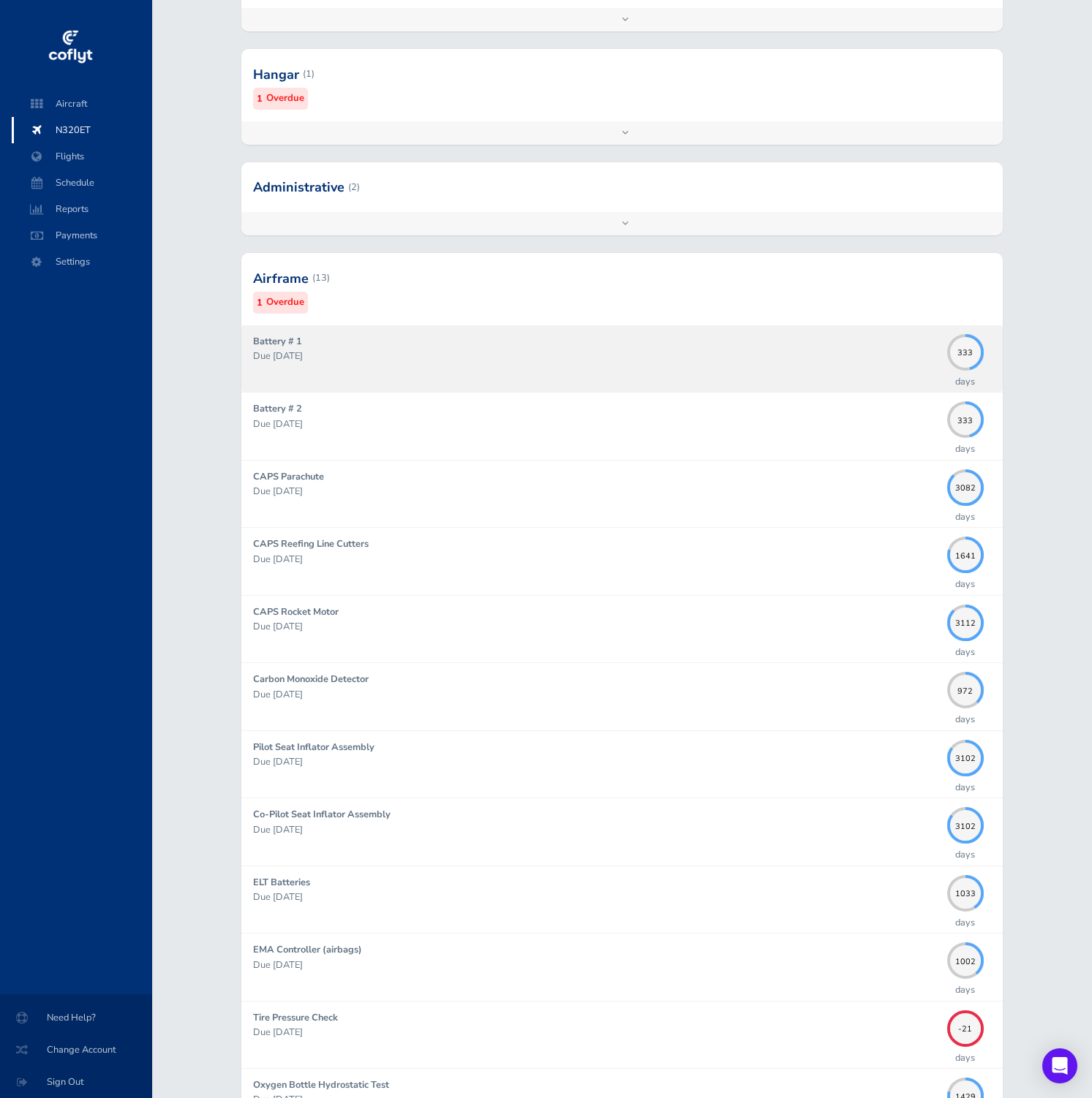
click at [379, 359] on p "Due 08/31/2026" at bounding box center [596, 356] width 687 height 15
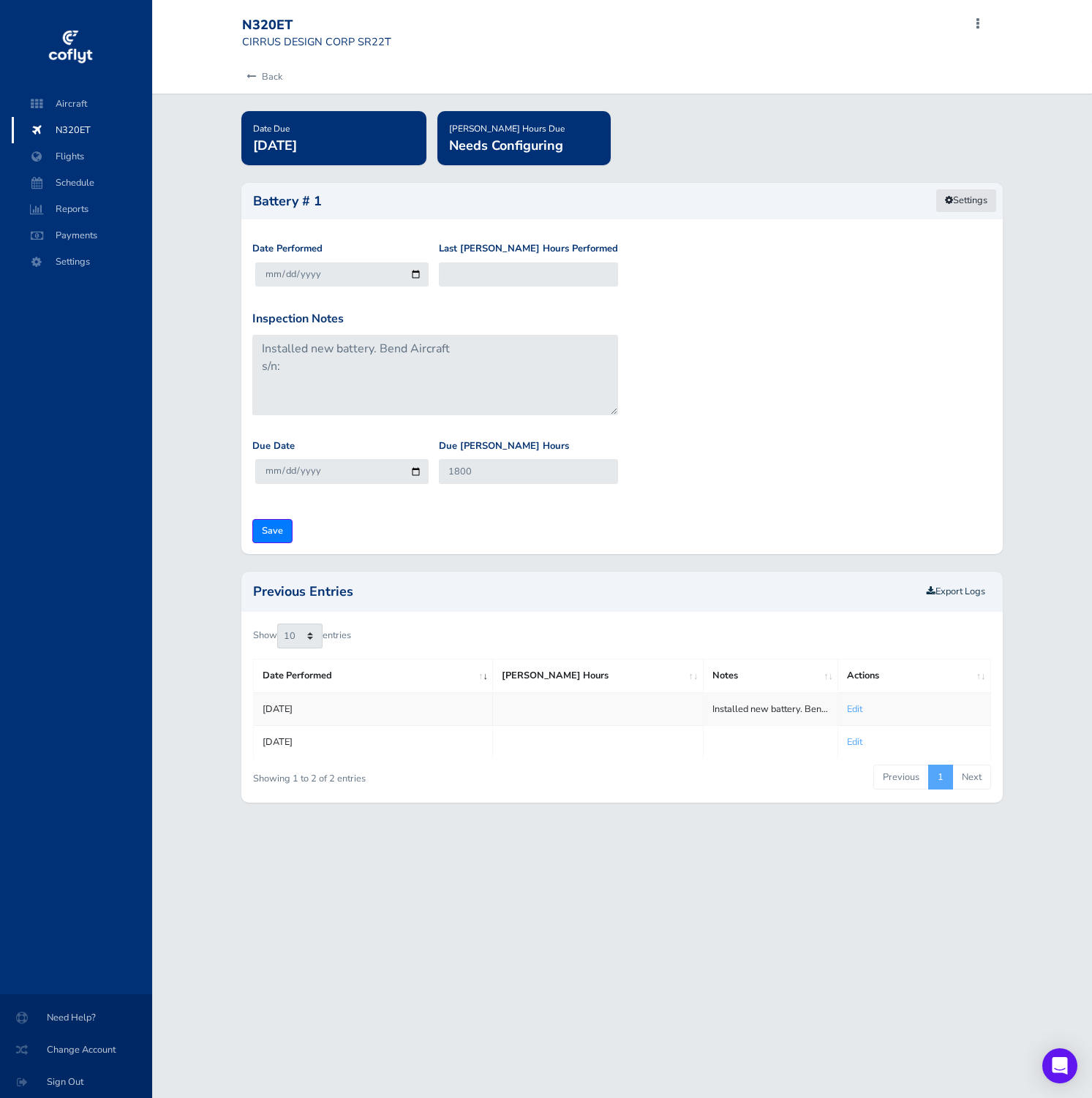
click at [973, 200] on link "Settings" at bounding box center [966, 201] width 61 height 24
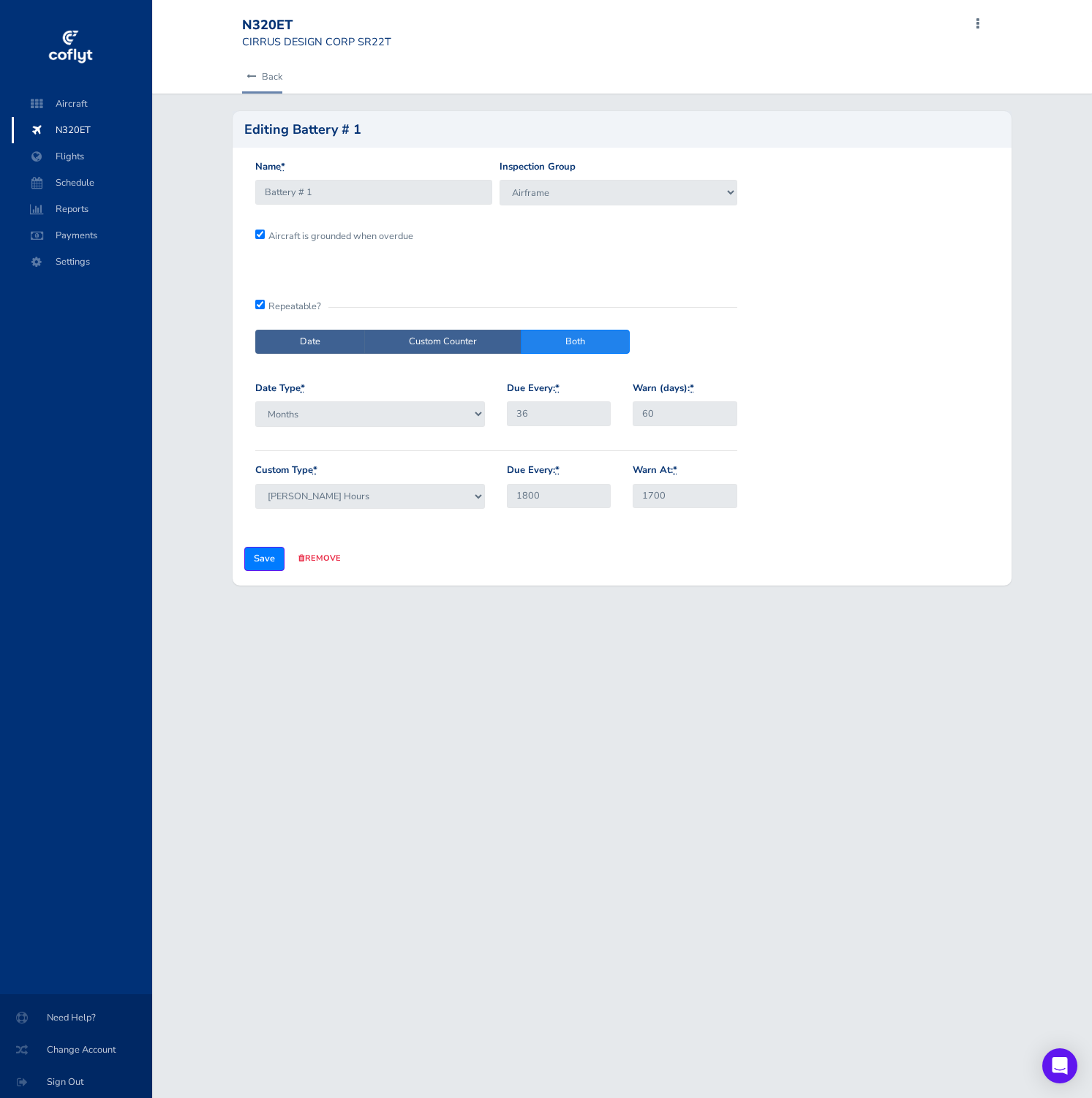
click at [251, 73] on icon at bounding box center [251, 77] width 10 height 10
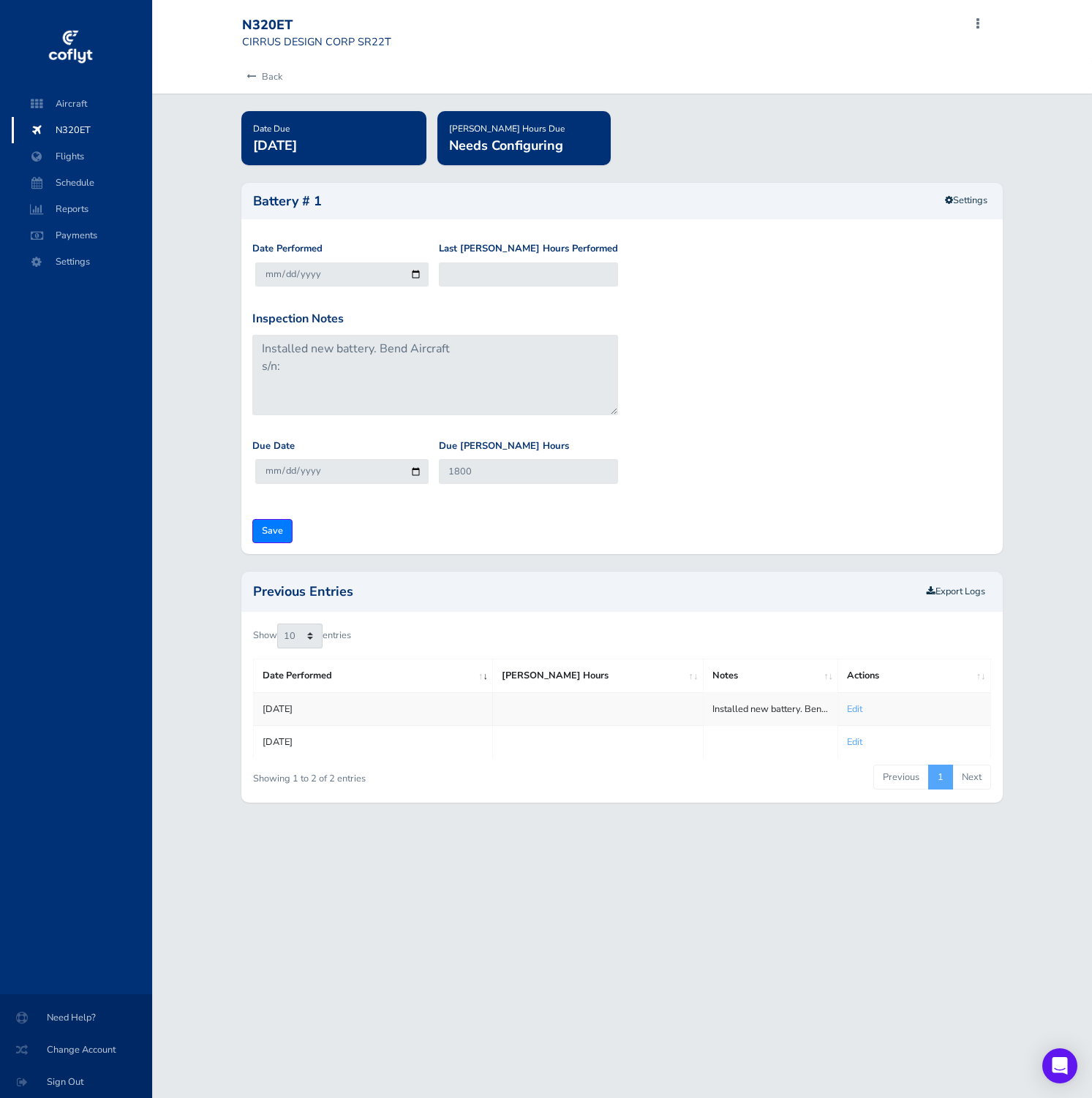
click at [92, 131] on span "N320ET" at bounding box center [82, 130] width 111 height 27
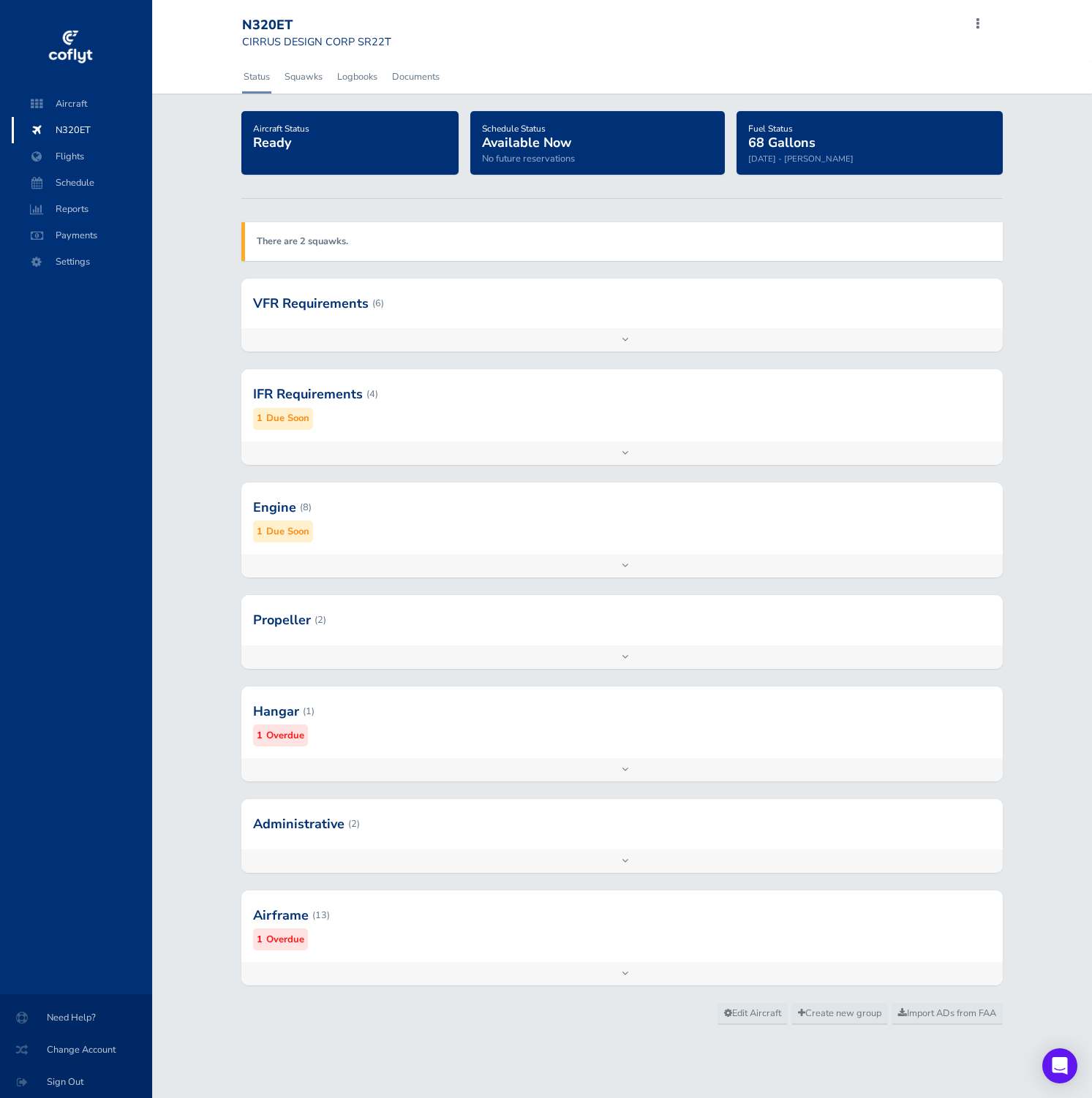
click at [396, 933] on div at bounding box center [622, 915] width 762 height 72
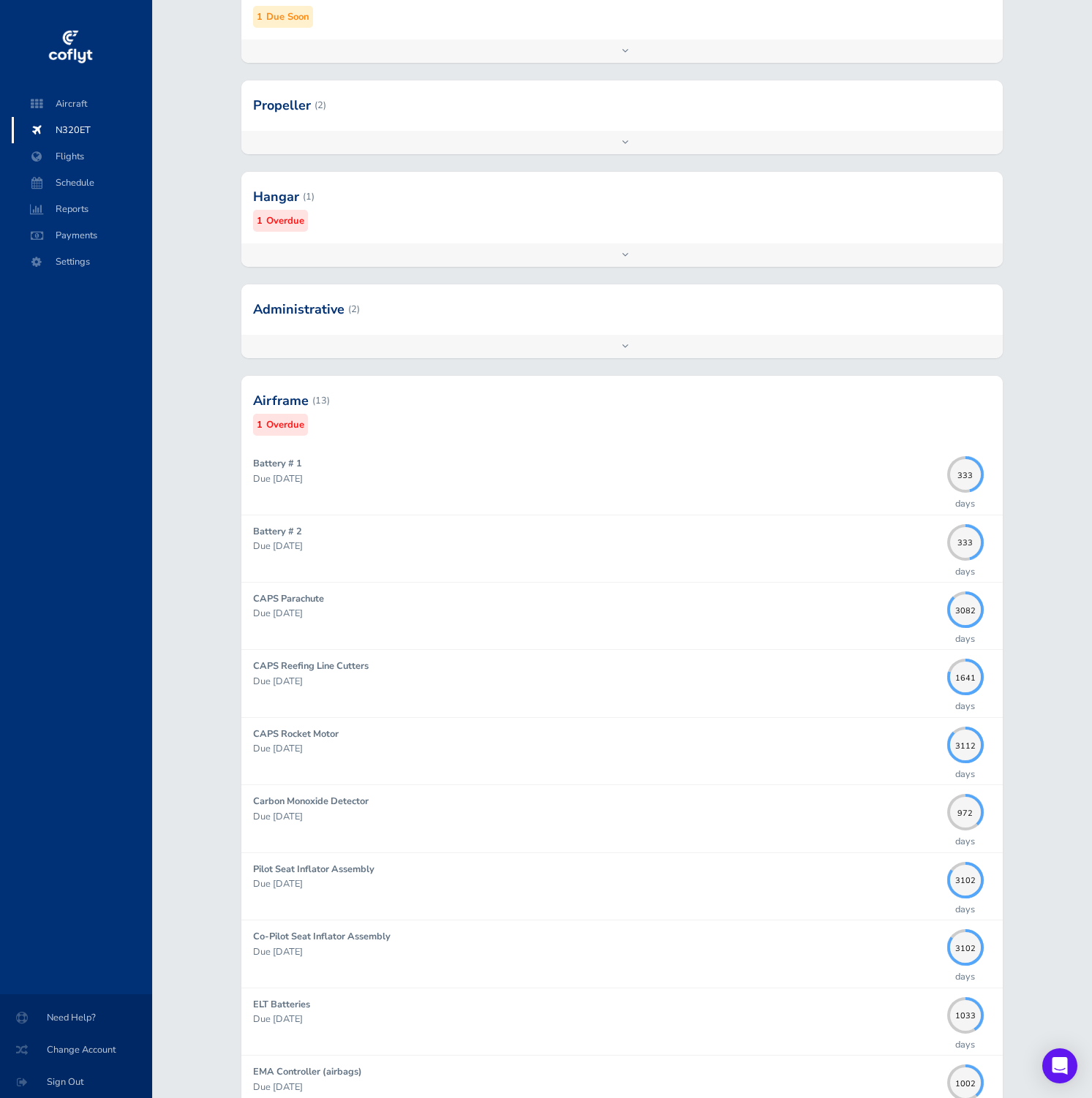
scroll to position [857, 0]
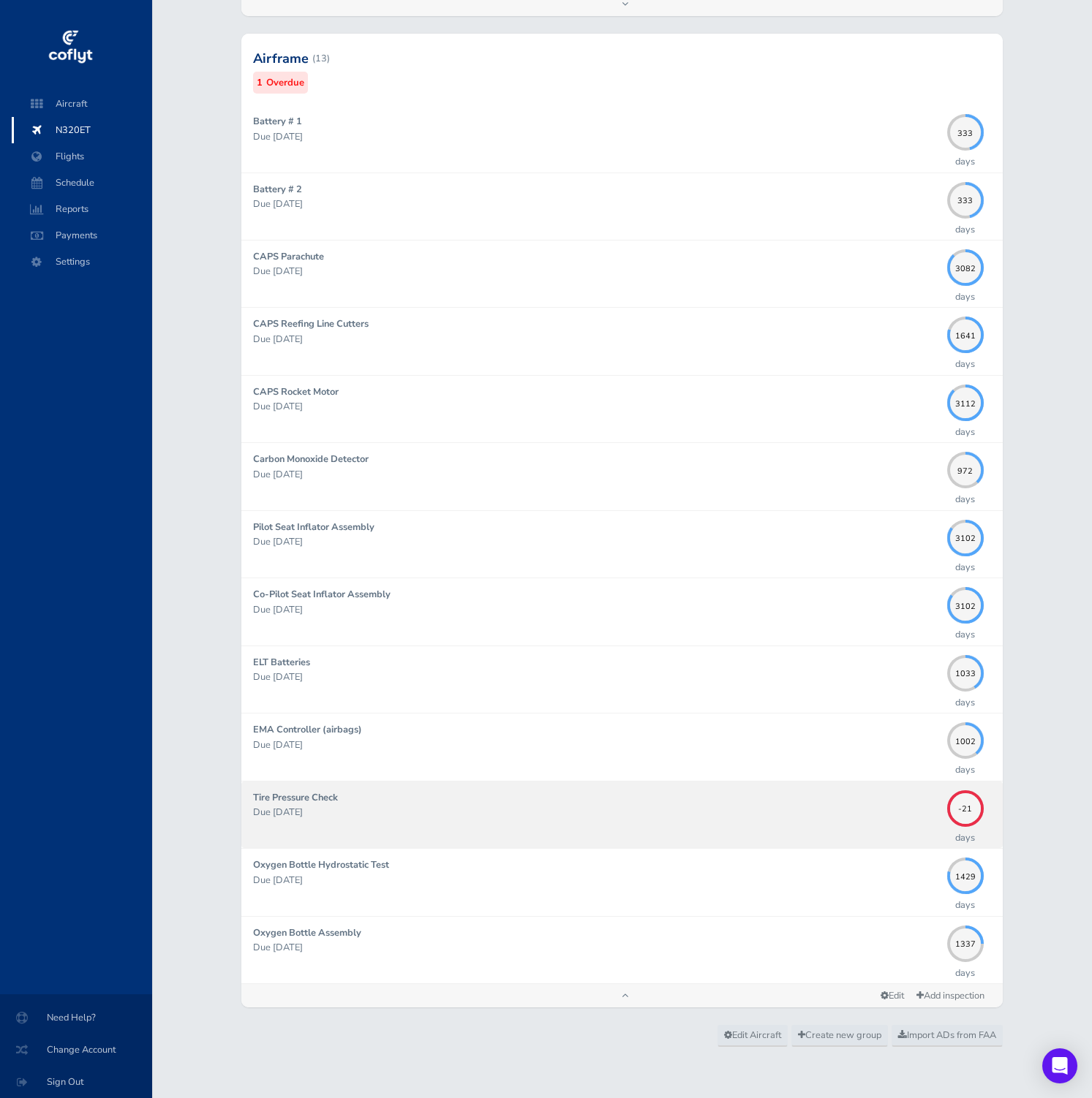
click at [331, 812] on p "Due [DATE]" at bounding box center [596, 812] width 687 height 15
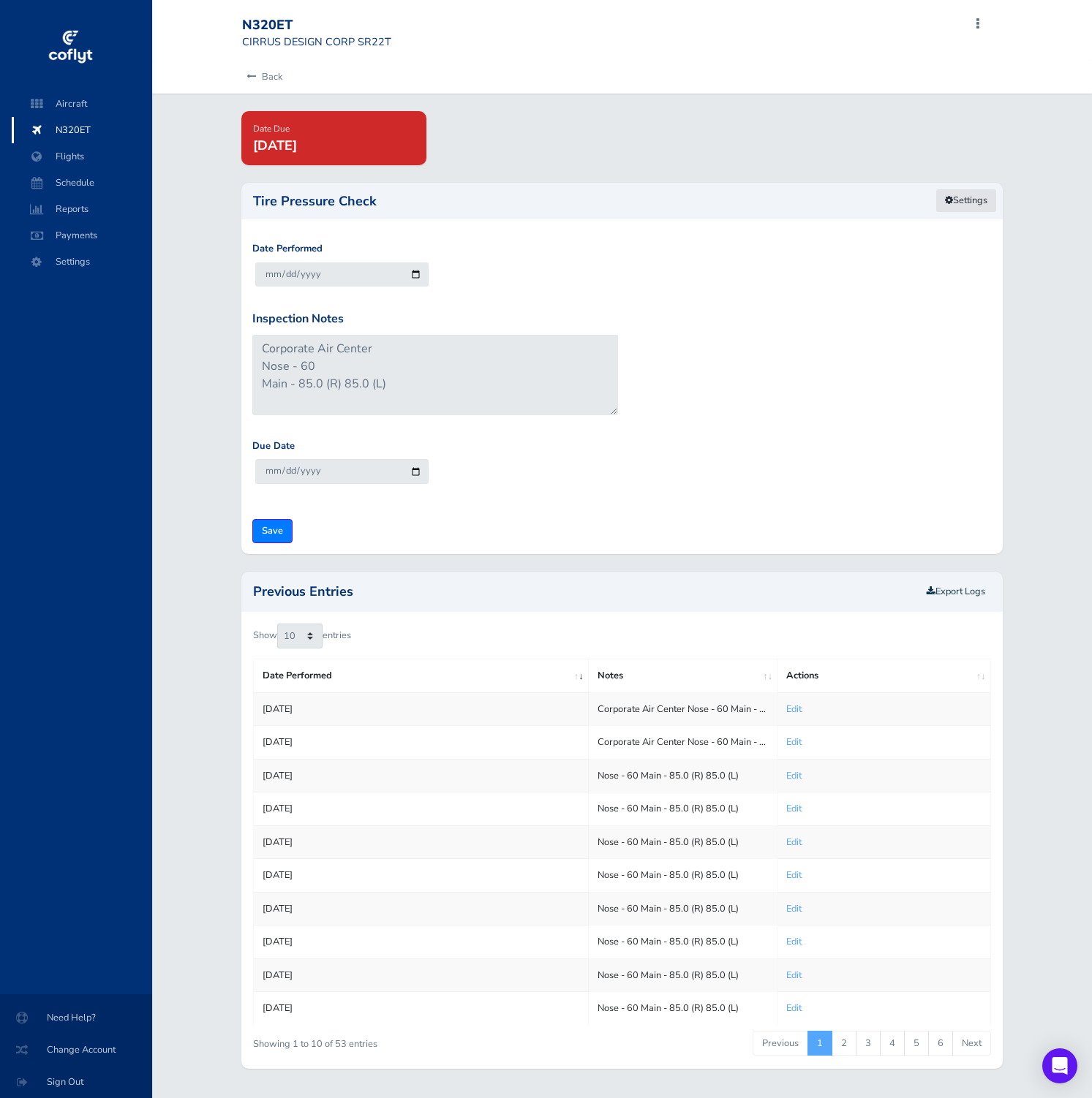
click at [971, 199] on link "Settings" at bounding box center [966, 201] width 61 height 24
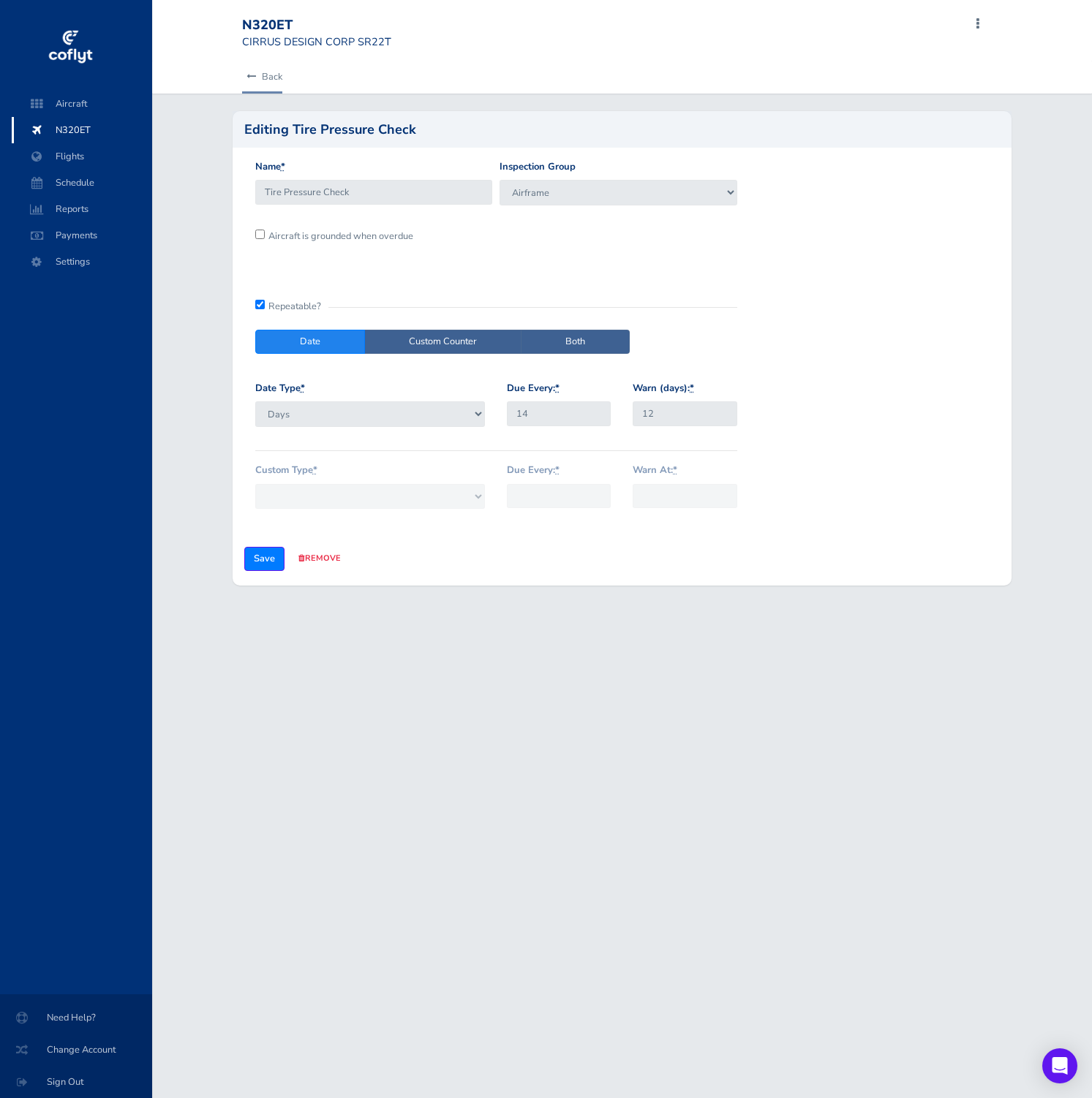
click at [249, 74] on icon at bounding box center [251, 77] width 10 height 10
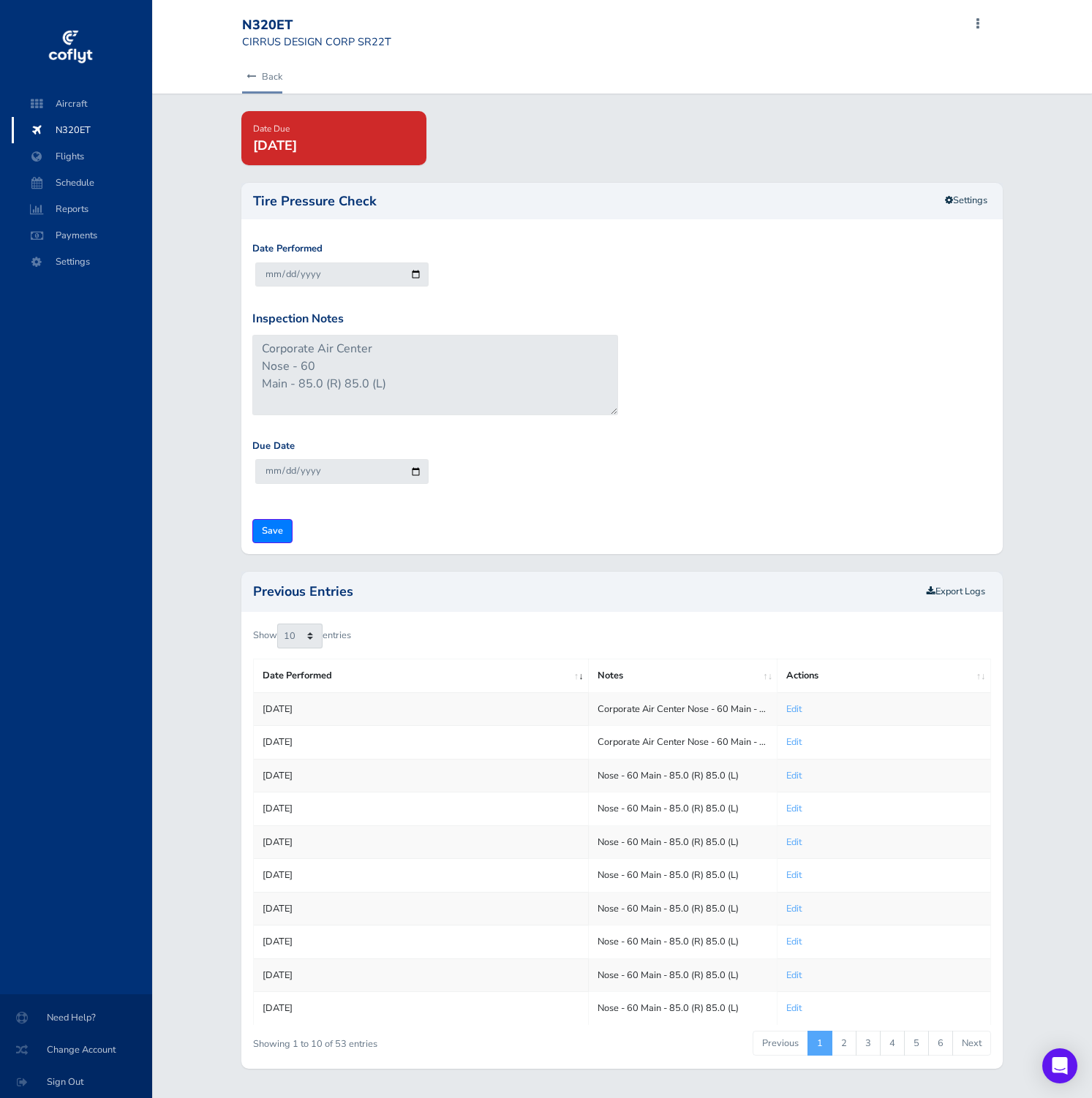
click at [253, 78] on icon at bounding box center [251, 77] width 10 height 10
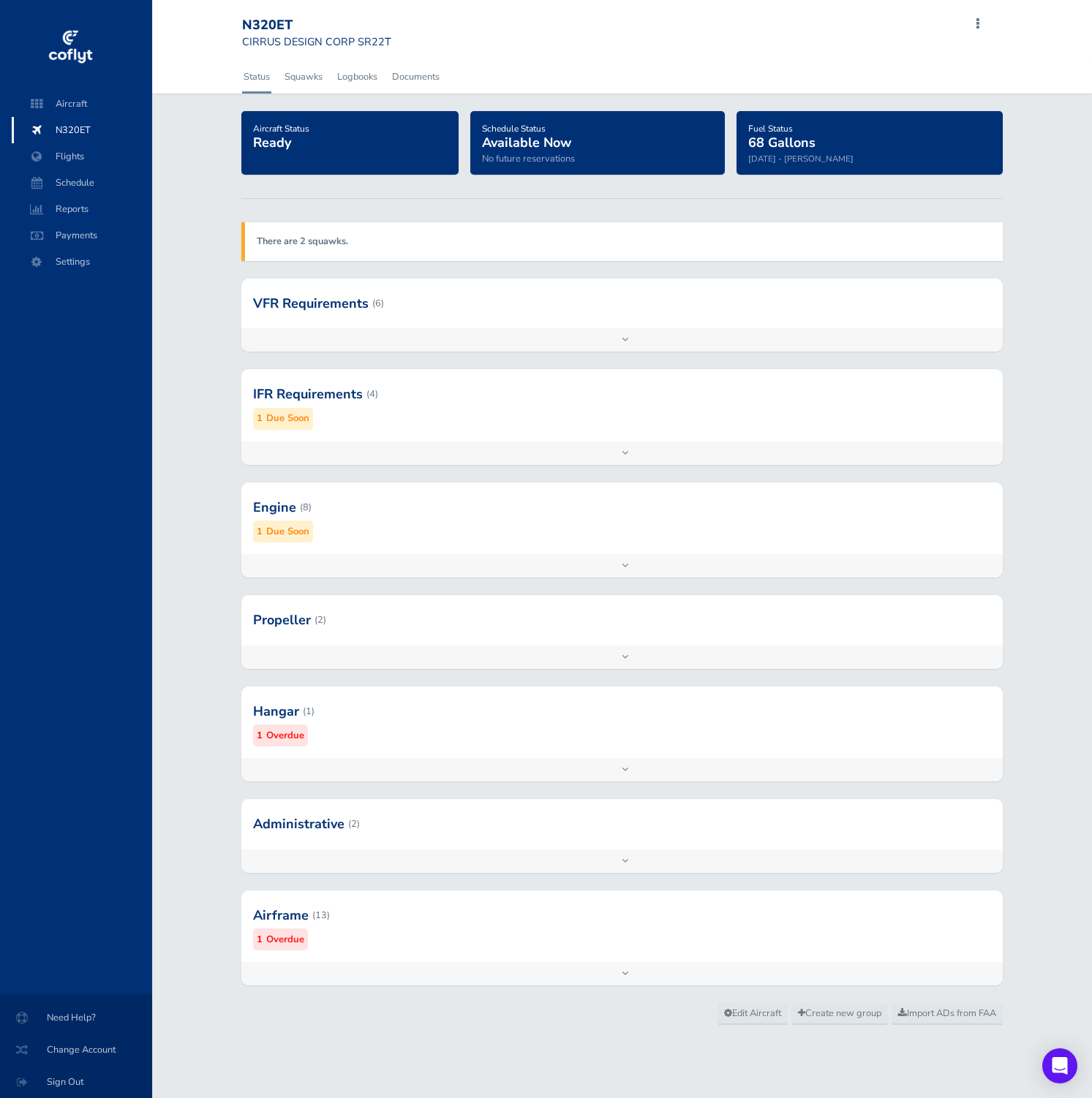
click at [458, 953] on div "Airframe (13) 1 Overdue" at bounding box center [622, 926] width 762 height 72
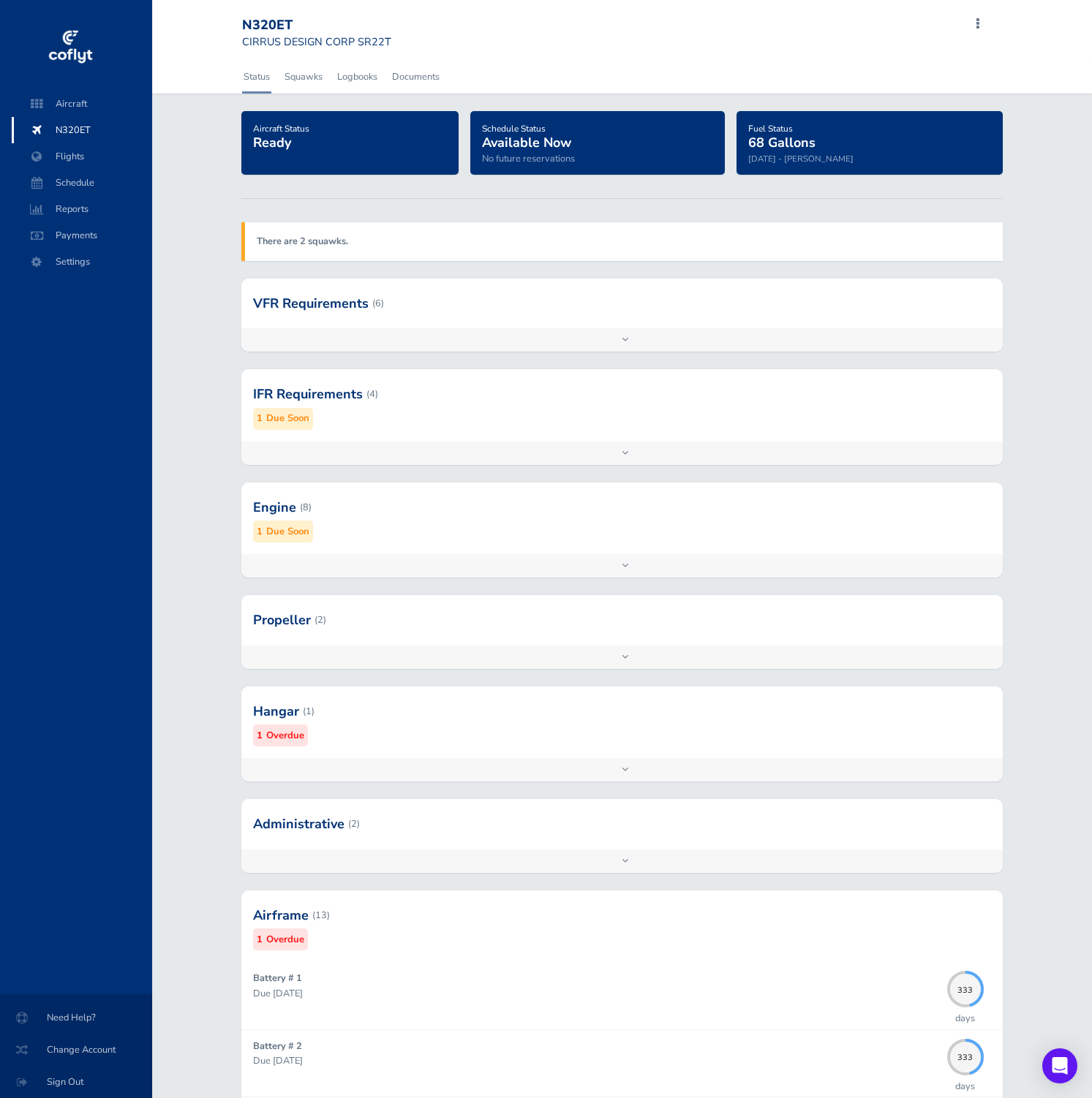
click at [491, 845] on div at bounding box center [622, 825] width 762 height 50
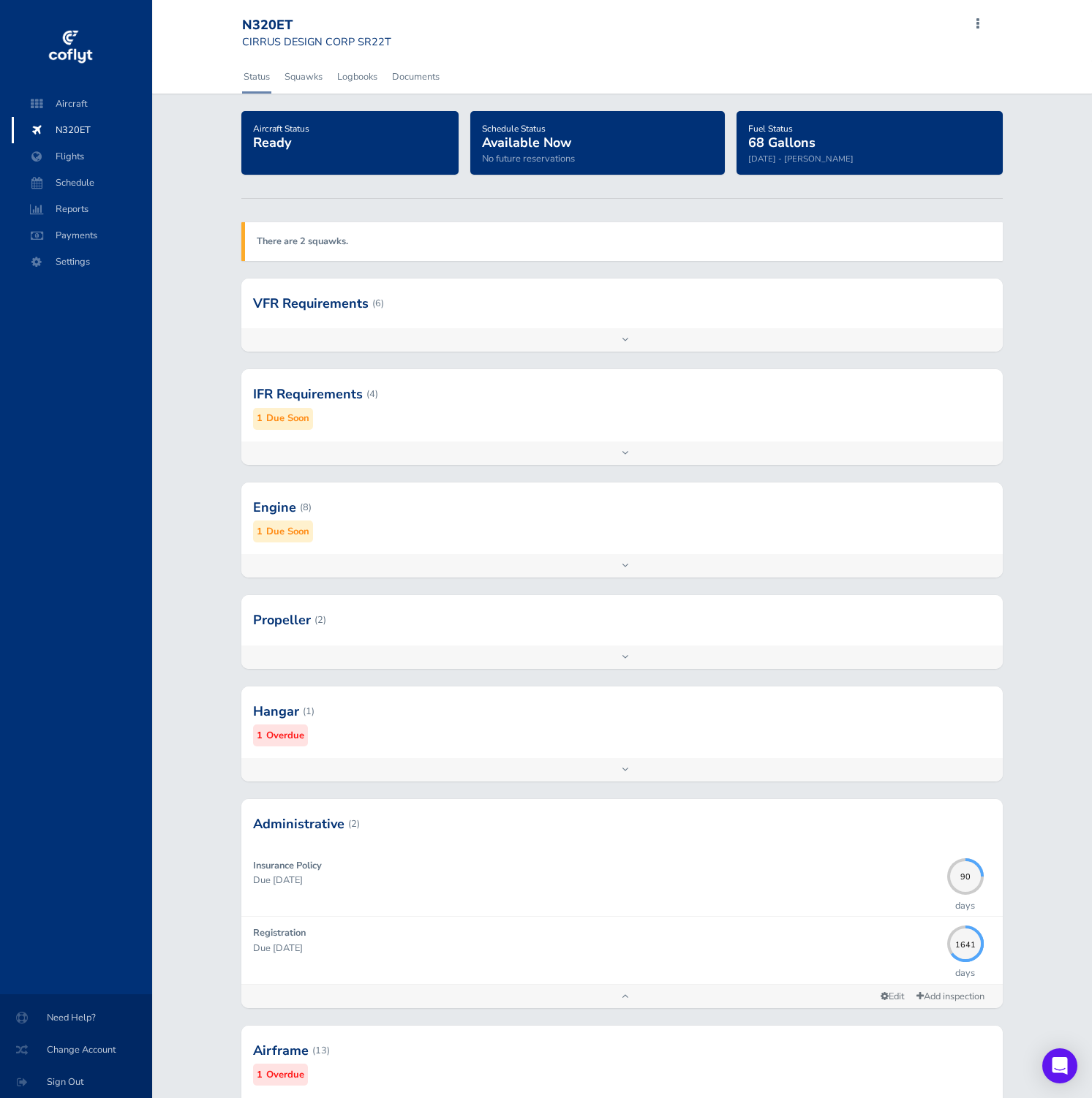
scroll to position [4, 0]
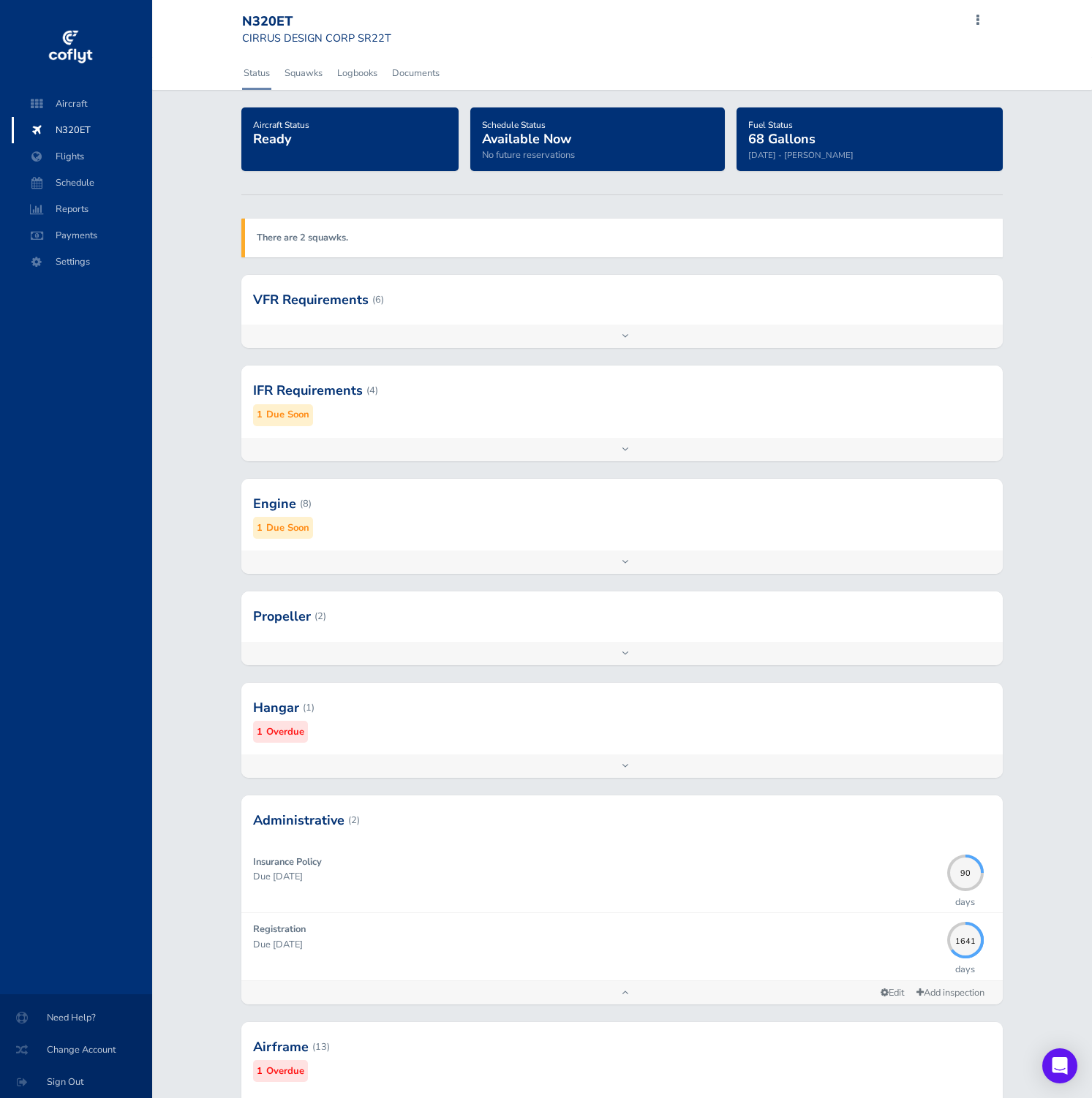
click at [498, 718] on div at bounding box center [622, 708] width 762 height 72
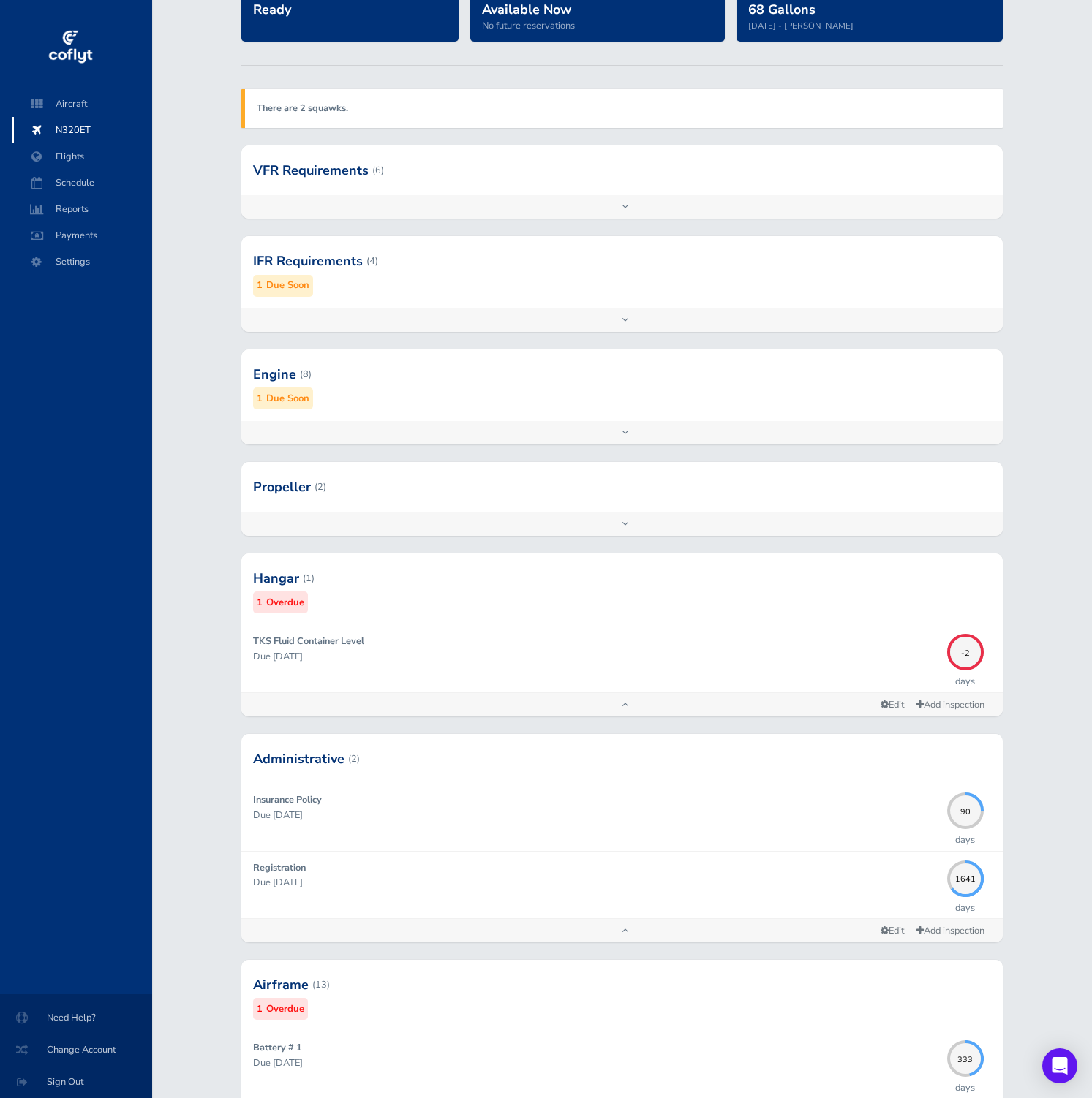
scroll to position [138, 0]
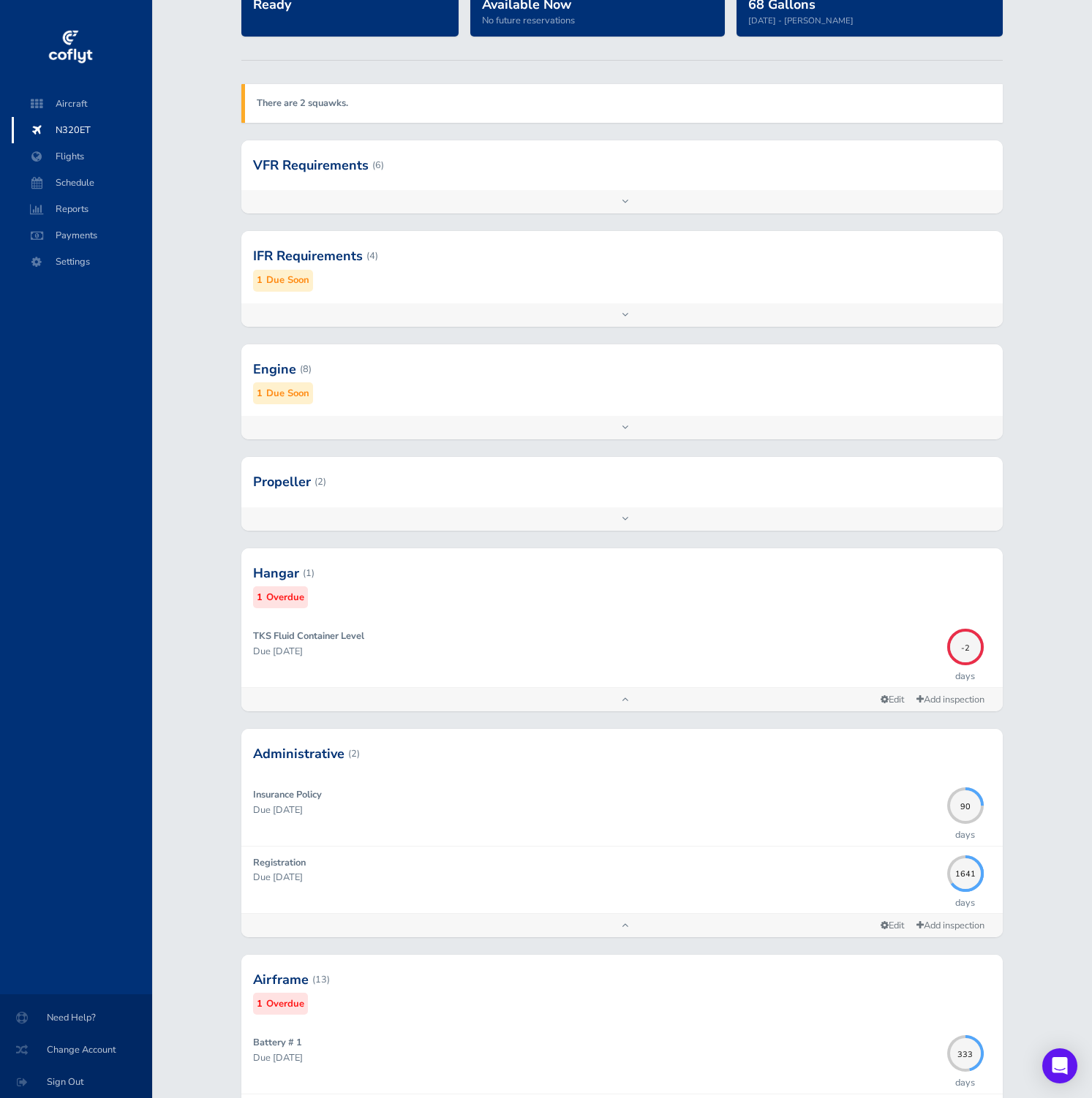
click at [363, 495] on div at bounding box center [622, 482] width 762 height 50
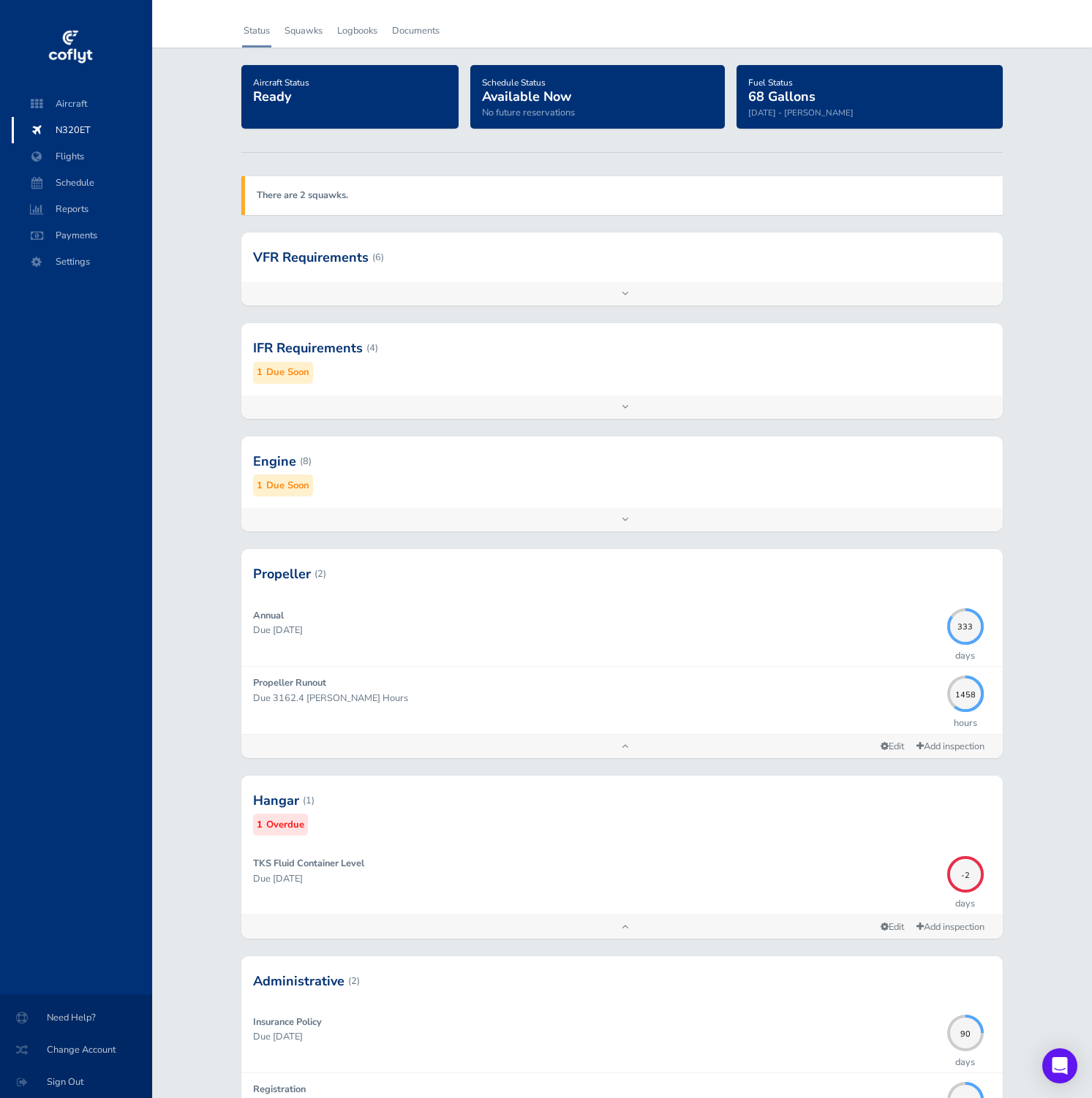
scroll to position [43, 0]
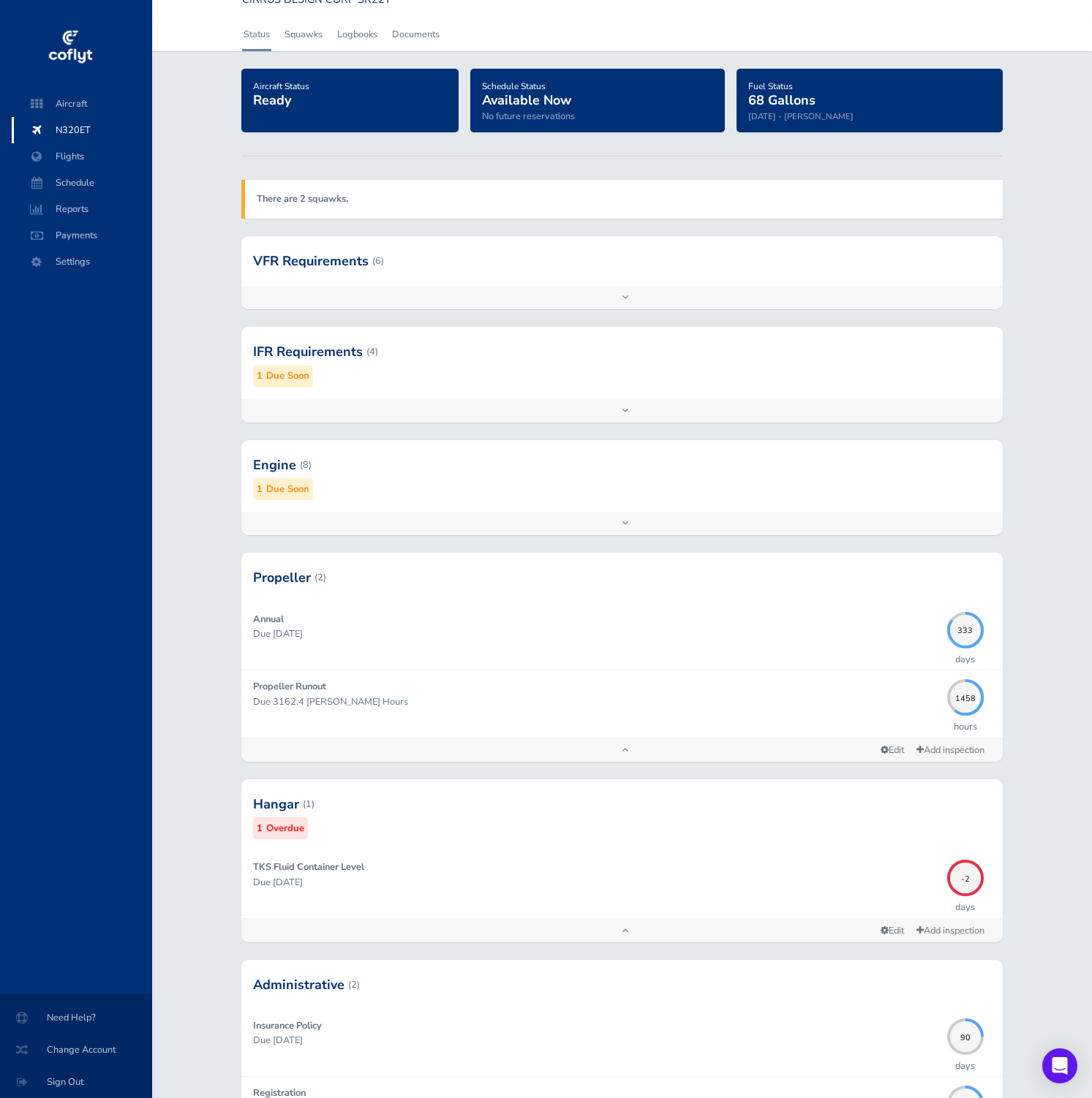
click at [424, 490] on div at bounding box center [622, 465] width 762 height 72
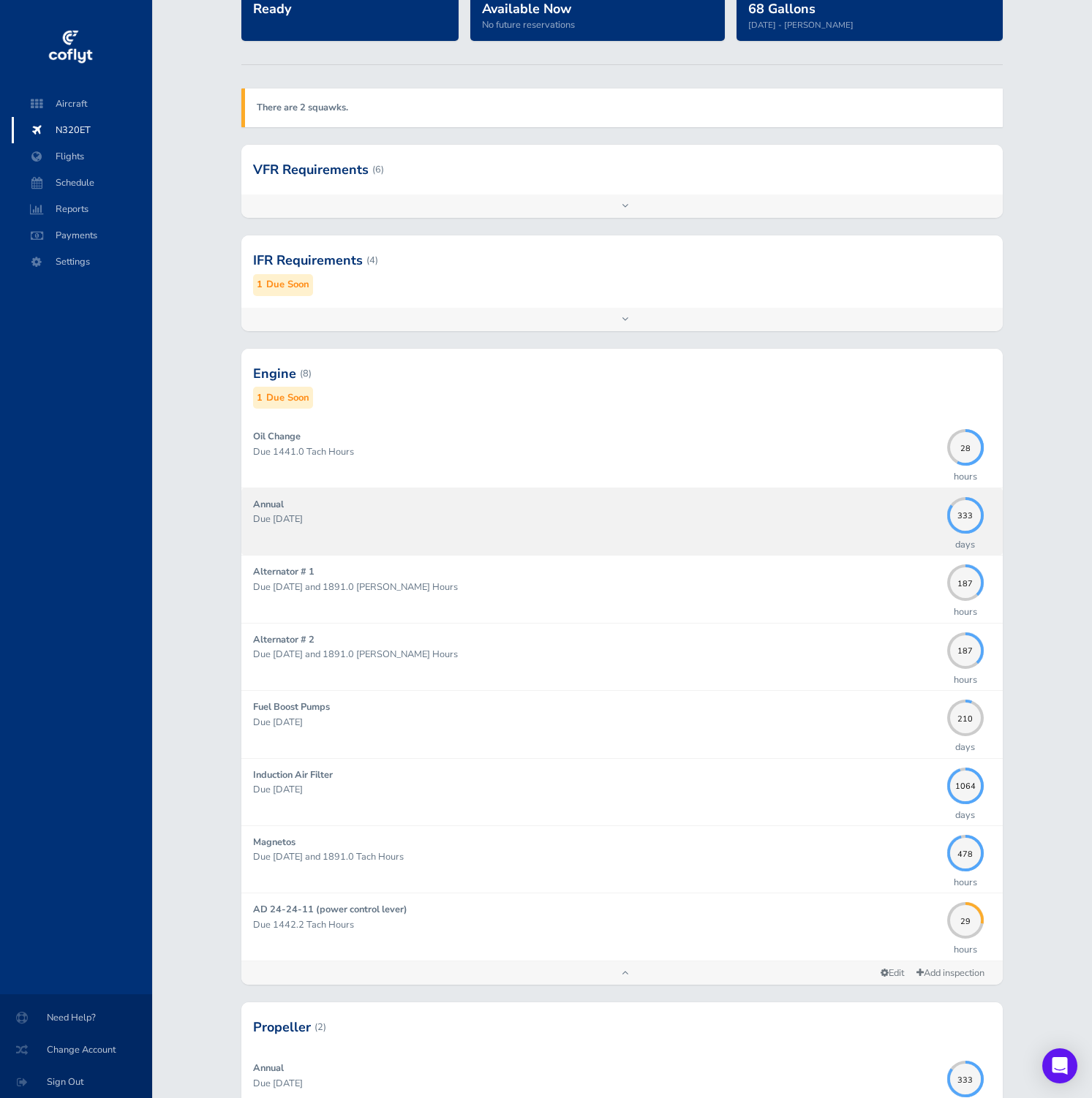
scroll to position [141, 0]
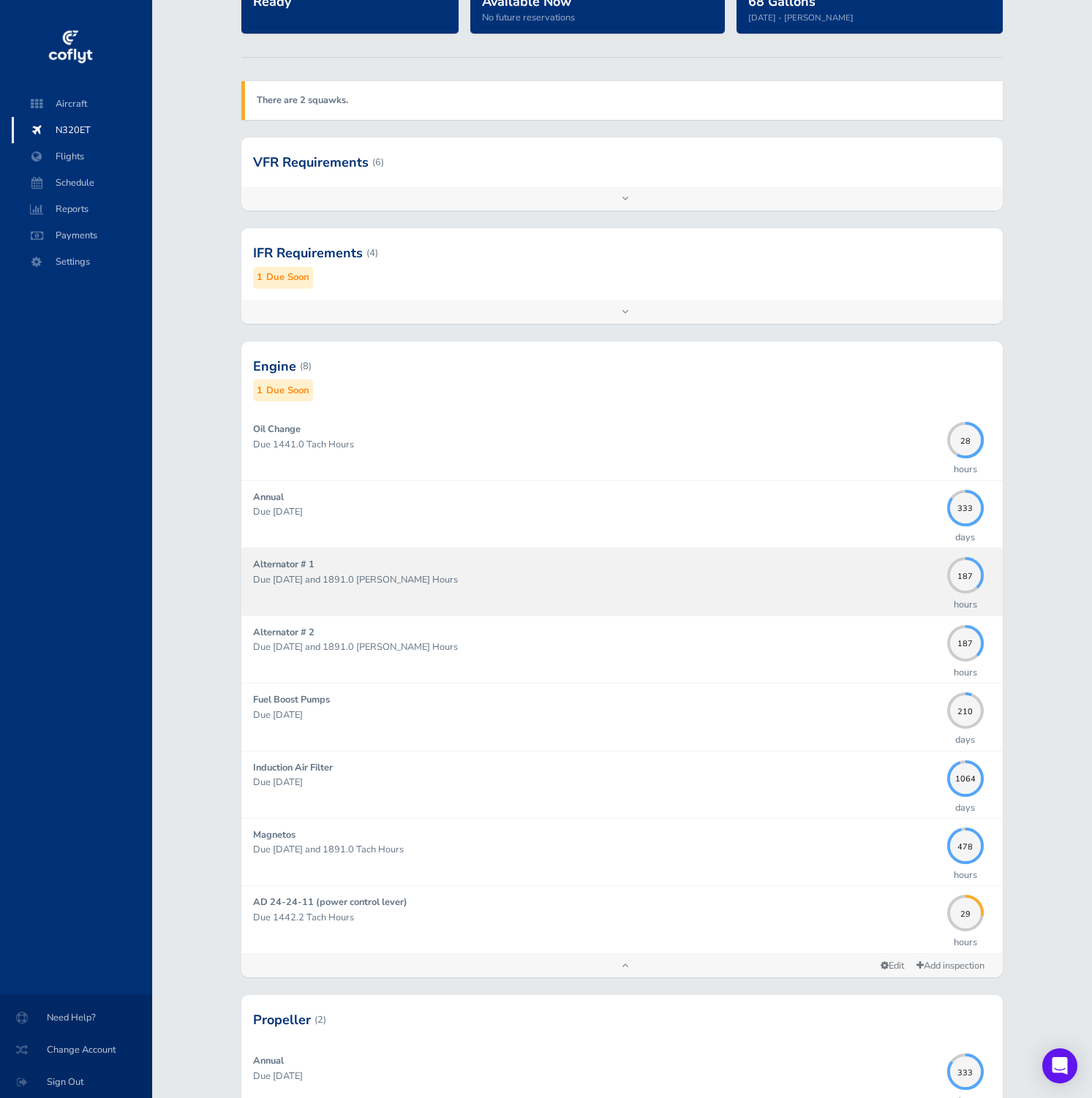
click at [533, 581] on p "Due 08/31/2027 and 1891.0 Hobbs Hours" at bounding box center [596, 580] width 687 height 15
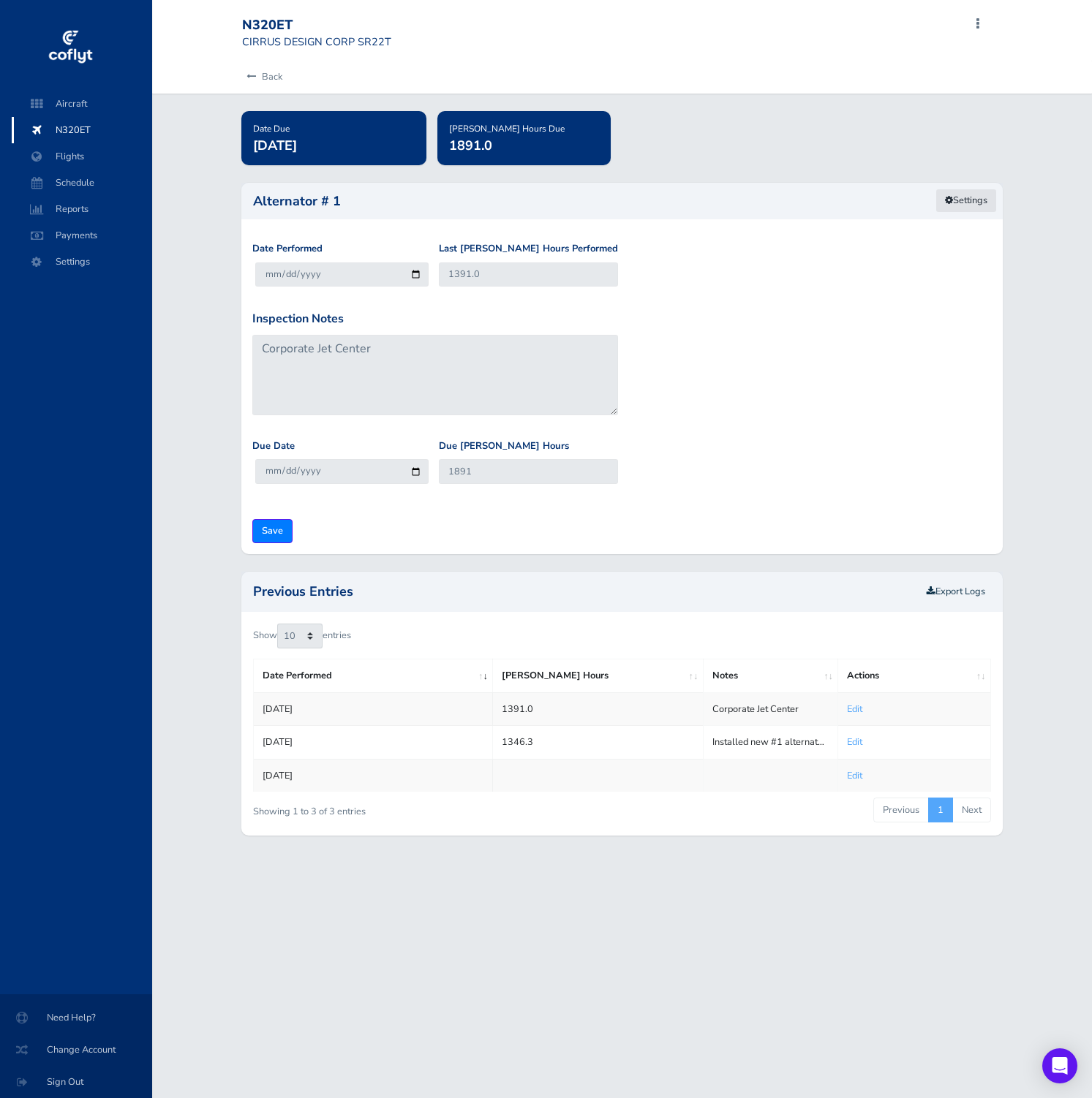
click at [952, 196] on link "Settings" at bounding box center [966, 201] width 61 height 24
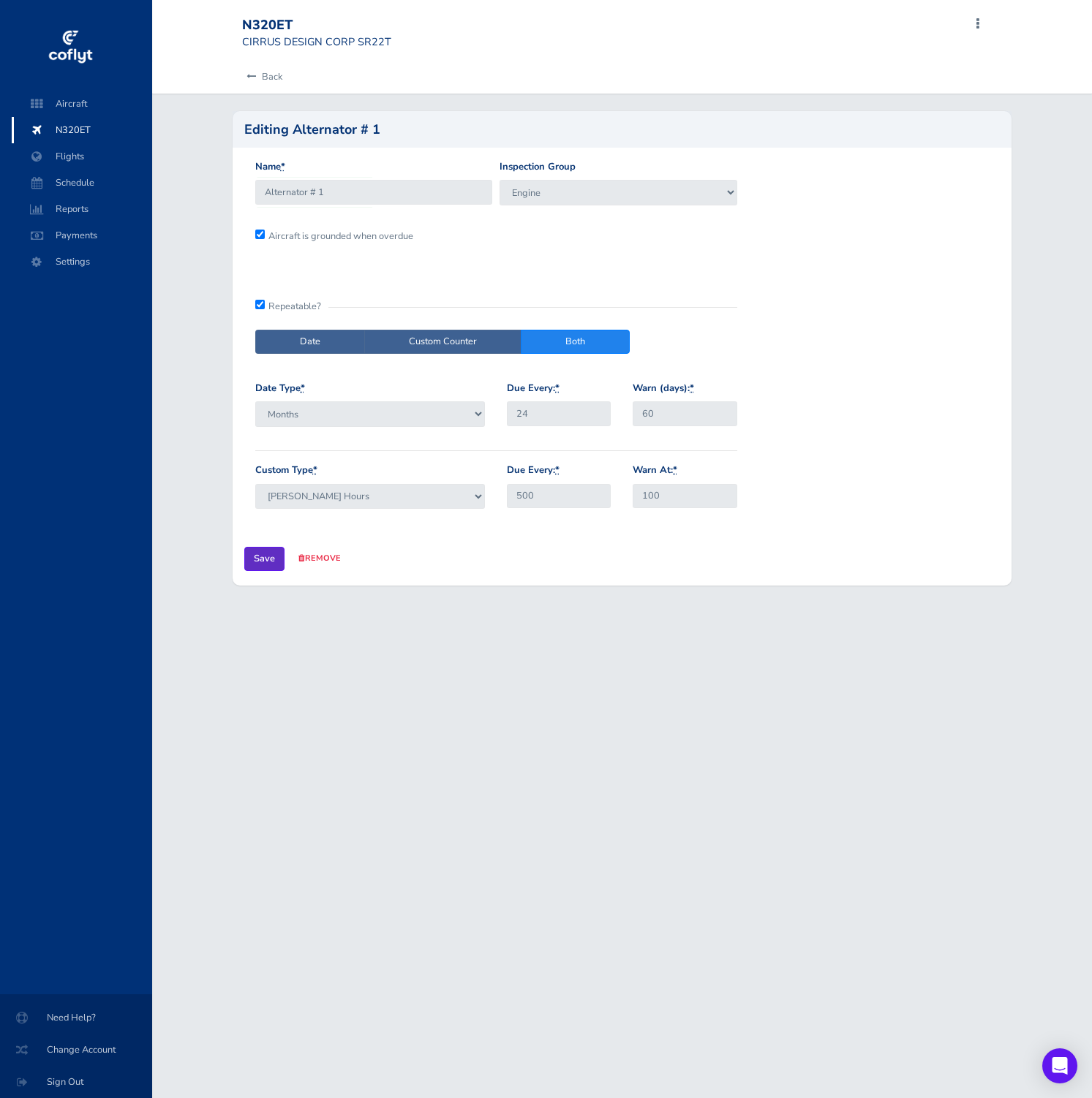
click at [261, 559] on input "Save" at bounding box center [265, 559] width 40 height 24
type input "Update Inspection"
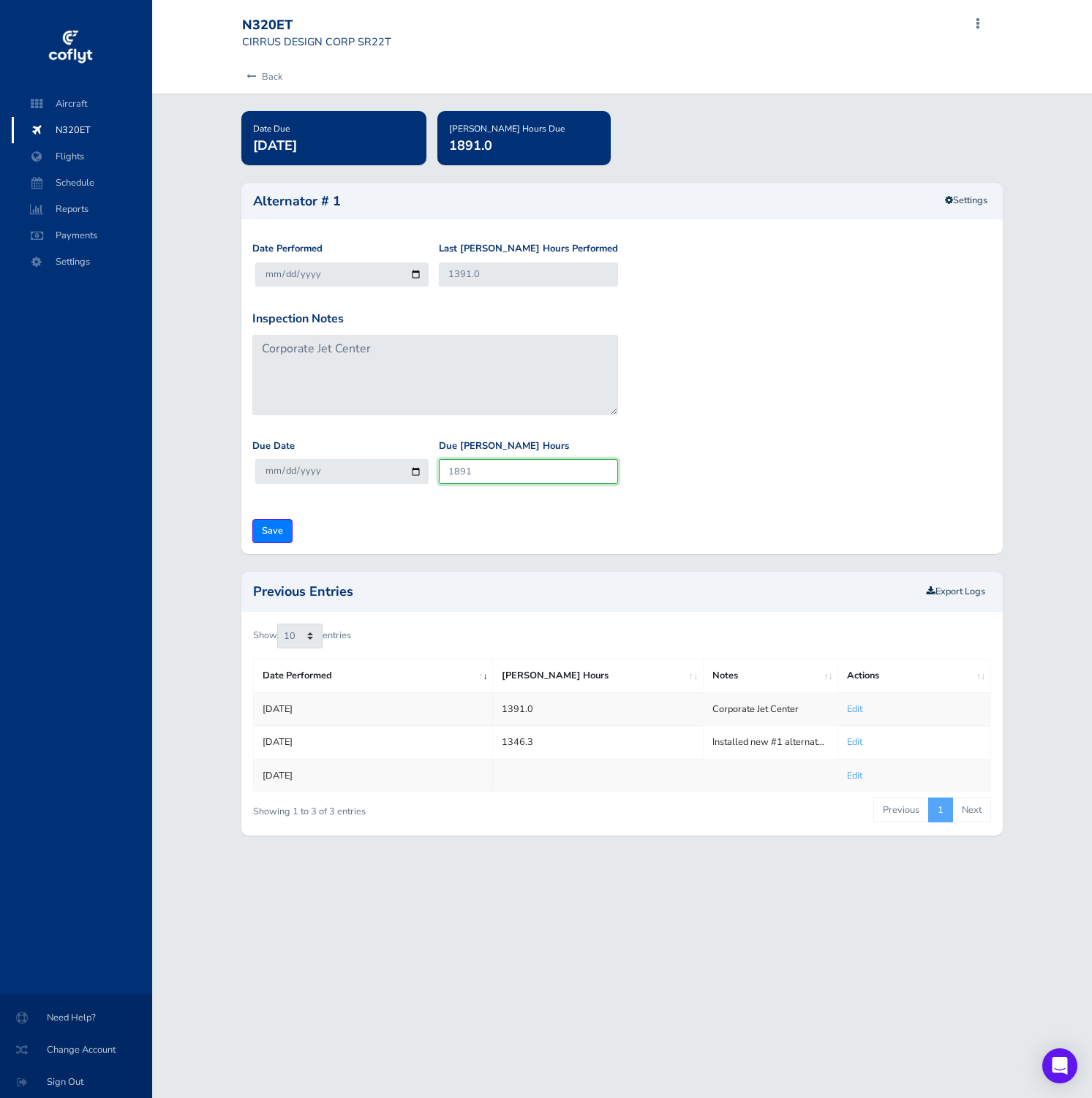
click at [487, 479] on input "1891" at bounding box center [529, 471] width 179 height 24
click at [257, 78] on link "Back" at bounding box center [262, 77] width 40 height 32
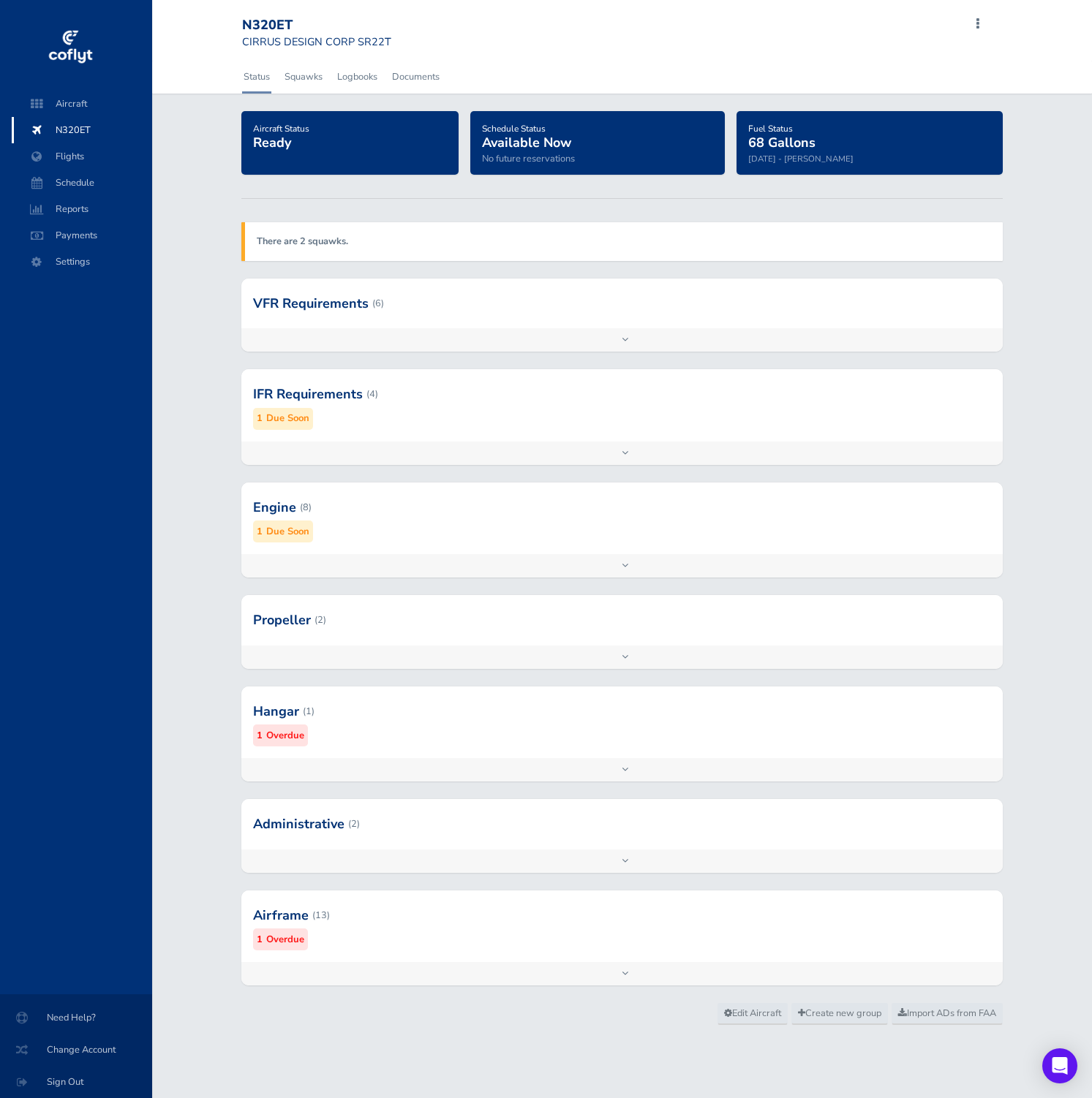
click at [395, 520] on div at bounding box center [622, 507] width 762 height 72
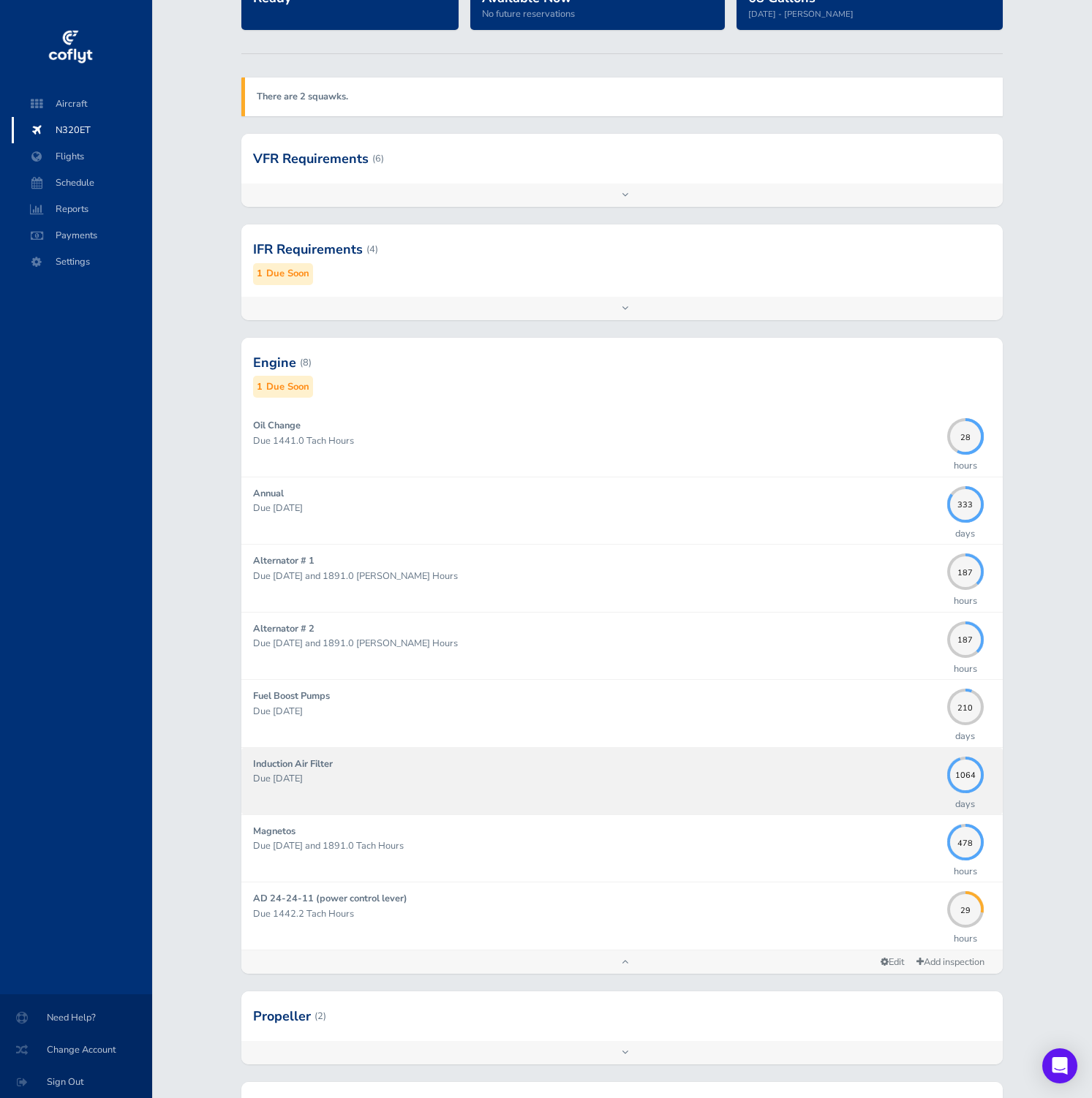
scroll to position [167, 0]
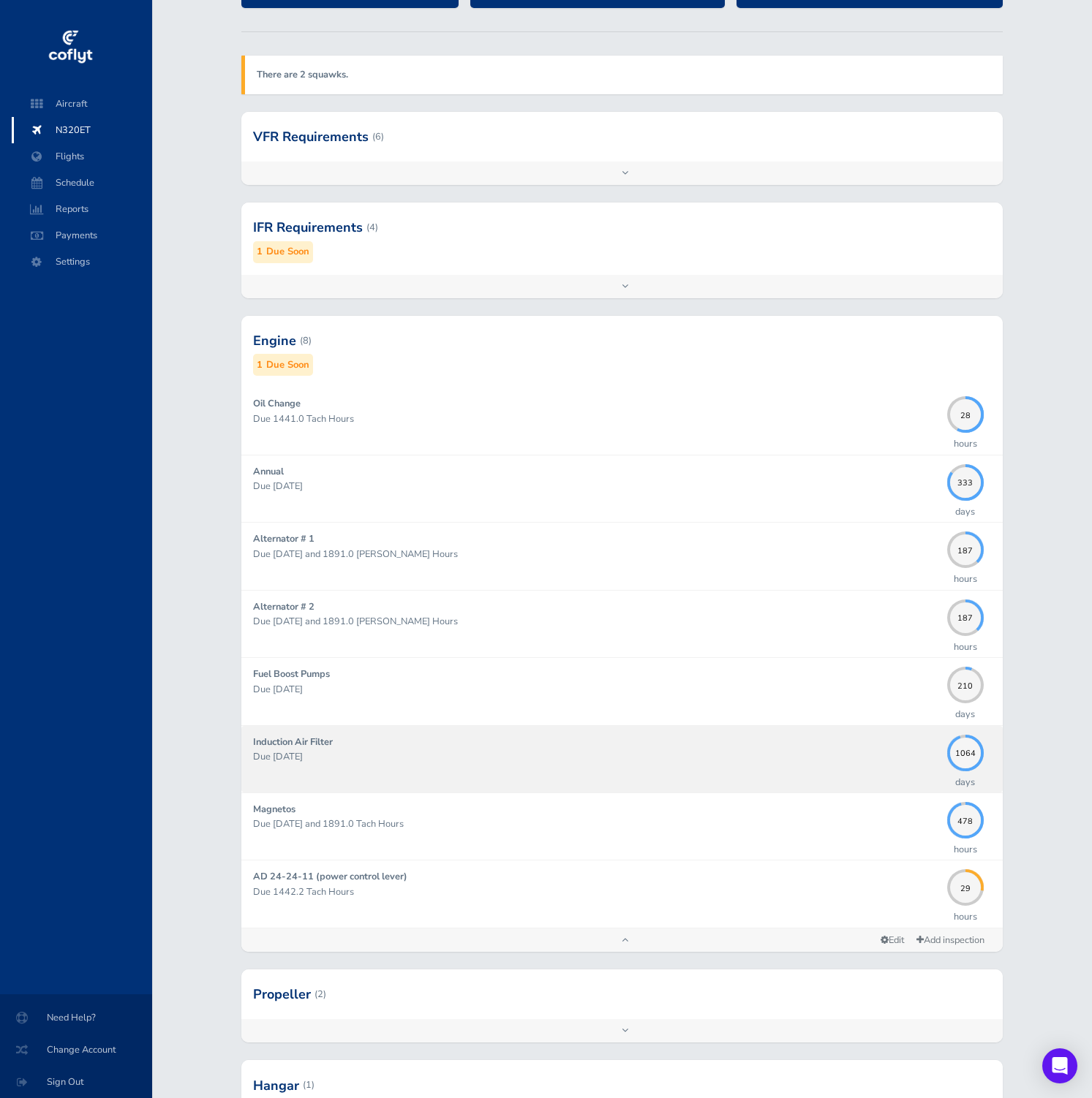
click at [537, 743] on div "Induction Air Filter Due [DATE]" at bounding box center [596, 759] width 687 height 49
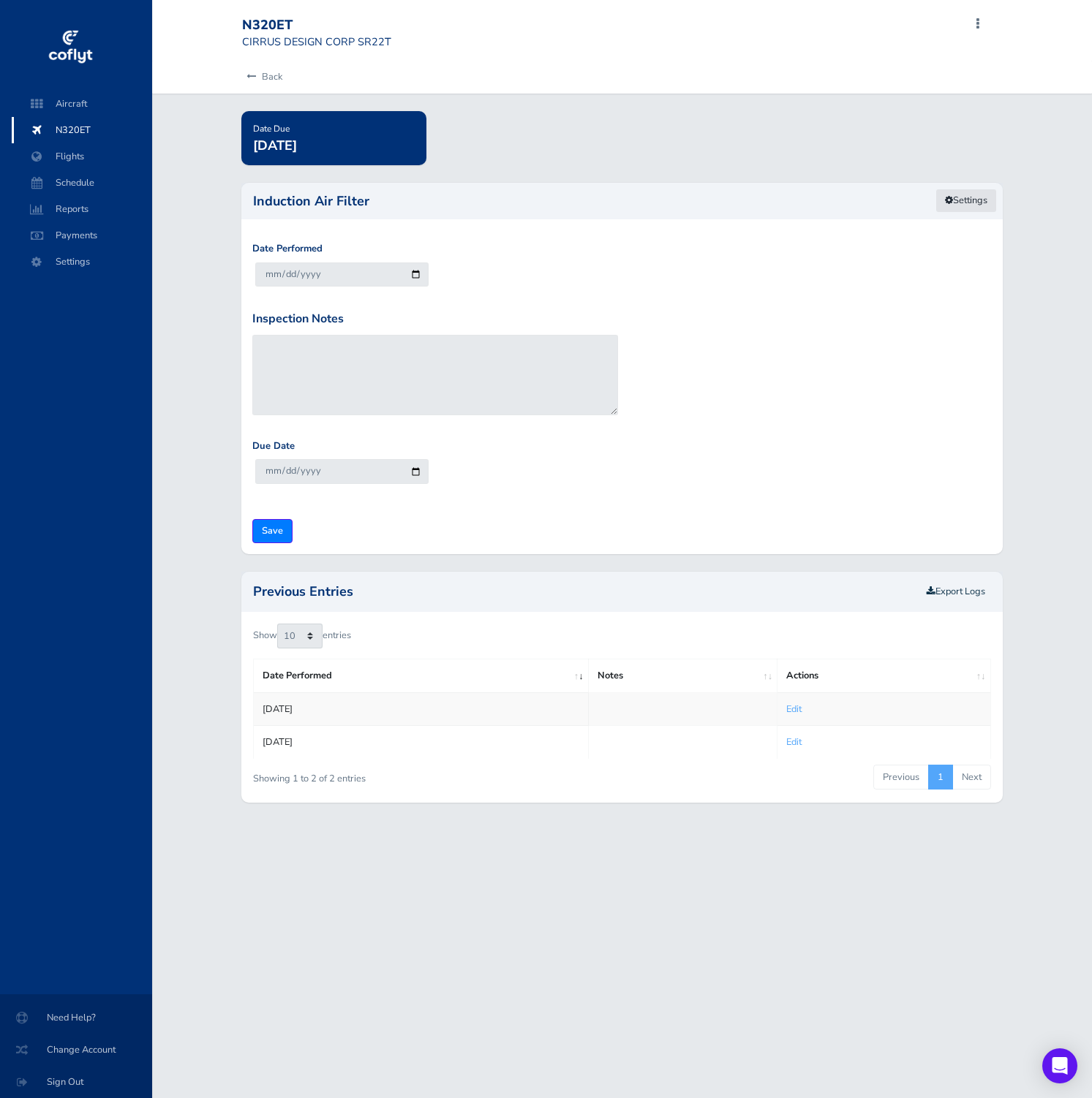
click at [951, 192] on link "Settings" at bounding box center [966, 201] width 61 height 24
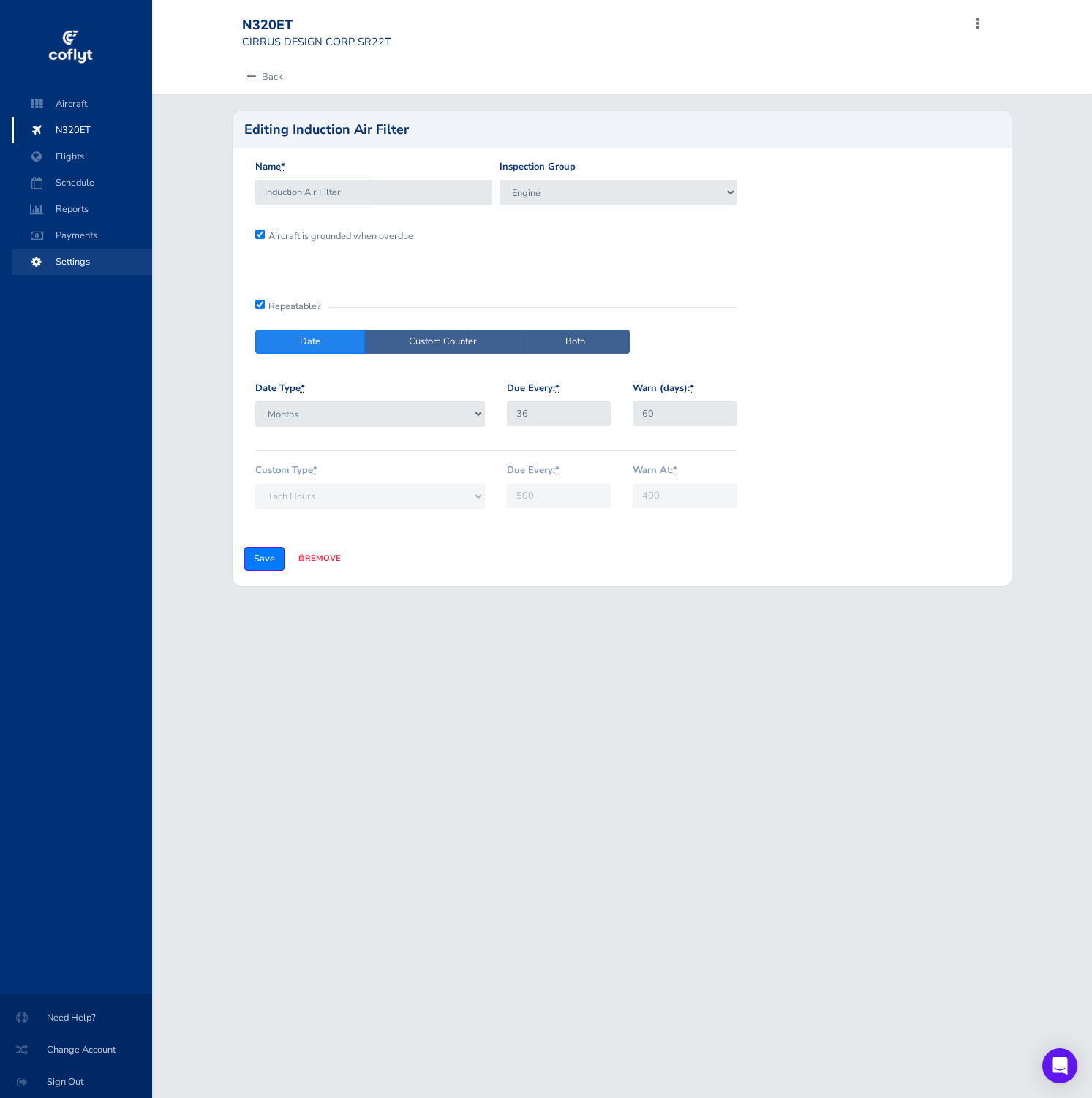
click at [86, 264] on span "Settings" at bounding box center [82, 261] width 111 height 27
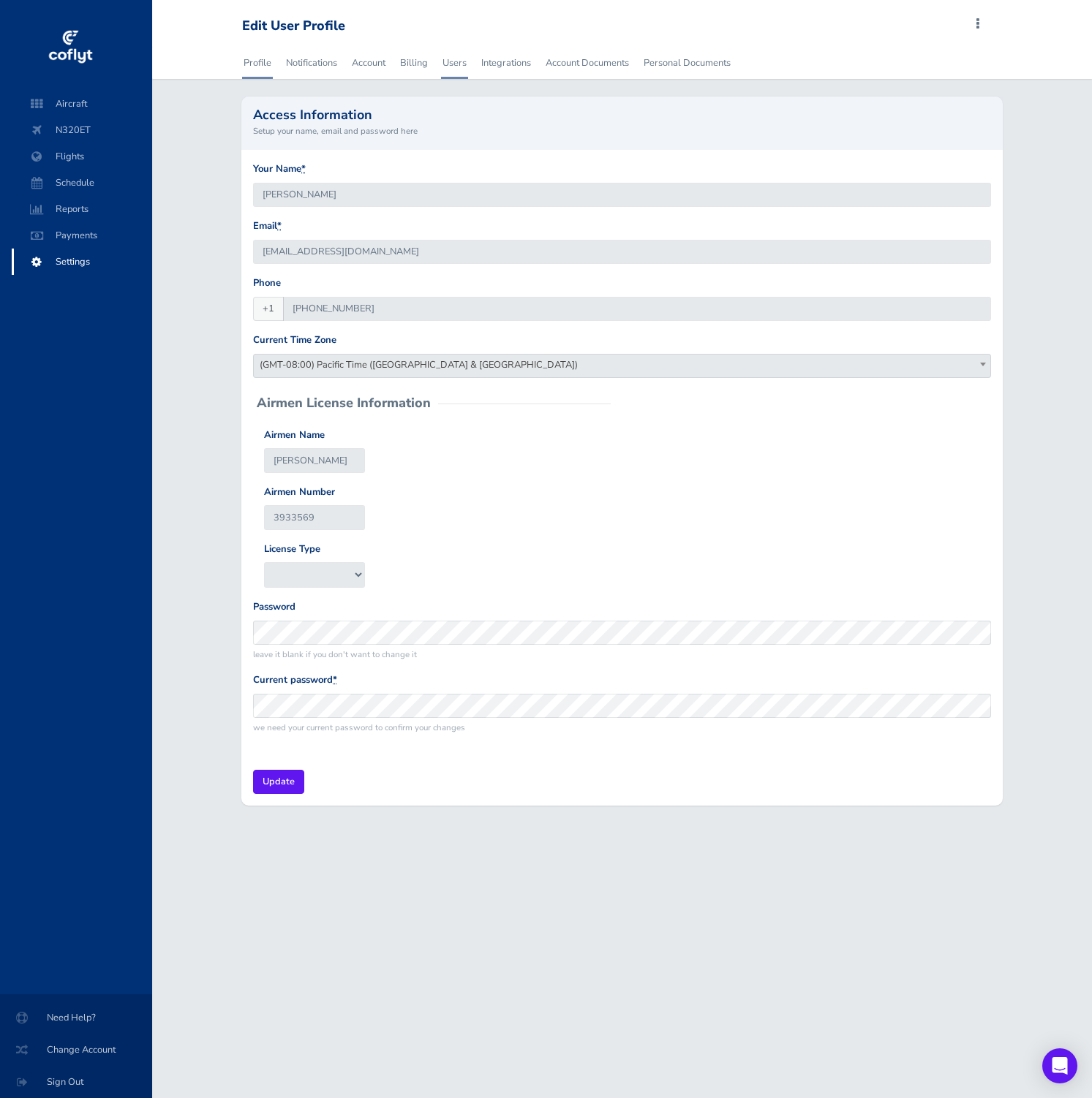
click at [448, 59] on link "Users" at bounding box center [455, 63] width 27 height 32
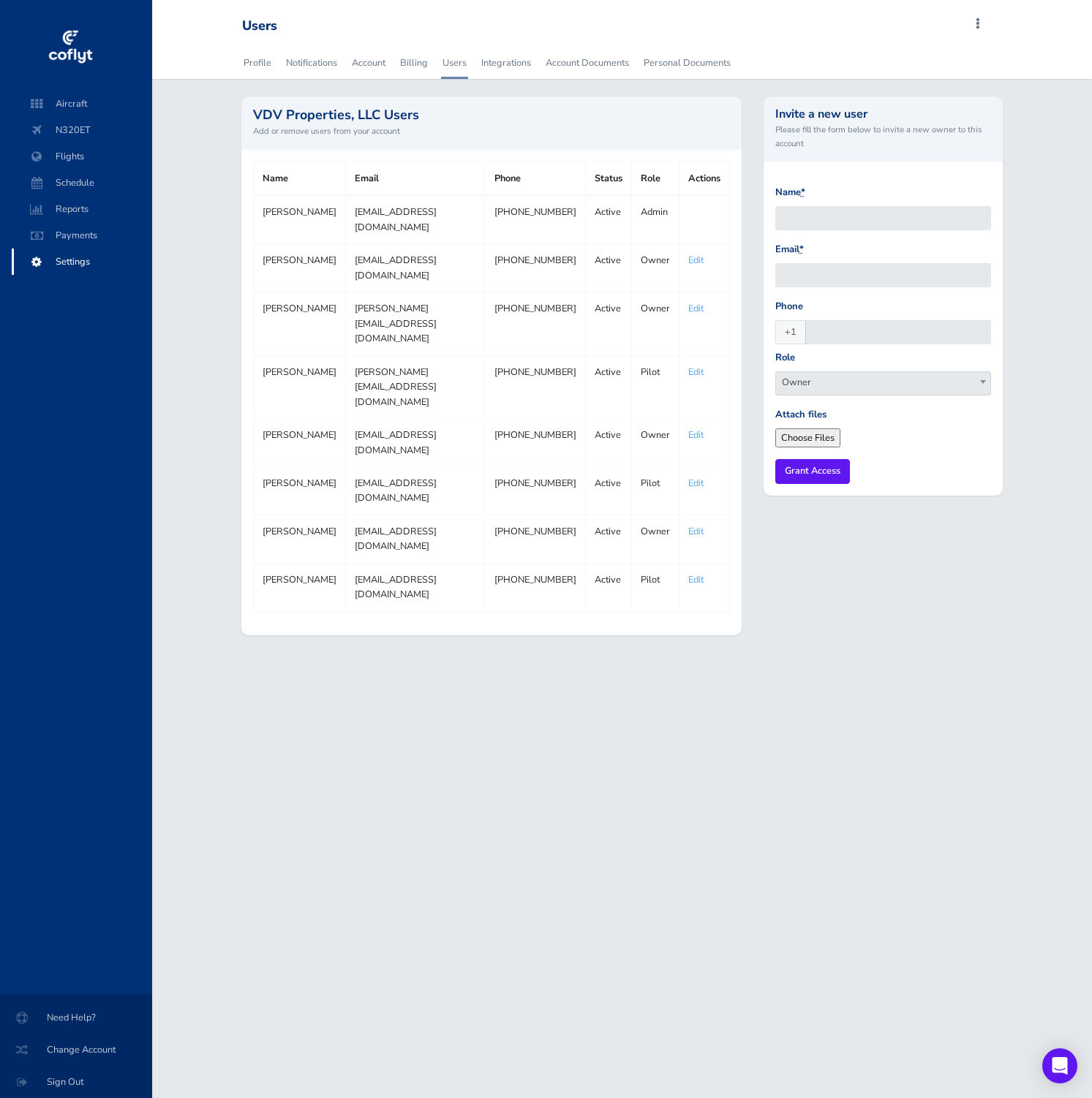
click at [40, 15] on div at bounding box center [76, 40] width 153 height 79
